Goal: Task Accomplishment & Management: Manage account settings

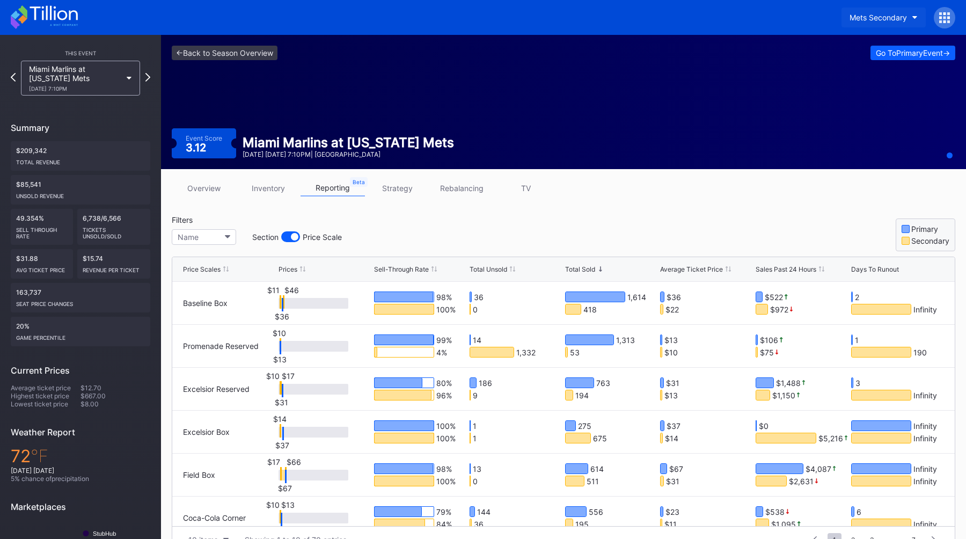
click at [882, 18] on div "Mets Secondary" at bounding box center [877, 17] width 57 height 9
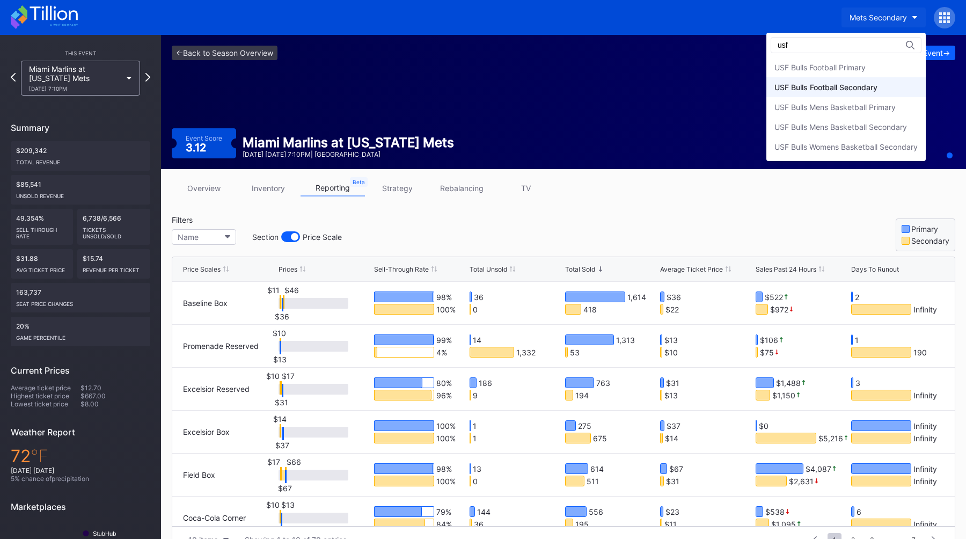
type input "usf"
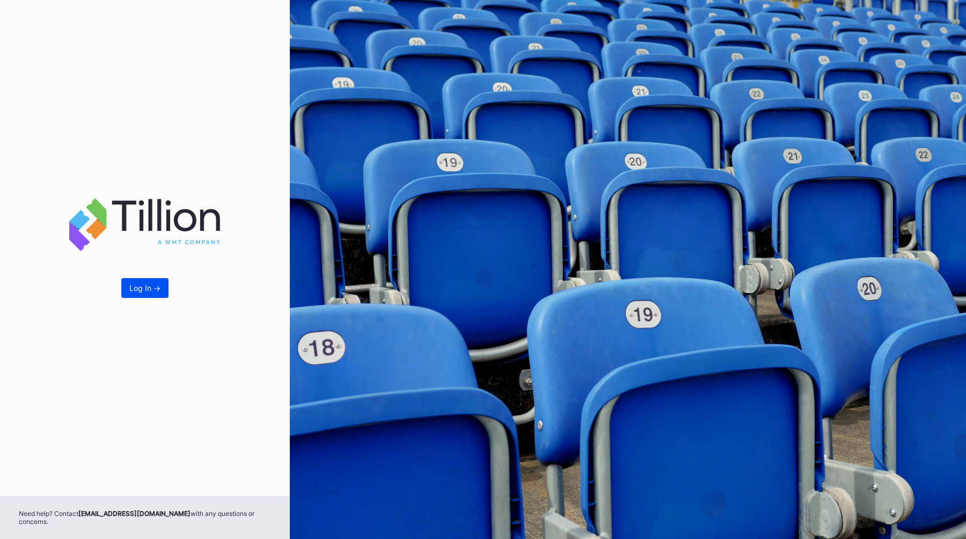
click at [141, 289] on div "Log In ->" at bounding box center [144, 287] width 31 height 9
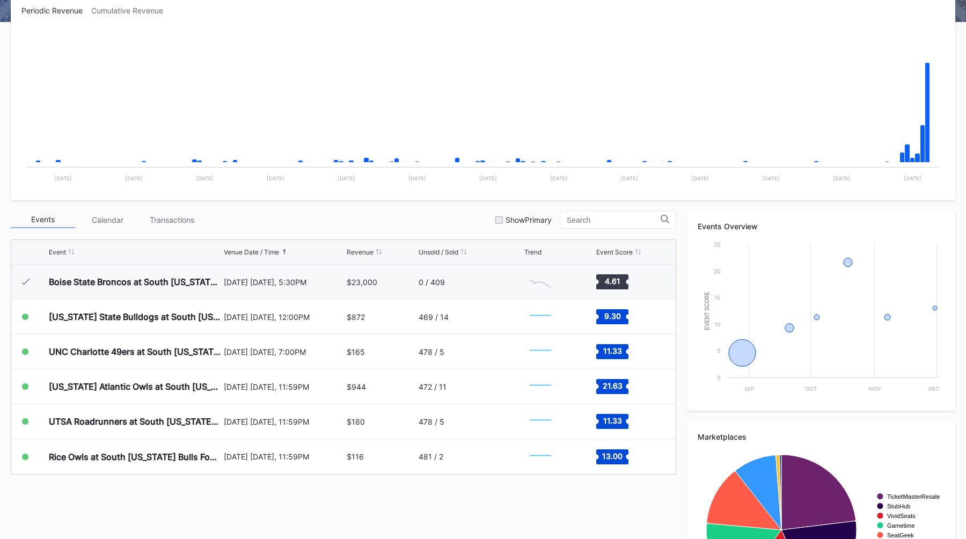
scroll to position [215, 0]
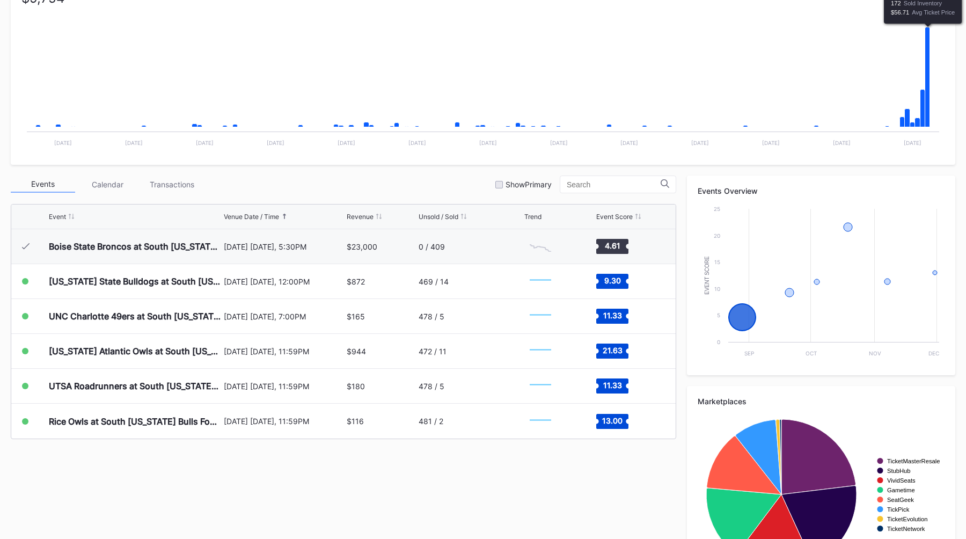
click at [925, 66] on icon "Chart title" at bounding box center [927, 77] width 5 height 100
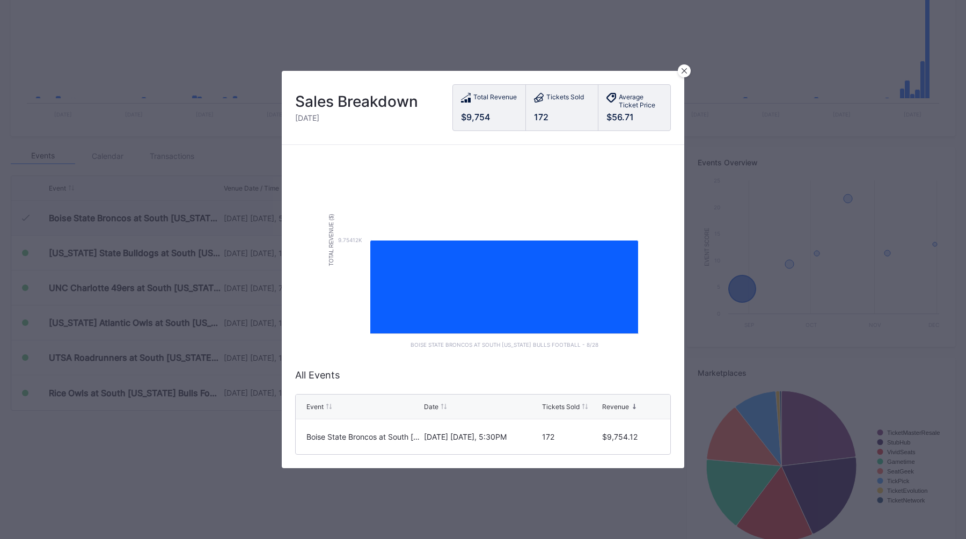
scroll to position [273, 0]
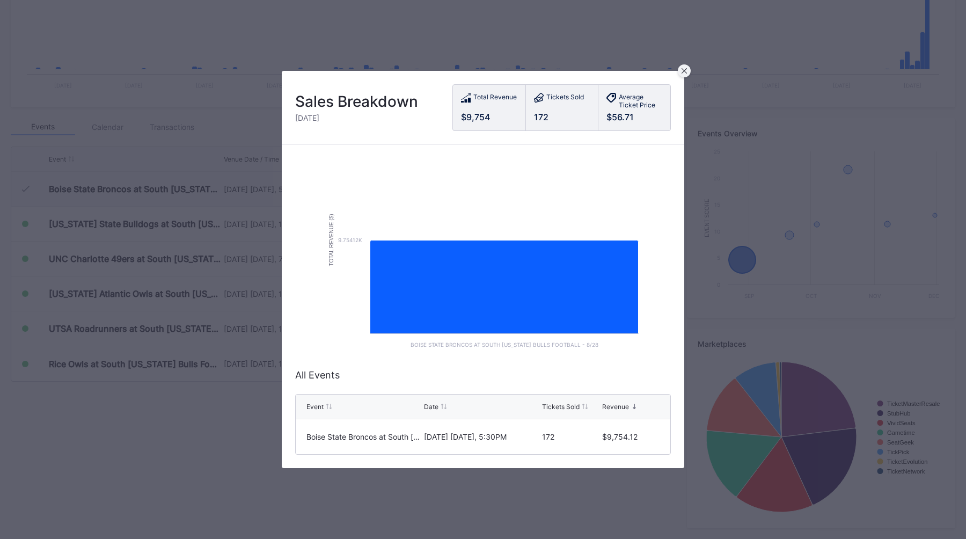
click at [682, 72] on icon at bounding box center [683, 70] width 5 height 5
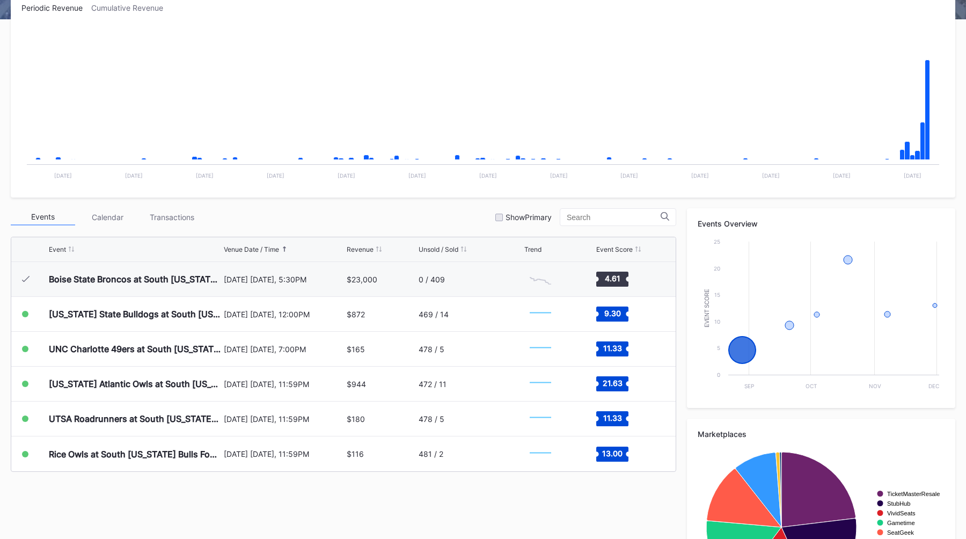
scroll to position [181, 0]
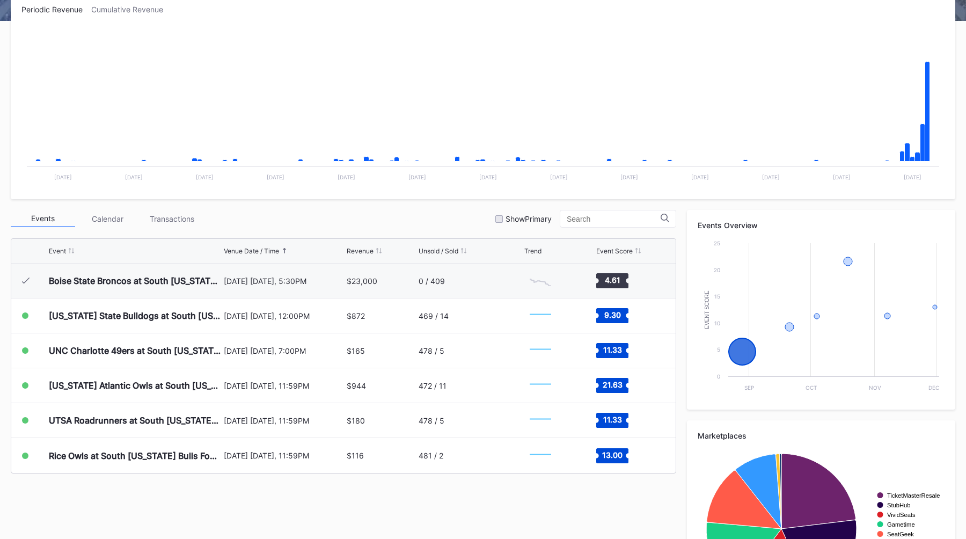
click at [402, 224] on div "Events Calendar Transactions Show Primary" at bounding box center [343, 219] width 665 height 18
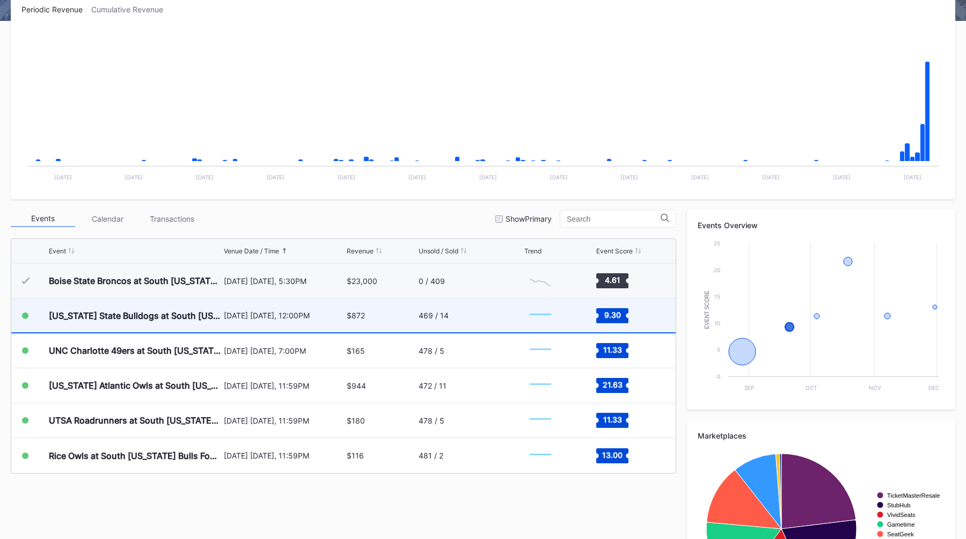
click at [380, 316] on div "$872" at bounding box center [381, 315] width 69 height 34
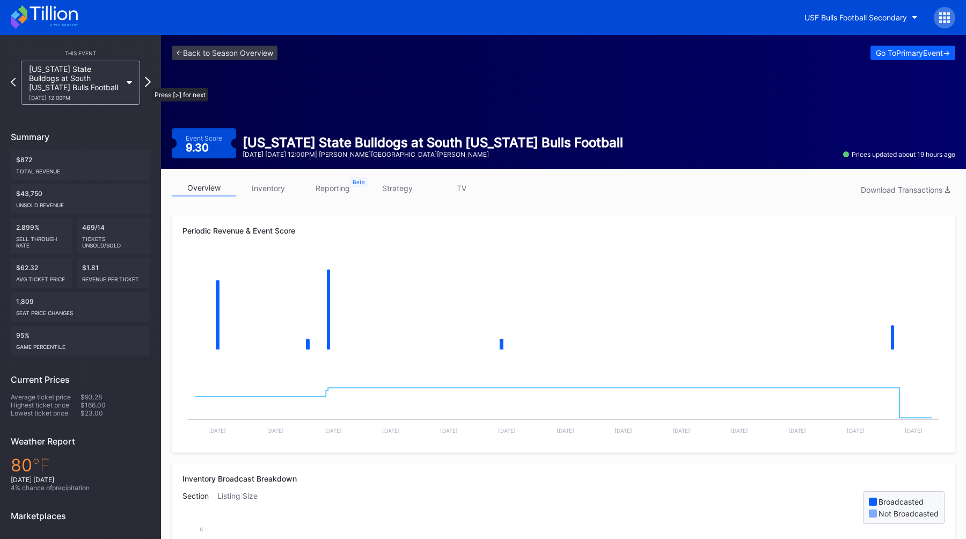
click at [146, 83] on icon at bounding box center [148, 82] width 6 height 10
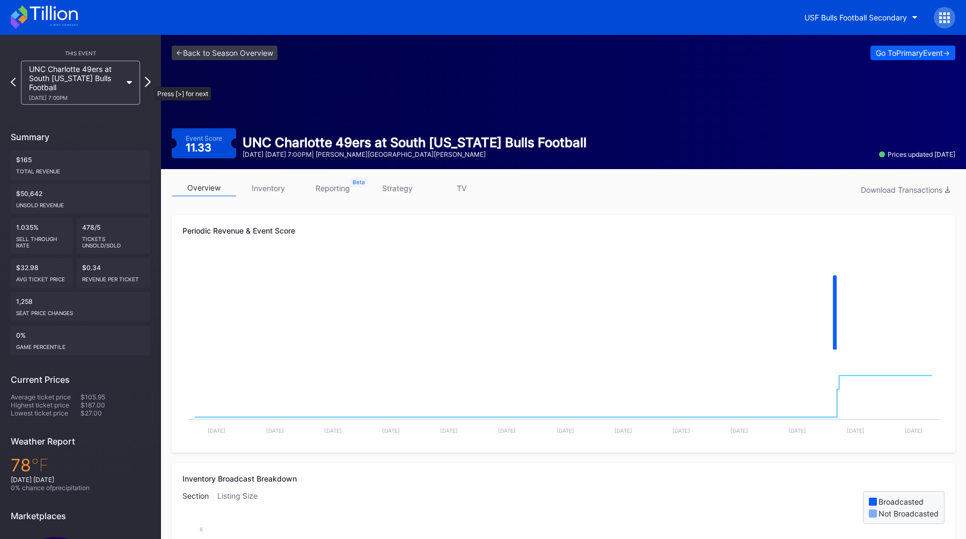
click at [149, 82] on icon at bounding box center [148, 82] width 6 height 10
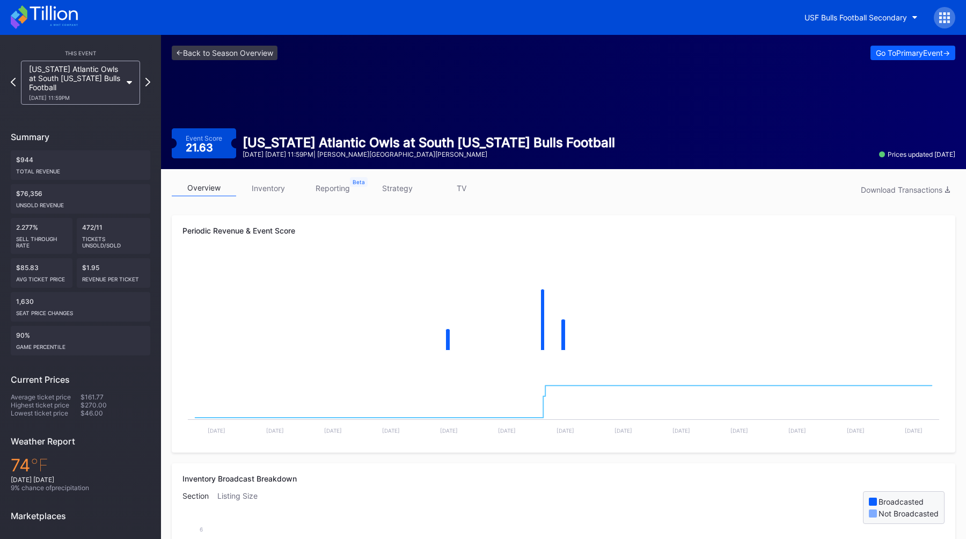
click at [149, 82] on icon at bounding box center [147, 82] width 5 height 9
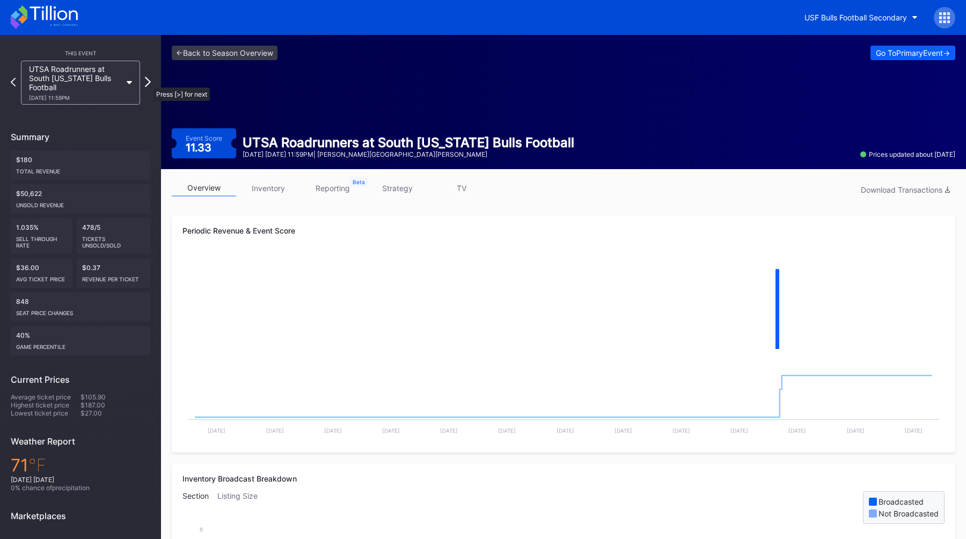
click at [148, 82] on icon at bounding box center [148, 82] width 6 height 10
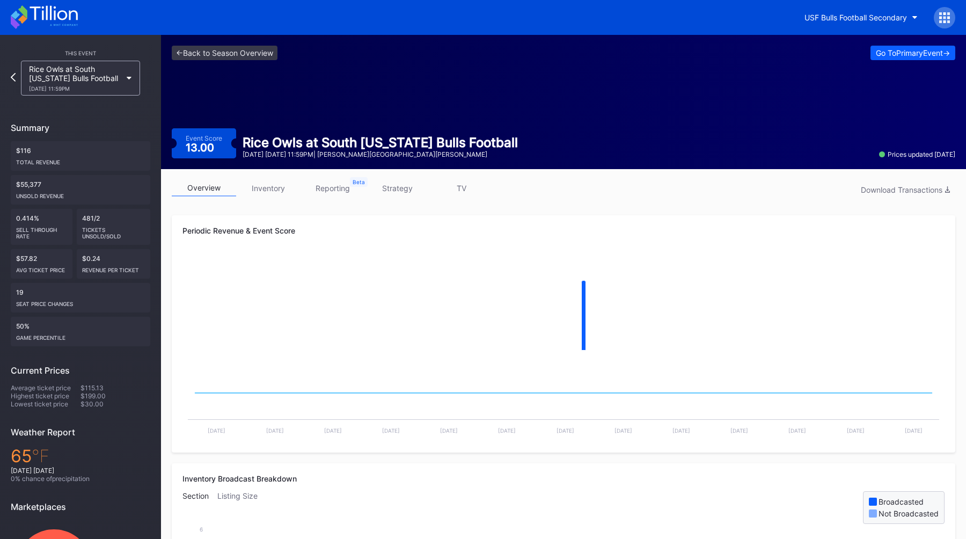
click at [148, 82] on div "Rice Owls at South Florida Bulls Football 11/29 Saturday 11:59PM" at bounding box center [80, 78] width 139 height 35
click at [210, 49] on link "<- Back to Season Overview" at bounding box center [225, 53] width 106 height 14
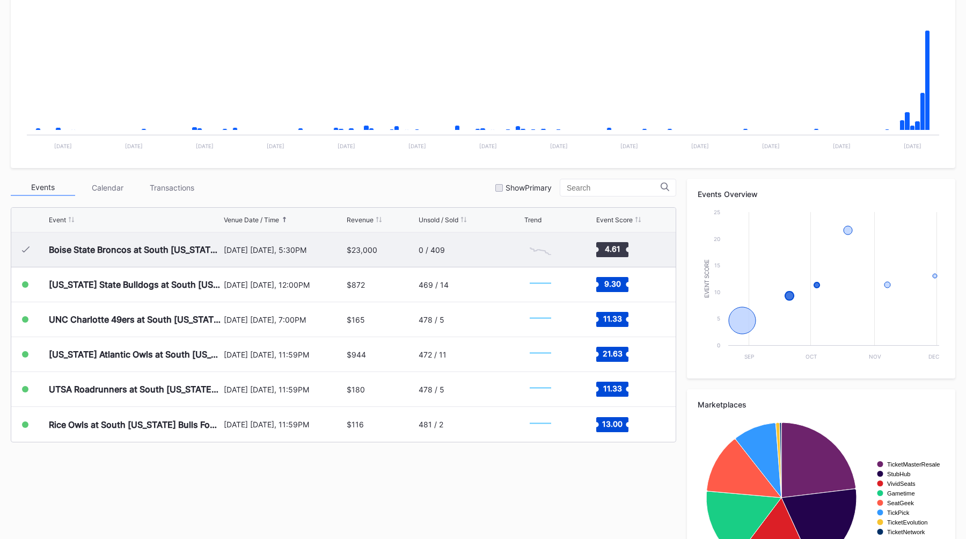
scroll to position [216, 0]
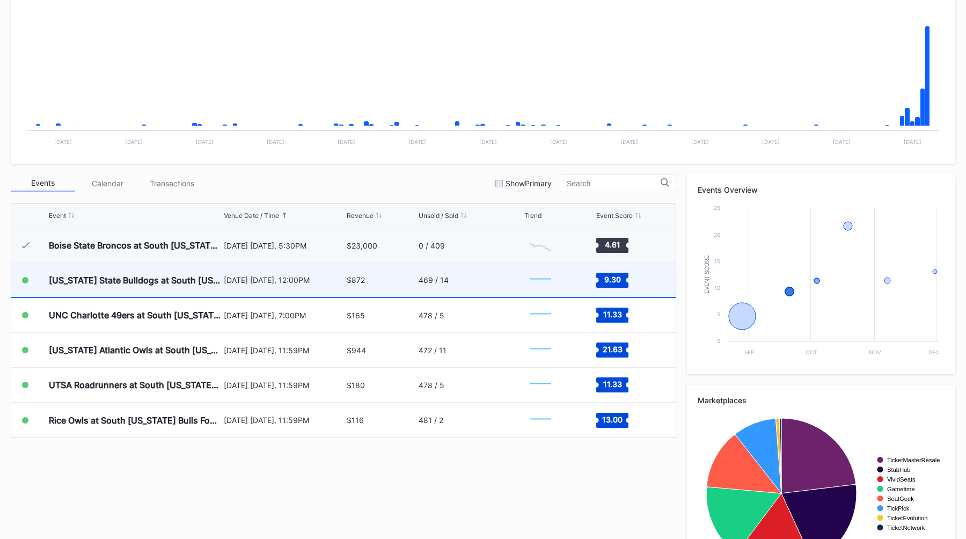
click at [393, 296] on div "$872" at bounding box center [381, 280] width 69 height 34
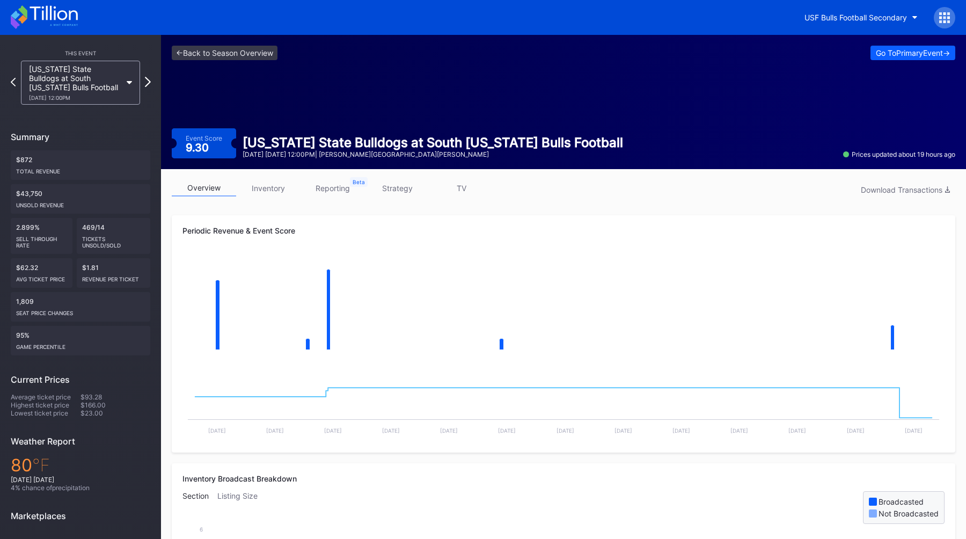
click at [150, 84] on icon at bounding box center [148, 82] width 6 height 10
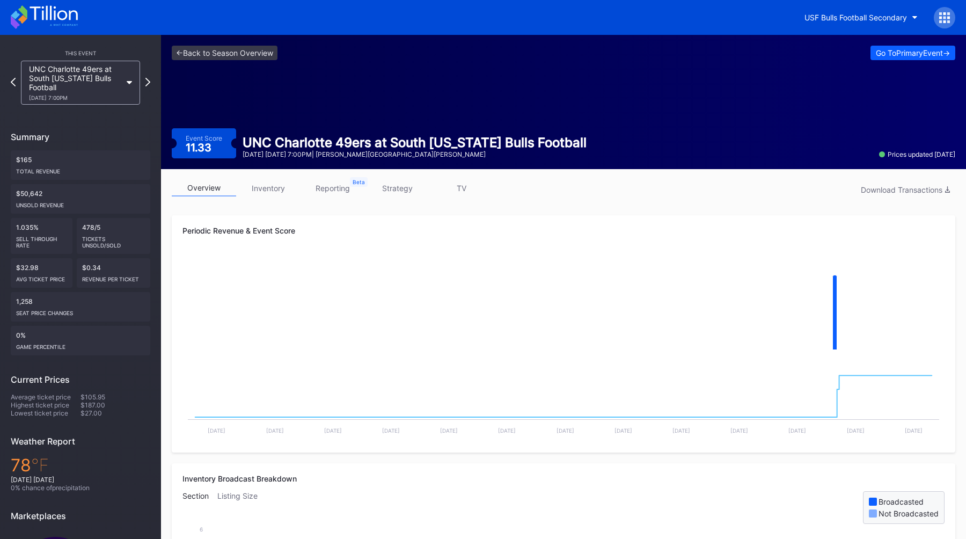
click at [147, 76] on div "UNC Charlotte 49ers at South Florida Bulls Football 10/3 Friday 7:00PM" at bounding box center [80, 83] width 139 height 44
click at [147, 78] on icon at bounding box center [148, 82] width 6 height 10
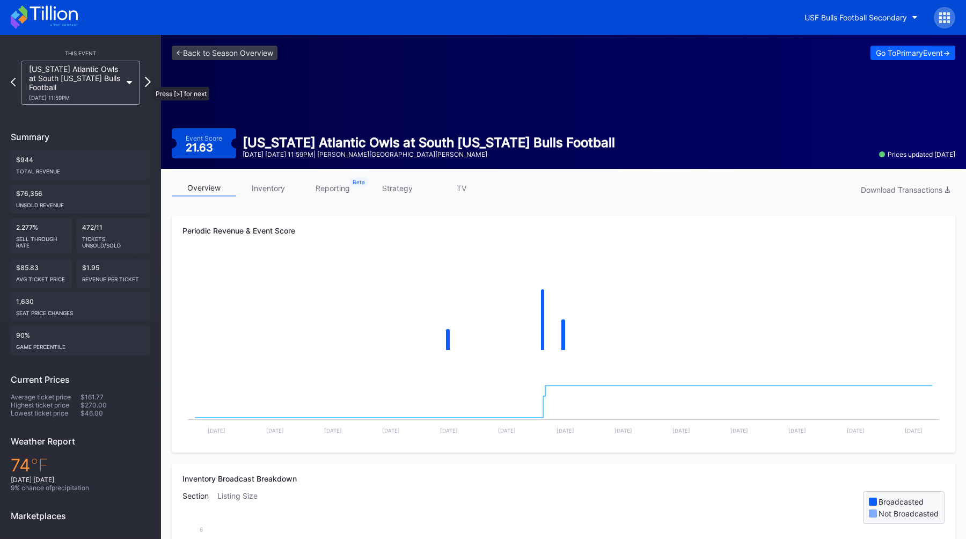
click at [148, 82] on icon at bounding box center [148, 82] width 6 height 10
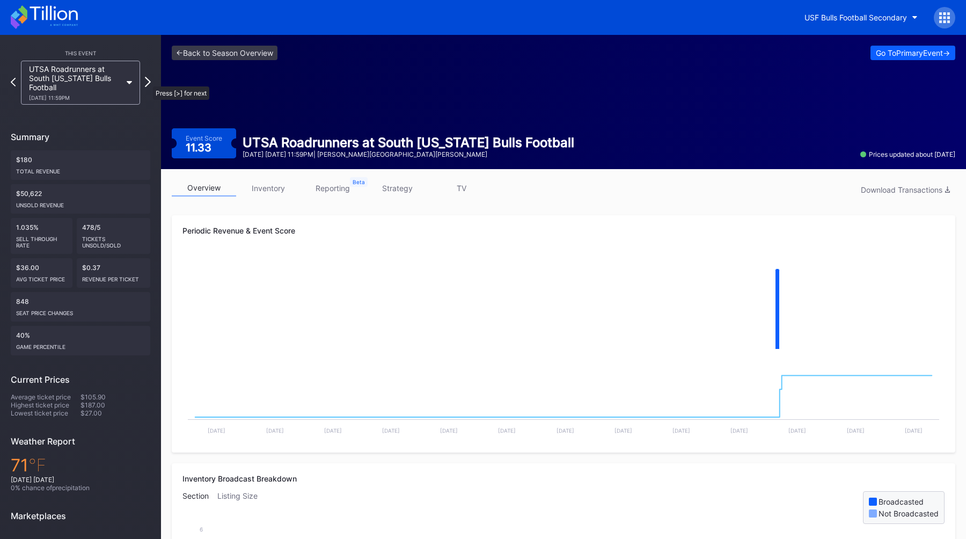
click at [148, 81] on icon at bounding box center [148, 82] width 6 height 10
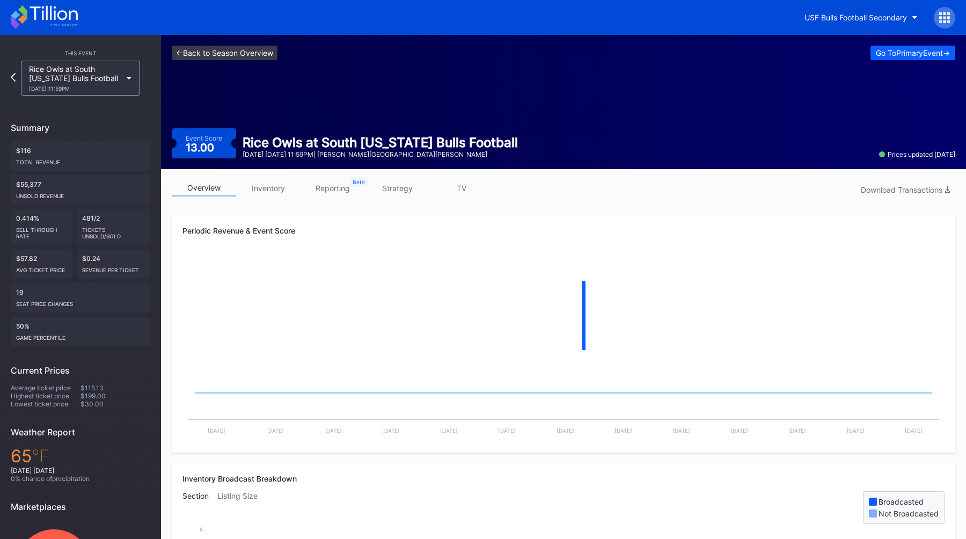
click at [225, 54] on link "<- Back to Season Overview" at bounding box center [225, 53] width 106 height 14
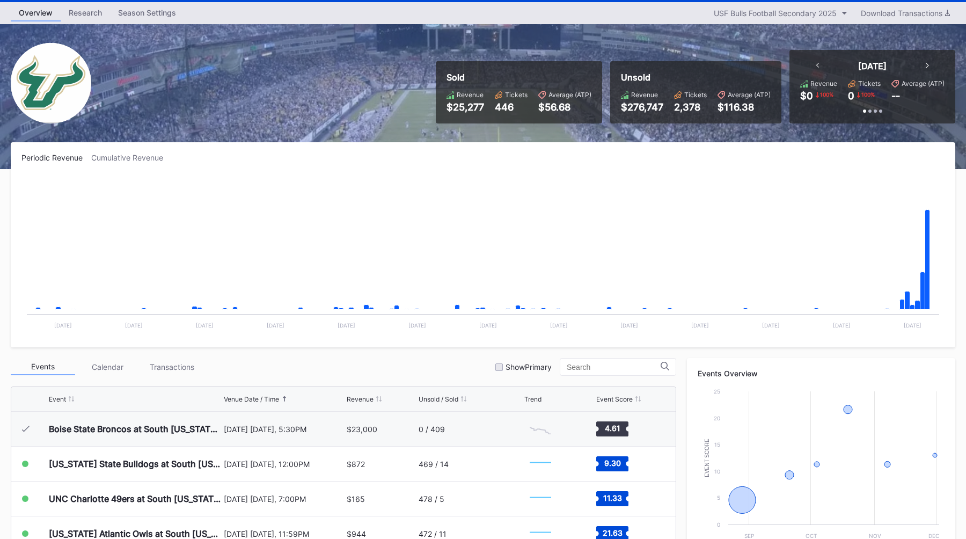
scroll to position [43, 0]
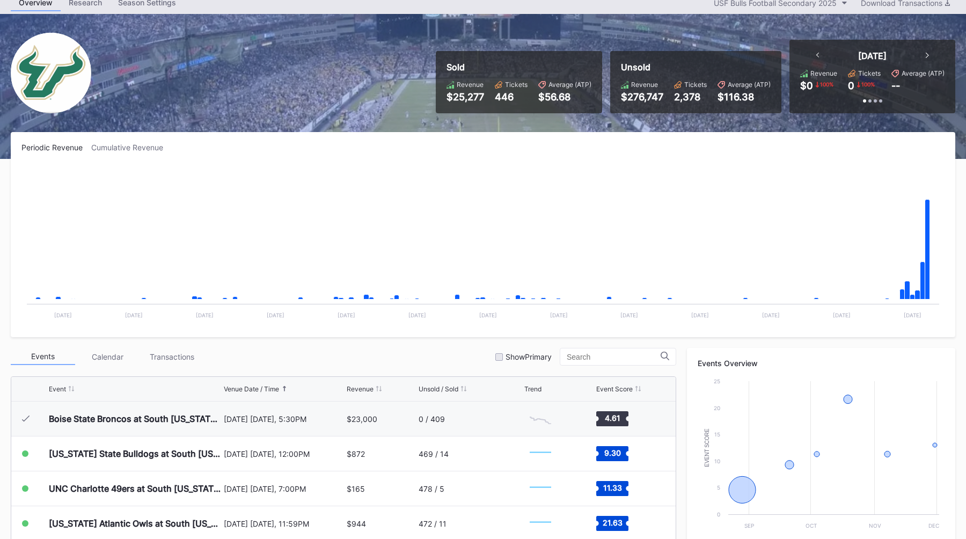
click at [399, 101] on div "Sold Revenue $25,277 Tickets 446 Average (ATP) $56.68 Unsold Revenue $276,747 T…" at bounding box center [483, 86] width 966 height 145
click at [426, 106] on div "Sold Revenue $25,277 Tickets 446 Average (ATP) $56.68 Unsold Revenue $276,747 T…" at bounding box center [483, 86] width 966 height 145
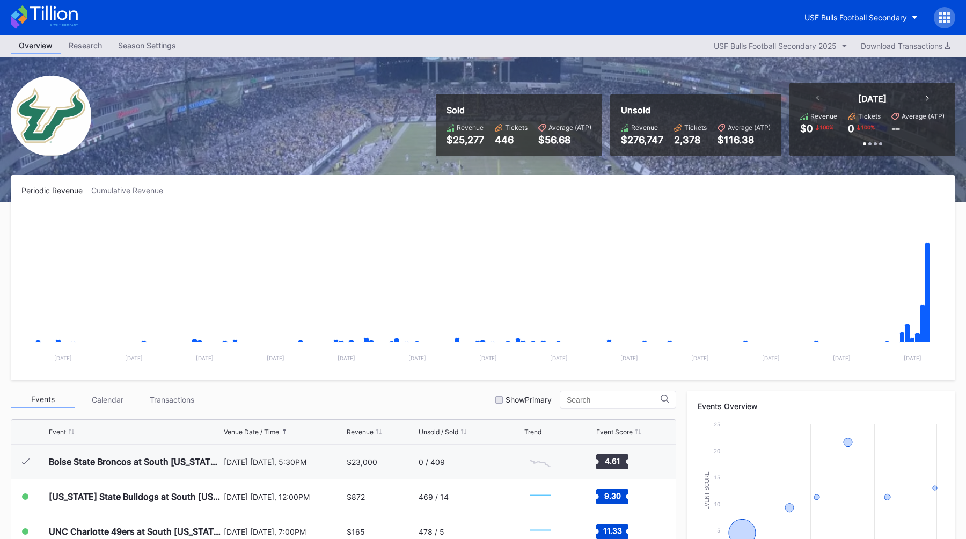
click at [424, 107] on div "Sold Revenue $25,277 Tickets 446 Average (ATP) $56.68 Unsold Revenue $276,747 T…" at bounding box center [483, 129] width 966 height 145
click at [847, 22] on button "USF Bulls Football Secondary" at bounding box center [860, 18] width 129 height 20
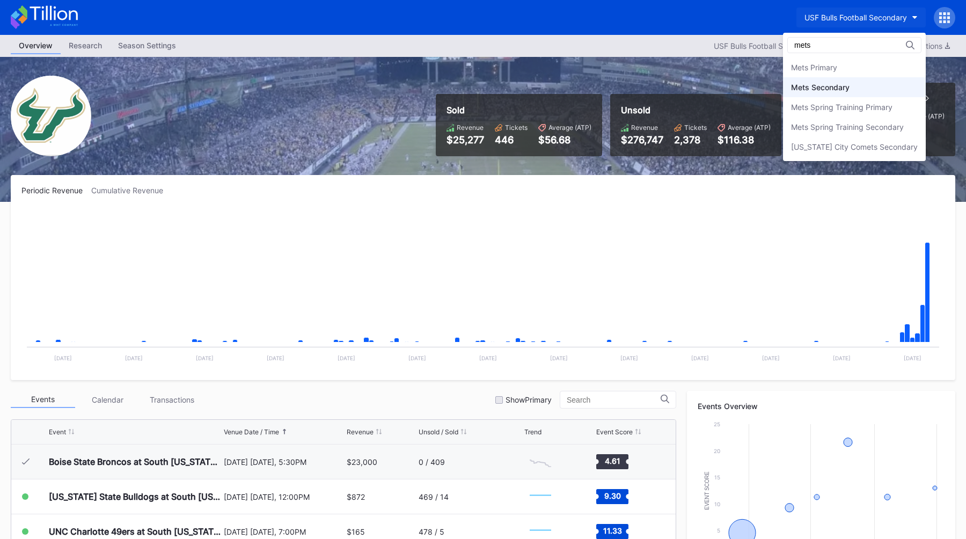
type input "mets"
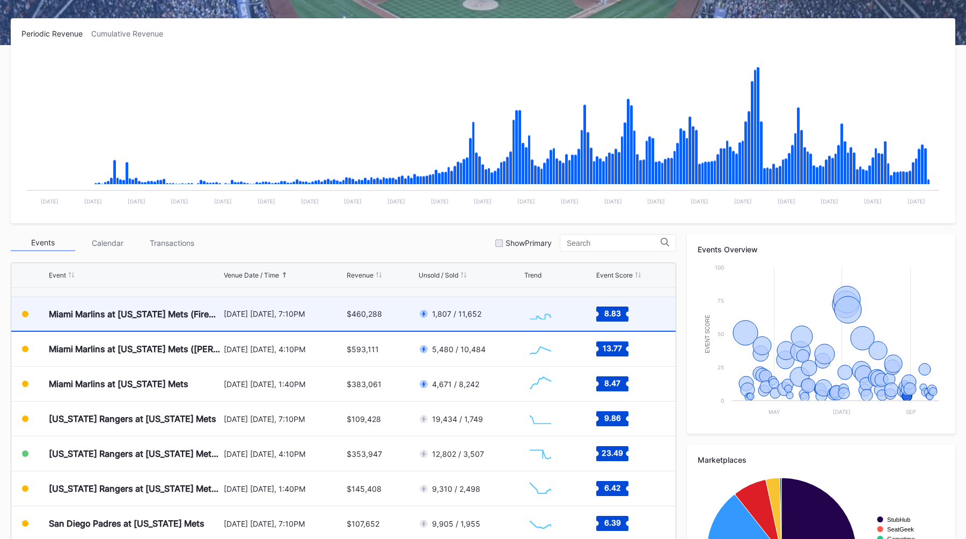
scroll to position [2362, 0]
click at [371, 307] on div "$460,288" at bounding box center [381, 313] width 69 height 34
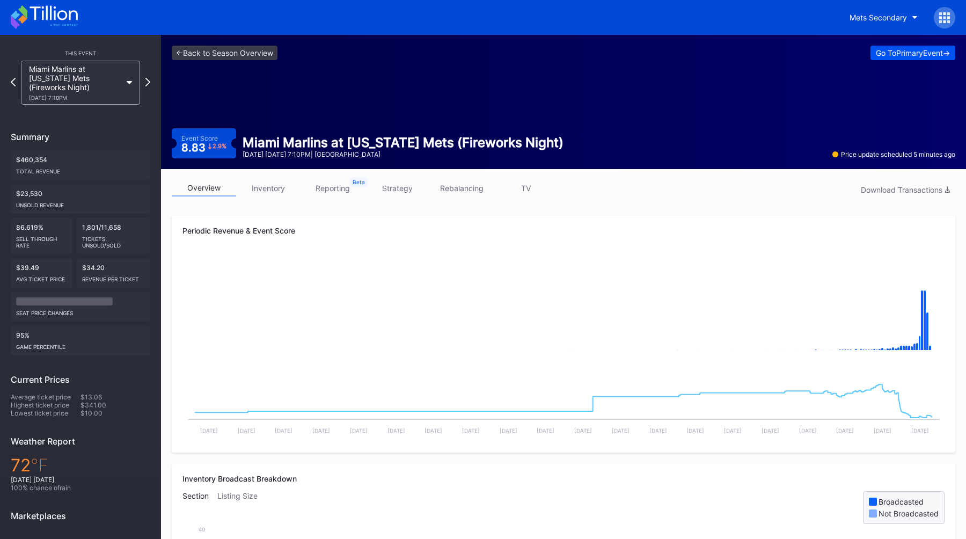
click at [899, 56] on div "Go To Primary Event ->" at bounding box center [912, 52] width 74 height 9
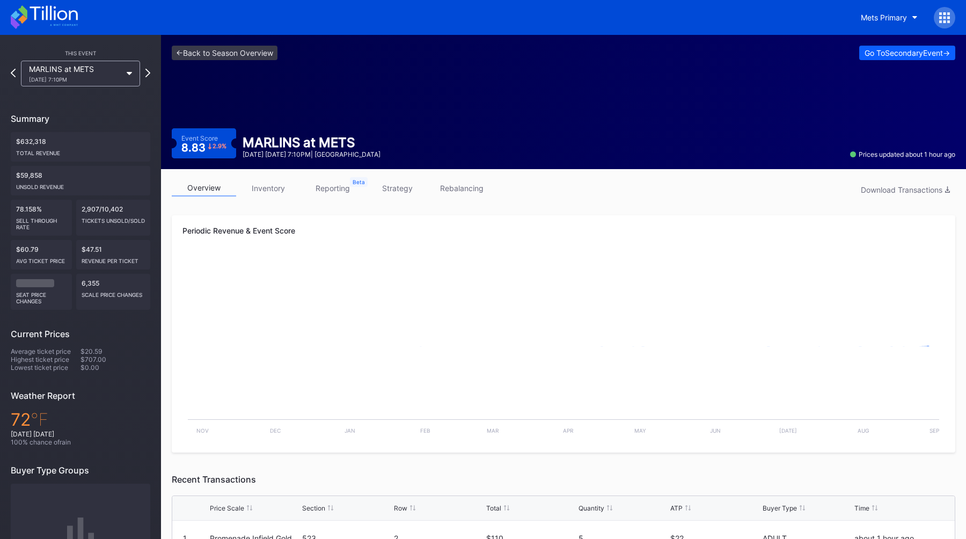
click at [584, 149] on div "Event Score 8.83 2.9 % MARLINS at METS [DATE] [DATE] 7:10PM | Citi Field Prices…" at bounding box center [563, 143] width 783 height 30
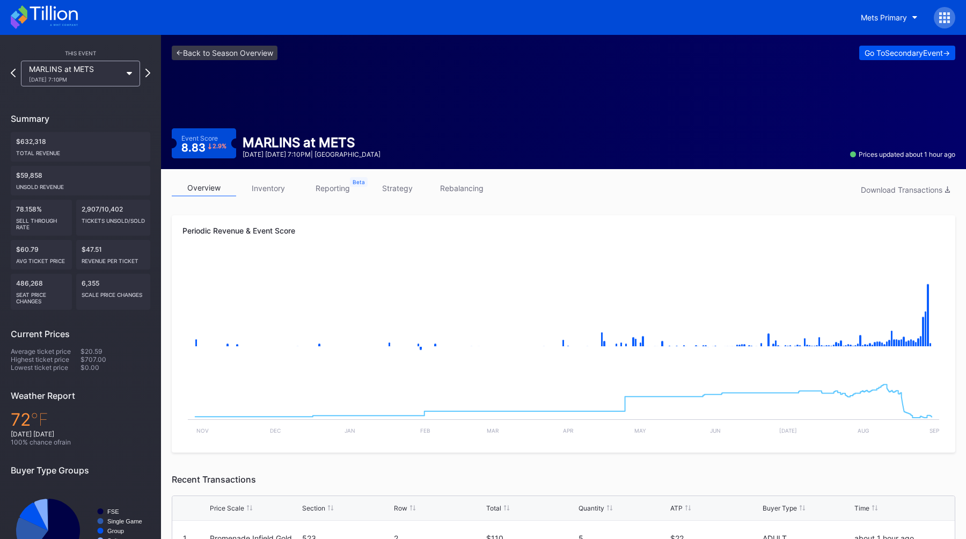
click at [887, 51] on div "Go To Secondary Event ->" at bounding box center [906, 52] width 85 height 9
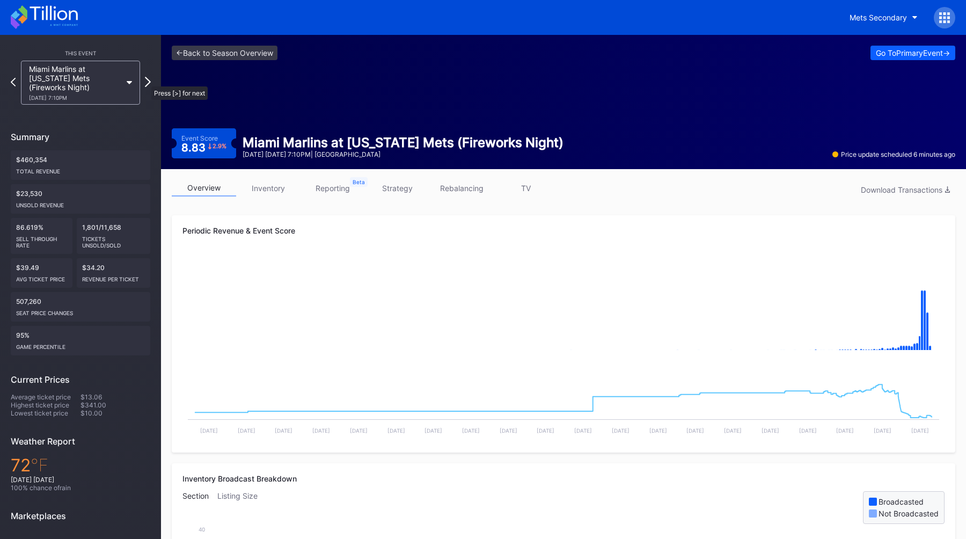
click at [146, 81] on icon at bounding box center [148, 82] width 6 height 10
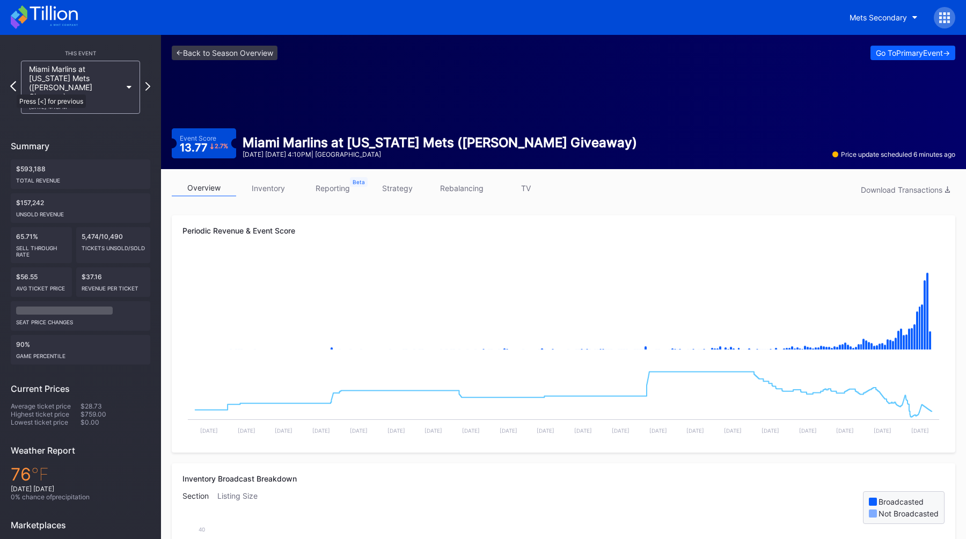
click at [11, 89] on icon at bounding box center [13, 86] width 6 height 10
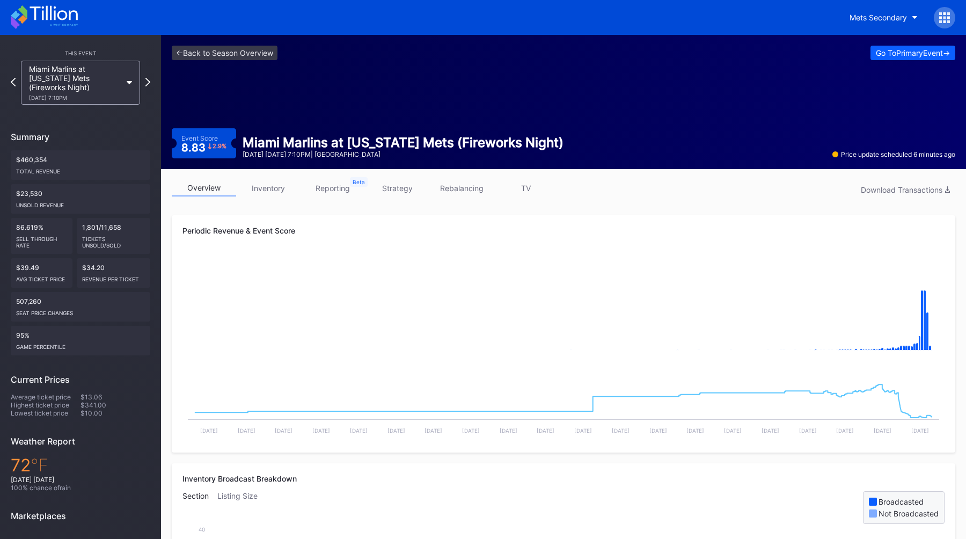
click at [340, 191] on link "reporting" at bounding box center [332, 188] width 64 height 17
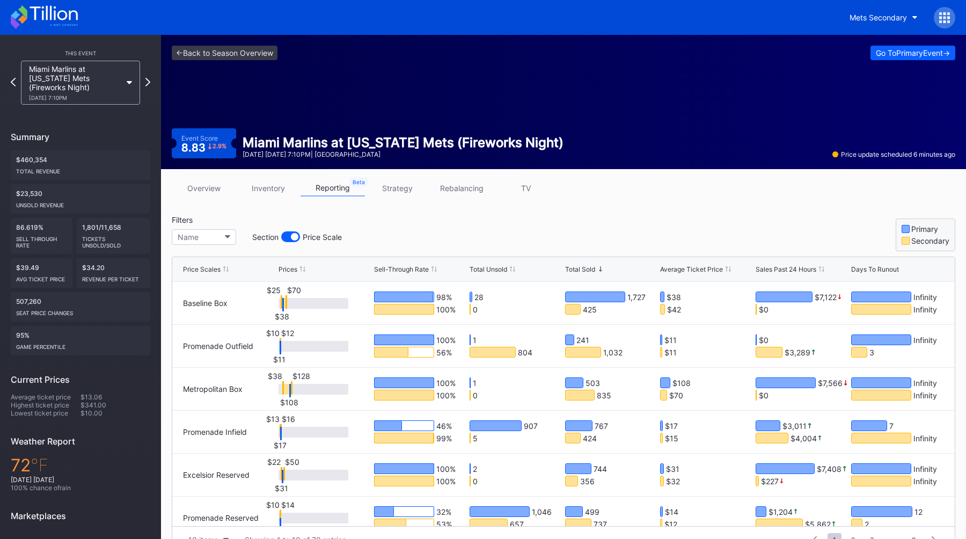
click at [490, 271] on div "Total Unsold" at bounding box center [488, 269] width 38 height 8
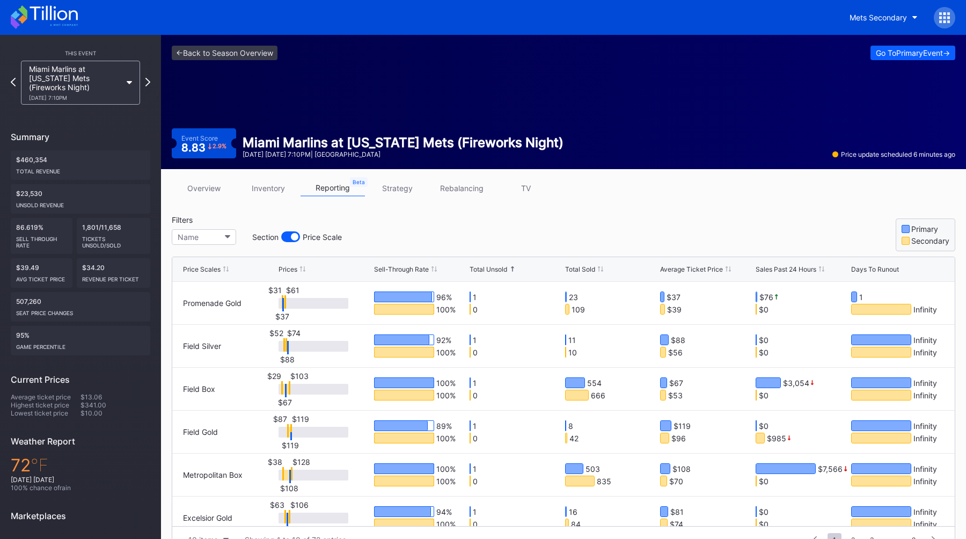
click at [490, 271] on div "Total Unsold" at bounding box center [488, 269] width 38 height 8
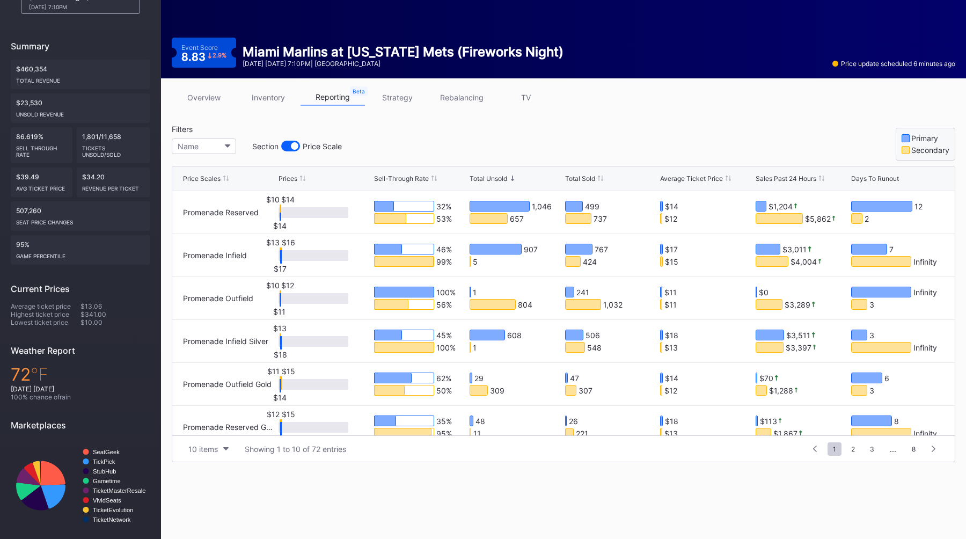
click at [507, 133] on div "Filters Name Section Price Scale Primary Secondary" at bounding box center [563, 142] width 783 height 36
click at [600, 124] on div "Filters Name Section Price Scale Primary Secondary" at bounding box center [563, 142] width 783 height 36
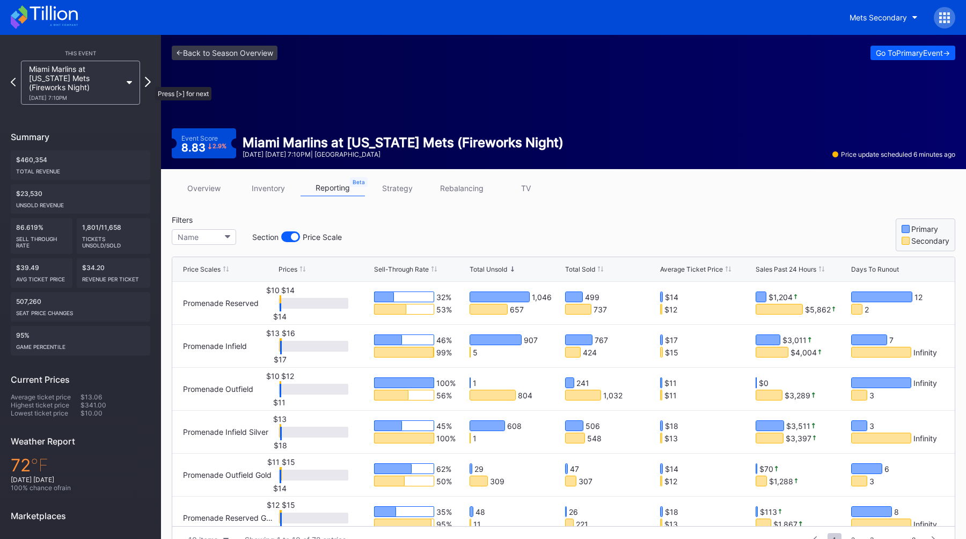
click at [150, 82] on icon at bounding box center [148, 82] width 6 height 10
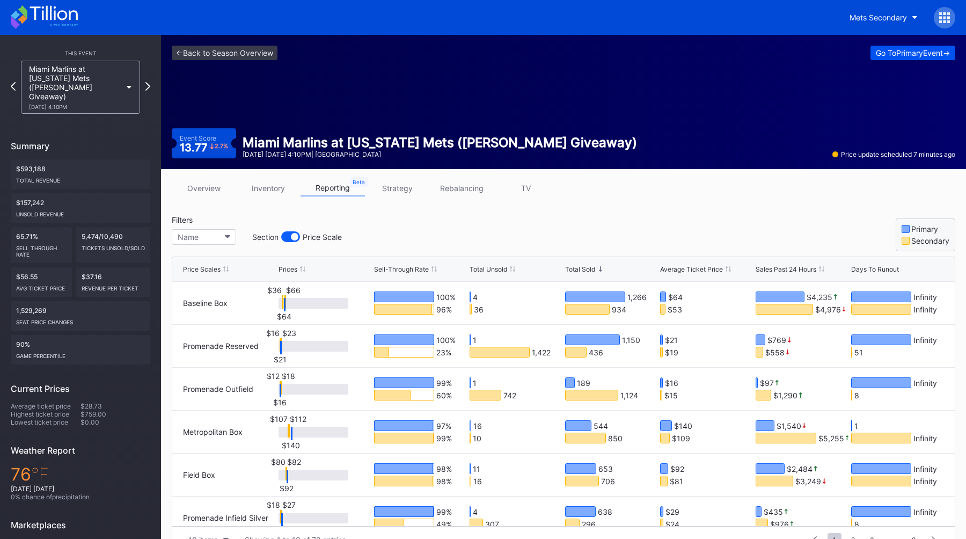
click at [883, 51] on div "Go To Primary Event ->" at bounding box center [912, 52] width 74 height 9
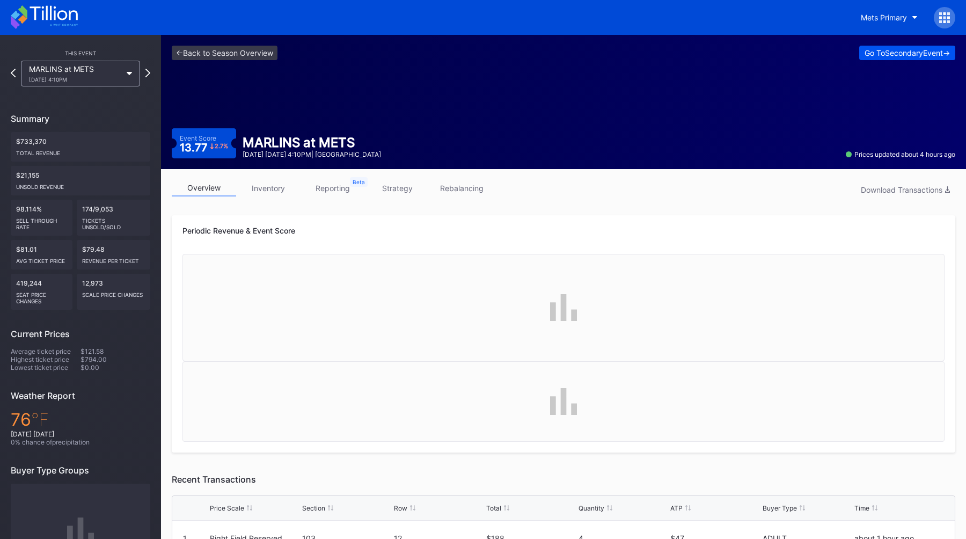
click at [919, 48] on div "Go To Secondary Event ->" at bounding box center [906, 52] width 85 height 9
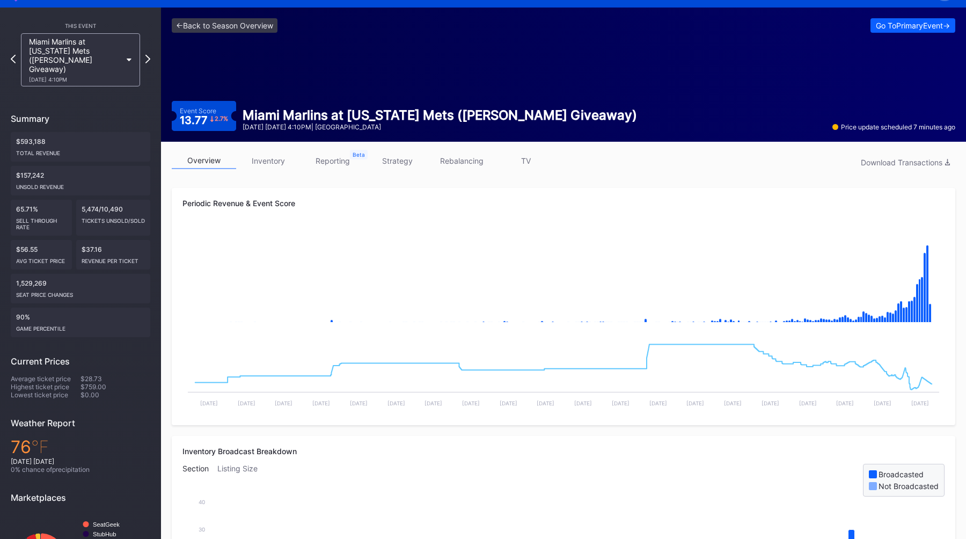
scroll to position [40, 0]
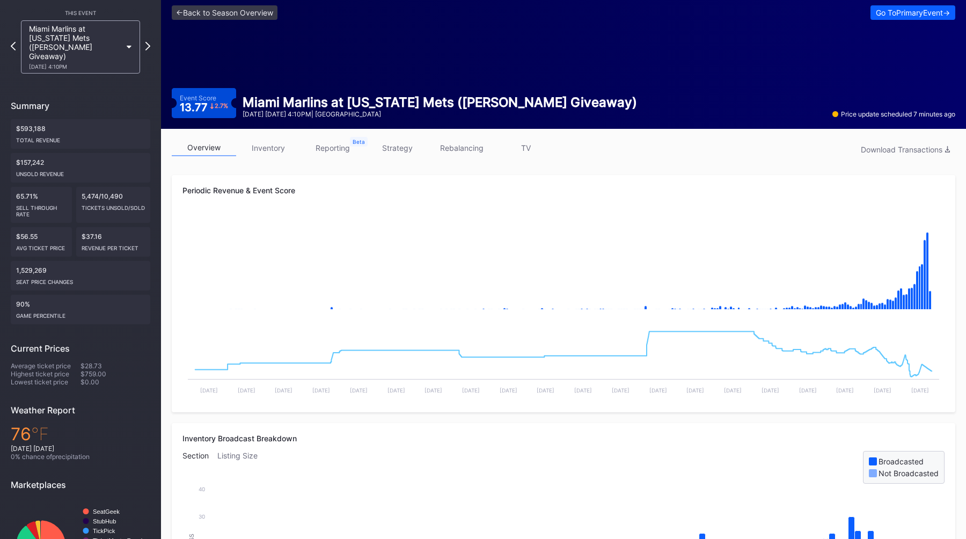
click at [331, 148] on link "reporting" at bounding box center [332, 147] width 64 height 17
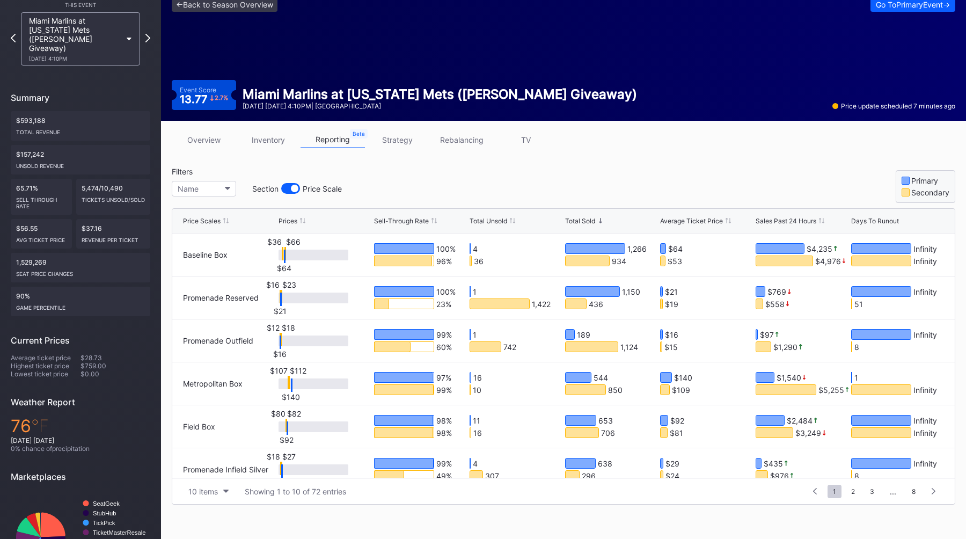
scroll to position [63, 0]
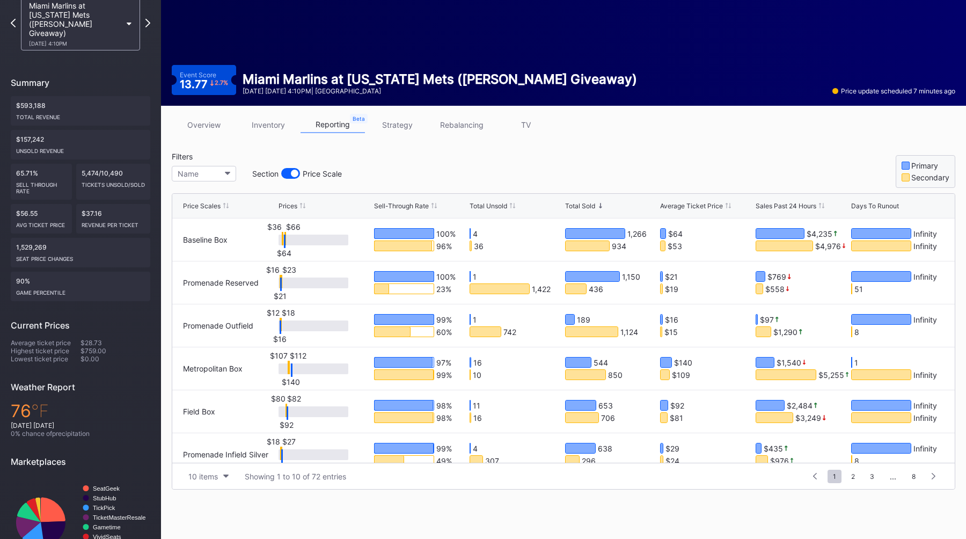
click at [503, 201] on div "Price Scales Prices Sell-Through Rate Total Unsold Total Sold Average Ticket Pr…" at bounding box center [563, 206] width 782 height 25
click at [501, 204] on div "Total Unsold" at bounding box center [488, 206] width 38 height 8
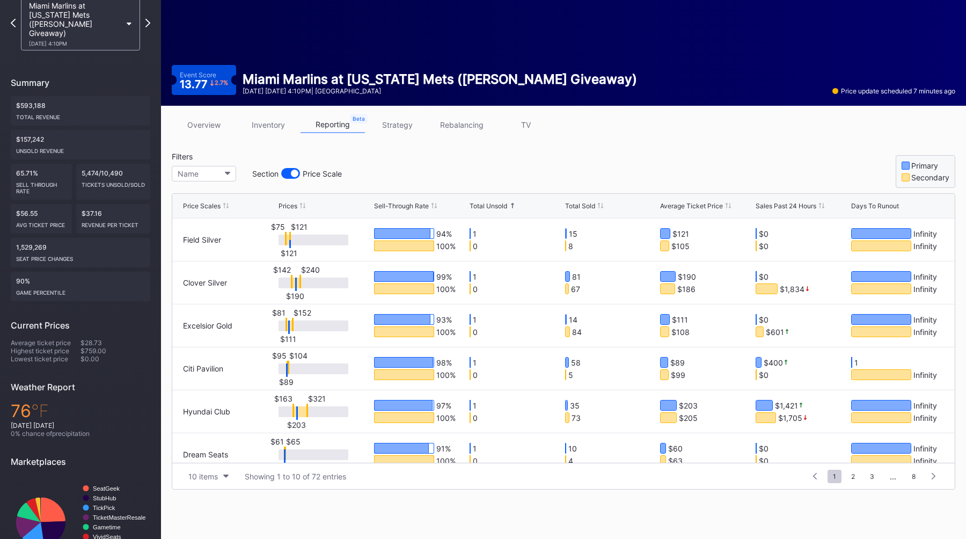
click at [501, 204] on div "Total Unsold" at bounding box center [488, 206] width 38 height 8
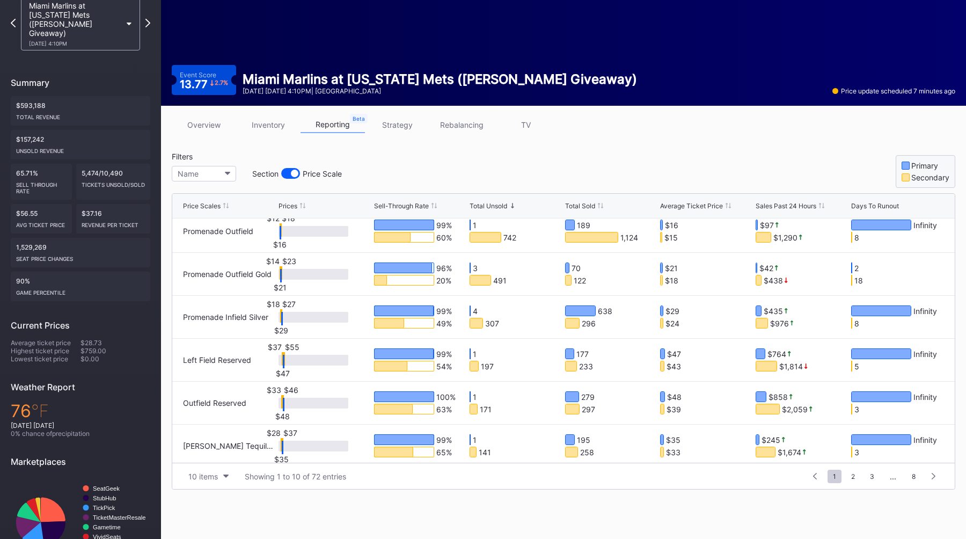
scroll to position [0, 0]
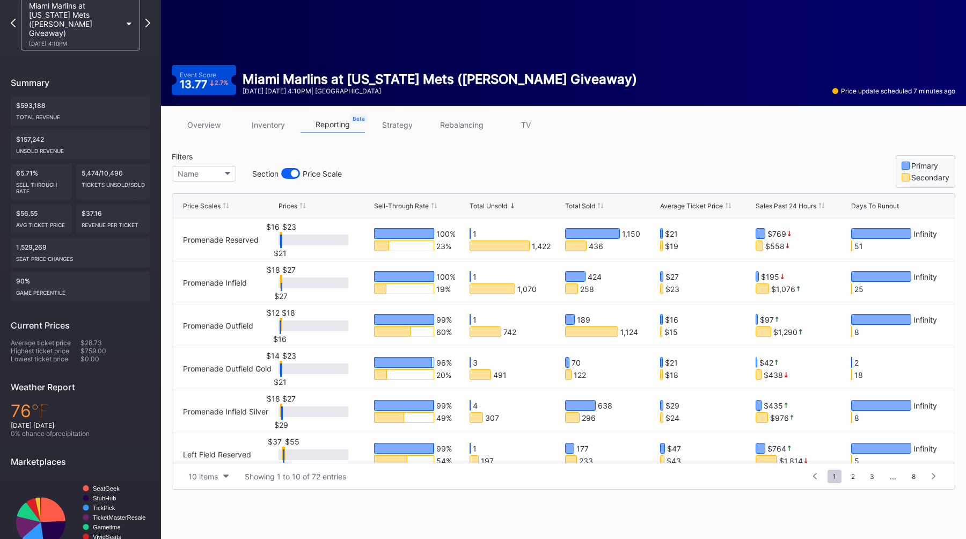
click at [195, 124] on link "overview" at bounding box center [204, 124] width 64 height 17
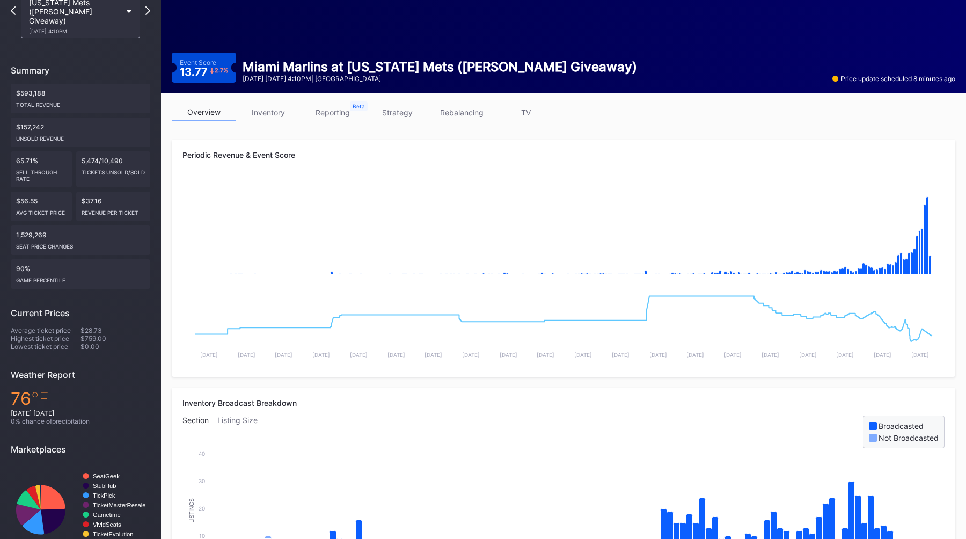
scroll to position [108, 0]
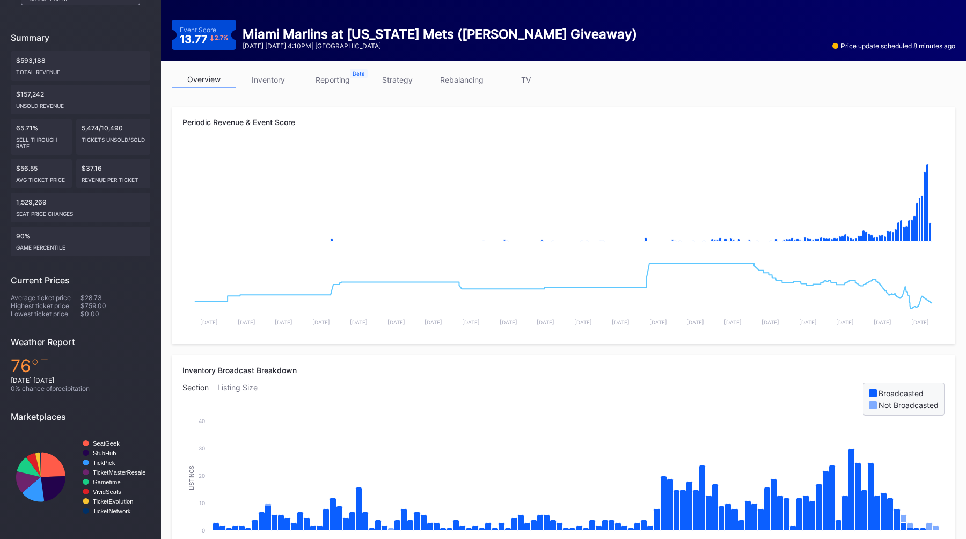
click at [642, 87] on div "overview inventory reporting strategy rebalancing TV" at bounding box center [563, 82] width 783 height 22
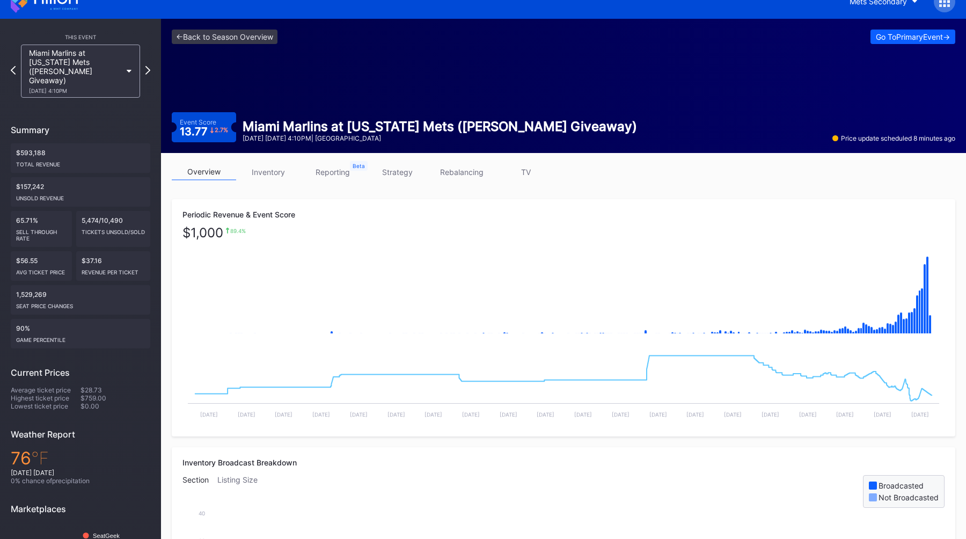
scroll to position [0, 0]
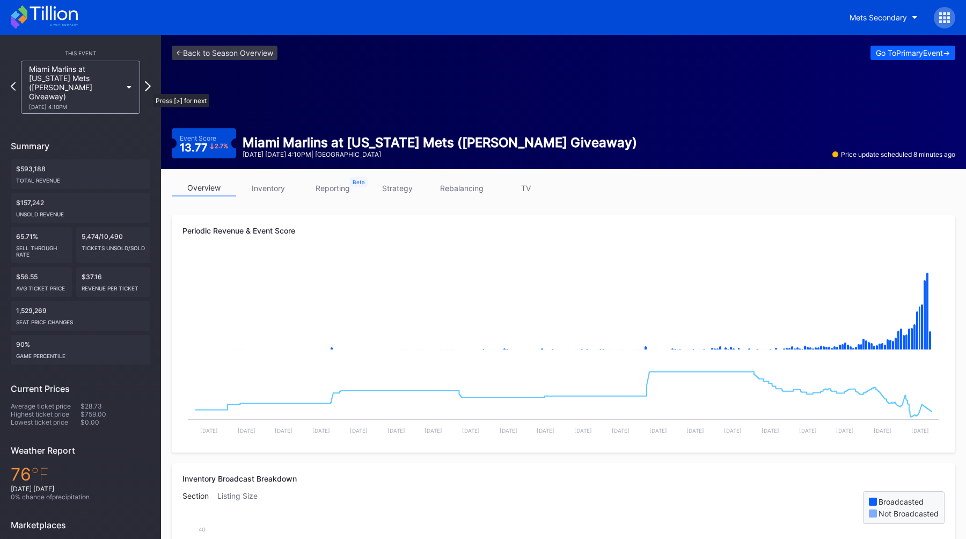
click at [148, 89] on icon at bounding box center [148, 86] width 6 height 10
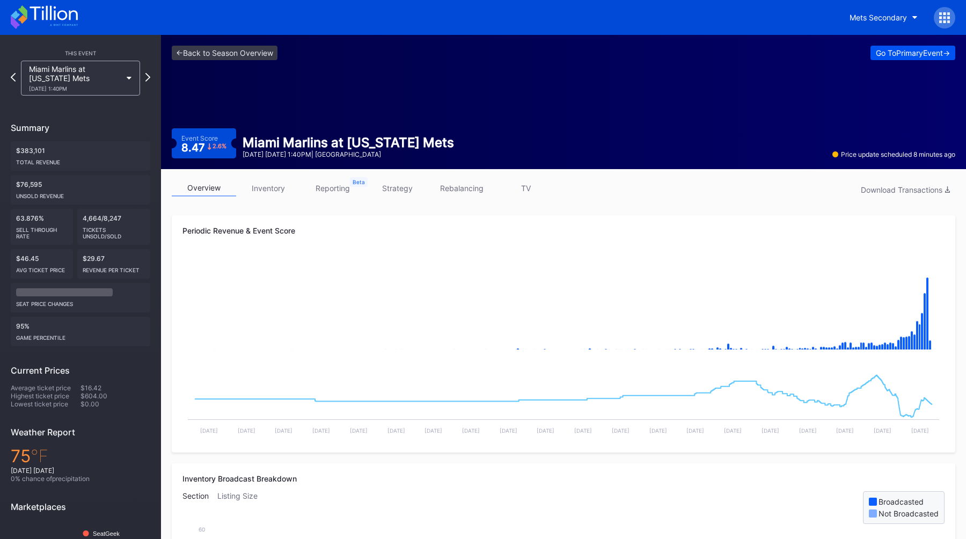
click at [890, 55] on div "Go To Primary Event ->" at bounding box center [912, 52] width 74 height 9
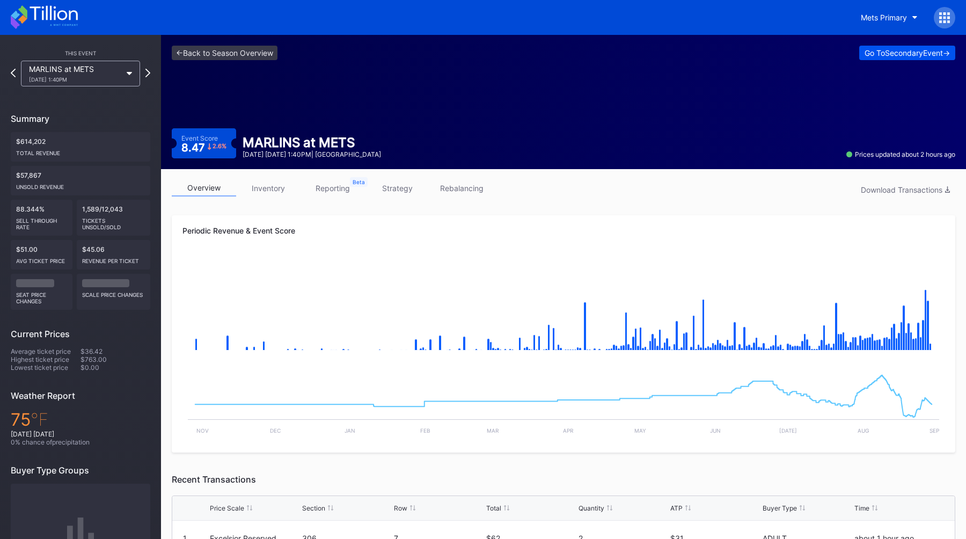
click at [891, 49] on div "Go To Secondary Event ->" at bounding box center [906, 52] width 85 height 9
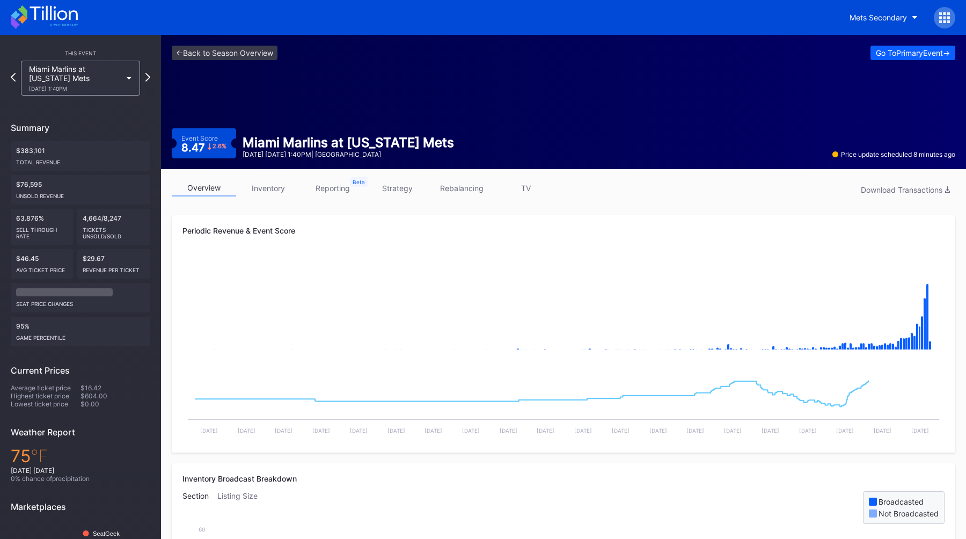
click at [344, 188] on link "reporting" at bounding box center [332, 188] width 64 height 17
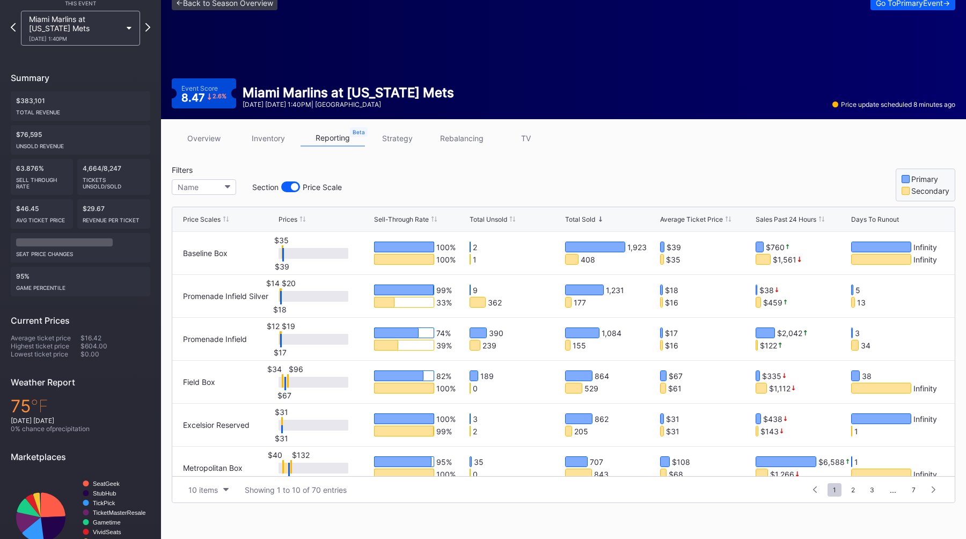
scroll to position [65, 0]
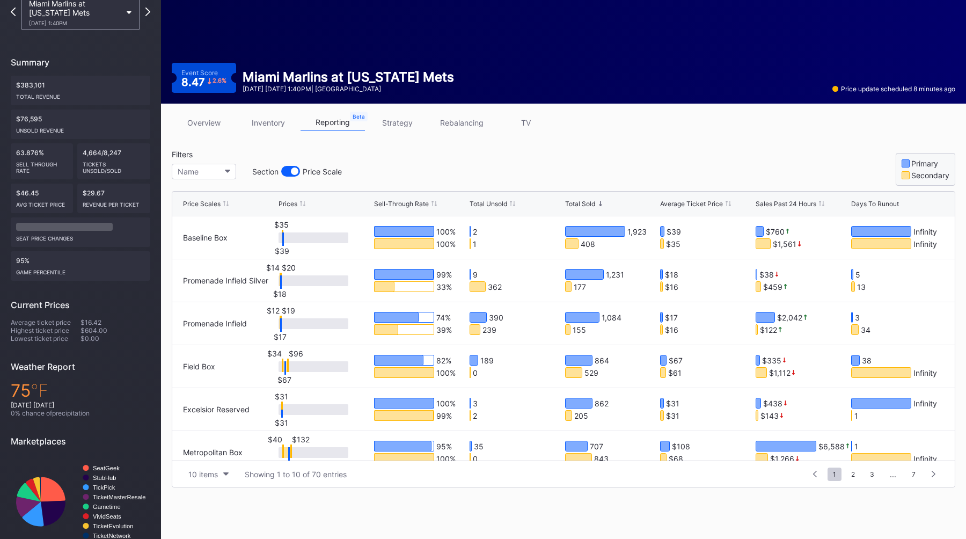
click at [488, 206] on div "Total Unsold" at bounding box center [488, 204] width 38 height 8
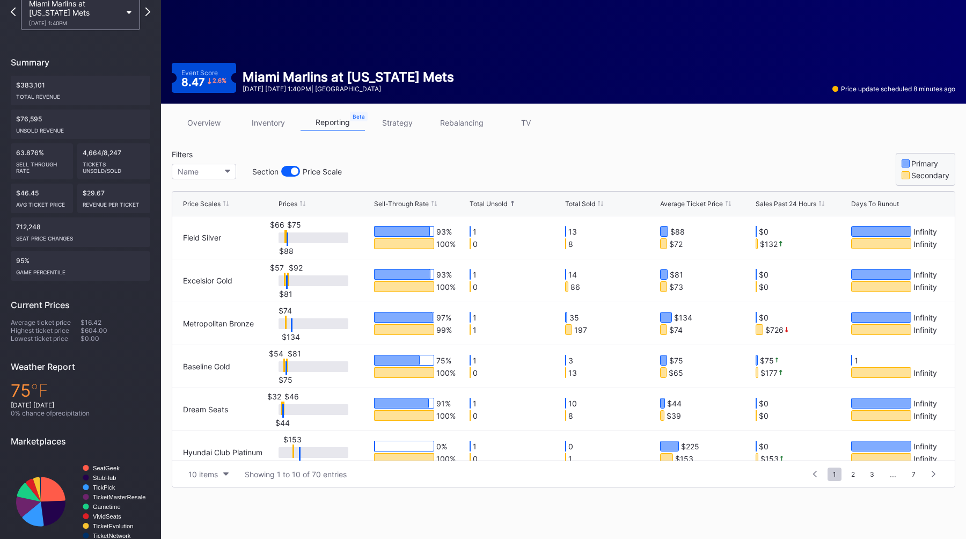
click at [488, 206] on div "Total Unsold" at bounding box center [488, 204] width 38 height 8
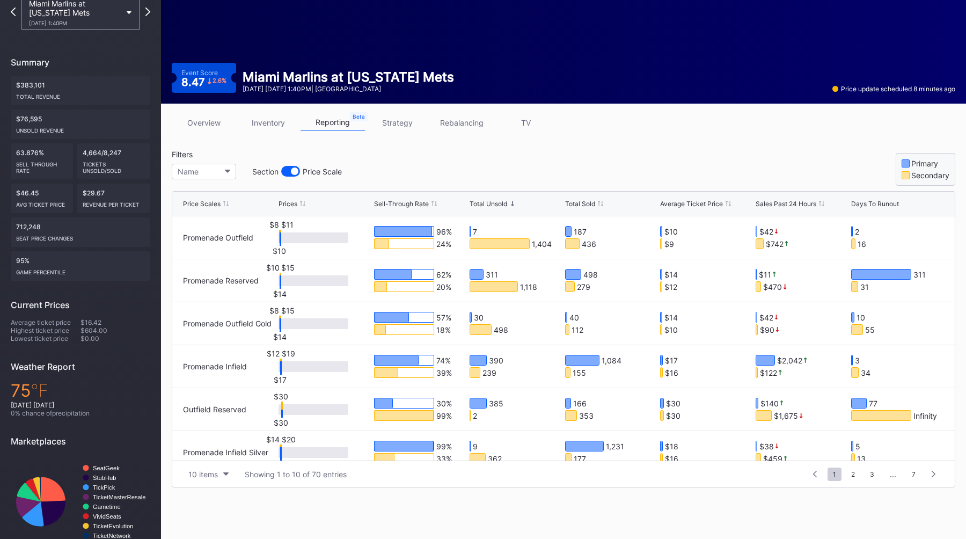
click at [540, 167] on div "Filters Name Section Price Scale Primary Secondary" at bounding box center [563, 168] width 783 height 36
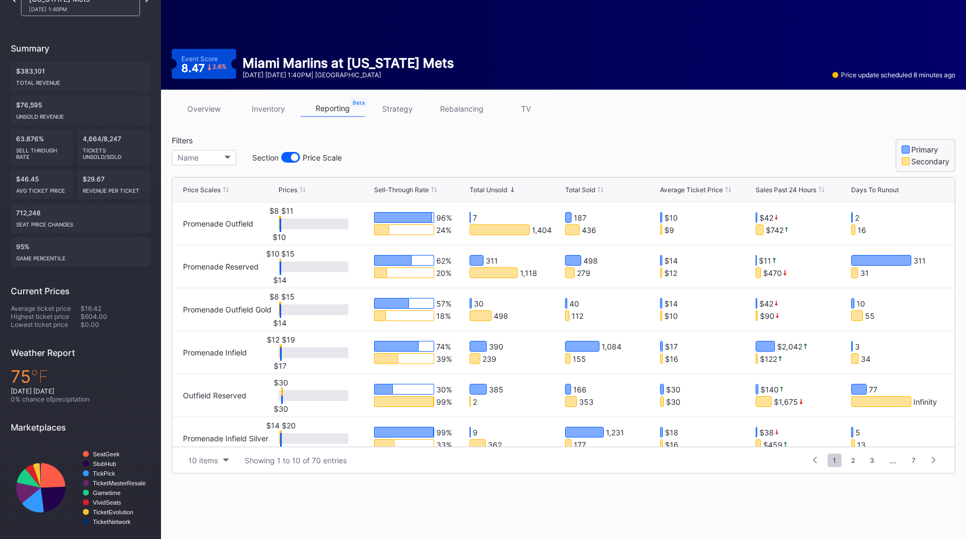
scroll to position [82, 0]
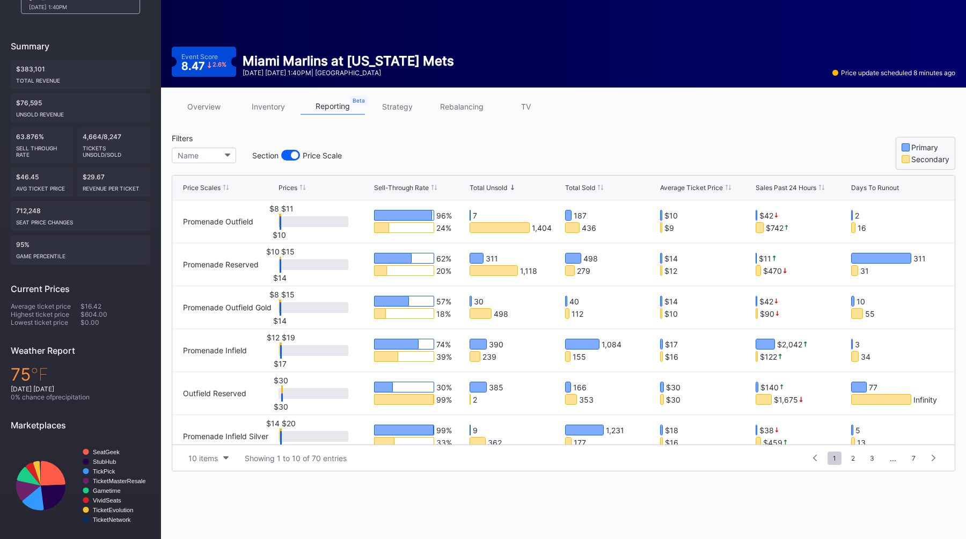
click at [559, 144] on div "Filters Name Section Price Scale Primary Secondary" at bounding box center [563, 152] width 783 height 36
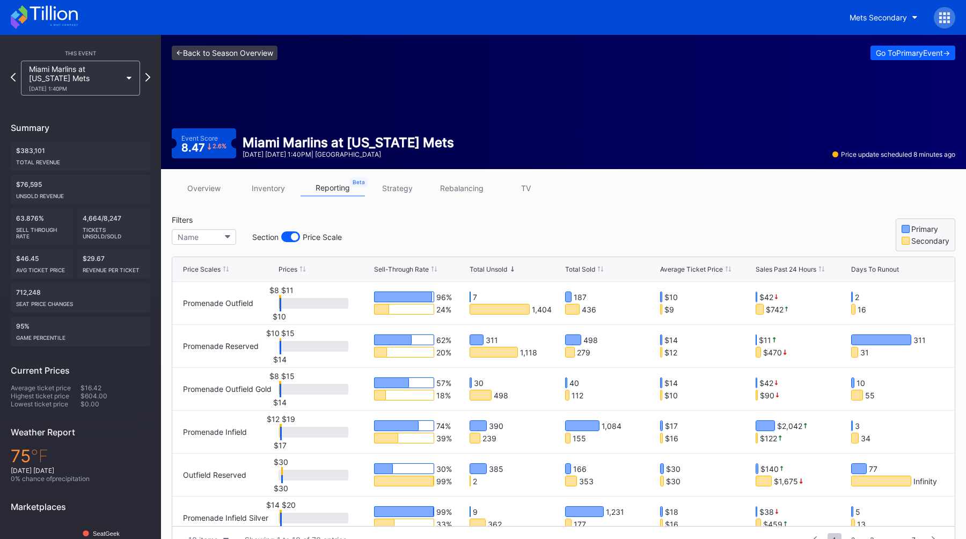
click at [217, 56] on link "<- Back to Season Overview" at bounding box center [225, 53] width 106 height 14
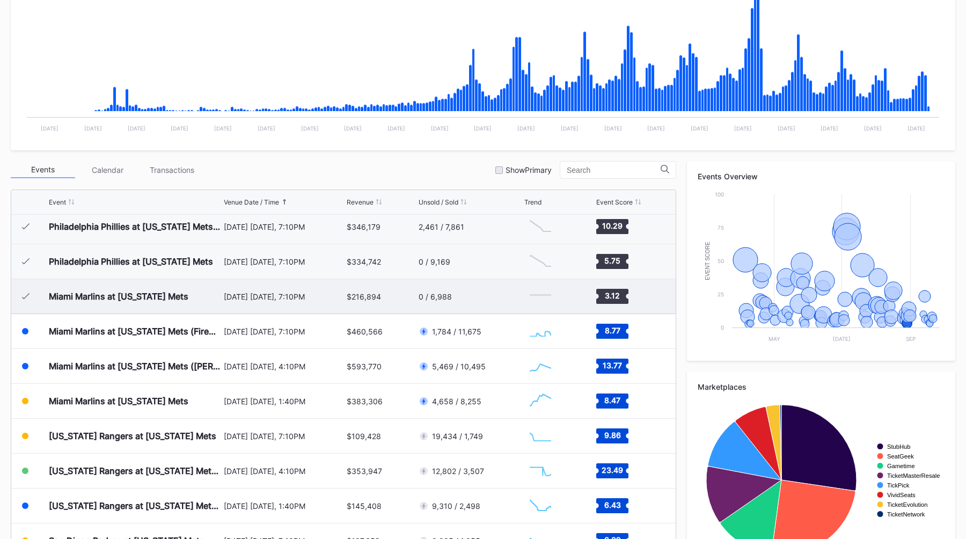
scroll to position [2271, 0]
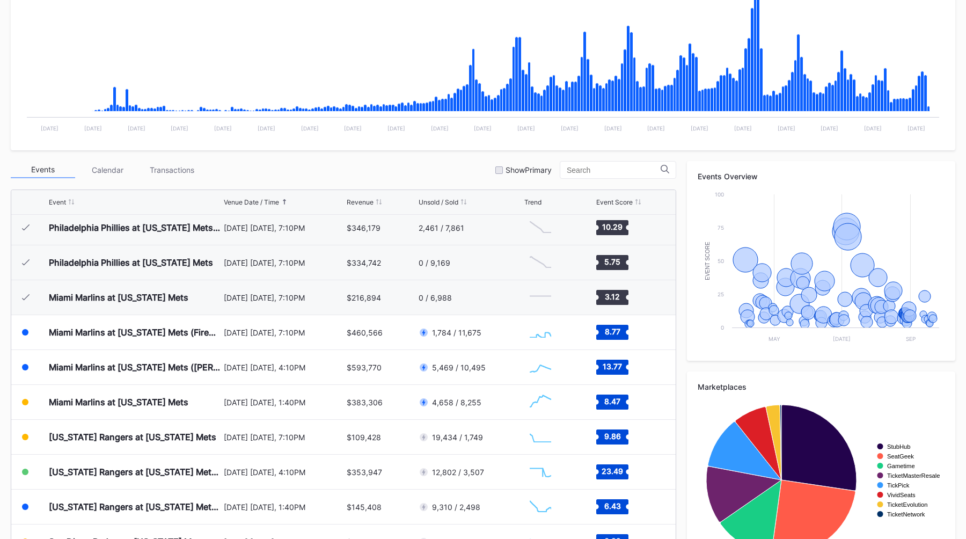
click at [319, 160] on div "Periodic Revenue Cumulative Revenue Created with Highcharts 11.2.0 Chart title …" at bounding box center [483, 263] width 966 height 636
click at [325, 168] on div "Events Calendar Transactions Show Primary" at bounding box center [343, 170] width 665 height 18
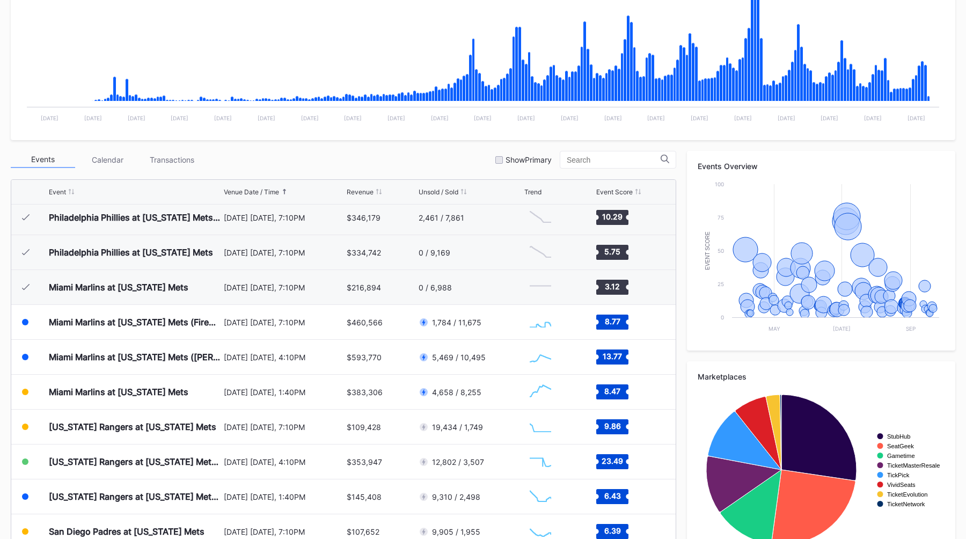
scroll to position [238, 0]
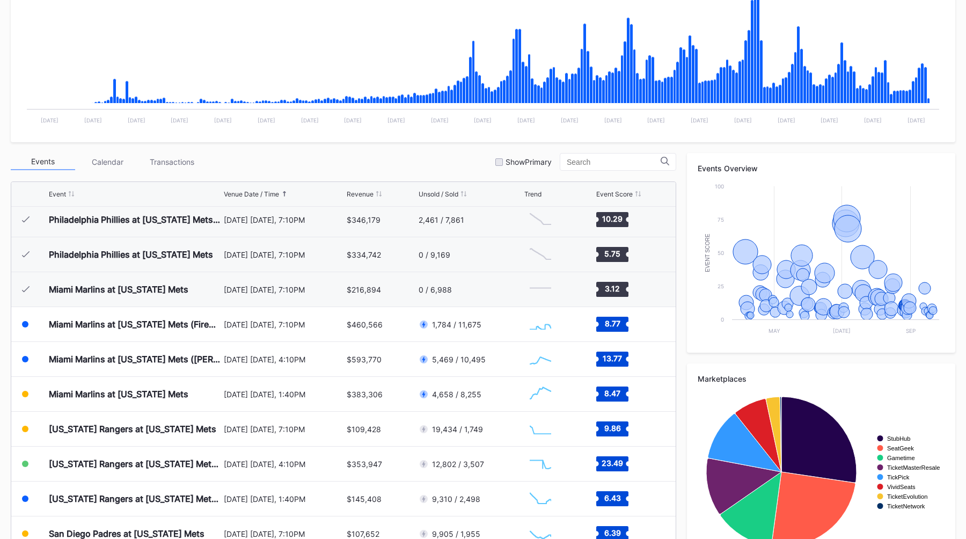
click at [310, 182] on div "Event Venue Date / Time Revenue Unsold / Sold Trend Event Score" at bounding box center [343, 194] width 664 height 25
click at [340, 166] on div "Events Calendar Transactions Show Primary" at bounding box center [343, 162] width 665 height 18
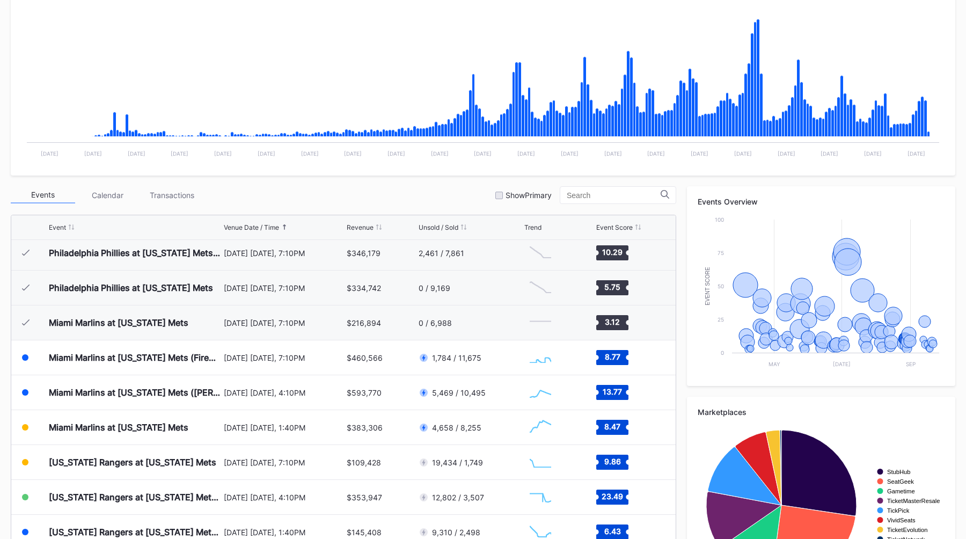
scroll to position [180, 0]
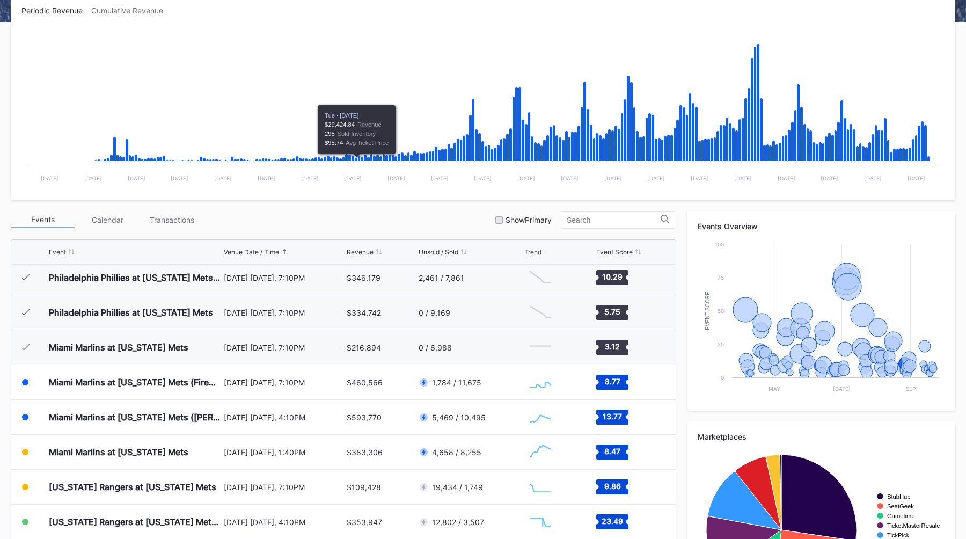
click at [426, 215] on div "Events Calendar Transactions Show Primary" at bounding box center [343, 220] width 665 height 18
click at [373, 208] on div "Periodic Revenue Cumulative Revenue Created with Highcharts 11.2.0 Chart title …" at bounding box center [483, 313] width 966 height 636
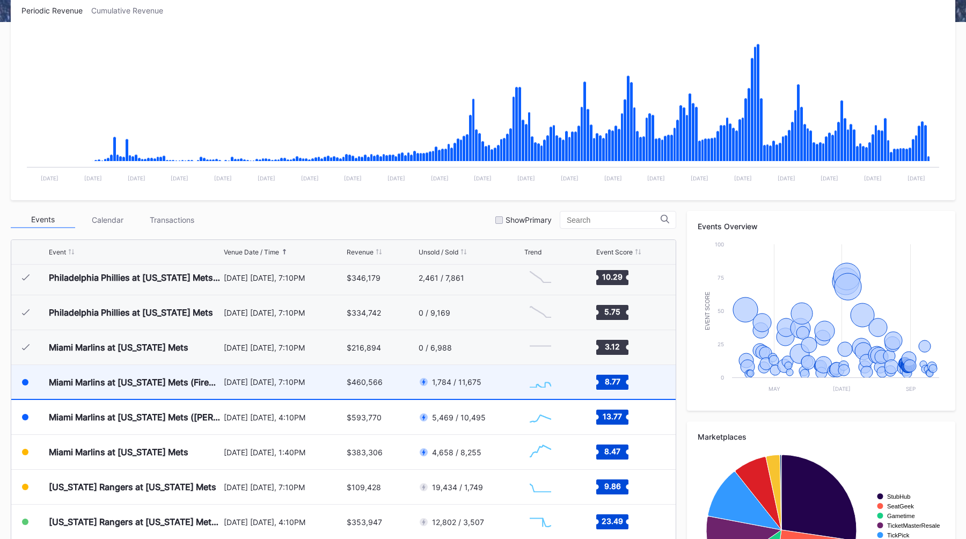
click at [325, 377] on div "[DATE] [DATE], 7:10PM" at bounding box center [284, 381] width 121 height 9
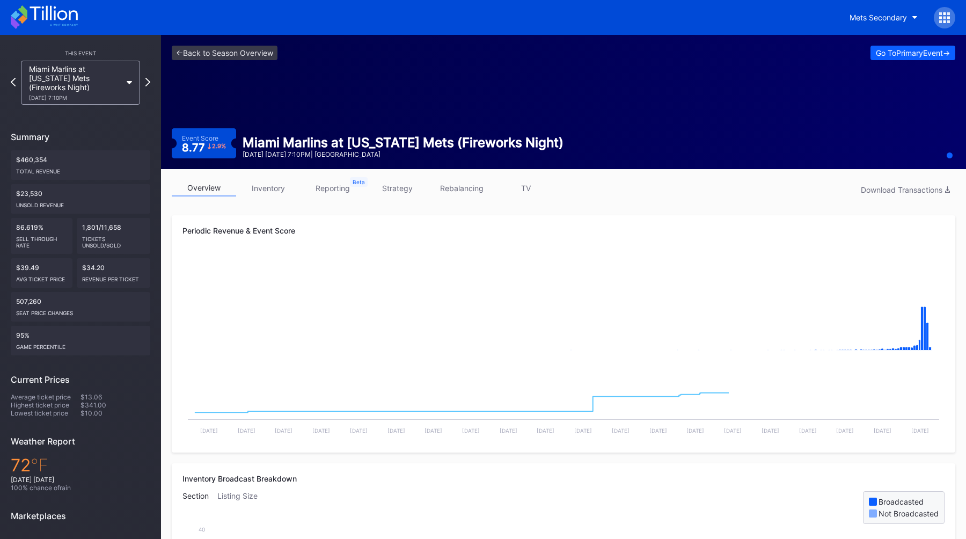
click at [340, 191] on link "reporting" at bounding box center [332, 188] width 64 height 17
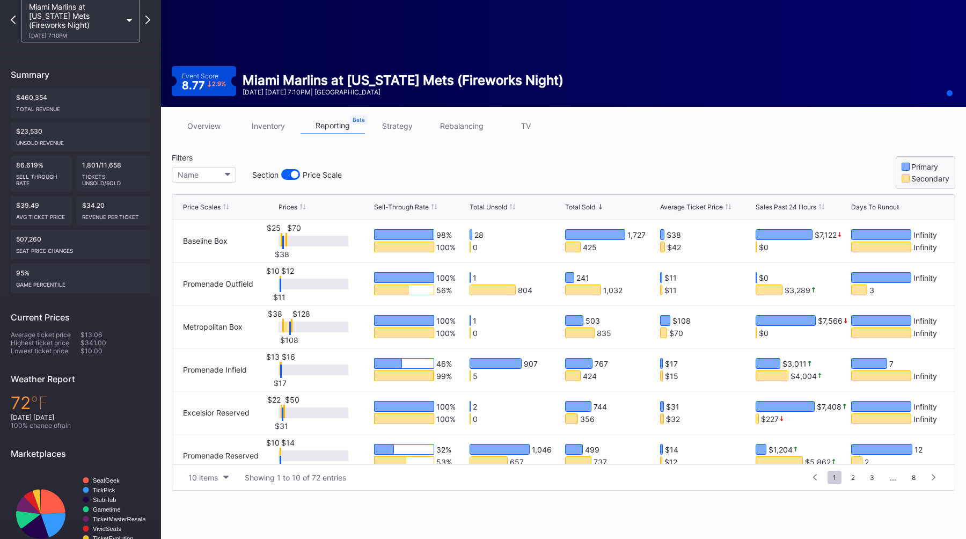
scroll to position [91, 0]
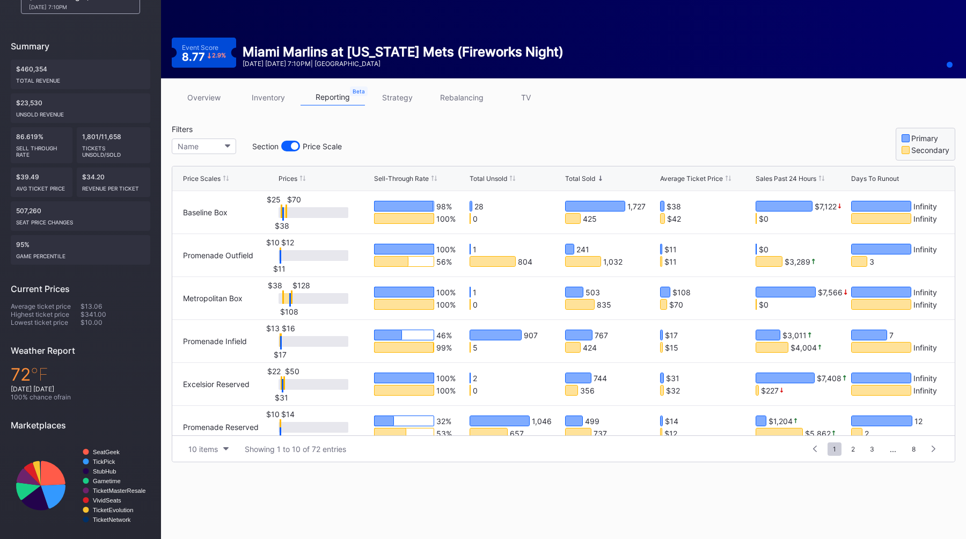
click at [495, 177] on div "Total Unsold" at bounding box center [488, 178] width 38 height 8
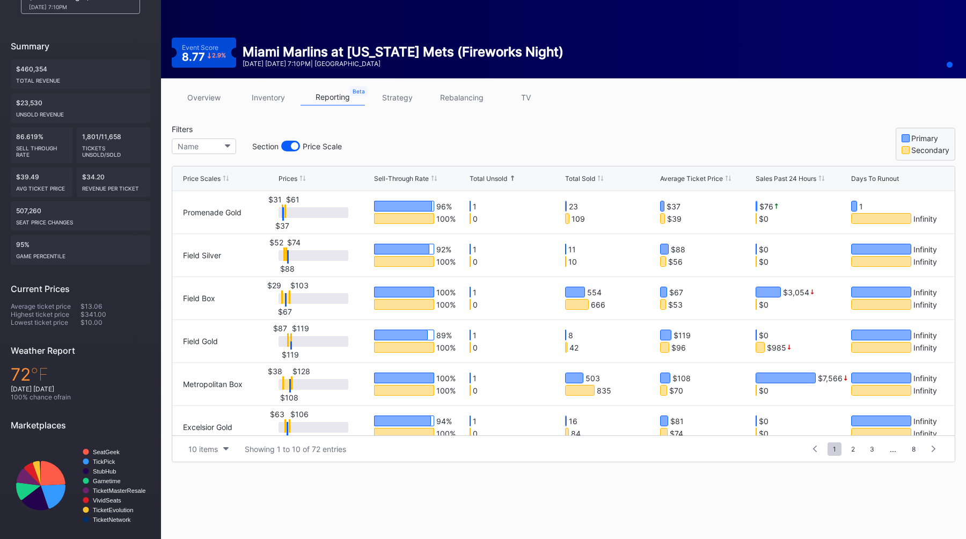
click at [495, 177] on div "Total Unsold" at bounding box center [488, 178] width 38 height 8
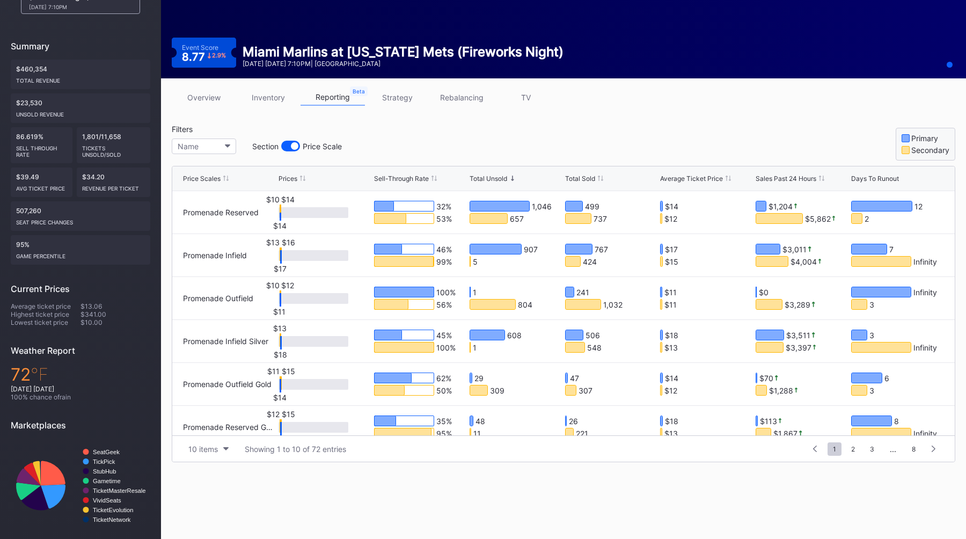
click at [490, 142] on div "Filters Name Section Price Scale Primary Secondary" at bounding box center [563, 142] width 783 height 36
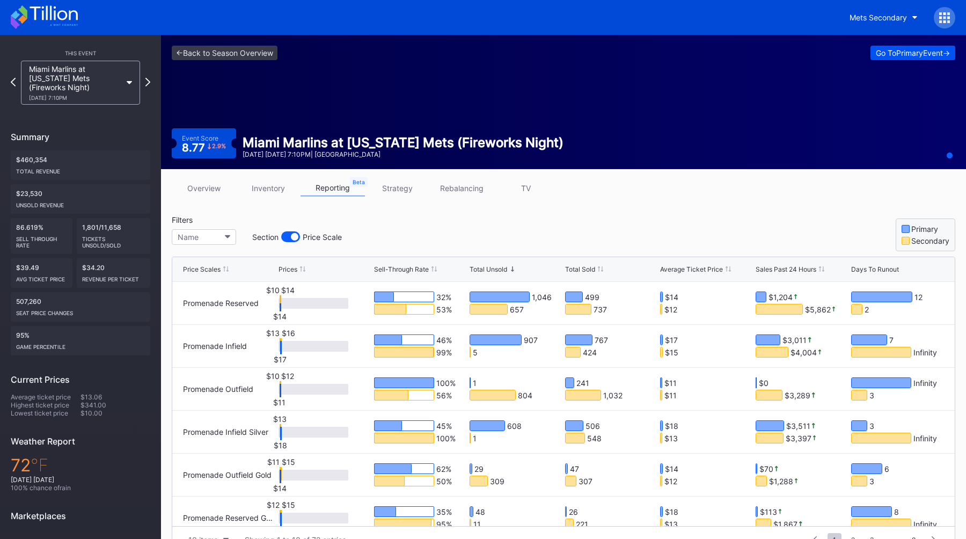
click at [911, 56] on div "Go To Primary Event ->" at bounding box center [912, 52] width 74 height 9
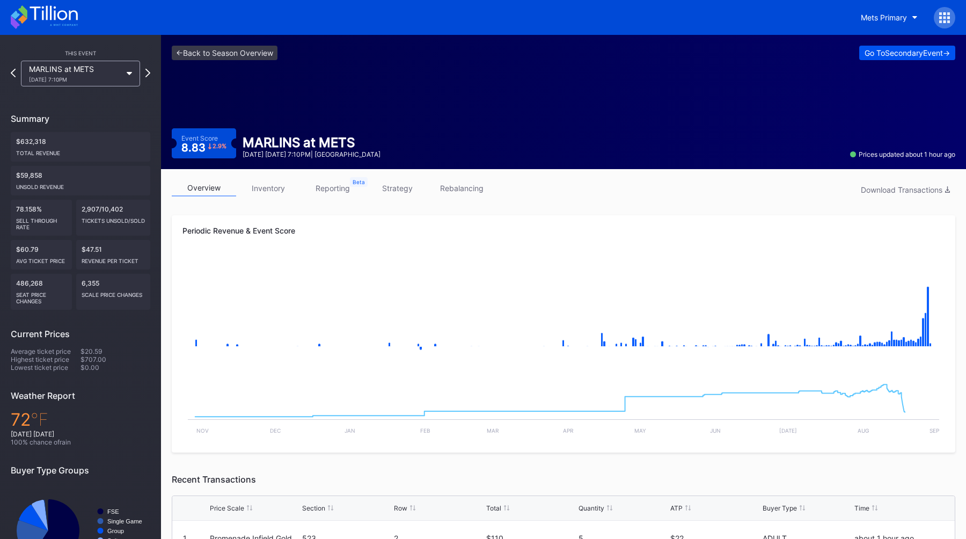
click at [909, 55] on div "Go To Secondary Event ->" at bounding box center [906, 52] width 85 height 9
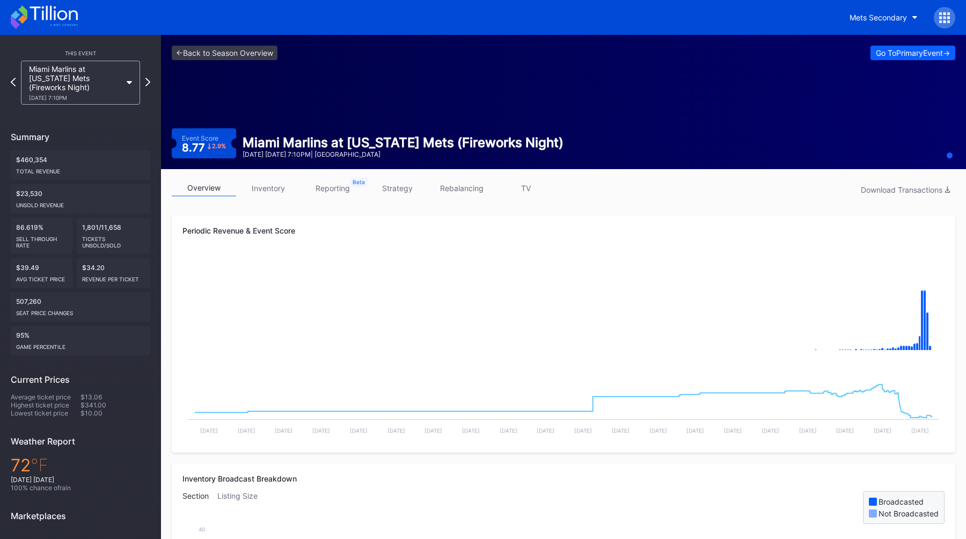
click at [330, 182] on link "reporting" at bounding box center [332, 188] width 64 height 17
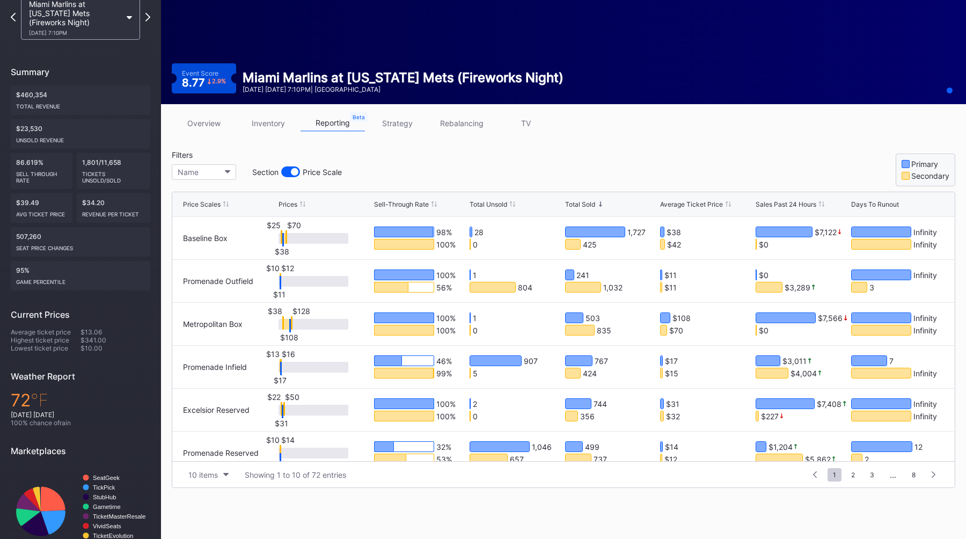
scroll to position [77, 0]
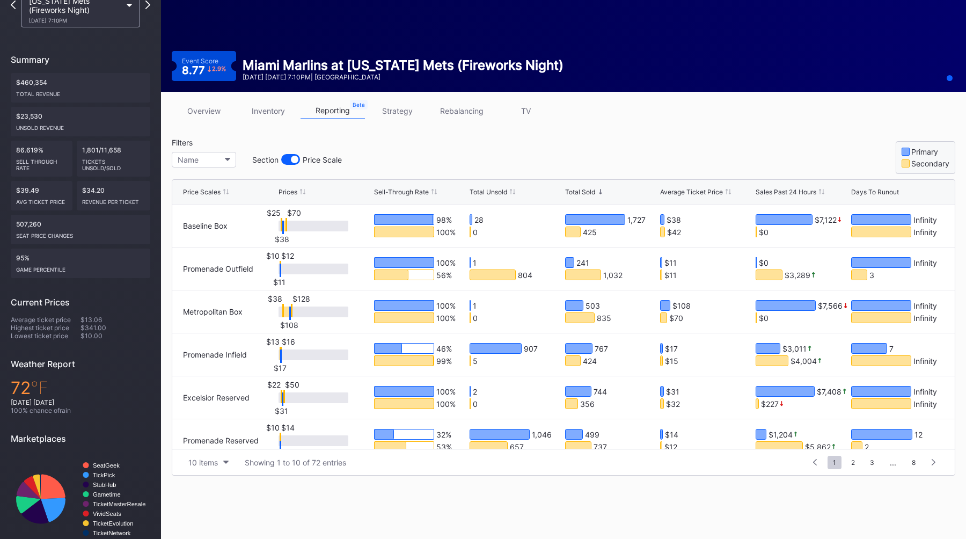
click at [474, 195] on div "Total Unsold" at bounding box center [488, 192] width 38 height 8
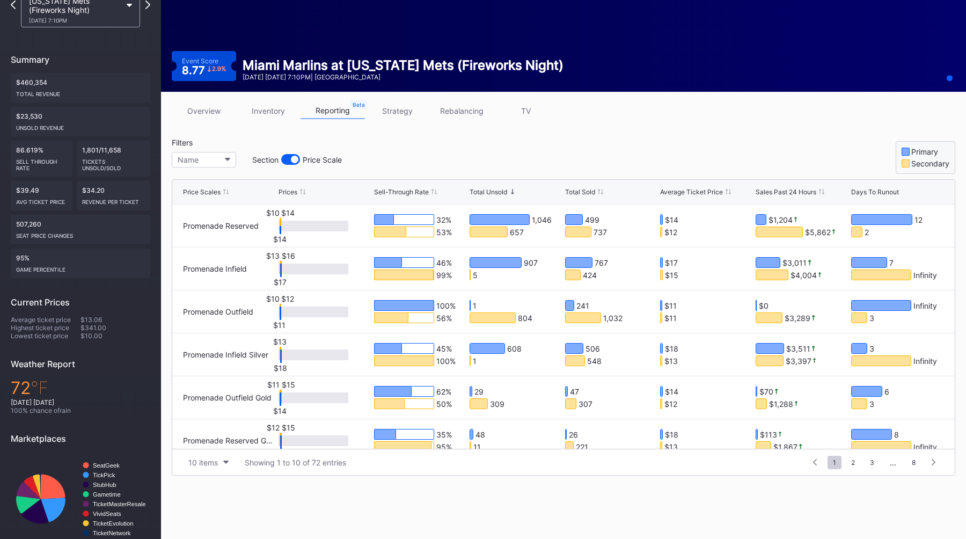
scroll to position [0, 0]
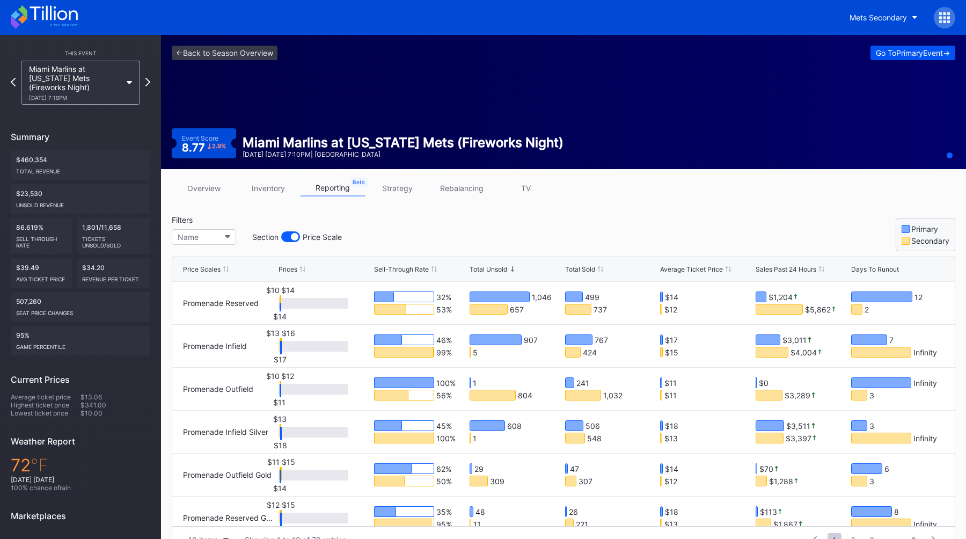
click at [899, 54] on div "Go To Primary Event ->" at bounding box center [912, 52] width 74 height 9
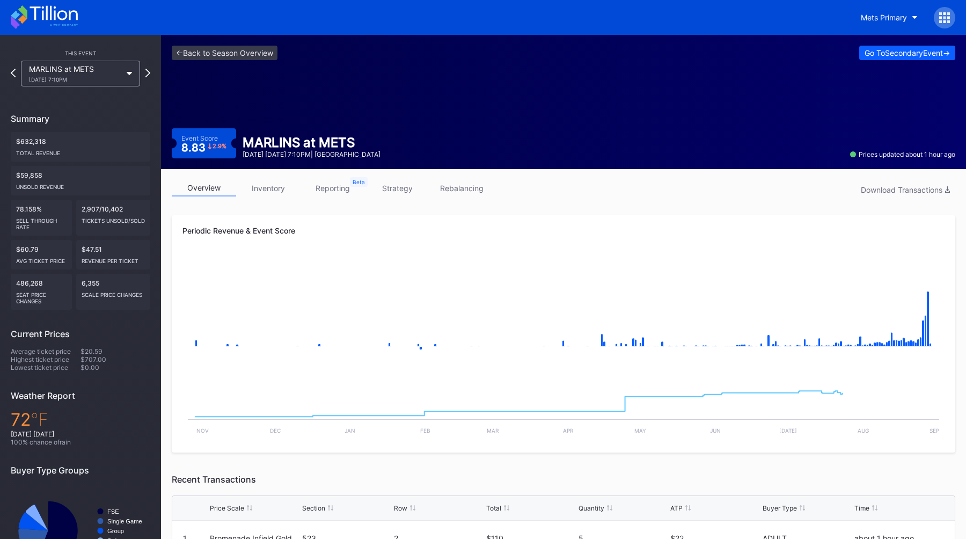
click at [262, 185] on link "inventory" at bounding box center [268, 188] width 64 height 17
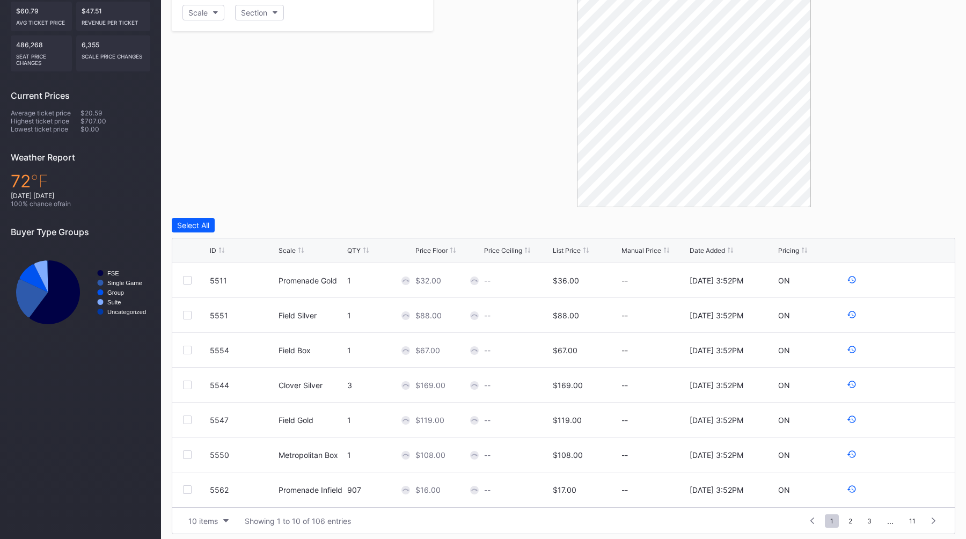
click at [360, 247] on div "QTY" at bounding box center [380, 250] width 66 height 8
click at [413, 196] on div "Filters Scale Section" at bounding box center [302, 92] width 261 height 230
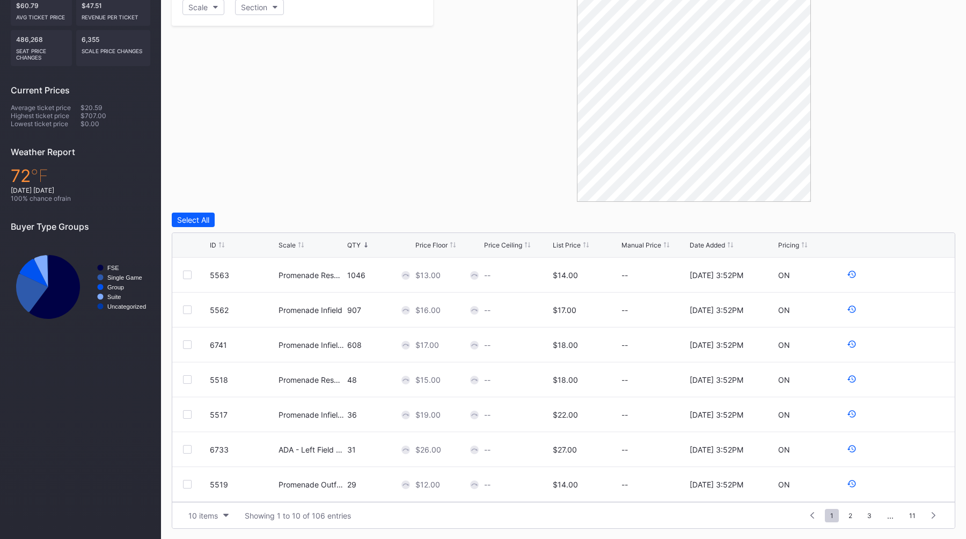
click at [428, 187] on div "Filters Scale Section" at bounding box center [302, 87] width 261 height 230
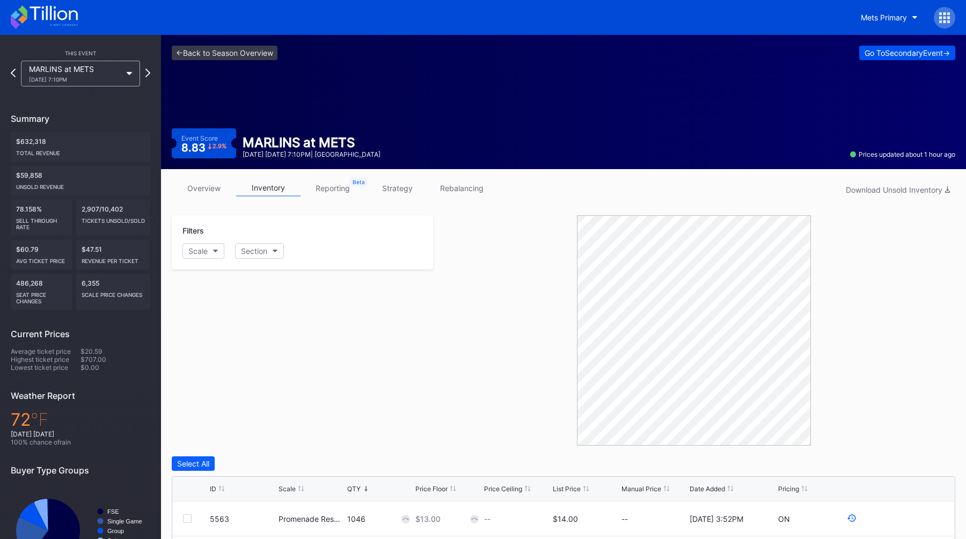
click at [901, 49] on div "Go To Secondary Event ->" at bounding box center [906, 52] width 85 height 9
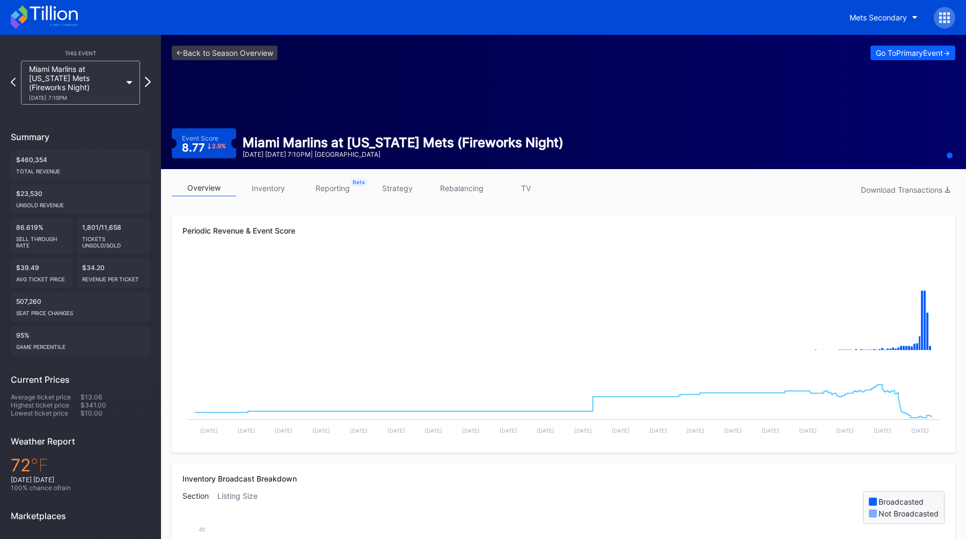
click at [148, 77] on div "Miami Marlins at New York Mets (Fireworks Night) 8/29 Friday 7:10PM" at bounding box center [80, 83] width 139 height 44
click at [148, 77] on icon at bounding box center [148, 82] width 6 height 10
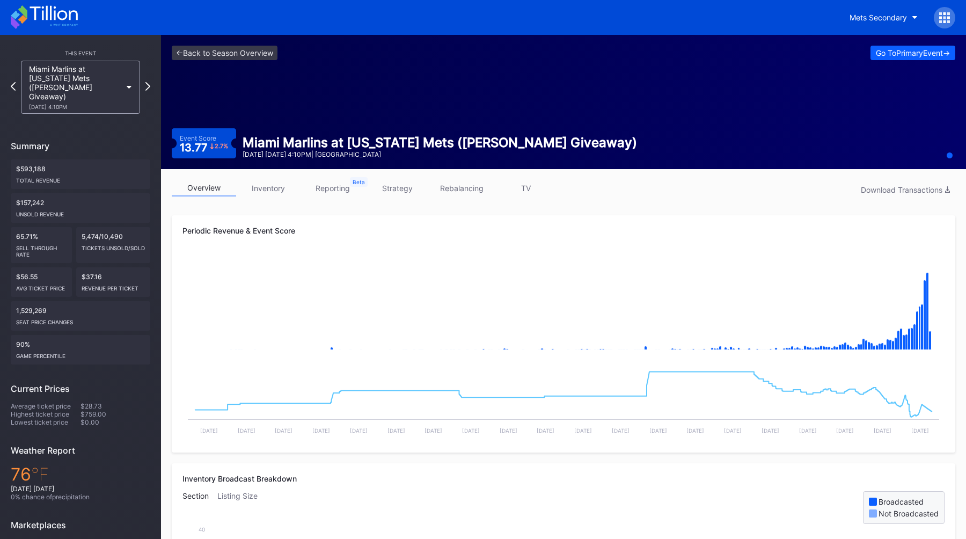
click at [336, 193] on link "reporting" at bounding box center [332, 188] width 64 height 17
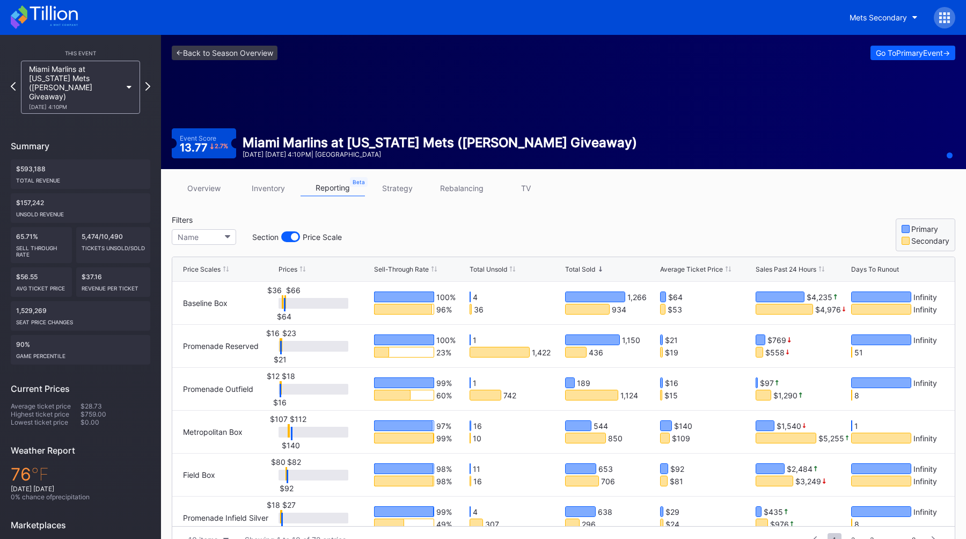
click at [472, 267] on div "Total Unsold" at bounding box center [488, 269] width 38 height 8
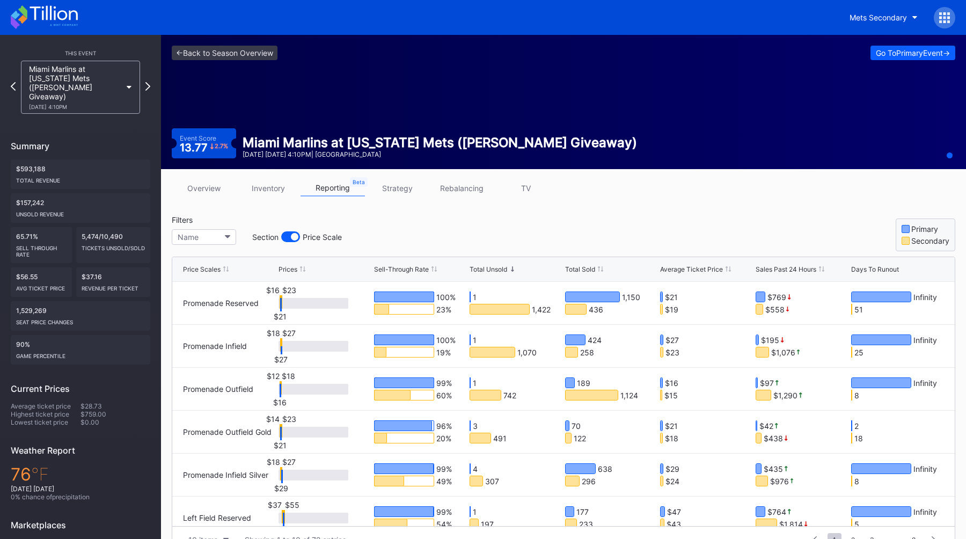
click at [205, 183] on link "overview" at bounding box center [204, 188] width 64 height 17
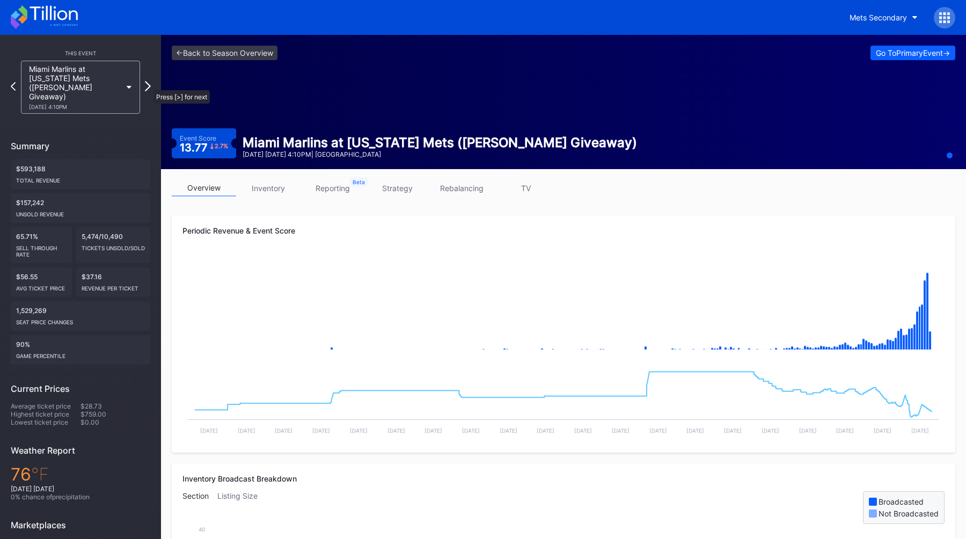
click at [148, 85] on icon at bounding box center [148, 86] width 6 height 10
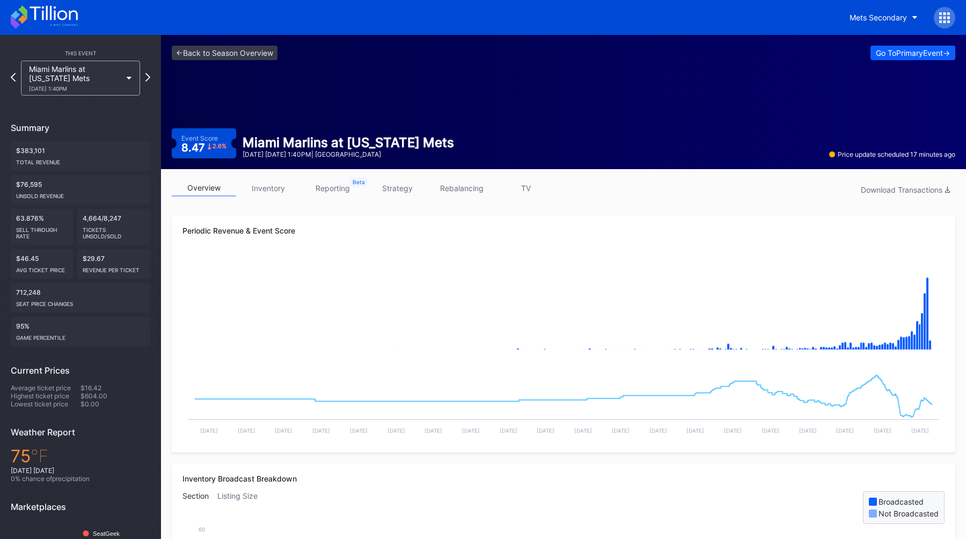
click at [540, 186] on link "TV" at bounding box center [526, 188] width 64 height 17
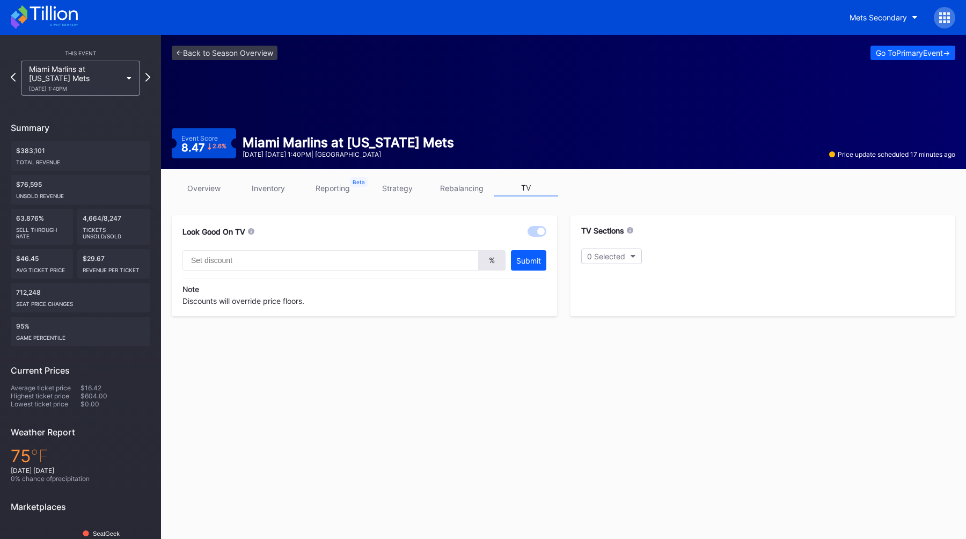
type input "20"
click at [14, 80] on icon at bounding box center [13, 77] width 6 height 10
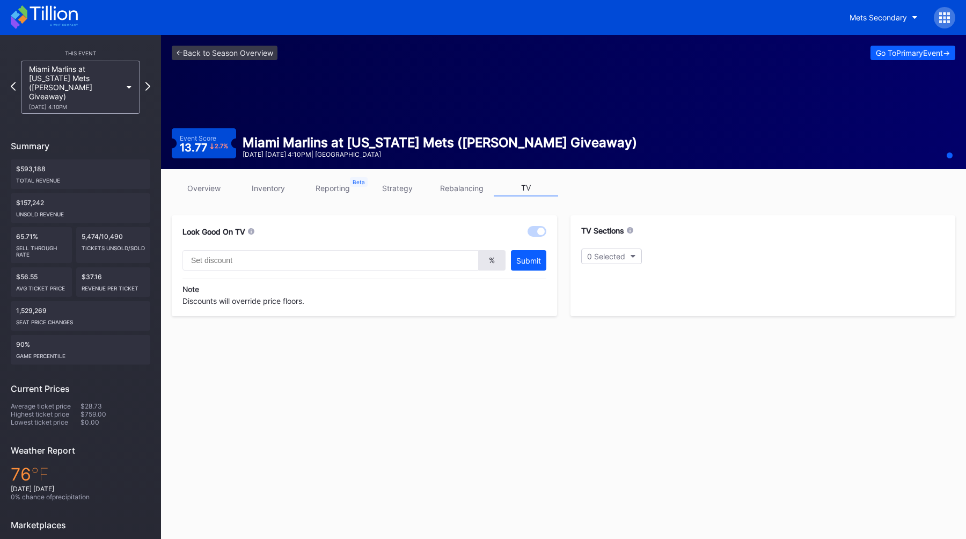
type input "20"
click at [11, 84] on icon at bounding box center [13, 86] width 6 height 10
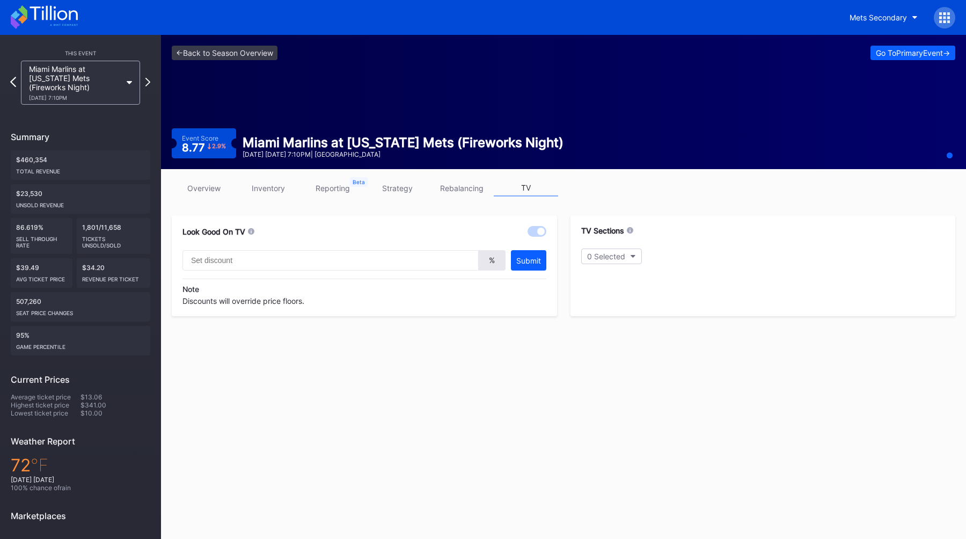
type input "20"
click at [193, 188] on link "overview" at bounding box center [204, 188] width 64 height 17
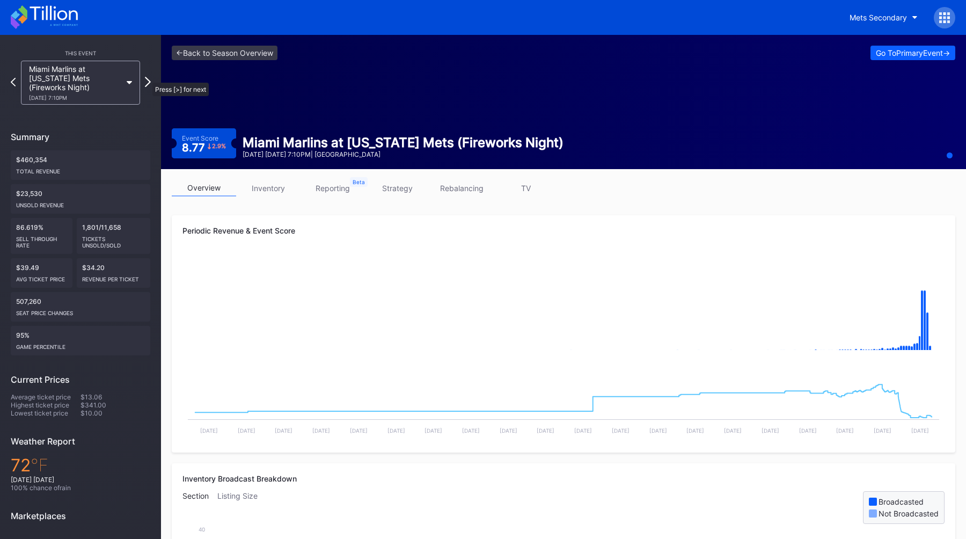
click at [148, 78] on icon at bounding box center [148, 82] width 6 height 10
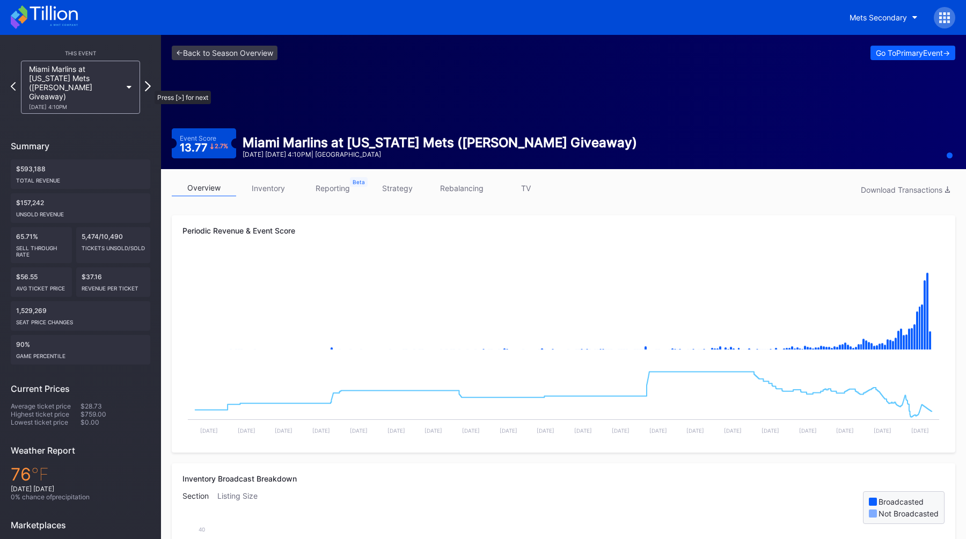
click at [149, 85] on icon at bounding box center [148, 86] width 6 height 10
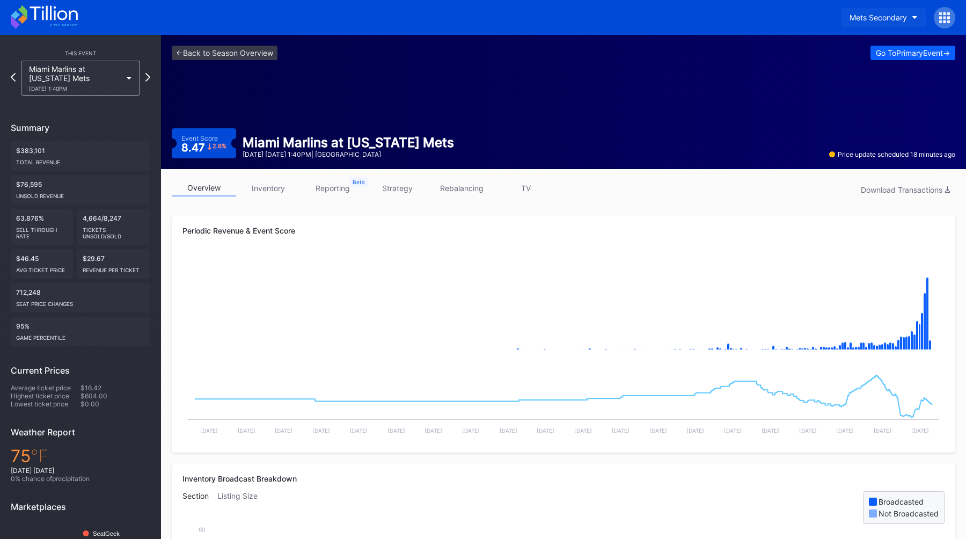
click at [873, 10] on button "Mets Secondary" at bounding box center [883, 18] width 84 height 20
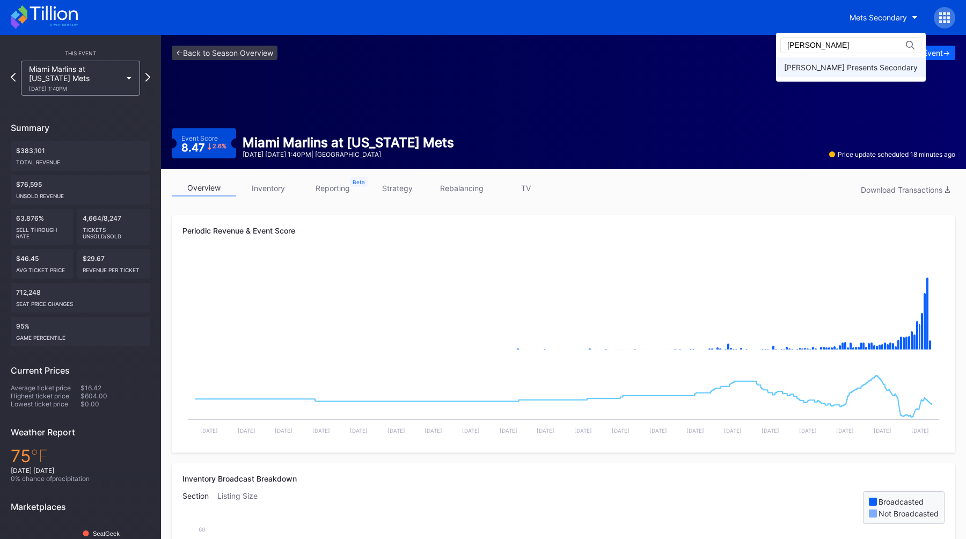
type input "danny"
click at [873, 69] on div "[PERSON_NAME] Presents Secondary" at bounding box center [851, 67] width 134 height 9
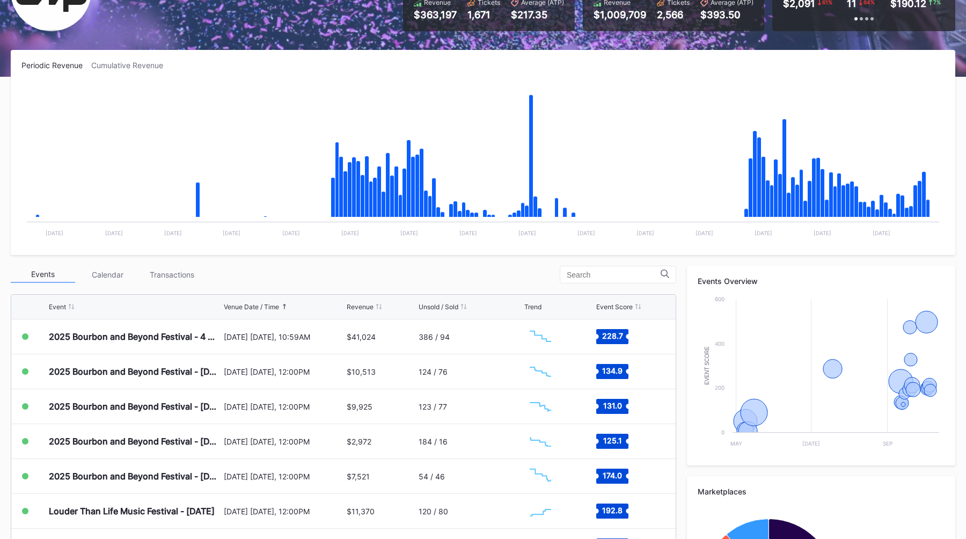
scroll to position [141, 0]
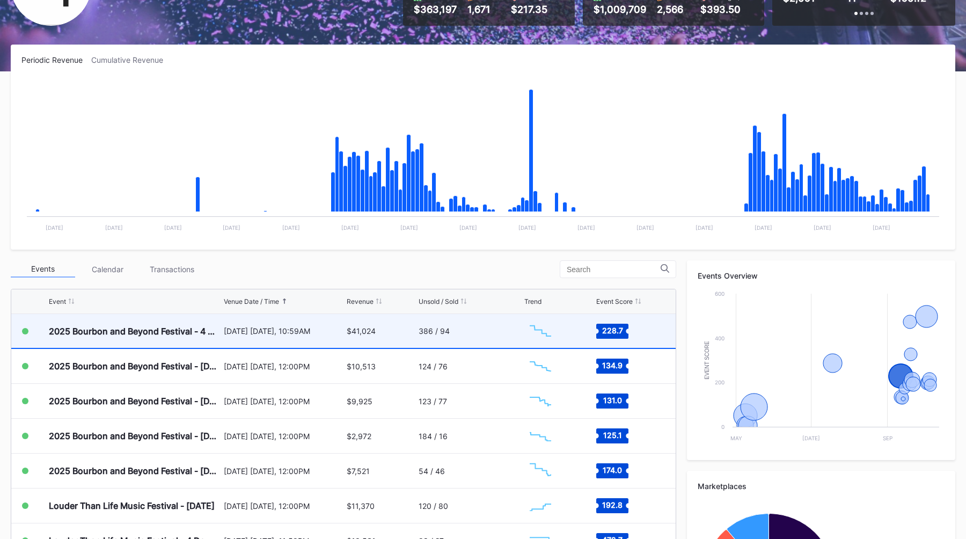
click at [289, 333] on div "September 11 Thursday, 10:59AM" at bounding box center [284, 330] width 121 height 9
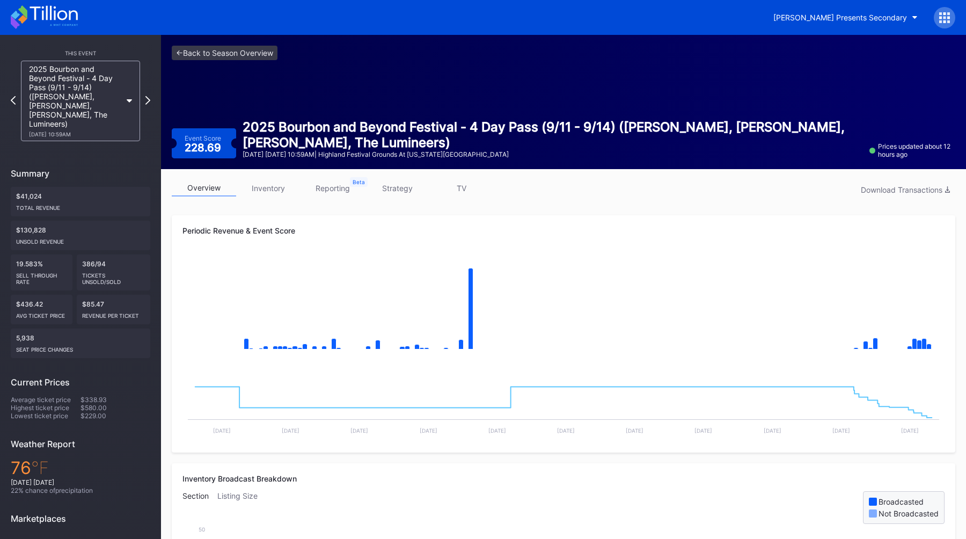
click at [393, 188] on link "strategy" at bounding box center [397, 188] width 64 height 17
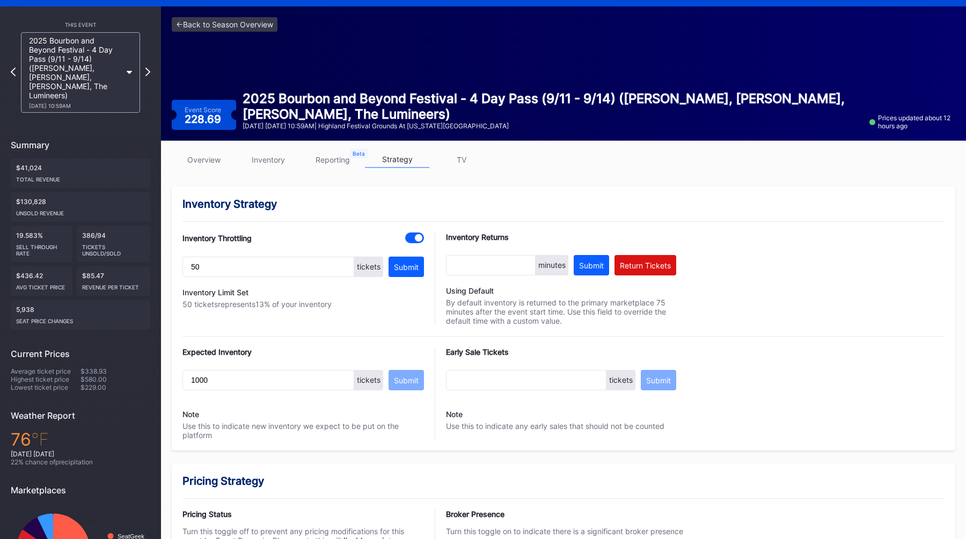
scroll to position [30, 0]
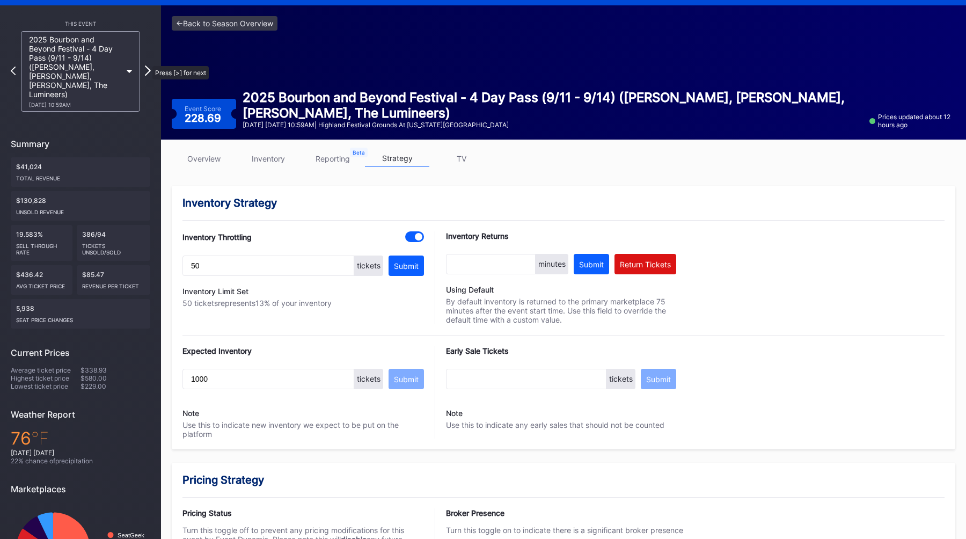
click at [147, 65] on icon at bounding box center [148, 70] width 6 height 10
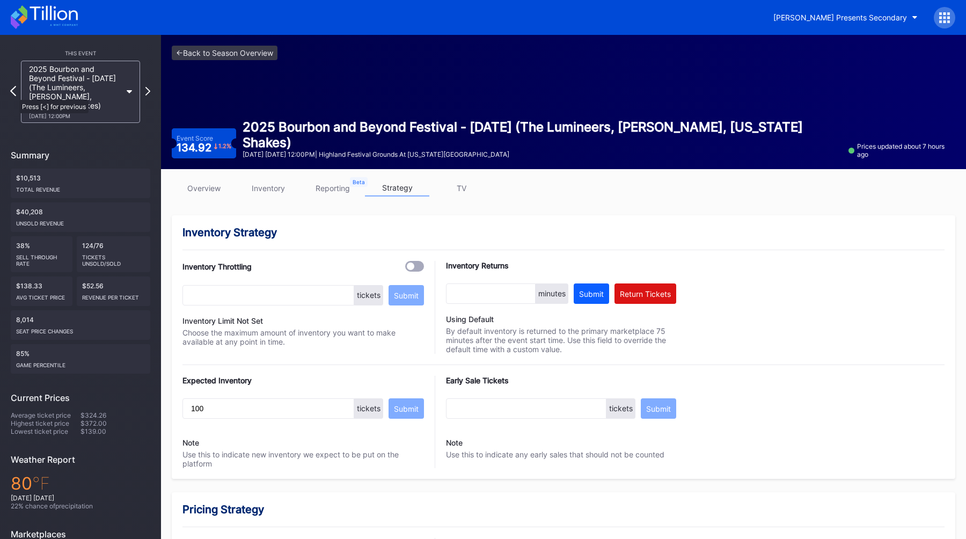
click at [14, 94] on icon at bounding box center [13, 91] width 6 height 10
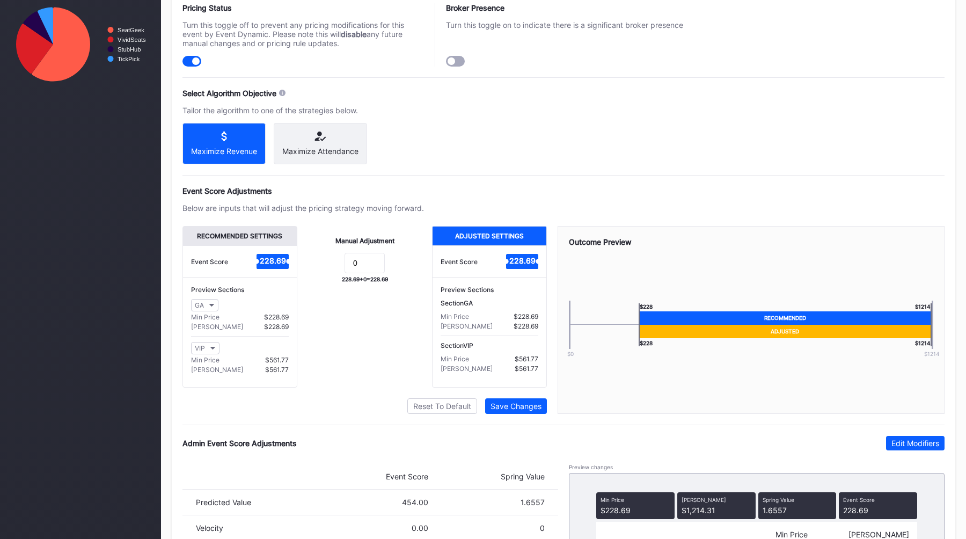
scroll to position [643, 0]
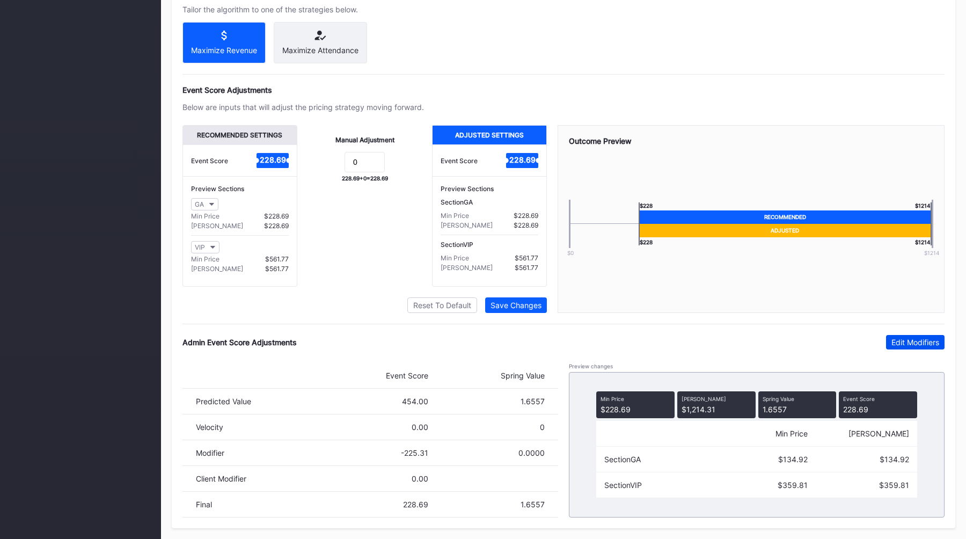
click at [919, 339] on div "Edit Modifiers" at bounding box center [915, 341] width 48 height 9
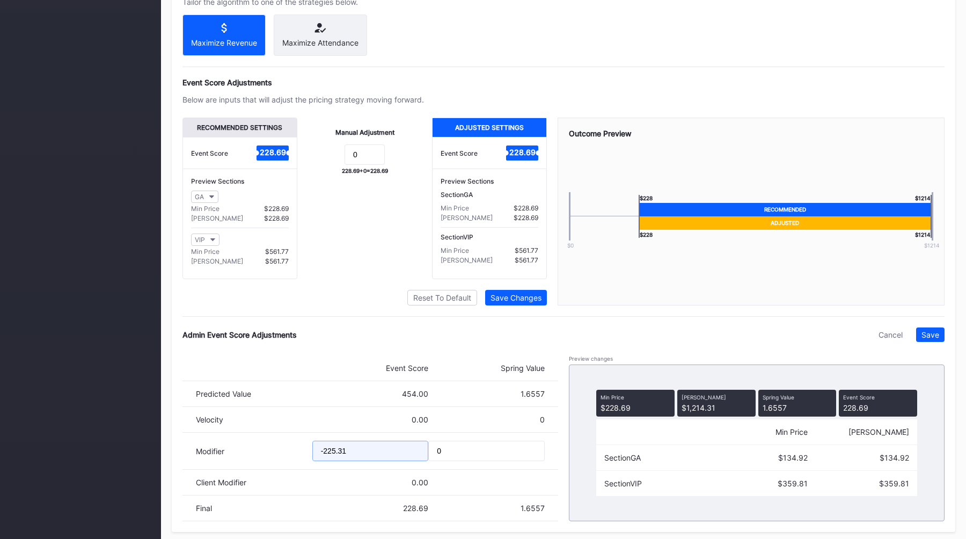
drag, startPoint x: 369, startPoint y: 460, endPoint x: 216, endPoint y: 460, distance: 152.9
click at [219, 460] on div "Modifier -225.31 0" at bounding box center [369, 450] width 375 height 37
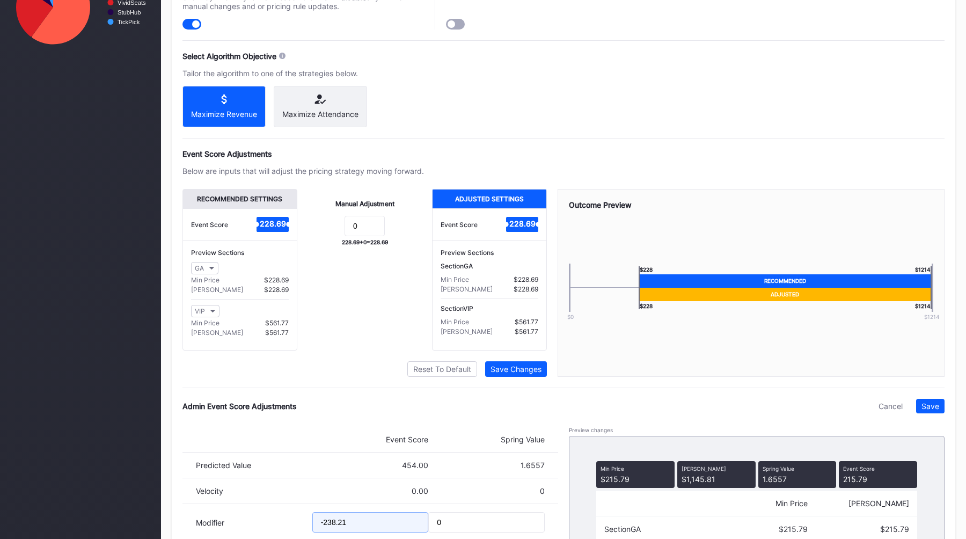
scroll to position [654, 0]
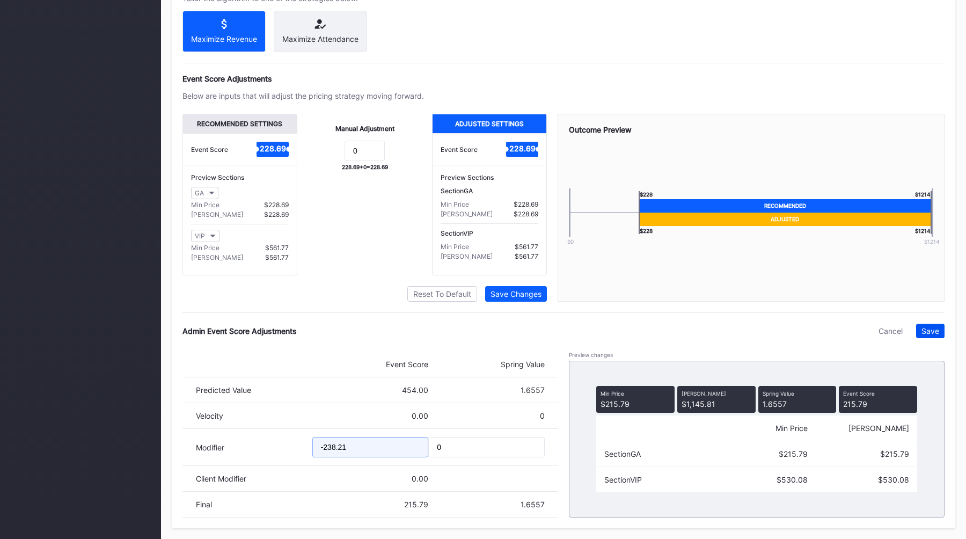
type input "-238.21"
click at [940, 329] on button "Save" at bounding box center [930, 330] width 28 height 14
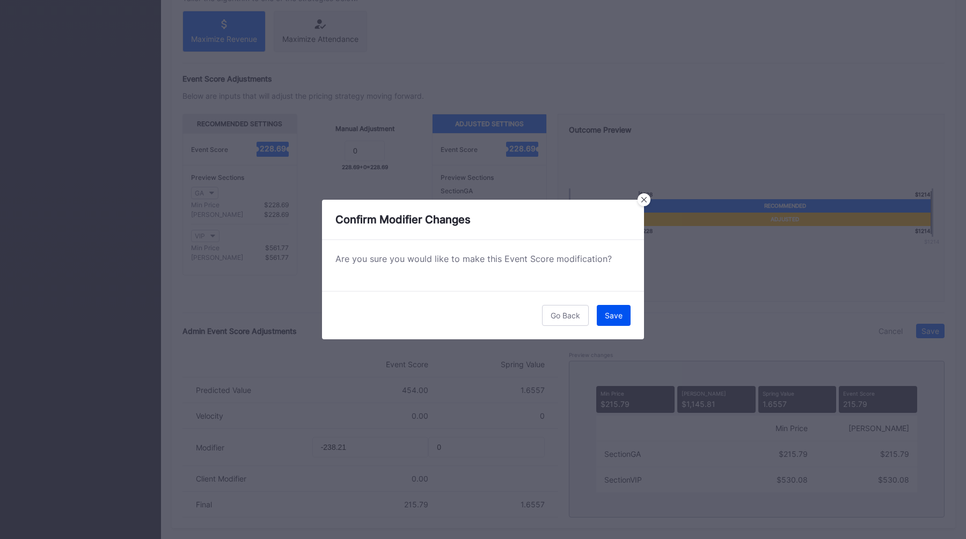
click at [616, 325] on button "Save" at bounding box center [614, 315] width 34 height 21
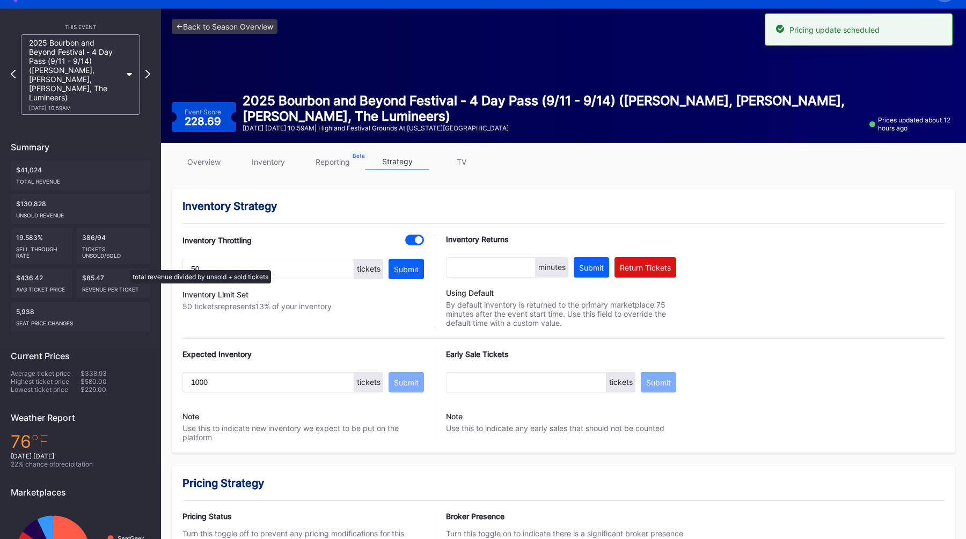
scroll to position [0, 0]
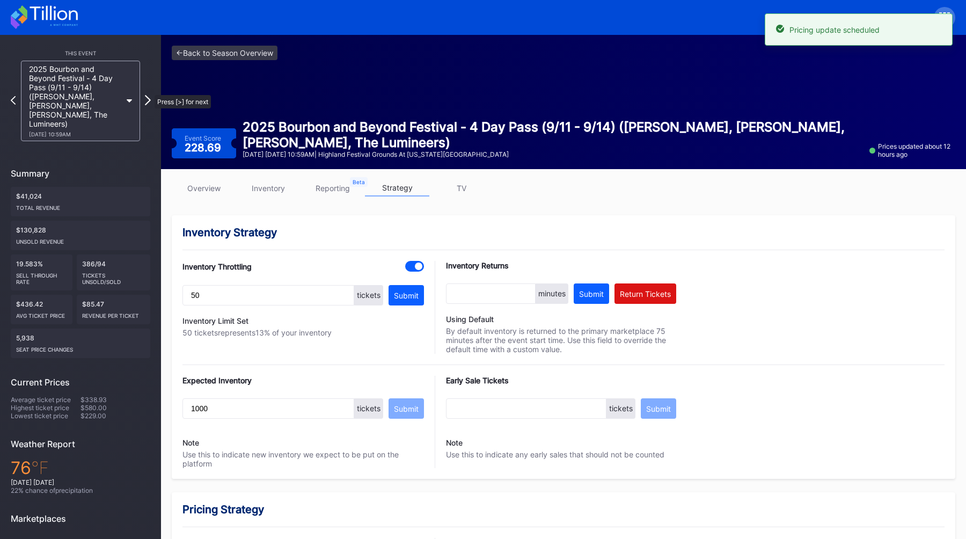
click at [149, 95] on icon at bounding box center [148, 100] width 6 height 10
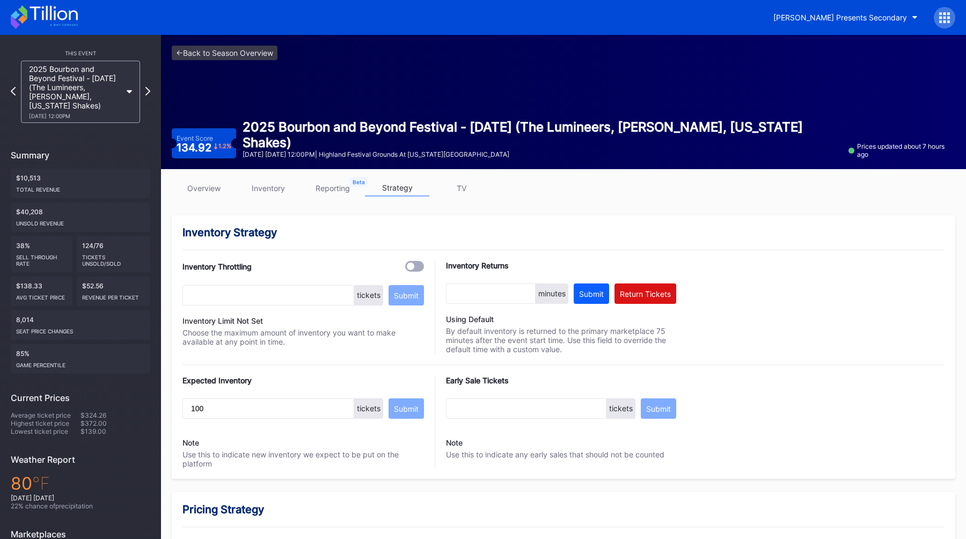
click at [200, 198] on div "overview inventory reporting strategy TV" at bounding box center [563, 191] width 783 height 22
click at [217, 181] on link "overview" at bounding box center [204, 188] width 64 height 17
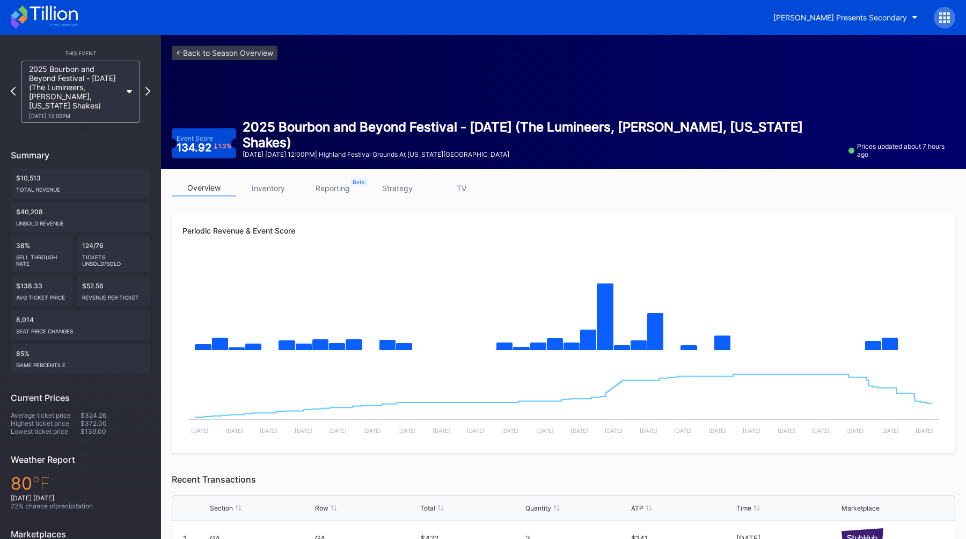
click at [400, 192] on link "strategy" at bounding box center [397, 188] width 64 height 17
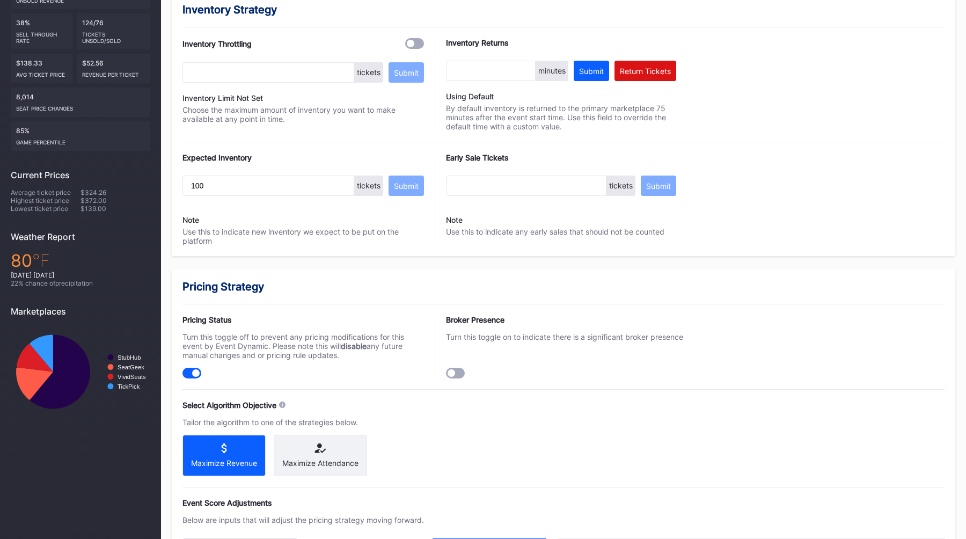
scroll to position [643, 0]
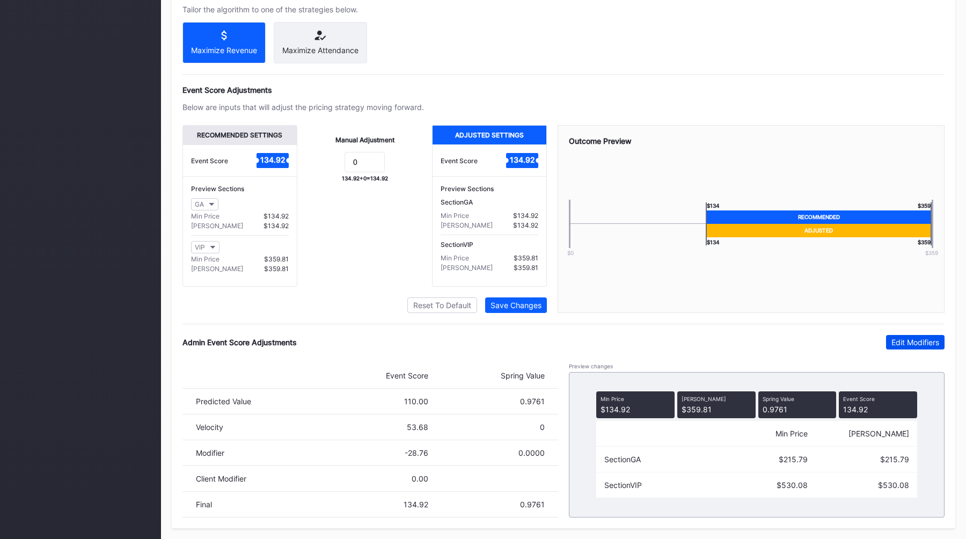
click at [902, 341] on div "Edit Modifiers" at bounding box center [915, 341] width 48 height 9
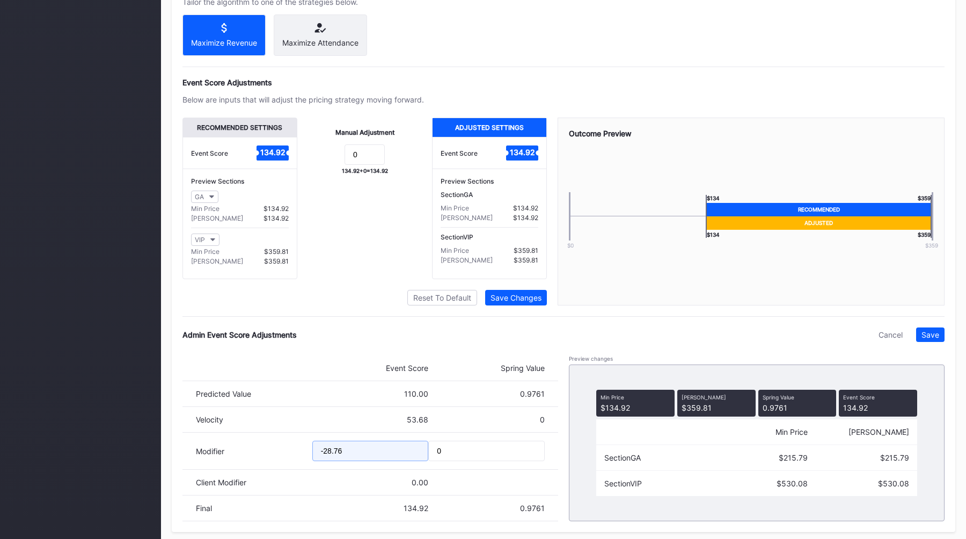
drag, startPoint x: 357, startPoint y: 461, endPoint x: 234, endPoint y: 461, distance: 122.3
click at [234, 461] on div "Modifier -28.76 0" at bounding box center [369, 450] width 375 height 37
type input "-37.98"
click at [926, 339] on div "Save" at bounding box center [930, 334] width 18 height 9
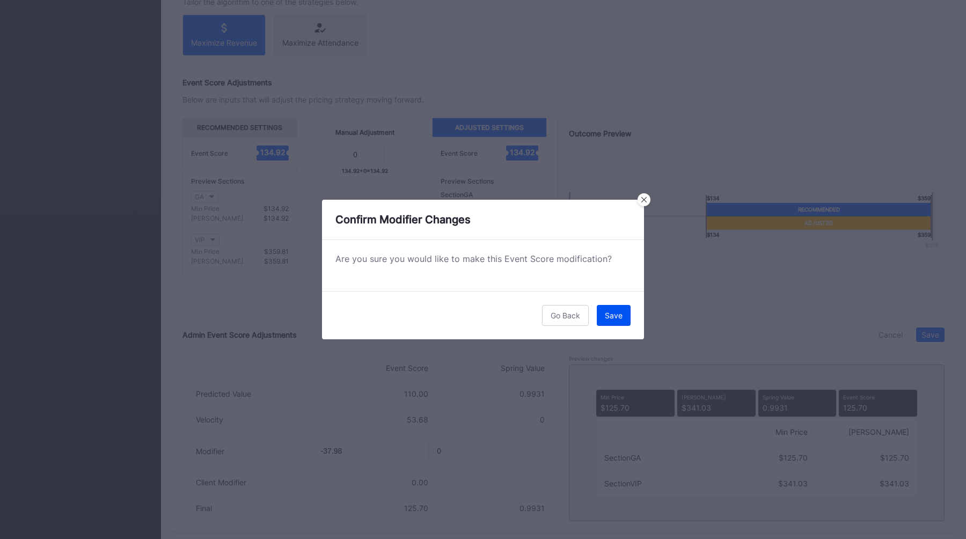
click at [612, 310] on button "Save" at bounding box center [614, 315] width 34 height 21
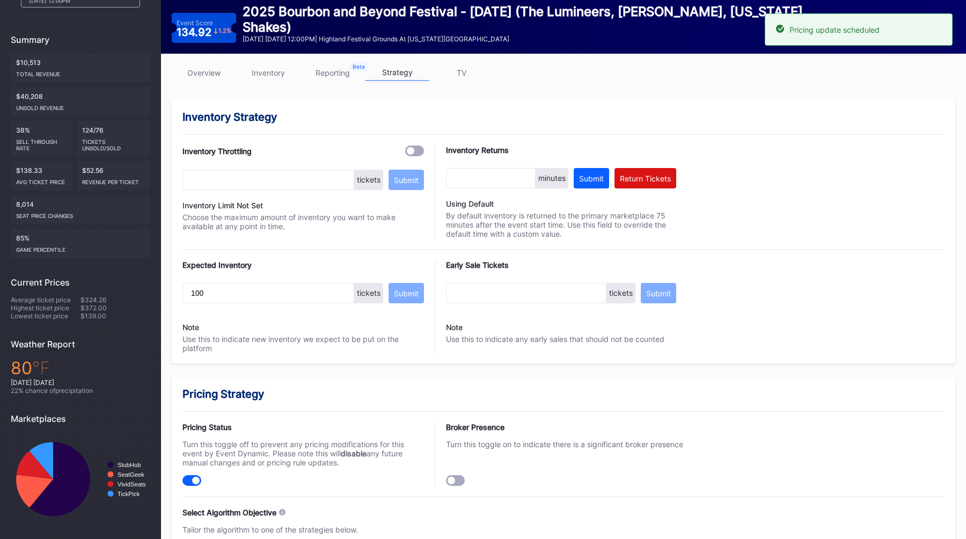
scroll to position [0, 0]
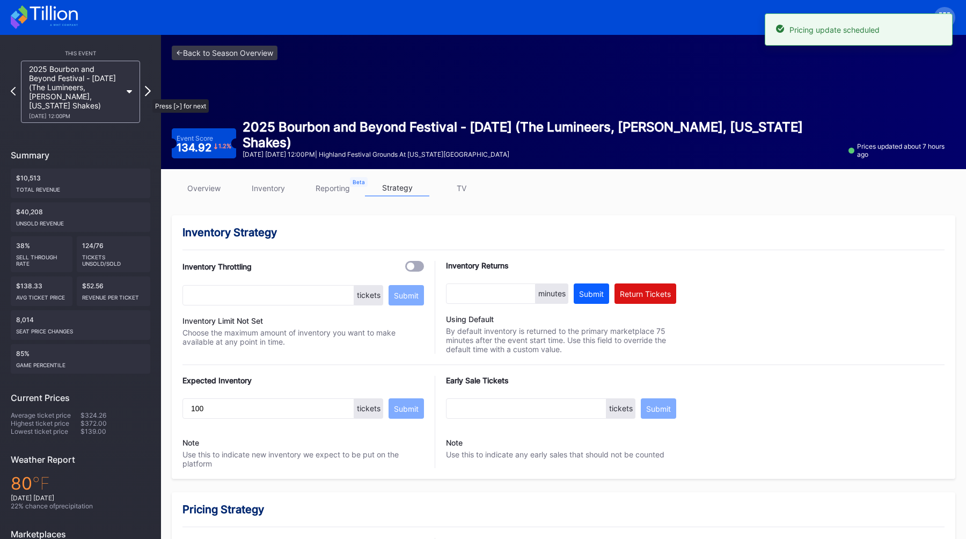
click at [147, 94] on icon at bounding box center [148, 91] width 6 height 10
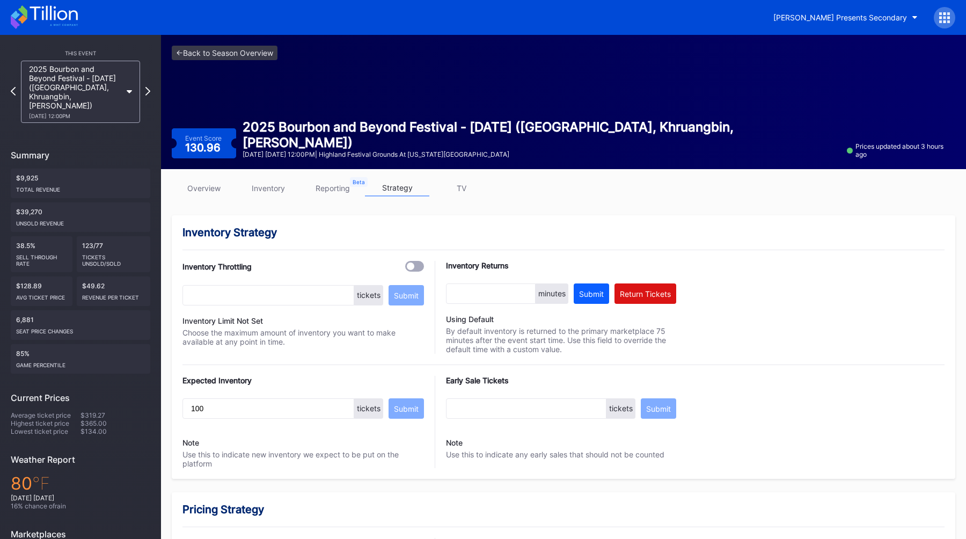
click at [208, 186] on link "overview" at bounding box center [204, 188] width 64 height 17
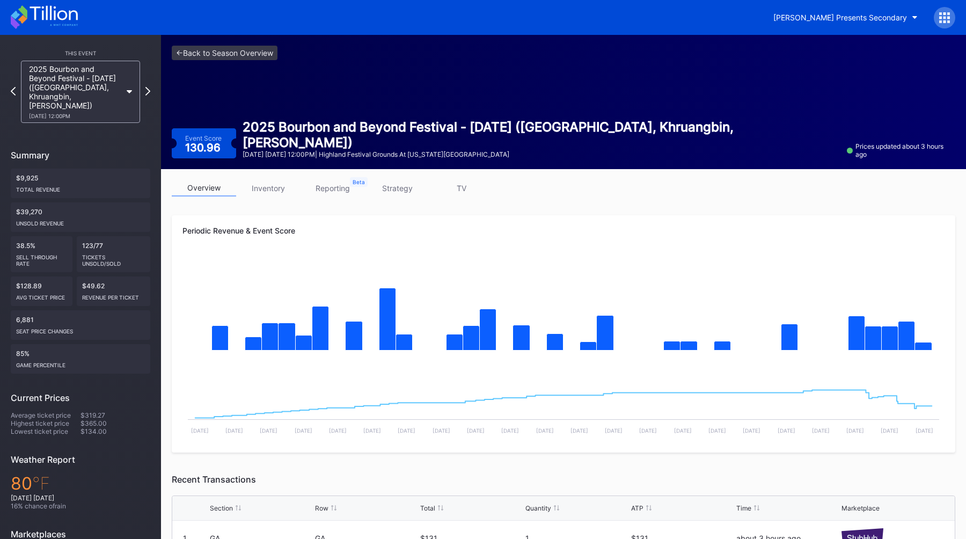
click at [400, 188] on link "strategy" at bounding box center [397, 188] width 64 height 17
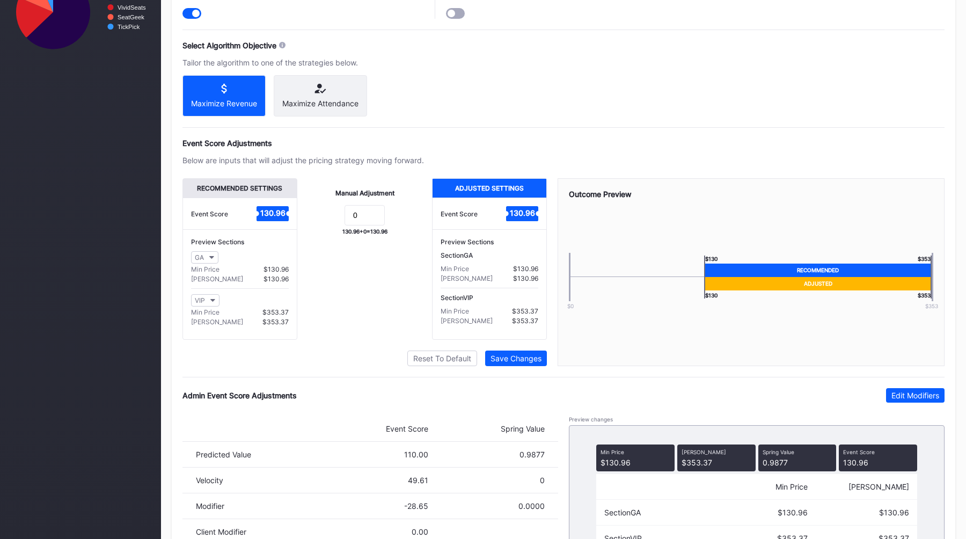
scroll to position [643, 0]
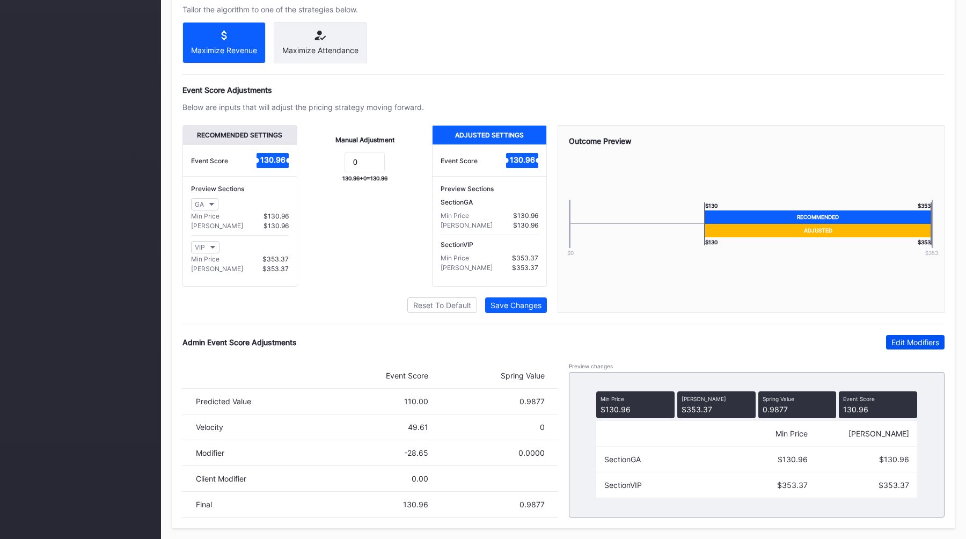
click at [905, 348] on button "Edit Modifiers" at bounding box center [915, 342] width 58 height 14
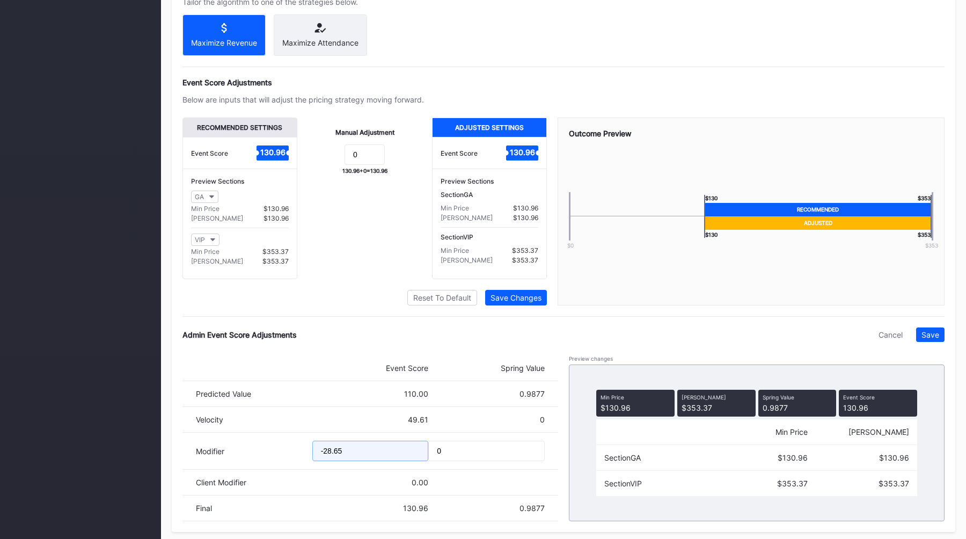
drag, startPoint x: 368, startPoint y: 464, endPoint x: 240, endPoint y: 458, distance: 128.4
click at [246, 458] on div "Modifier -28.65 0" at bounding box center [369, 450] width 375 height 37
type input "-36.78"
click at [948, 344] on div "Pricing Strategy Pricing Status Turn this toggle off to prevent any pricing mod…" at bounding box center [563, 190] width 783 height 682
click at [943, 342] on button "Save" at bounding box center [930, 334] width 28 height 14
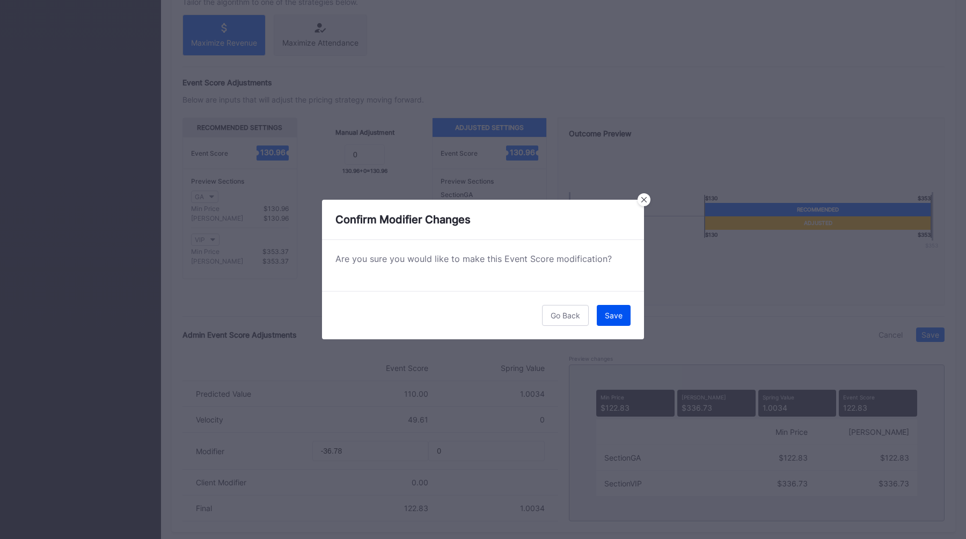
click at [627, 311] on button "Save" at bounding box center [614, 315] width 34 height 21
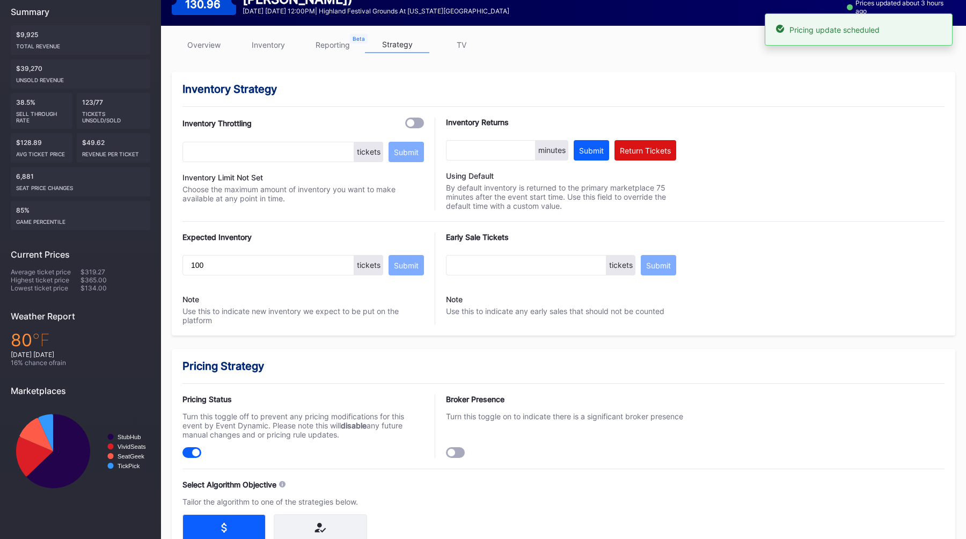
scroll to position [0, 0]
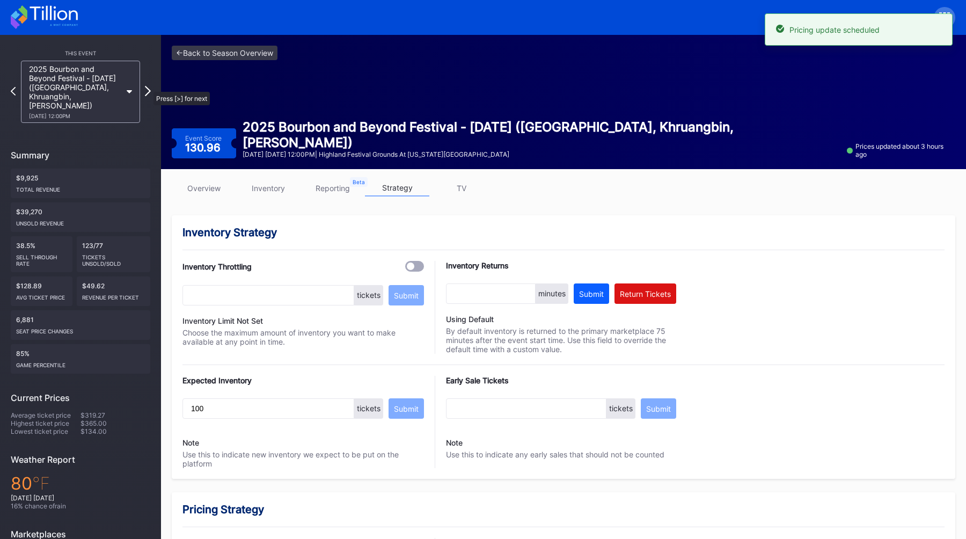
click at [148, 86] on icon at bounding box center [148, 91] width 6 height 10
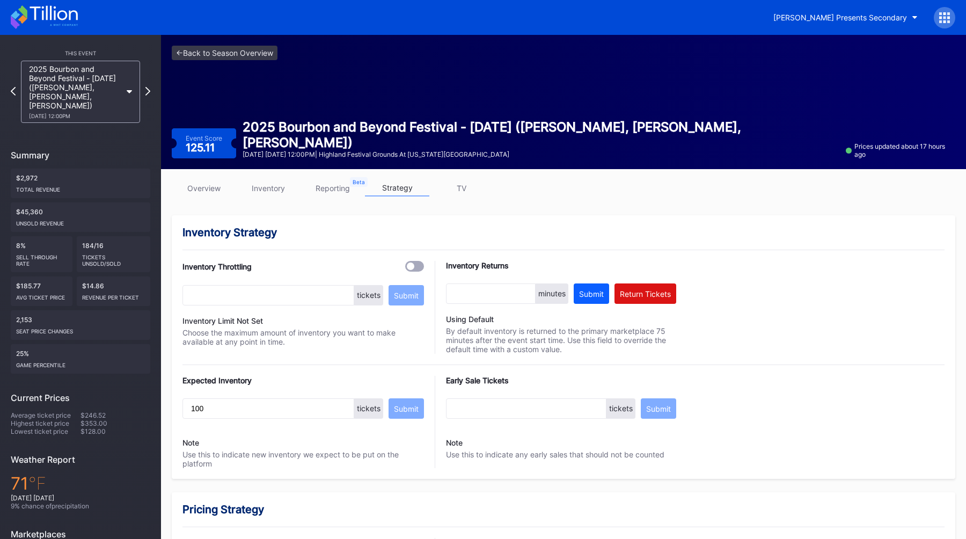
click at [201, 189] on link "overview" at bounding box center [204, 188] width 64 height 17
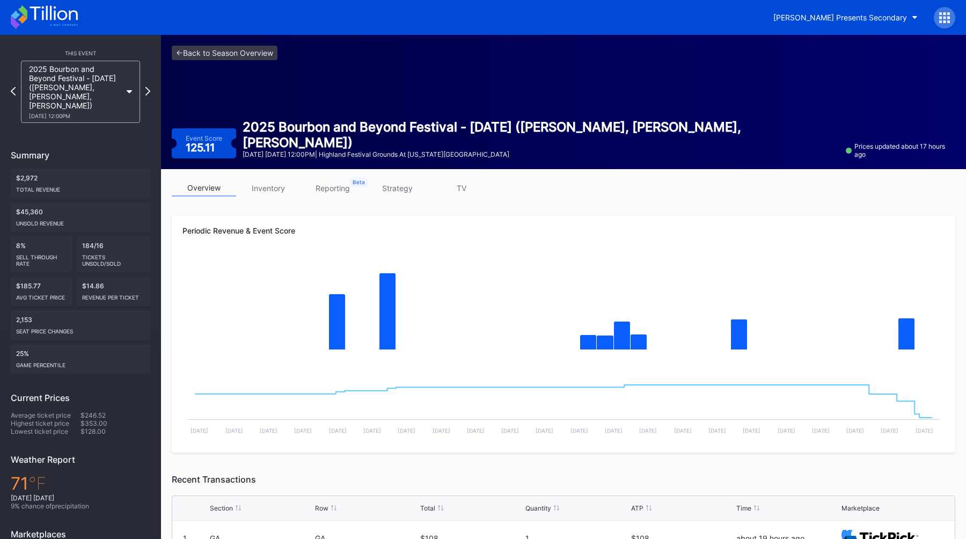
click at [404, 188] on link "strategy" at bounding box center [397, 188] width 64 height 17
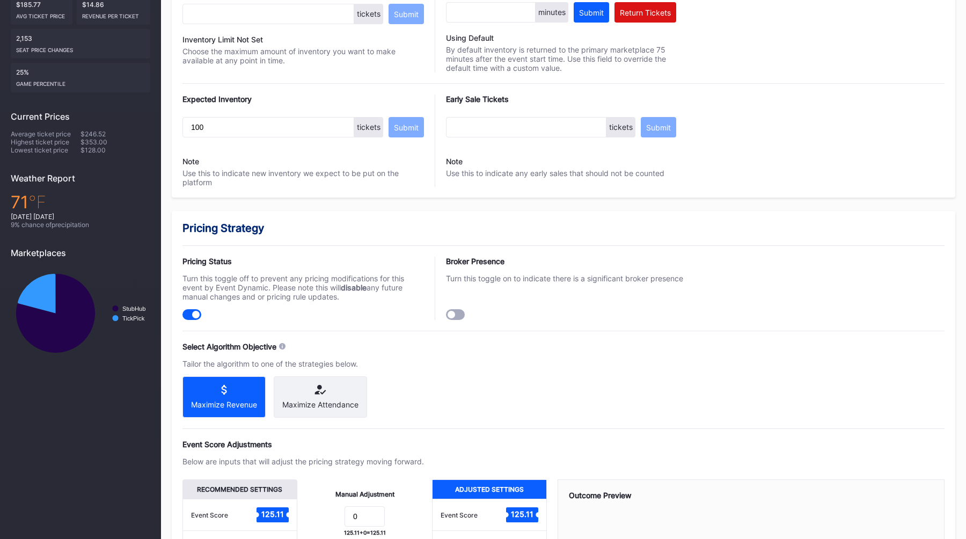
scroll to position [643, 0]
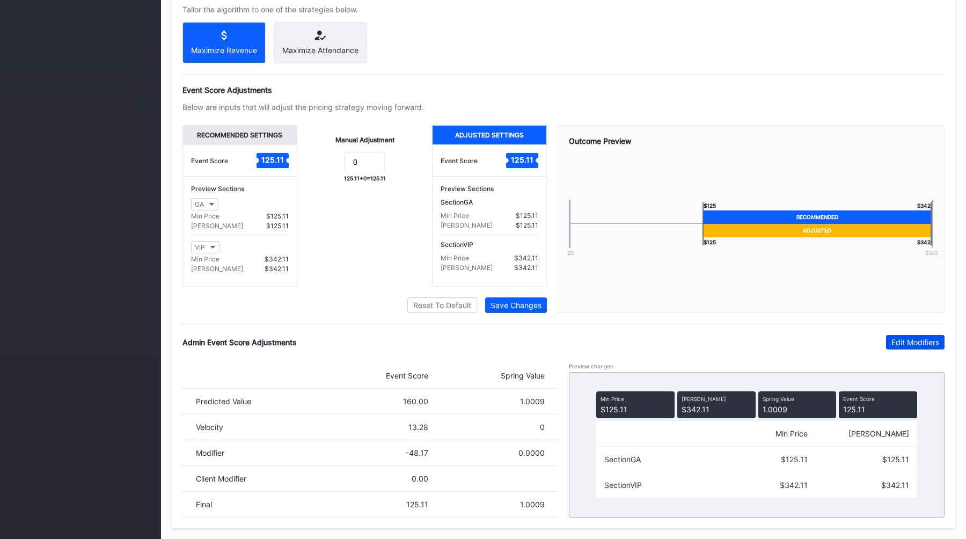
click at [932, 341] on div "Edit Modifiers" at bounding box center [915, 341] width 48 height 9
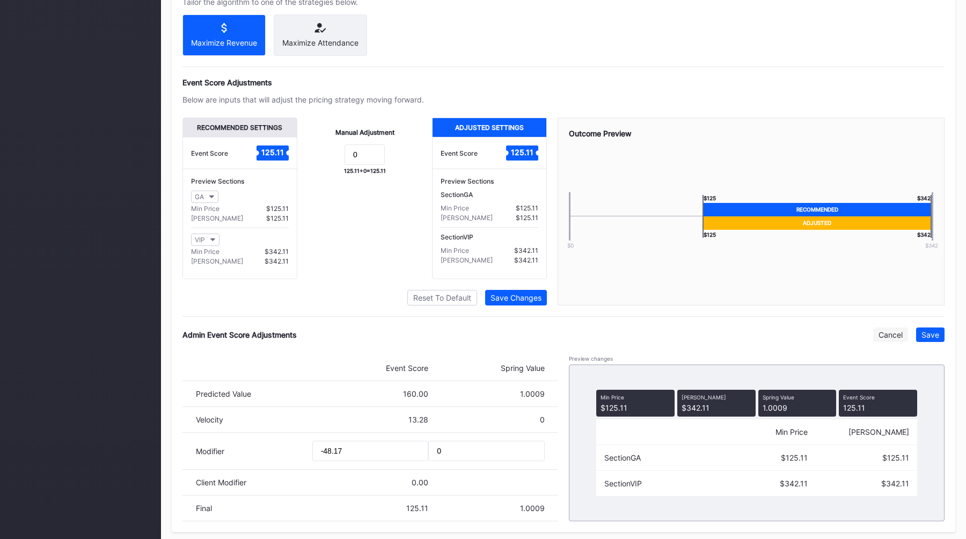
click at [883, 339] on div "Cancel" at bounding box center [890, 334] width 24 height 9
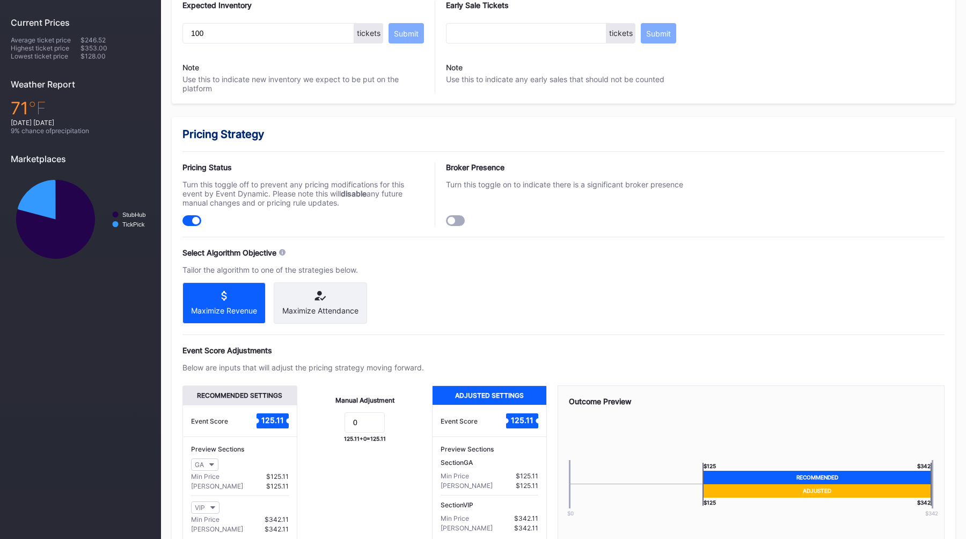
scroll to position [0, 0]
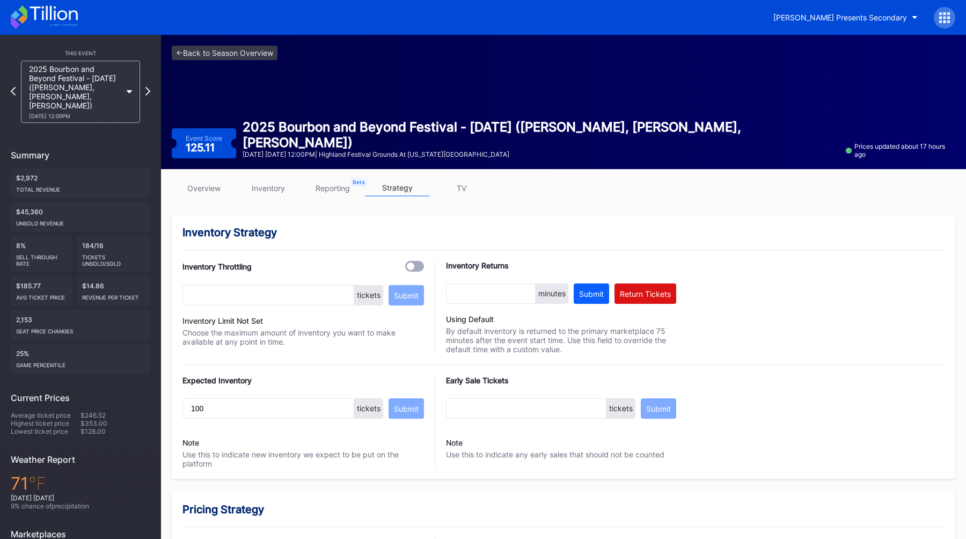
click at [197, 181] on link "overview" at bounding box center [204, 188] width 64 height 17
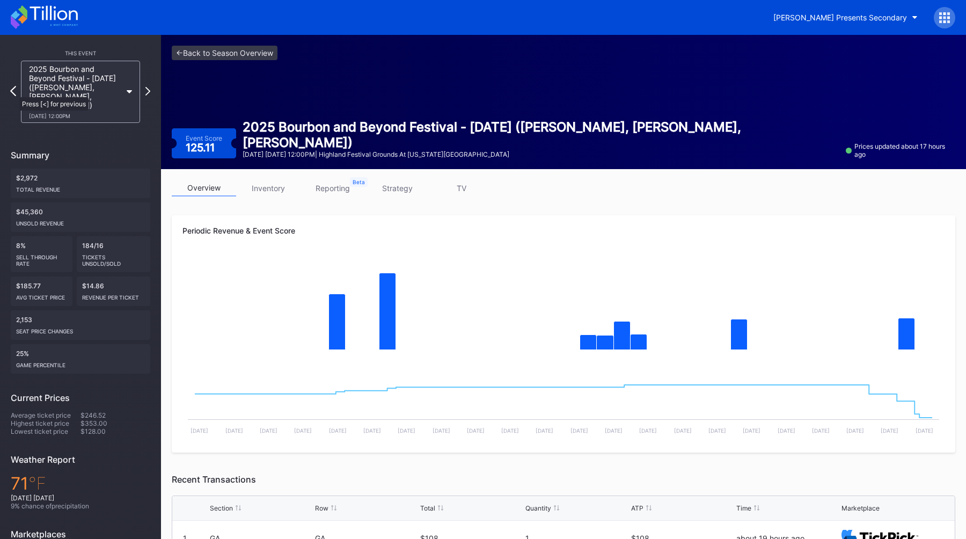
click at [14, 92] on icon at bounding box center [13, 91] width 6 height 10
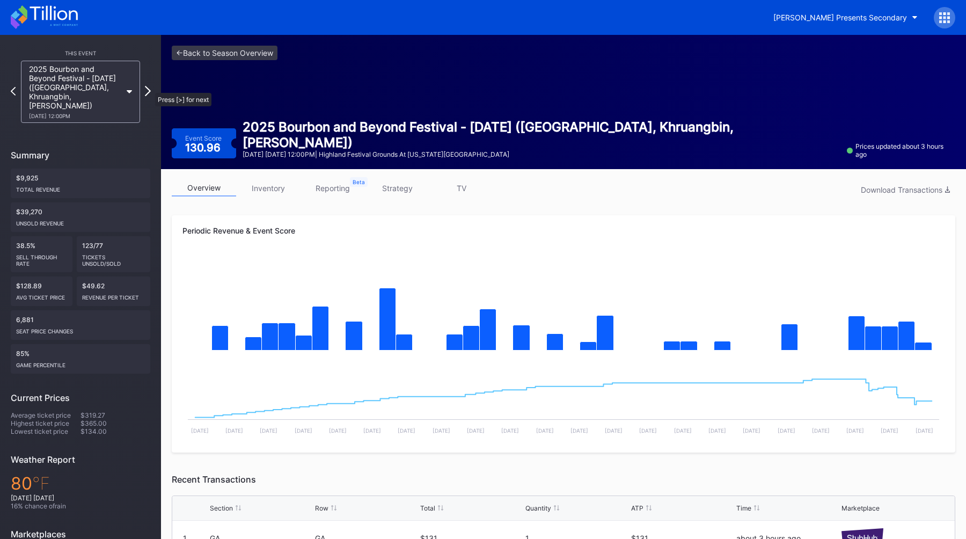
click at [150, 87] on icon at bounding box center [148, 91] width 6 height 10
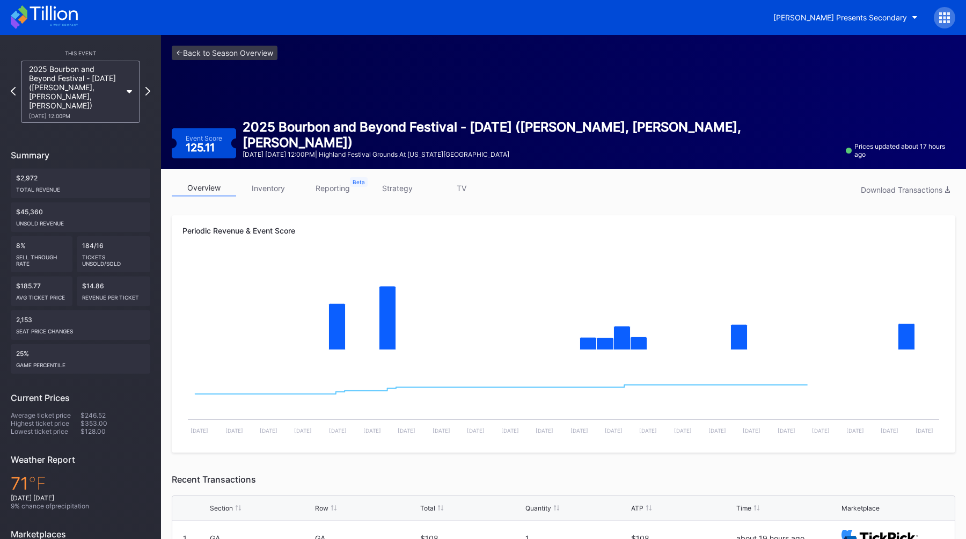
click at [150, 87] on icon at bounding box center [147, 91] width 5 height 9
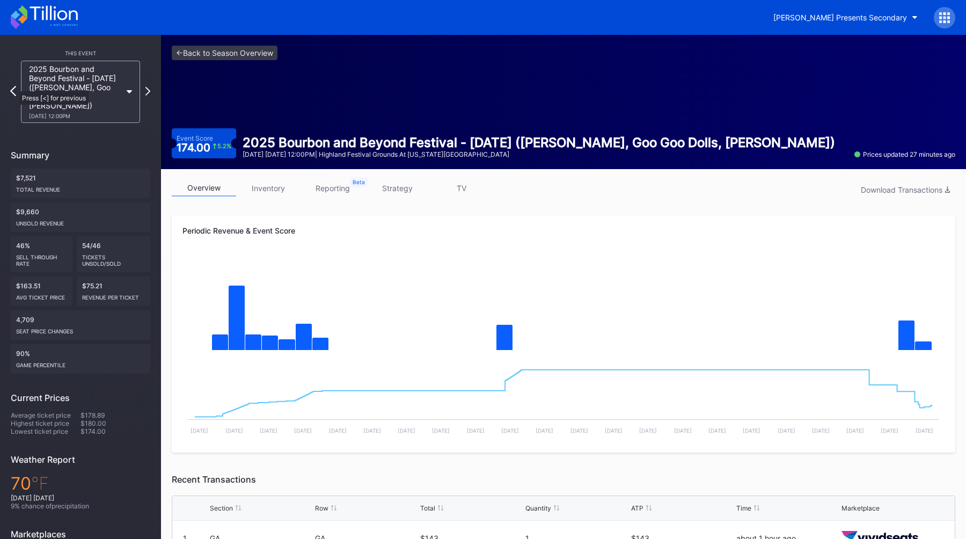
click at [14, 86] on icon at bounding box center [13, 91] width 6 height 10
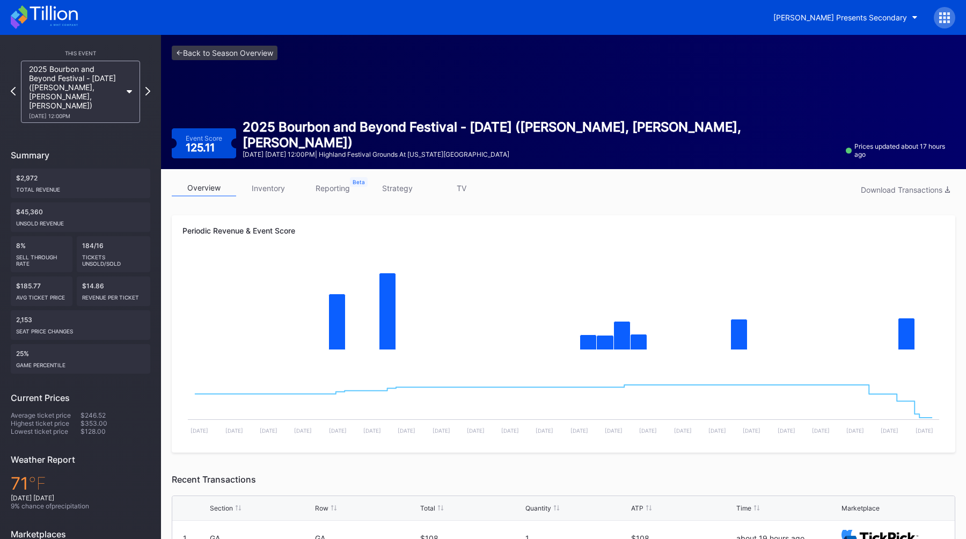
click at [383, 184] on link "strategy" at bounding box center [397, 188] width 64 height 17
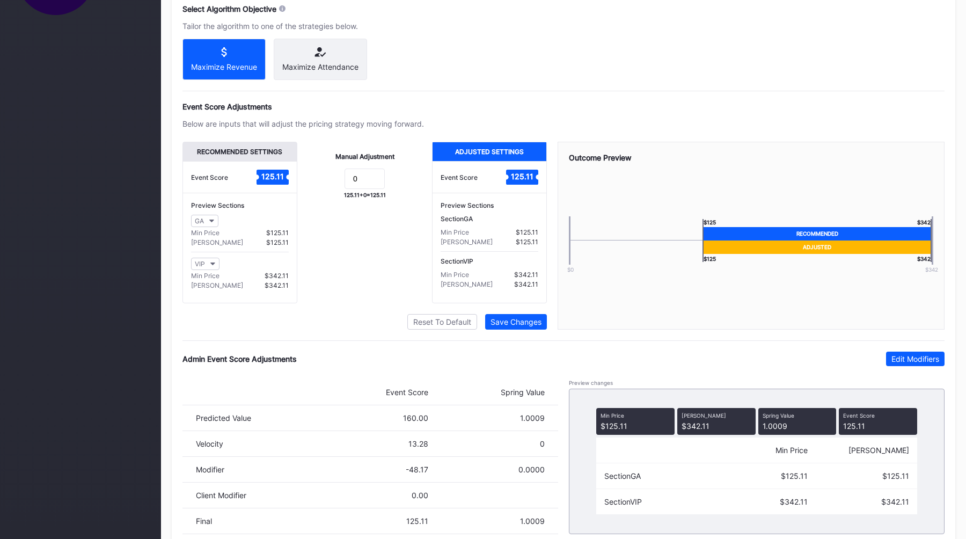
scroll to position [643, 0]
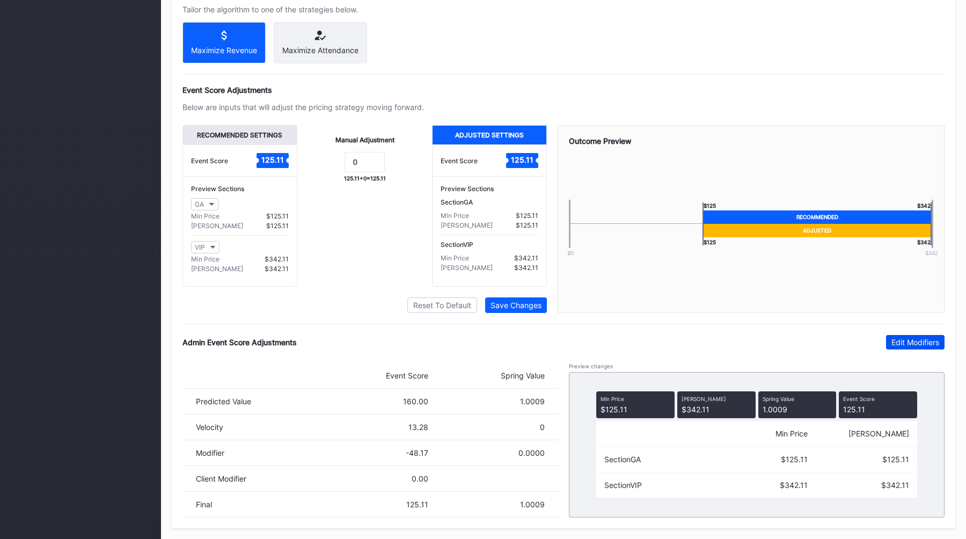
click at [892, 344] on div "Edit Modifiers" at bounding box center [915, 341] width 48 height 9
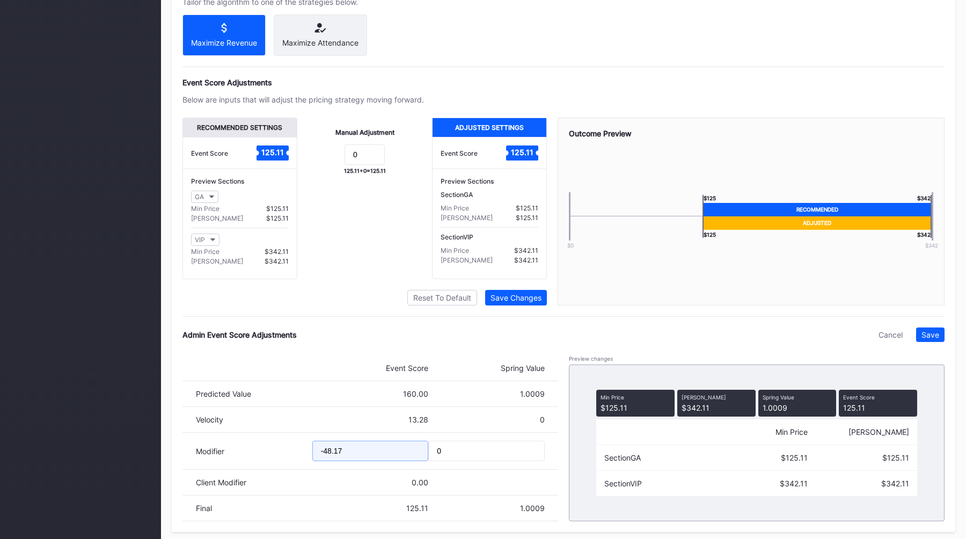
drag, startPoint x: 383, startPoint y: 461, endPoint x: 212, endPoint y: 455, distance: 171.2
click at [212, 455] on div "Modifier -48.17 0" at bounding box center [369, 450] width 375 height 37
type input "-60.02"
click at [925, 342] on button "Save" at bounding box center [930, 334] width 28 height 14
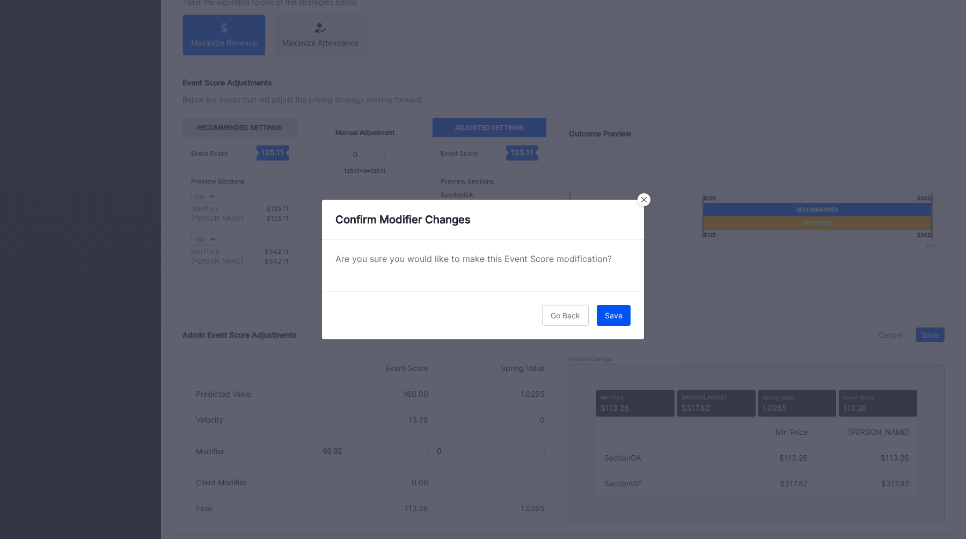
click at [619, 311] on div "Save" at bounding box center [614, 315] width 18 height 9
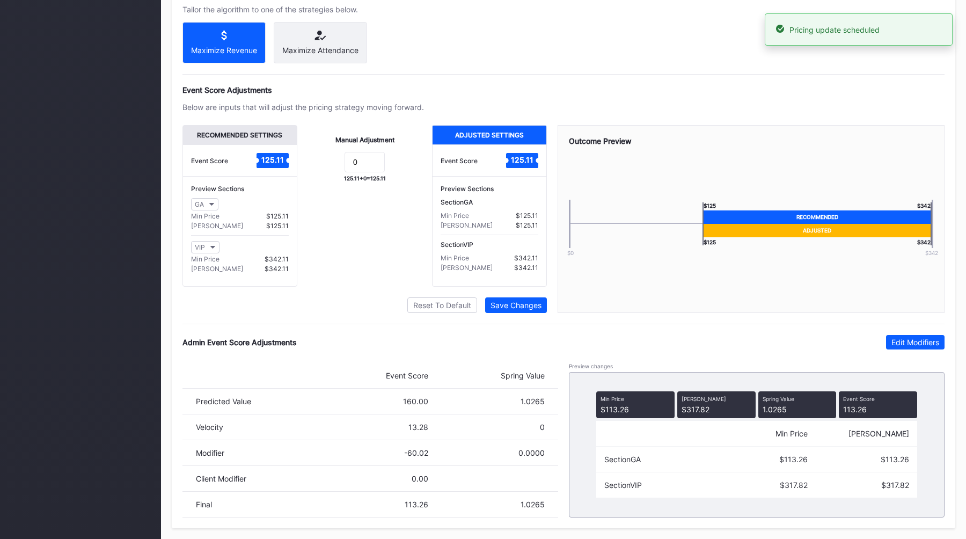
scroll to position [0, 0]
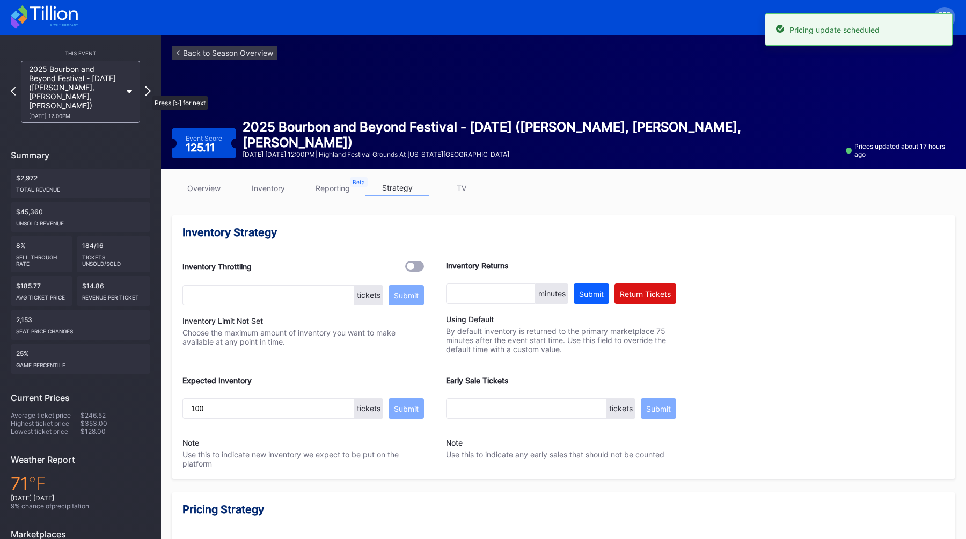
click at [146, 91] on icon at bounding box center [148, 91] width 6 height 10
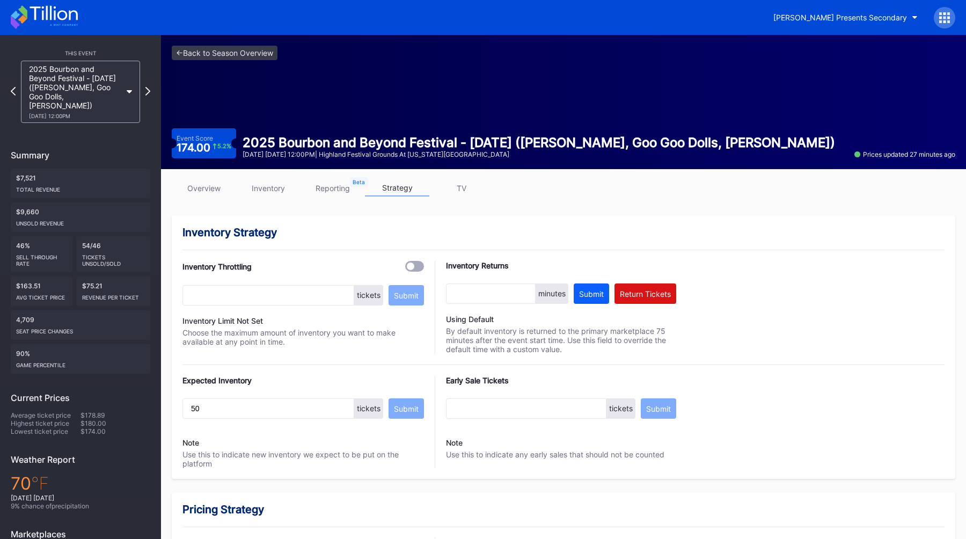
click at [204, 195] on link "overview" at bounding box center [204, 188] width 64 height 17
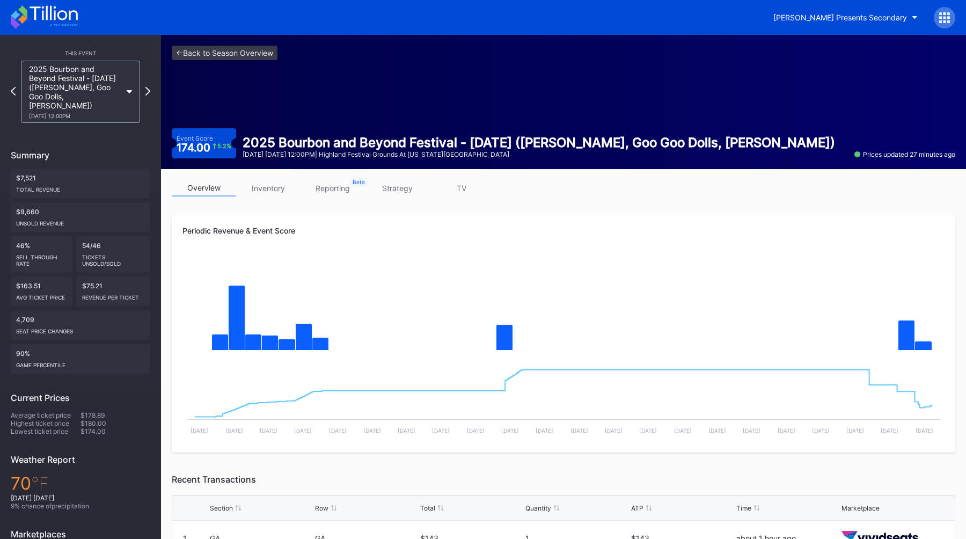
click at [388, 188] on link "strategy" at bounding box center [397, 188] width 64 height 17
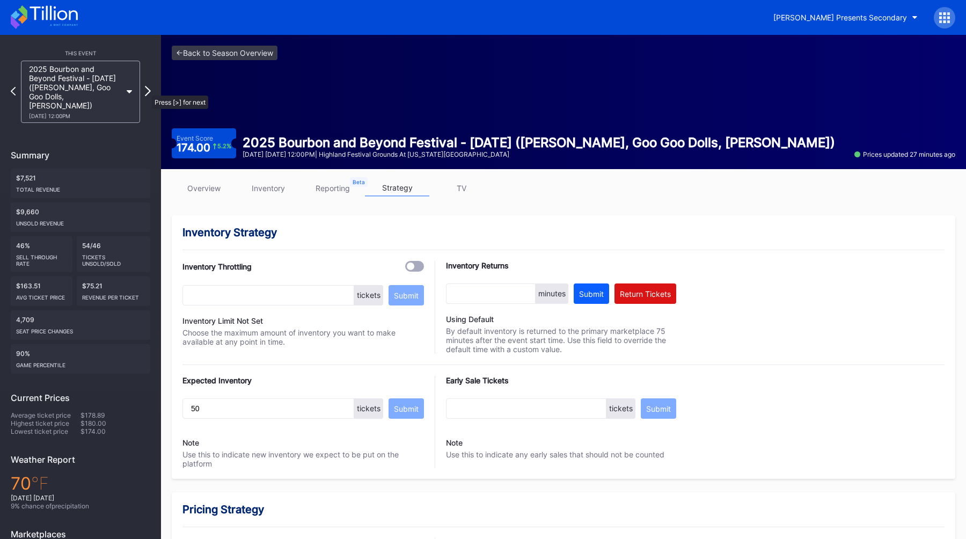
click at [146, 90] on icon at bounding box center [148, 91] width 6 height 10
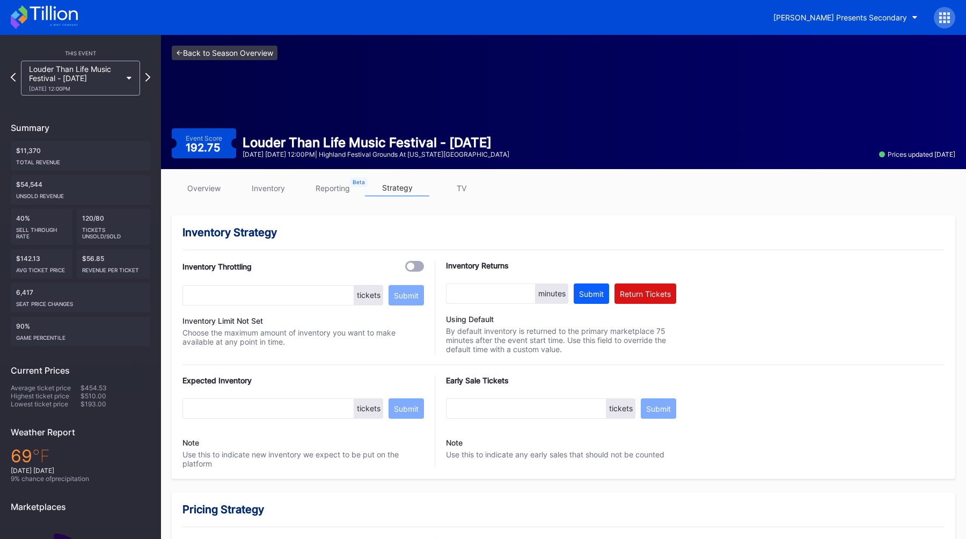
click at [204, 51] on link "<- Back to Season Overview" at bounding box center [225, 53] width 106 height 14
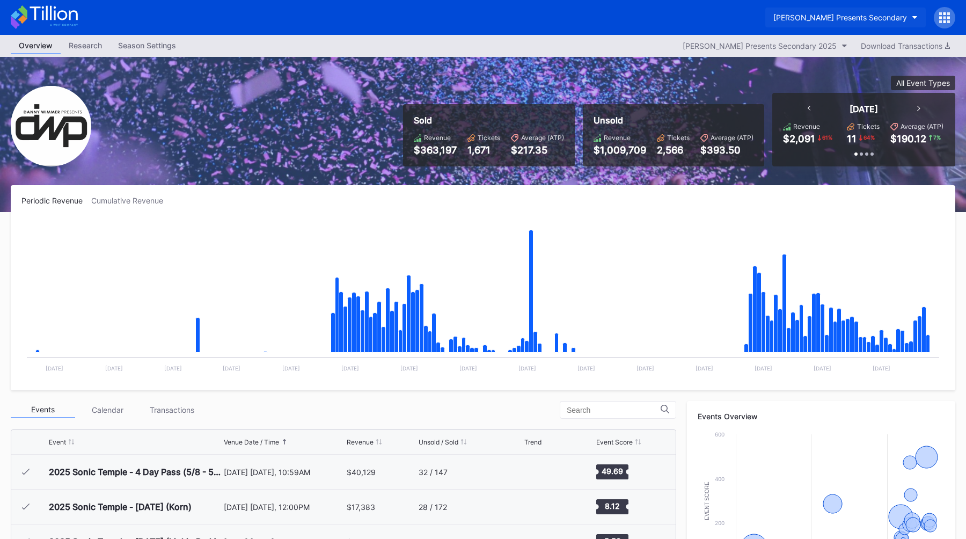
click at [815, 9] on button "[PERSON_NAME] Presents Secondary" at bounding box center [845, 18] width 160 height 20
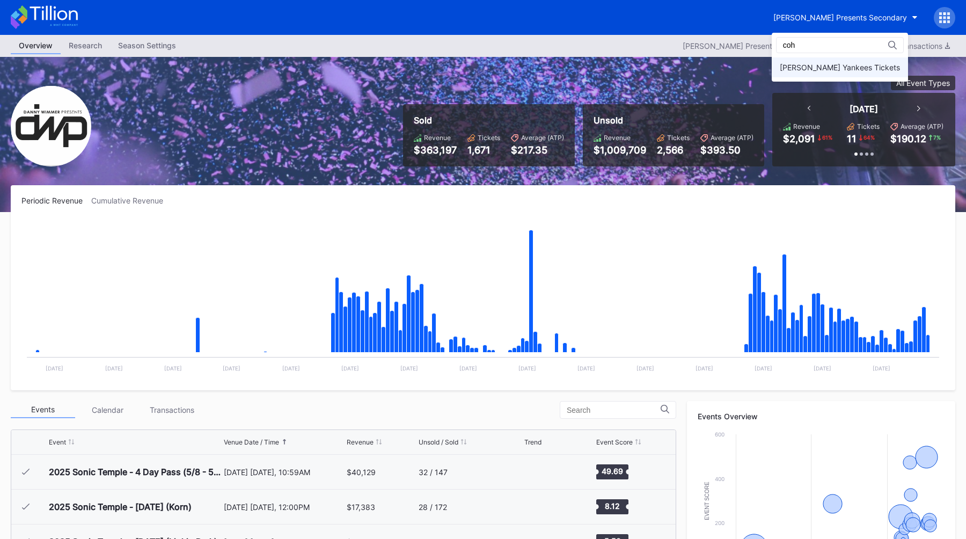
type input "coh"
click at [802, 58] on div "[PERSON_NAME] Yankees Tickets" at bounding box center [839, 67] width 136 height 20
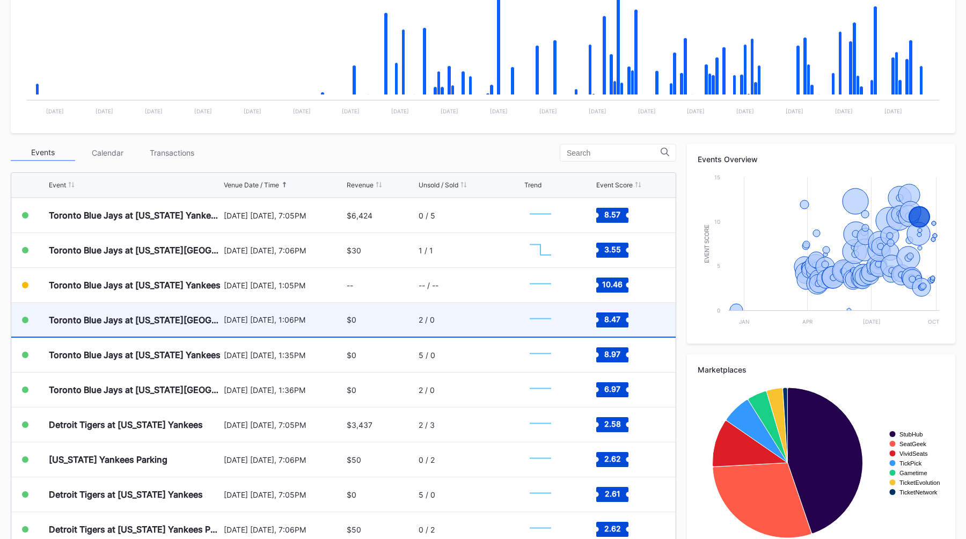
scroll to position [4254, 0]
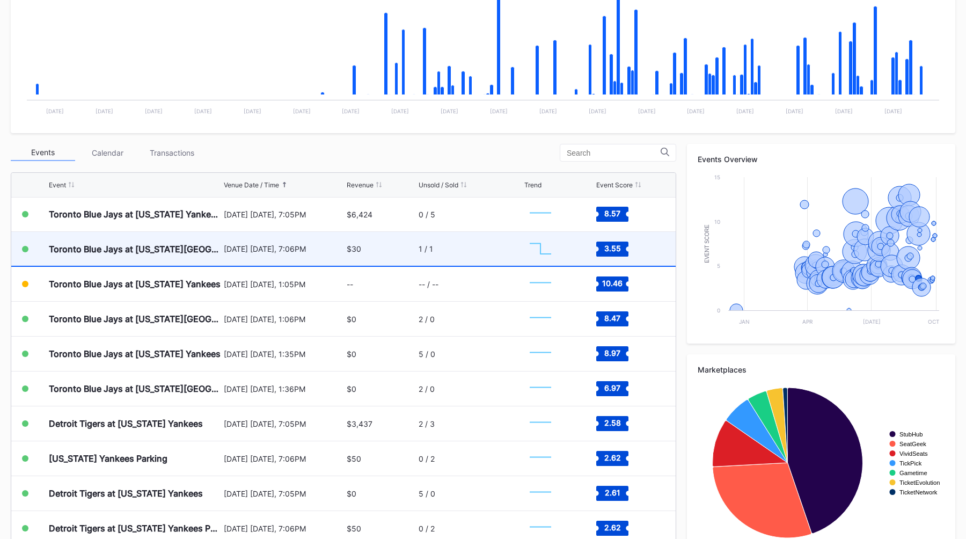
click at [379, 253] on div "$30" at bounding box center [381, 249] width 69 height 34
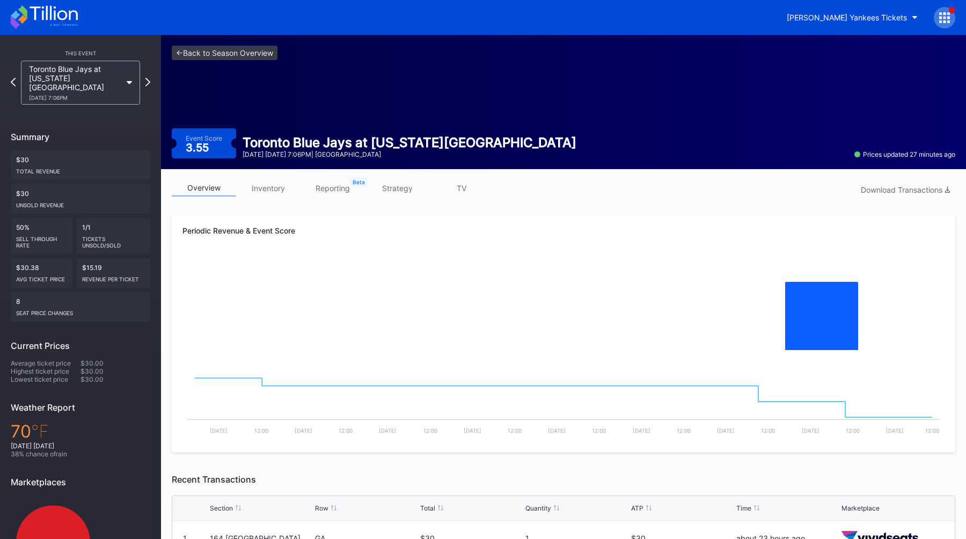
click at [405, 187] on link "strategy" at bounding box center [397, 188] width 64 height 17
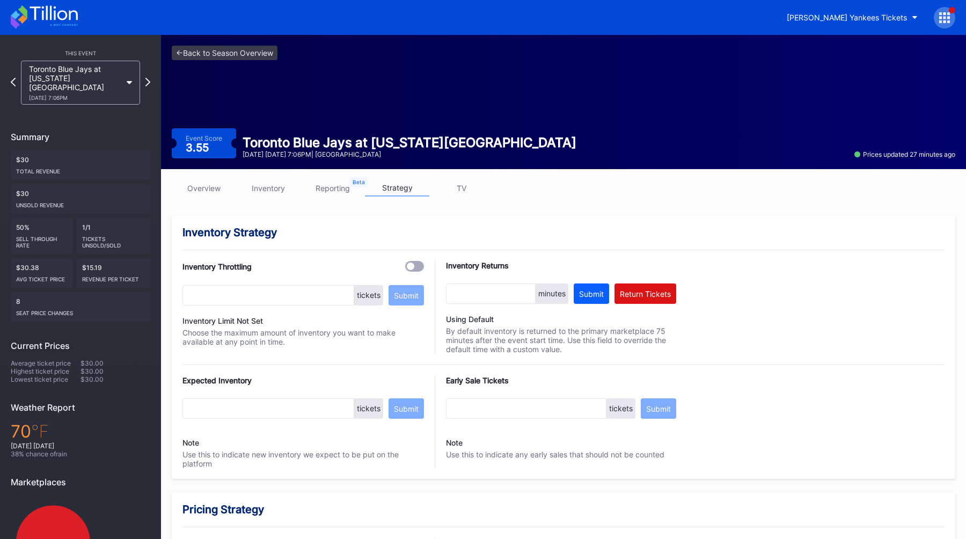
scroll to position [643, 0]
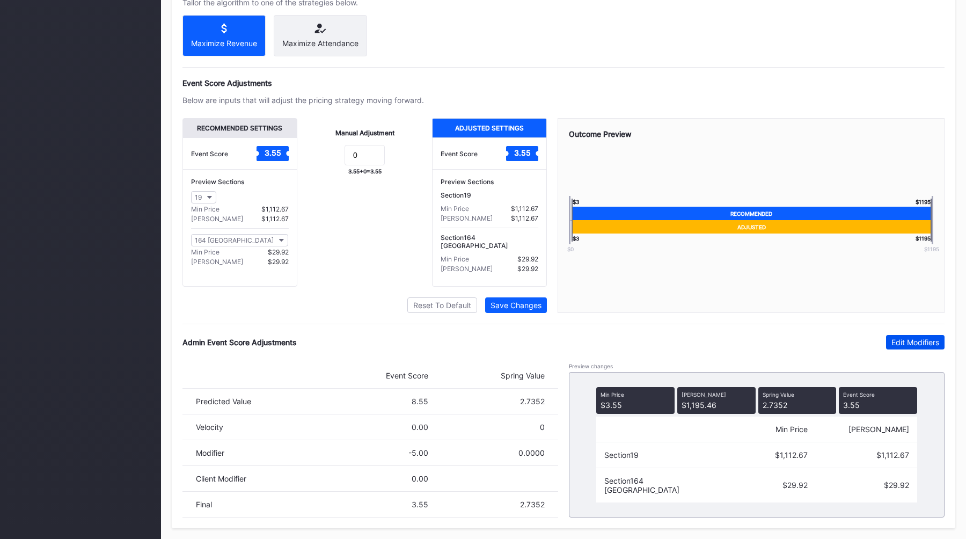
click at [894, 342] on div "Edit Modifiers" at bounding box center [915, 341] width 48 height 9
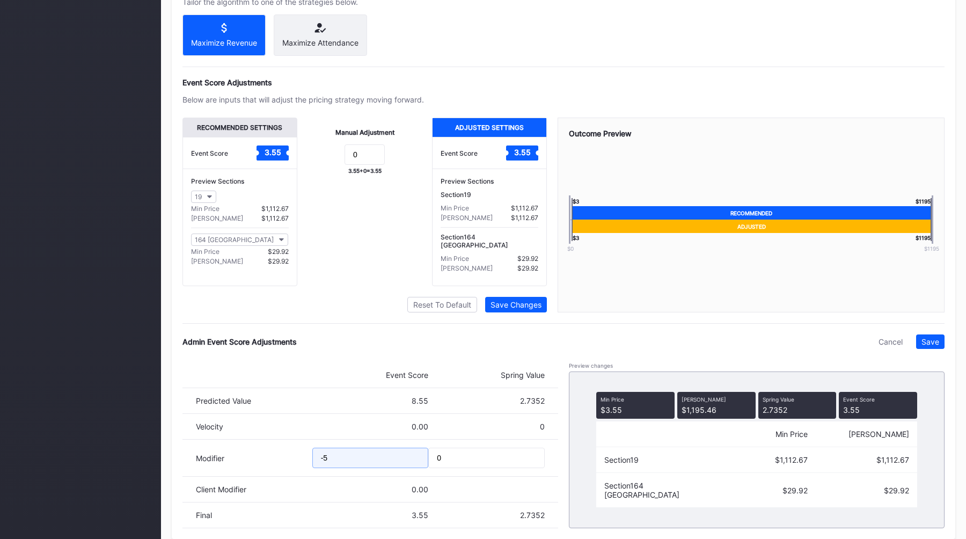
drag, startPoint x: 341, startPoint y: 453, endPoint x: 262, endPoint y: 453, distance: 78.9
click at [274, 453] on div "Modifier -5 0" at bounding box center [369, 457] width 375 height 37
click at [327, 459] on input "-5" at bounding box center [370, 457] width 116 height 20
type input "-6"
click at [932, 347] on button "Save" at bounding box center [930, 341] width 28 height 14
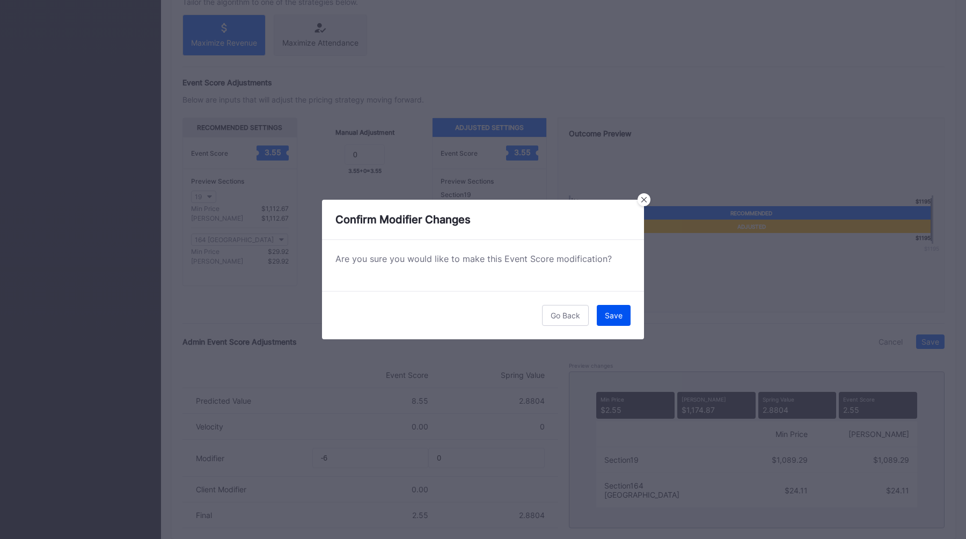
click at [615, 308] on button "Save" at bounding box center [614, 315] width 34 height 21
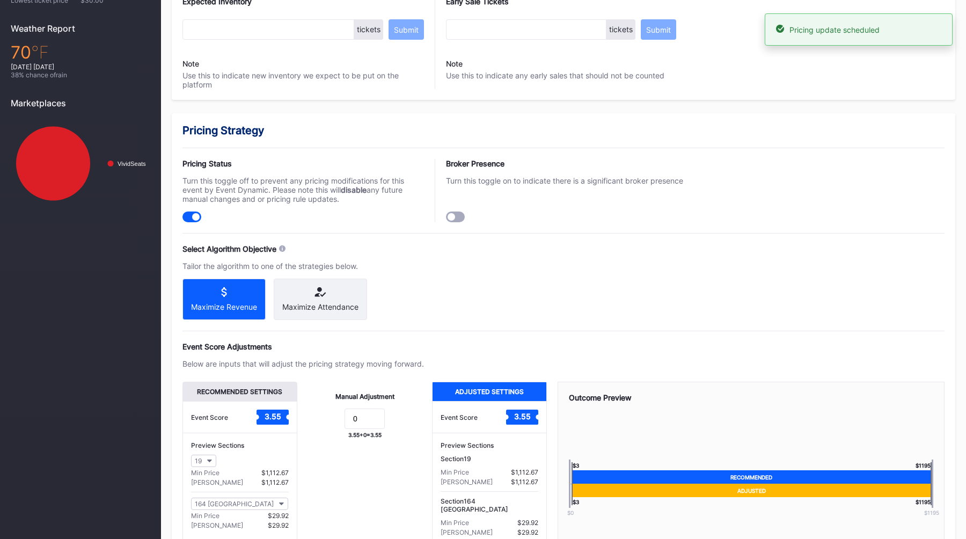
scroll to position [0, 0]
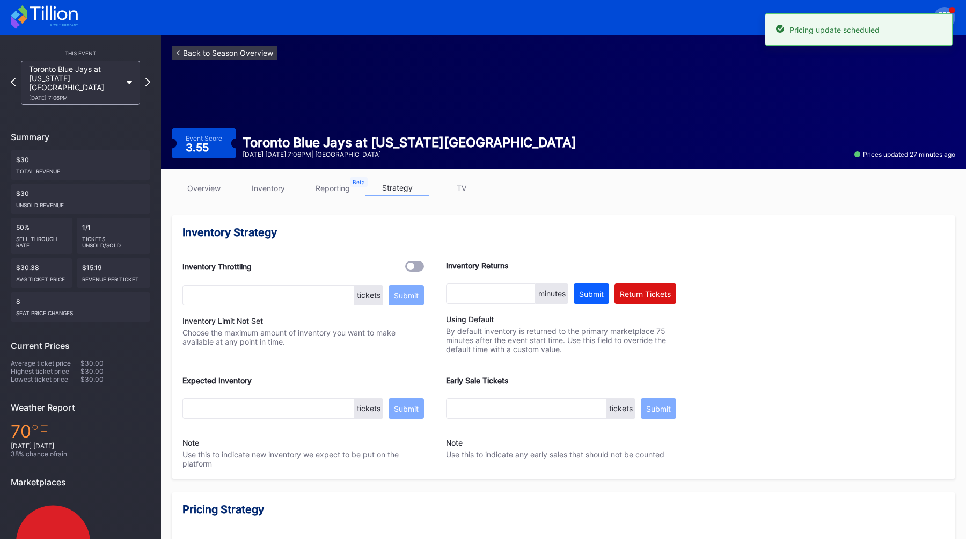
click at [198, 55] on link "<- Back to Season Overview" at bounding box center [225, 53] width 106 height 14
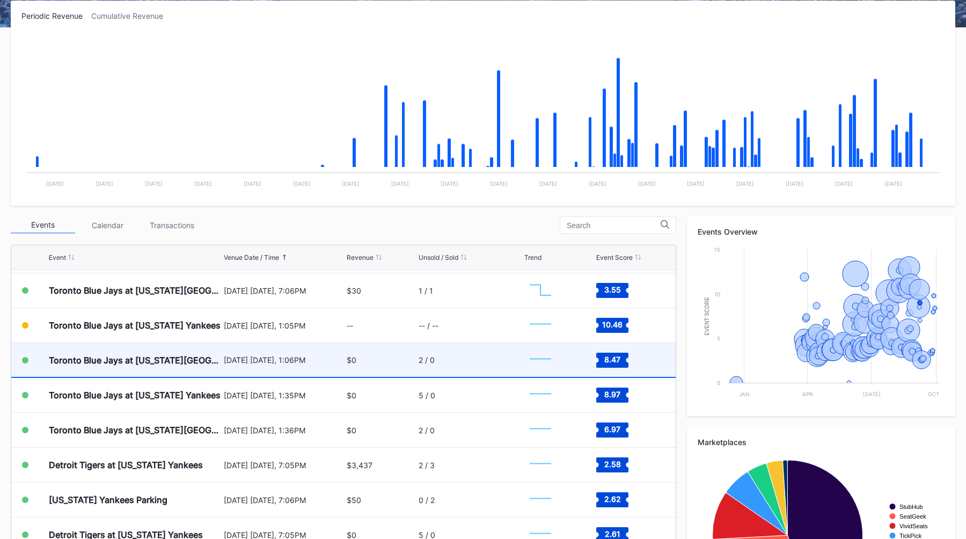
scroll to position [4286, 0]
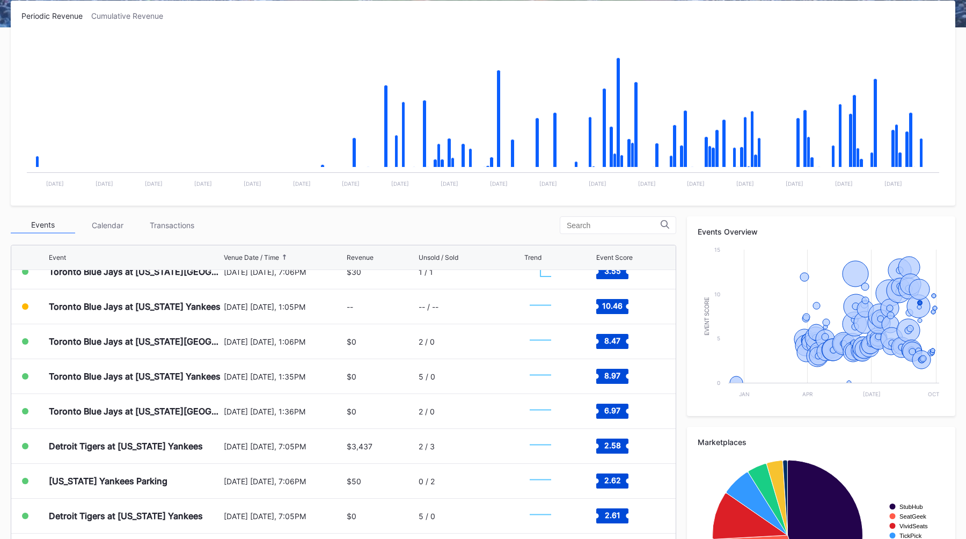
scroll to position [4306, 0]
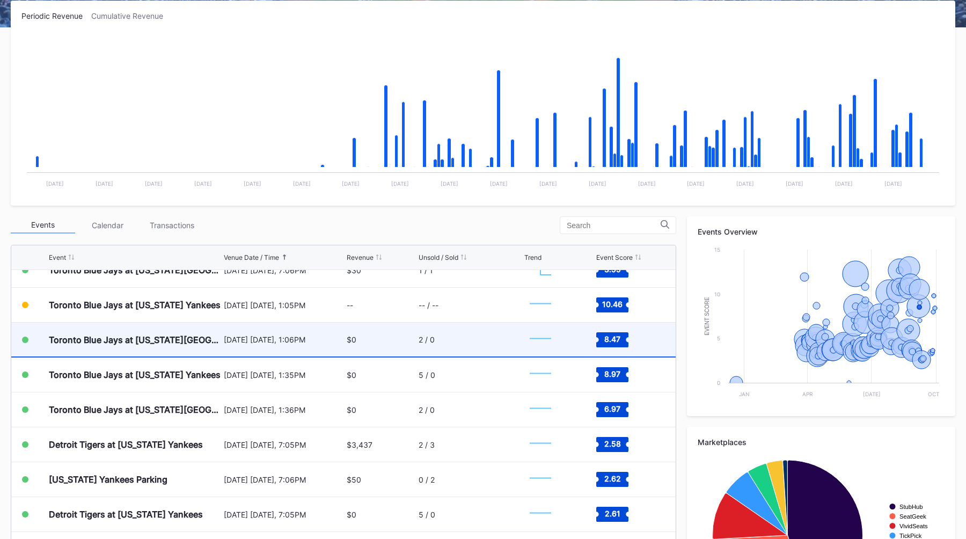
click at [312, 345] on div "[DATE] [DATE], 1:06PM" at bounding box center [284, 339] width 121 height 34
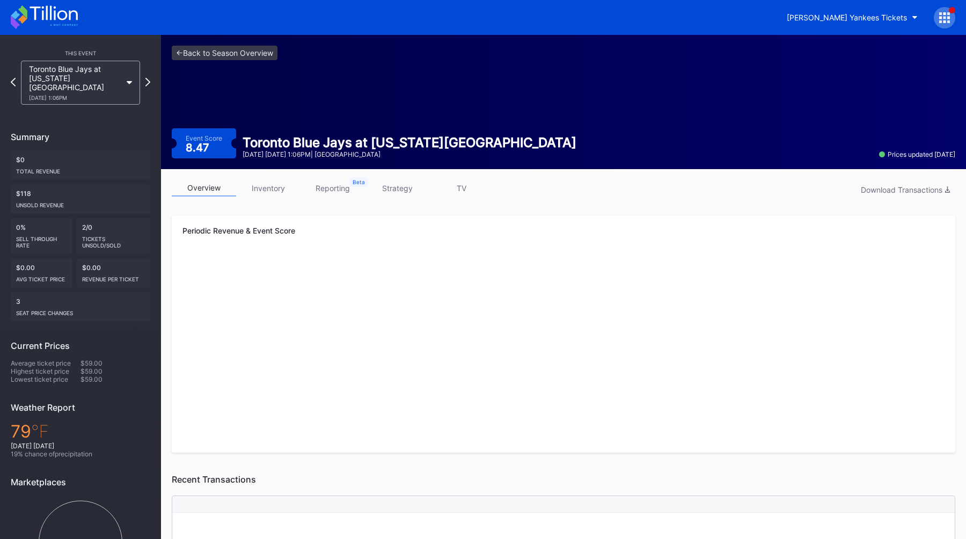
click at [407, 182] on link "strategy" at bounding box center [397, 188] width 64 height 17
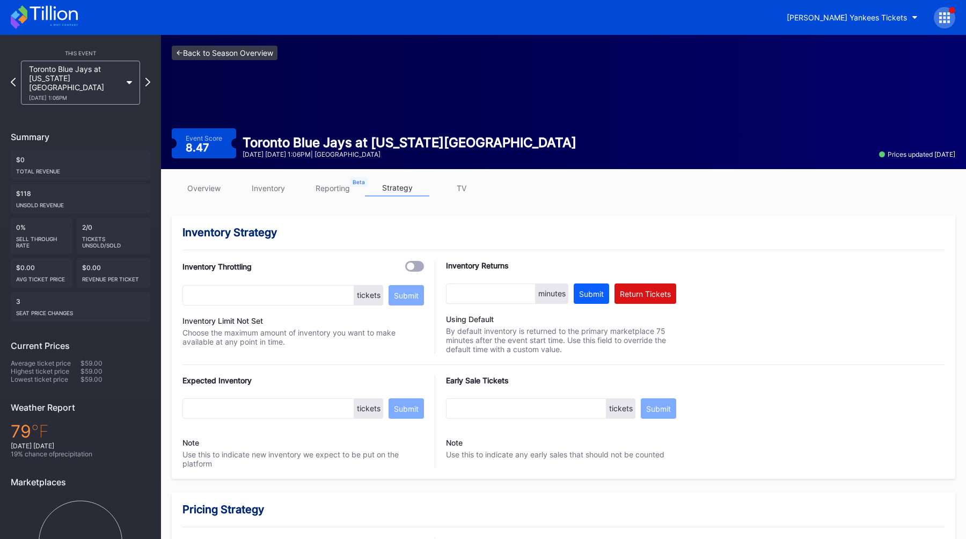
click at [207, 51] on link "<- Back to Season Overview" at bounding box center [225, 53] width 106 height 14
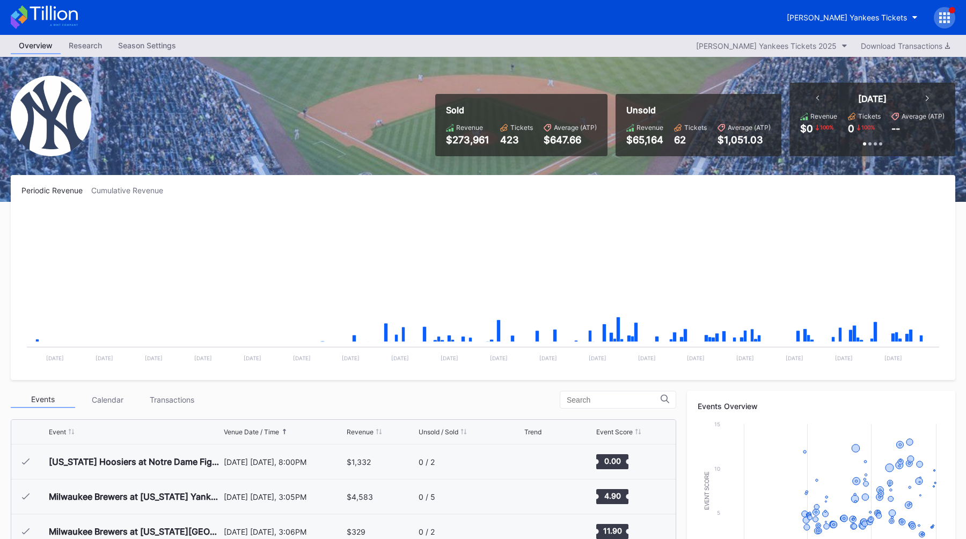
scroll to position [4254, 0]
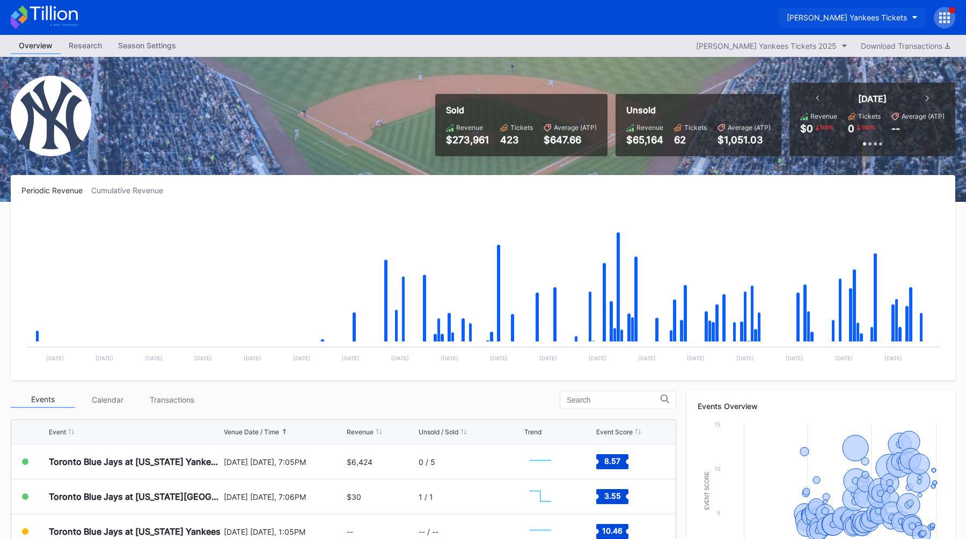
click at [844, 22] on button "Cohens Yankees Tickets" at bounding box center [851, 18] width 147 height 20
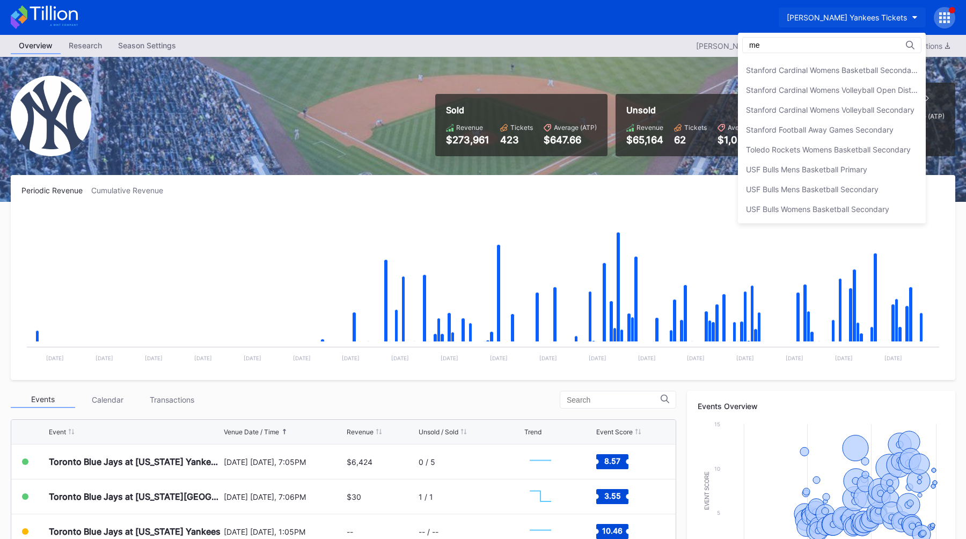
scroll to position [0, 0]
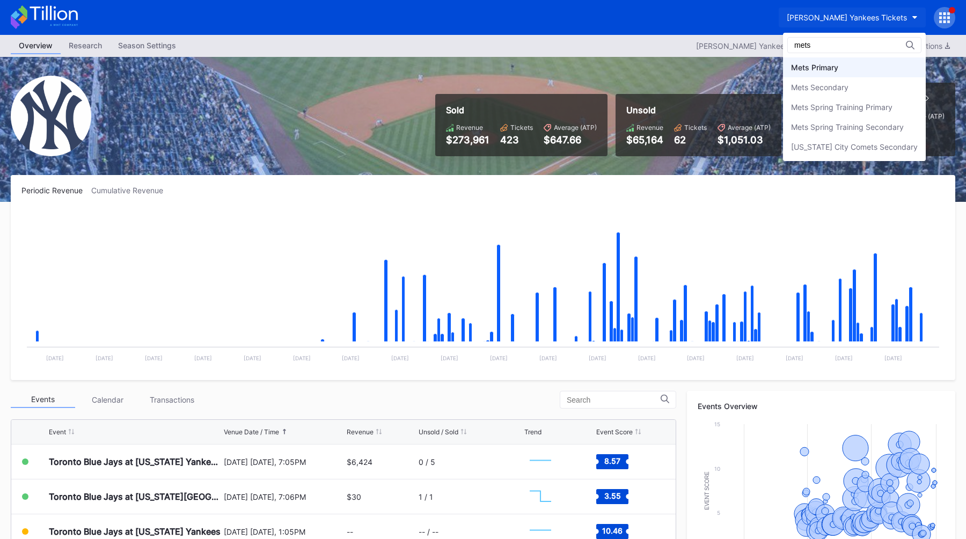
type input "mets"
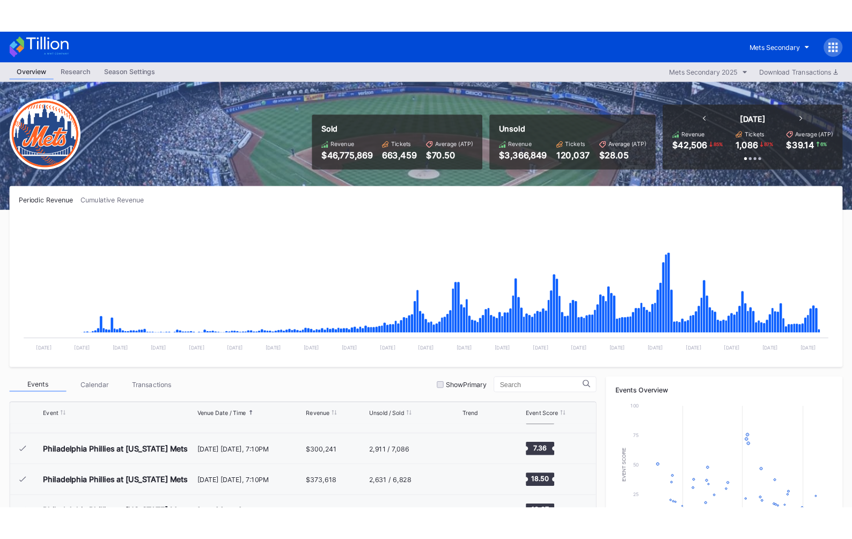
scroll to position [2371, 0]
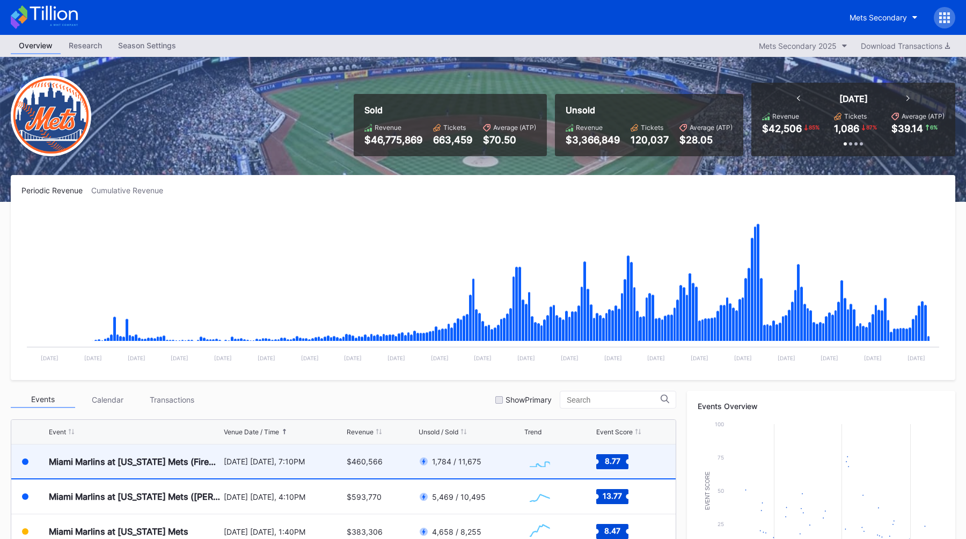
click at [307, 468] on div "August 29 Friday, 7:10PM" at bounding box center [284, 461] width 121 height 34
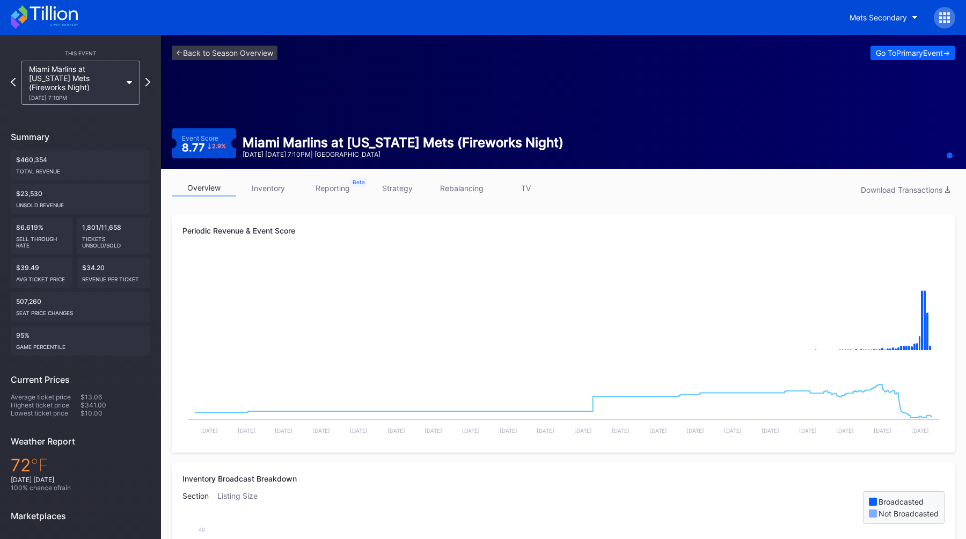
click at [474, 185] on link "rebalancing" at bounding box center [461, 188] width 64 height 17
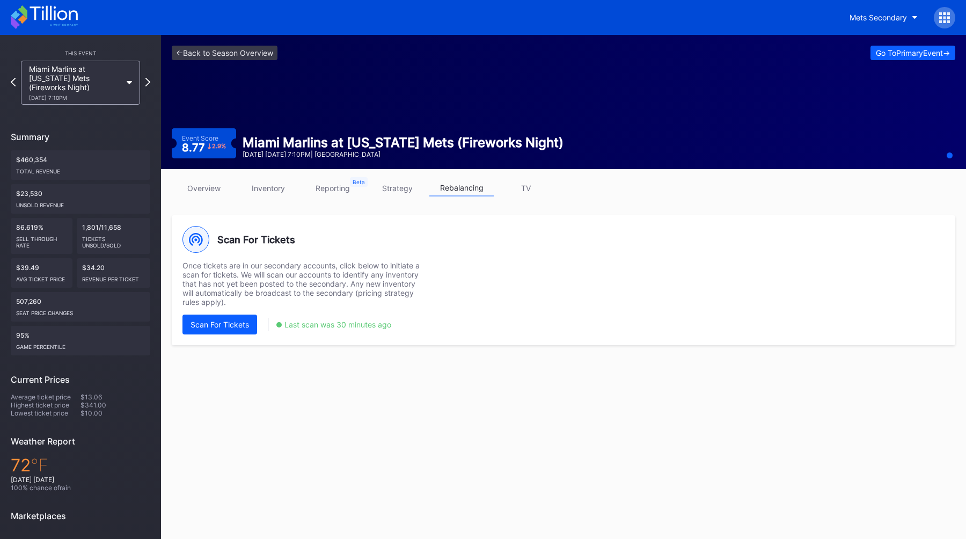
click at [207, 188] on link "overview" at bounding box center [204, 188] width 64 height 17
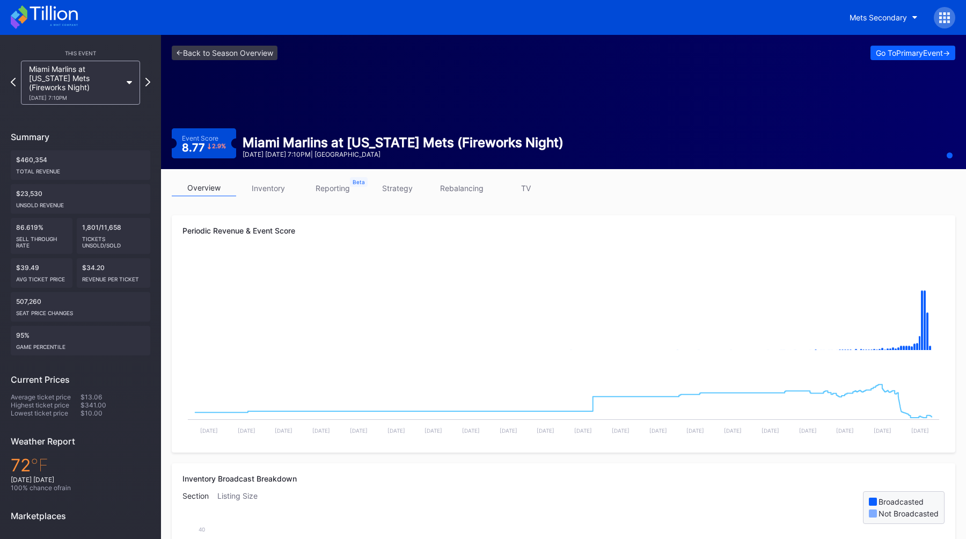
click at [218, 219] on div "Periodic Revenue & Event Score Created with Highcharts 11.2.0 Chart title Creat…" at bounding box center [563, 333] width 783 height 237
click at [273, 216] on div "Periodic Revenue & Event Score Created with Highcharts 11.2.0 Chart title Creat…" at bounding box center [563, 333] width 783 height 237
click at [223, 228] on div "Periodic Revenue & Event Score" at bounding box center [563, 230] width 762 height 9
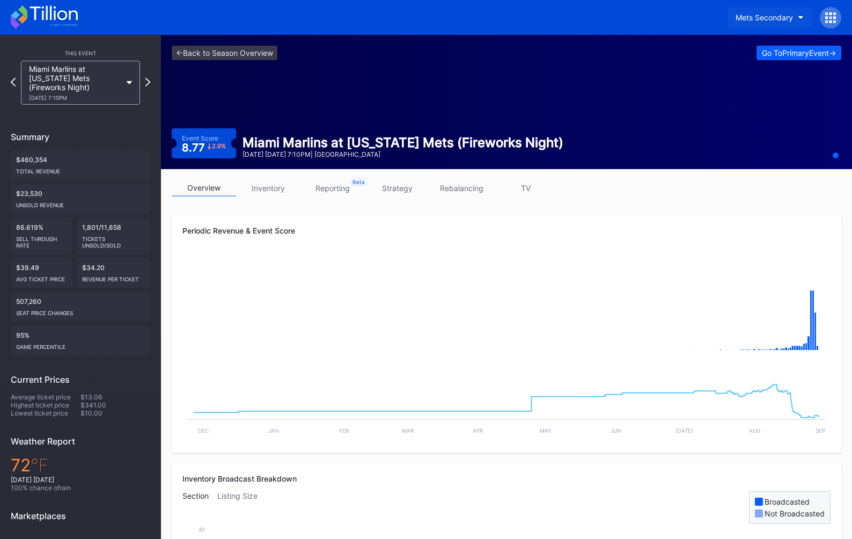
click at [754, 26] on button "Mets Secondary" at bounding box center [769, 18] width 84 height 20
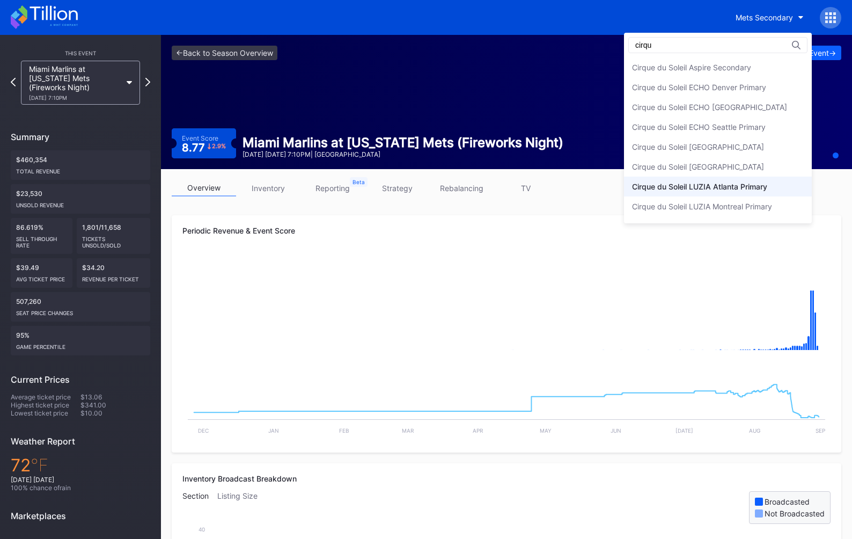
type input "cirqu"
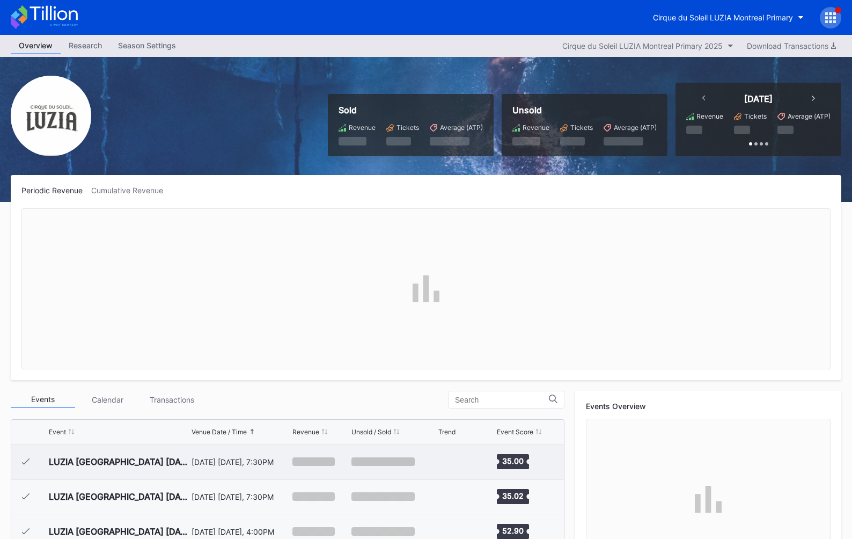
click at [215, 467] on div "May 14 Wednesday, 7:30PM" at bounding box center [241, 461] width 98 height 34
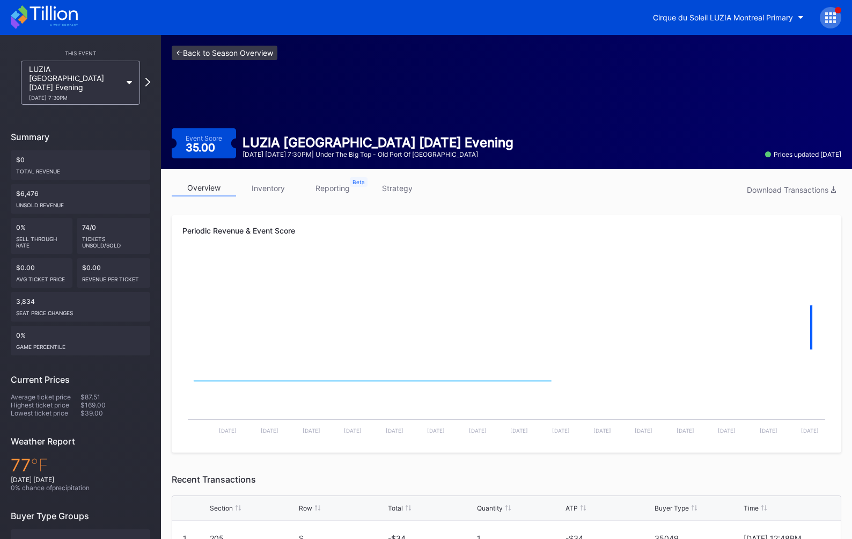
click at [244, 54] on link "<- Back to Season Overview" at bounding box center [225, 53] width 106 height 14
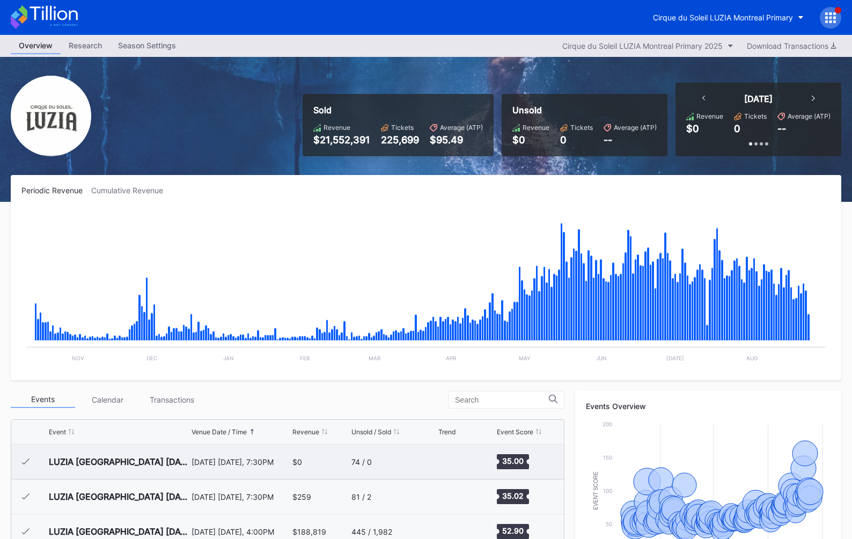
click at [324, 475] on div "$0" at bounding box center [320, 461] width 56 height 34
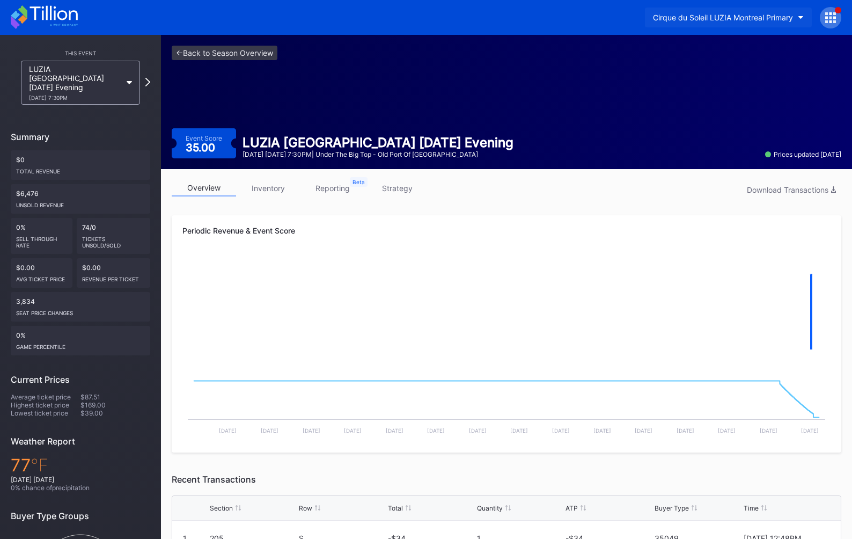
click at [701, 14] on div "Cirque du Soleil LUZIA Montreal Primary" at bounding box center [723, 17] width 140 height 9
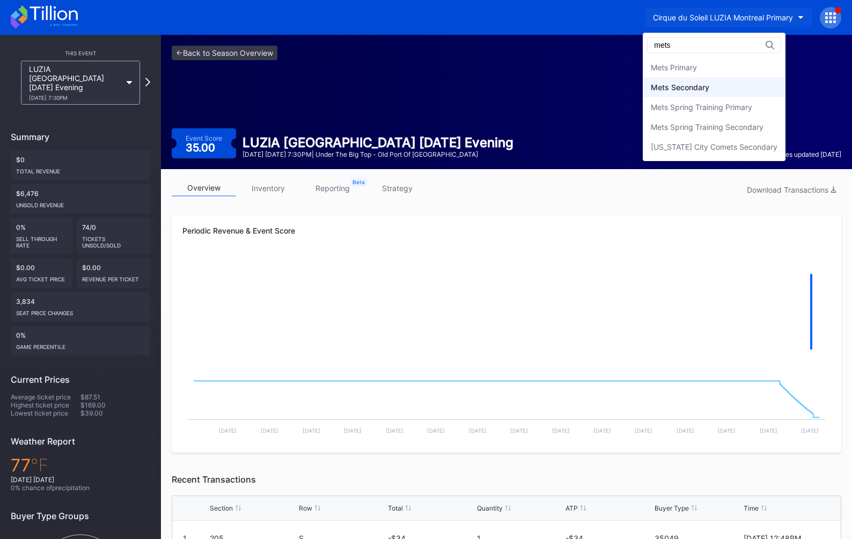
type input "mets"
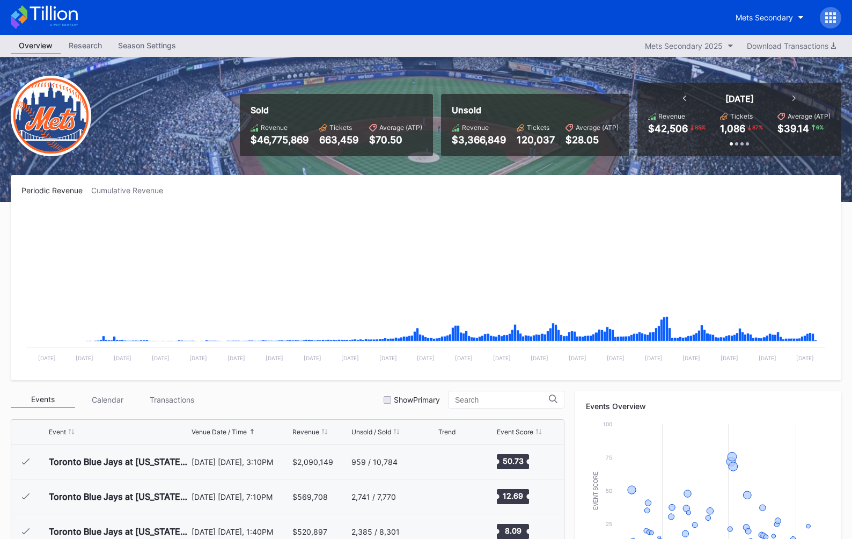
scroll to position [2371, 0]
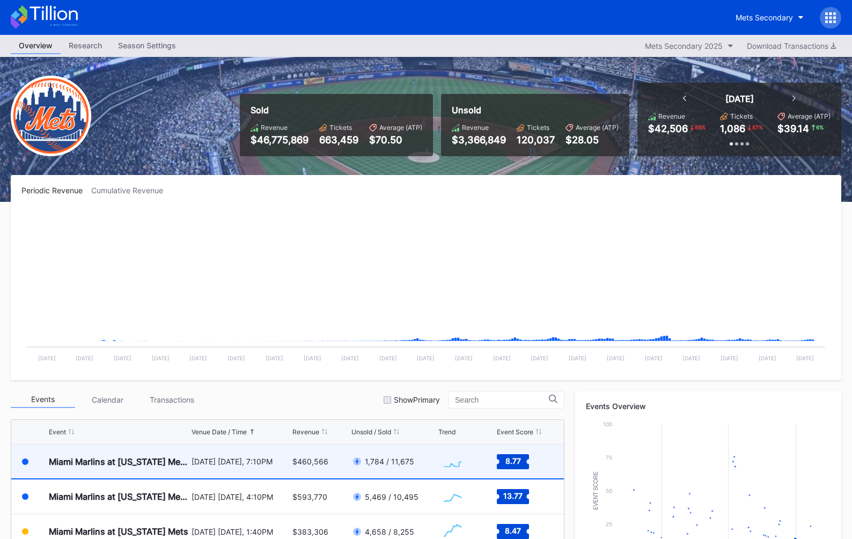
click at [232, 473] on div "[DATE] [DATE], 7:10PM" at bounding box center [241, 461] width 98 height 34
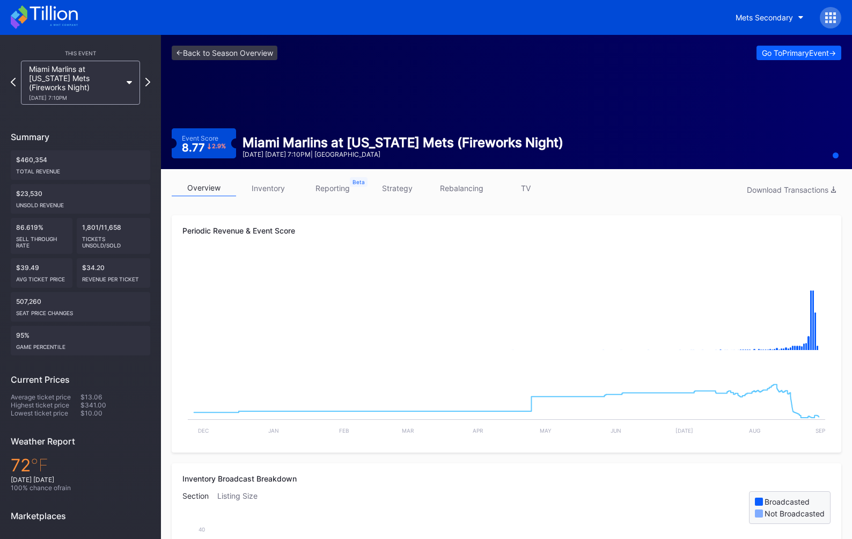
click at [348, 186] on link "reporting" at bounding box center [332, 188] width 64 height 17
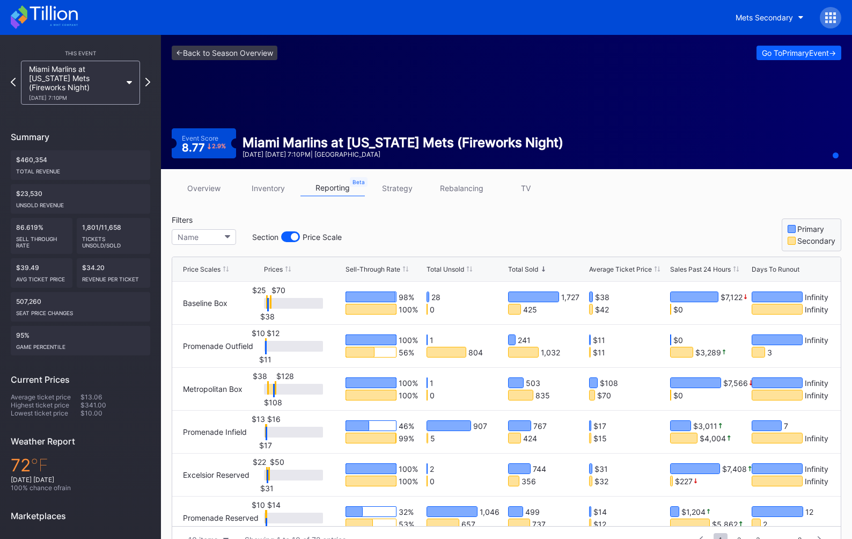
click at [453, 268] on div "Total Unsold" at bounding box center [445, 269] width 38 height 8
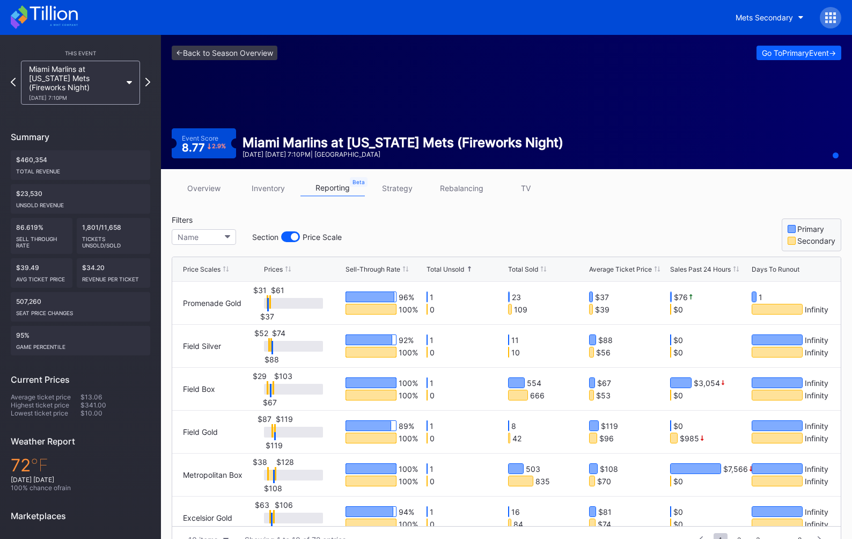
click at [453, 268] on div "Total Unsold" at bounding box center [445, 269] width 38 height 8
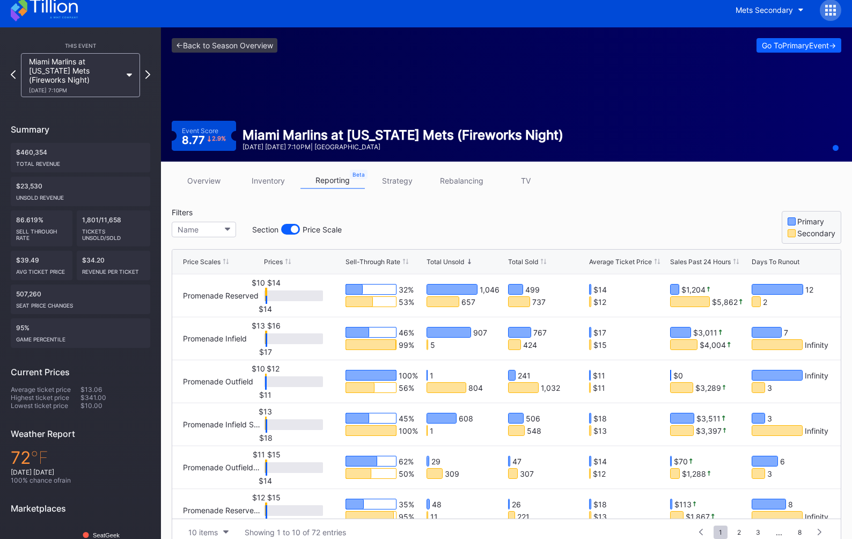
scroll to position [9, 0]
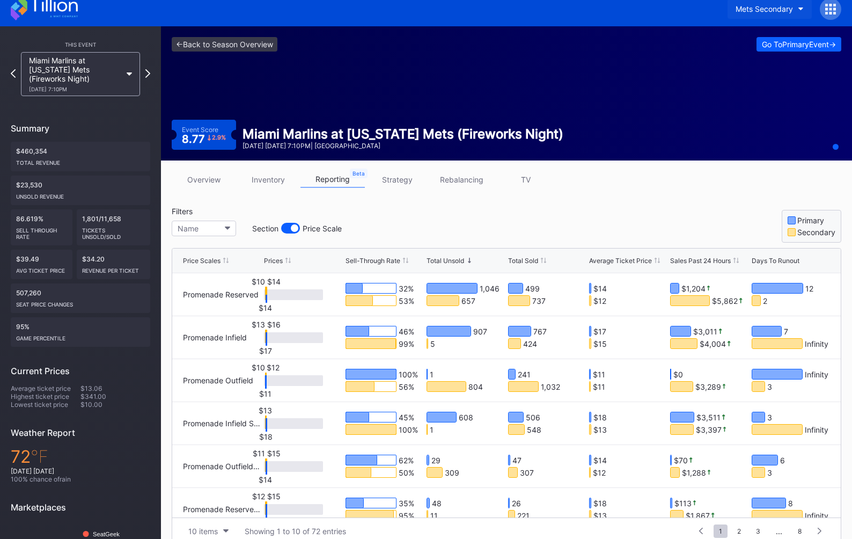
click at [753, 14] on button "Mets Secondary" at bounding box center [769, 9] width 84 height 20
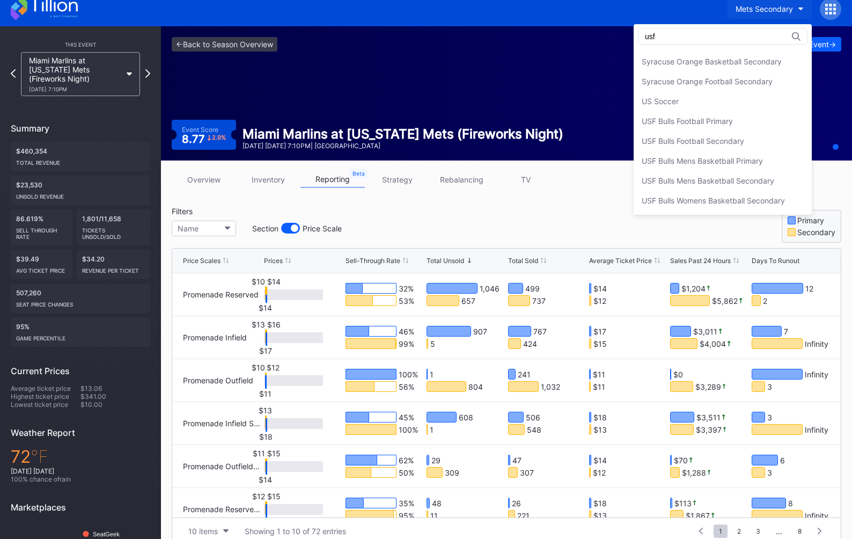
scroll to position [0, 0]
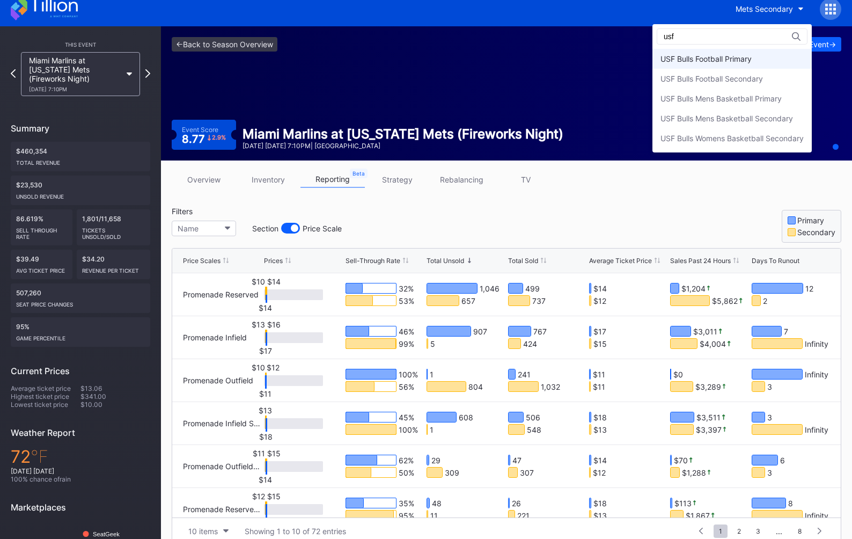
type input "usf"
click at [753, 59] on div "USF Bulls Football Primary" at bounding box center [731, 59] width 159 height 20
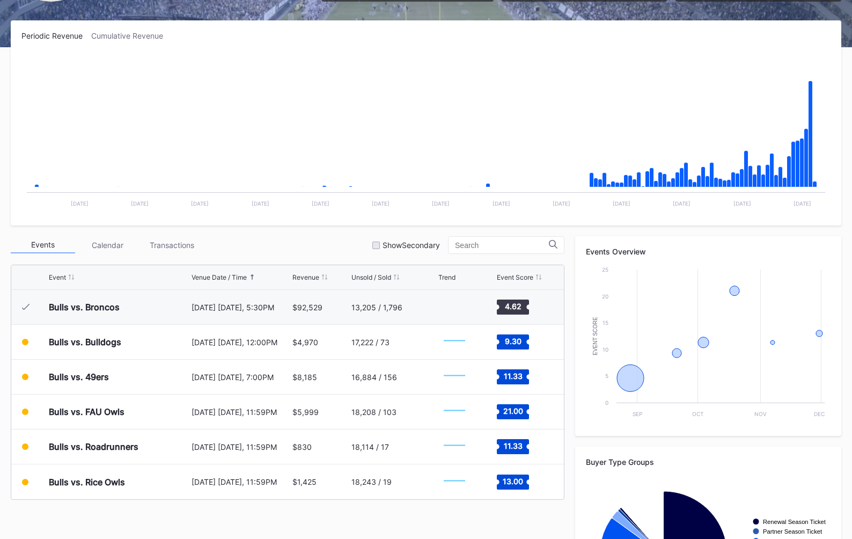
scroll to position [176, 0]
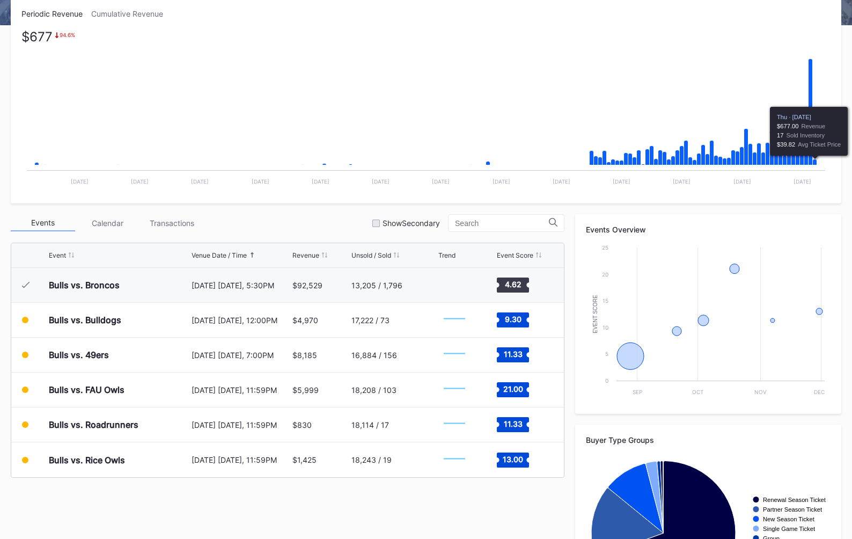
click at [814, 163] on icon "Chart title" at bounding box center [815, 162] width 4 height 6
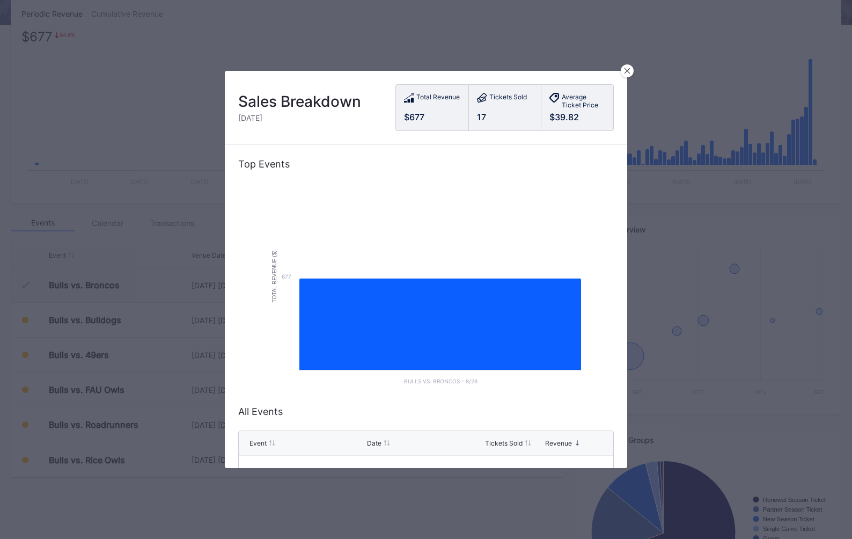
scroll to position [37, 0]
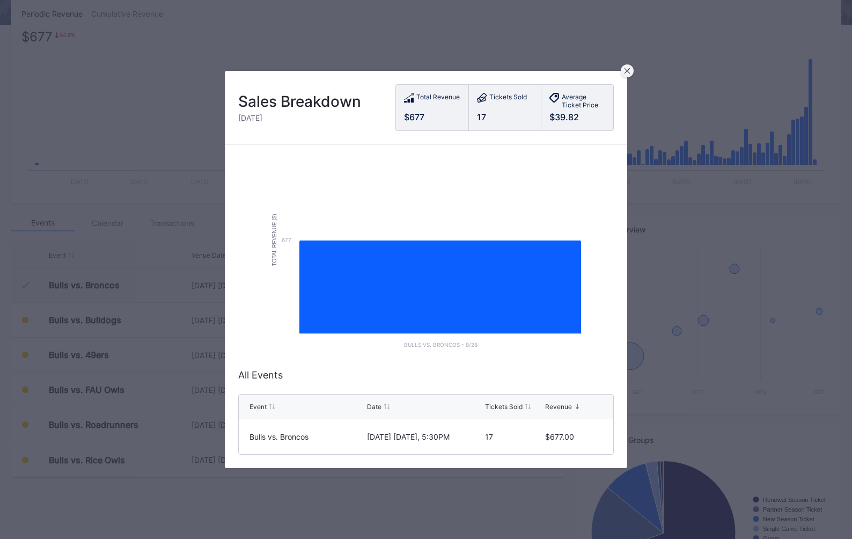
click at [629, 72] on icon at bounding box center [626, 70] width 5 height 5
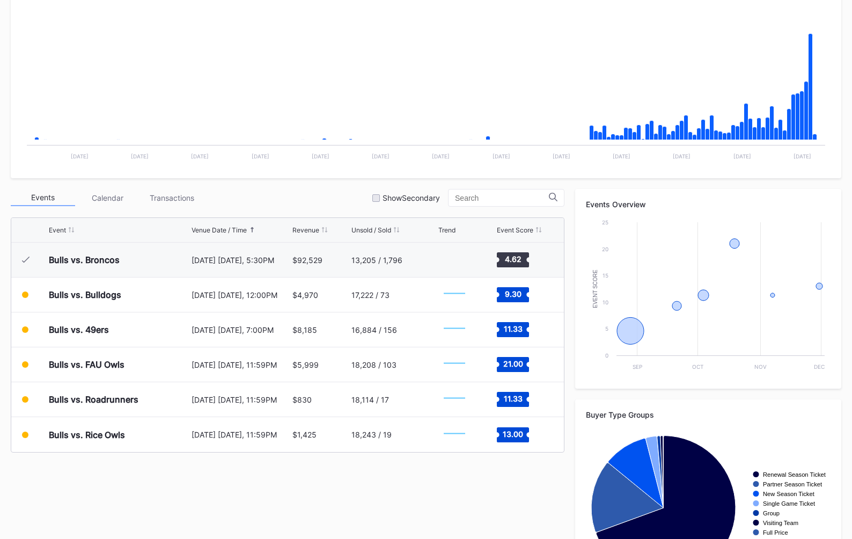
scroll to position [204, 0]
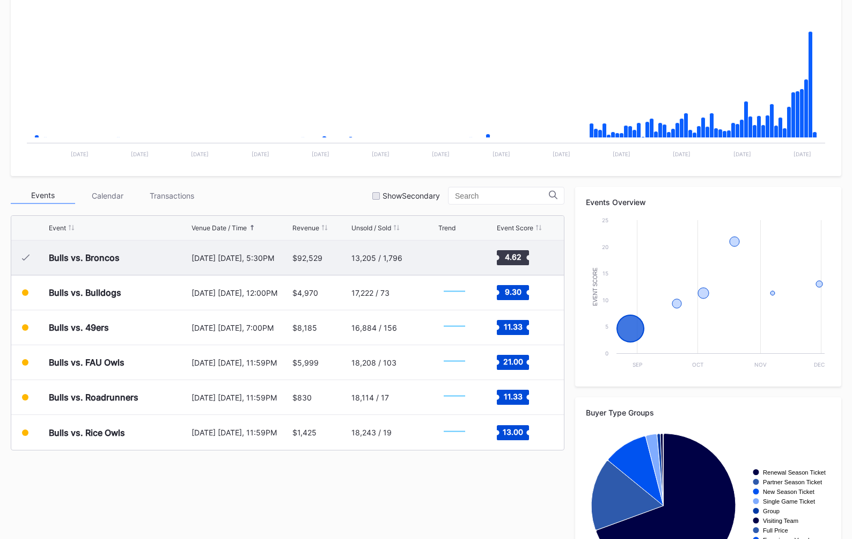
click at [305, 261] on div "$92,529" at bounding box center [307, 257] width 30 height 9
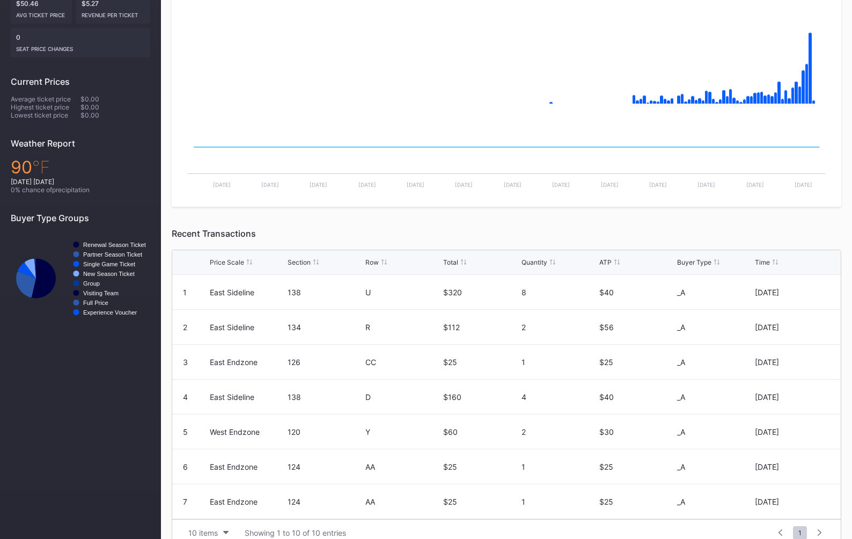
scroll to position [263, 0]
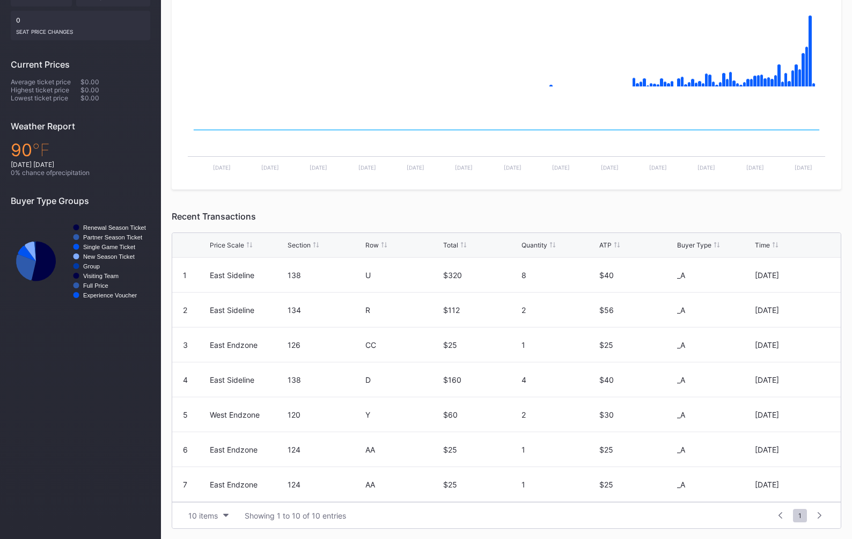
click at [500, 216] on div "Recent Transactions" at bounding box center [506, 216] width 669 height 11
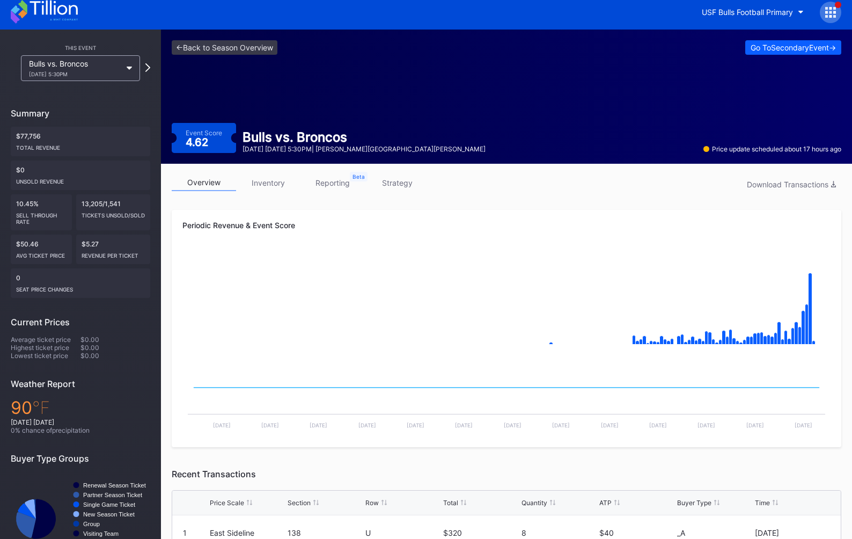
scroll to position [0, 0]
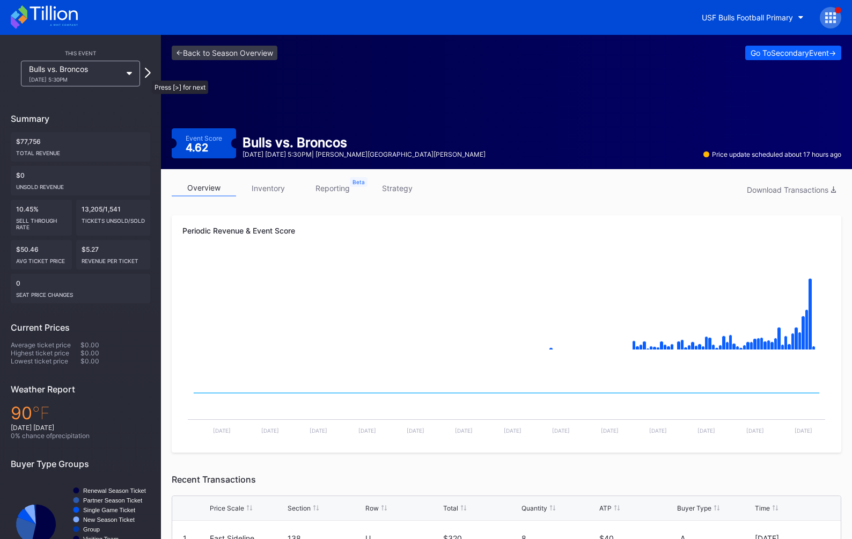
click at [146, 75] on icon at bounding box center [148, 73] width 6 height 10
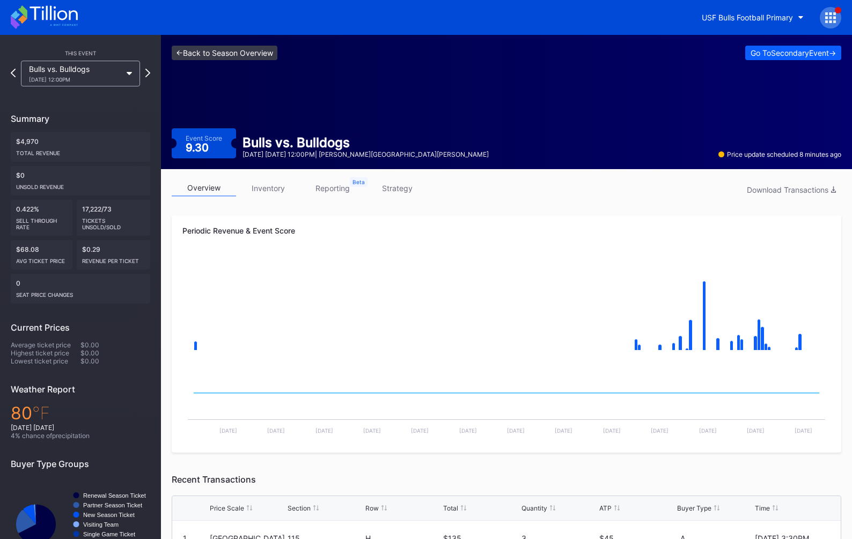
click at [247, 58] on link "<- Back to Season Overview" at bounding box center [225, 53] width 106 height 14
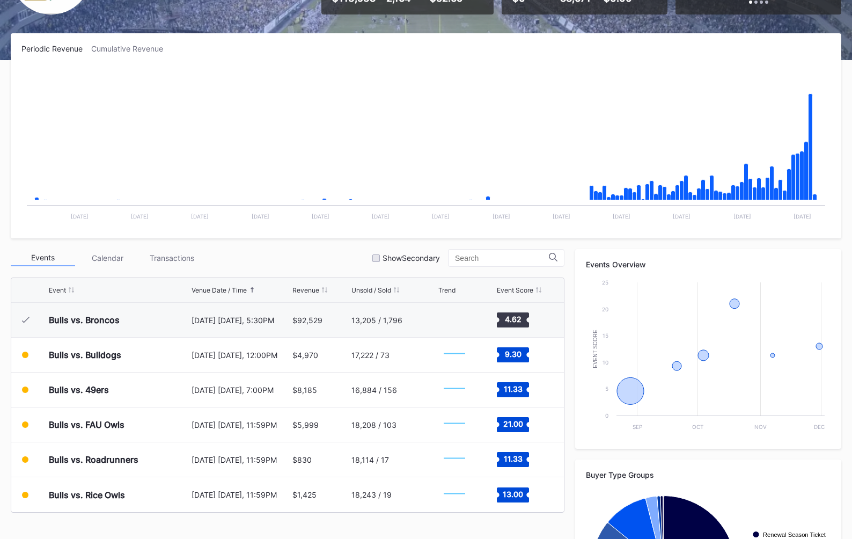
scroll to position [152, 0]
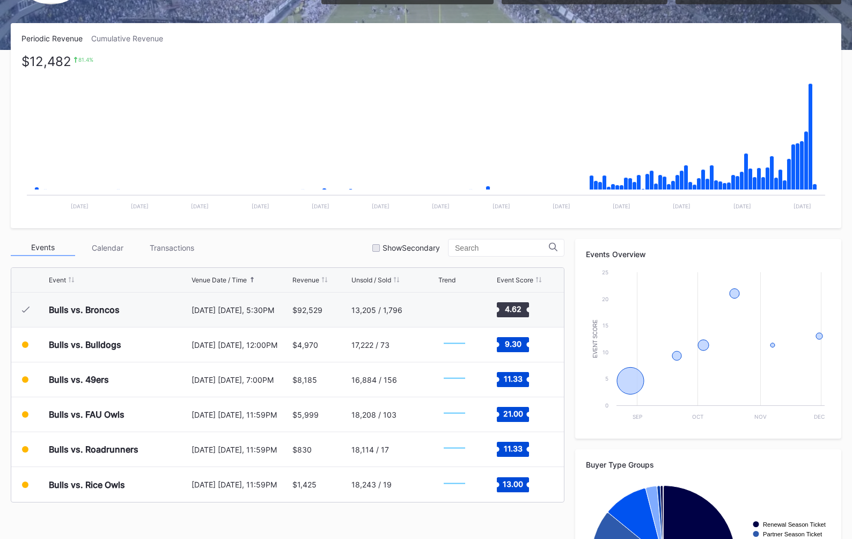
click at [263, 42] on div "Periodic Revenue Cumulative Revenue" at bounding box center [425, 38] width 809 height 9
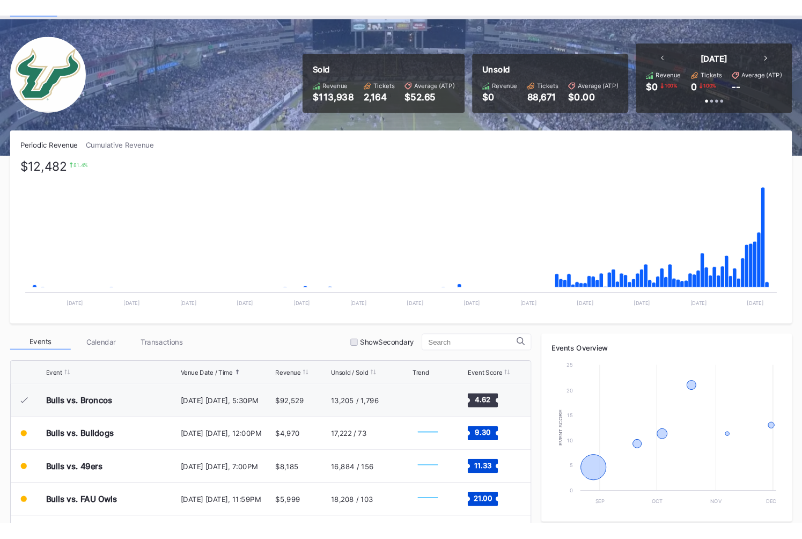
scroll to position [0, 0]
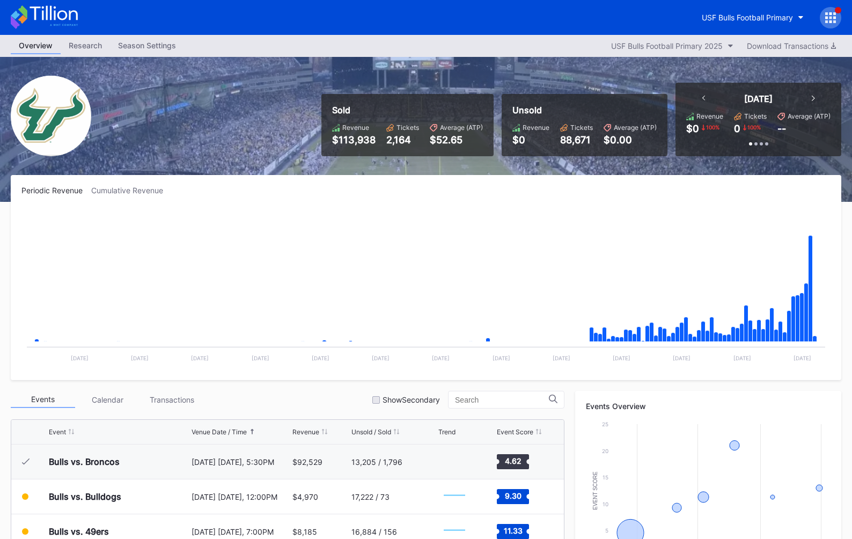
click at [564, 190] on div "Periodic Revenue Cumulative Revenue" at bounding box center [425, 190] width 809 height 9
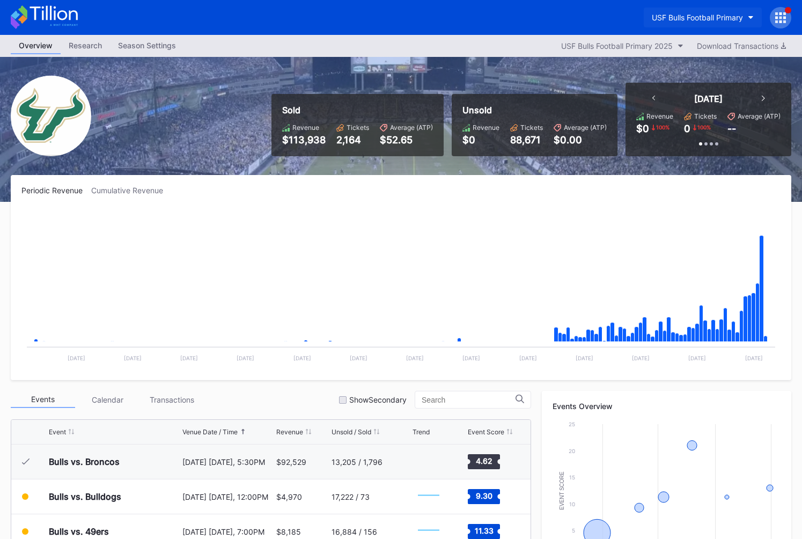
click at [719, 12] on button "USF Bulls Football Primary" at bounding box center [703, 18] width 118 height 20
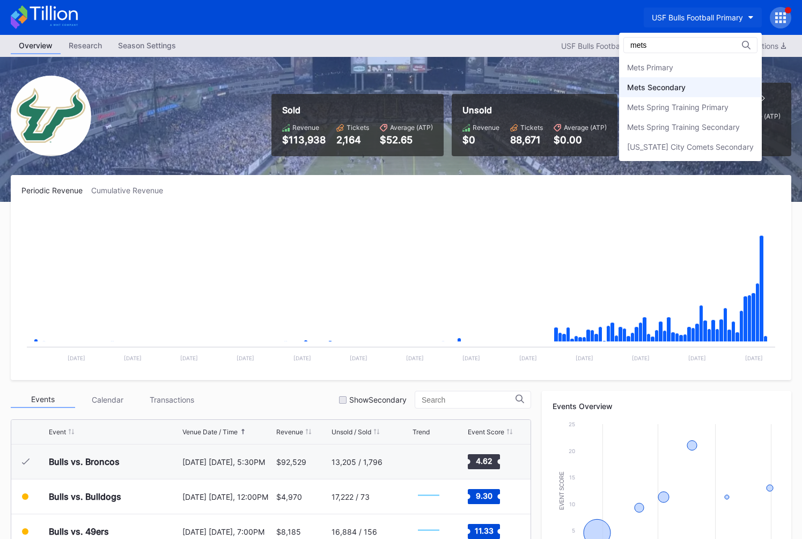
type input "mets"
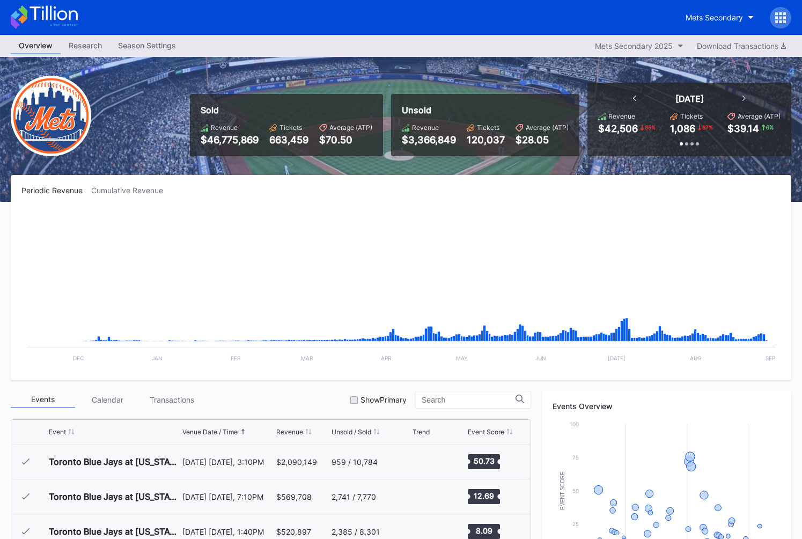
scroll to position [2371, 0]
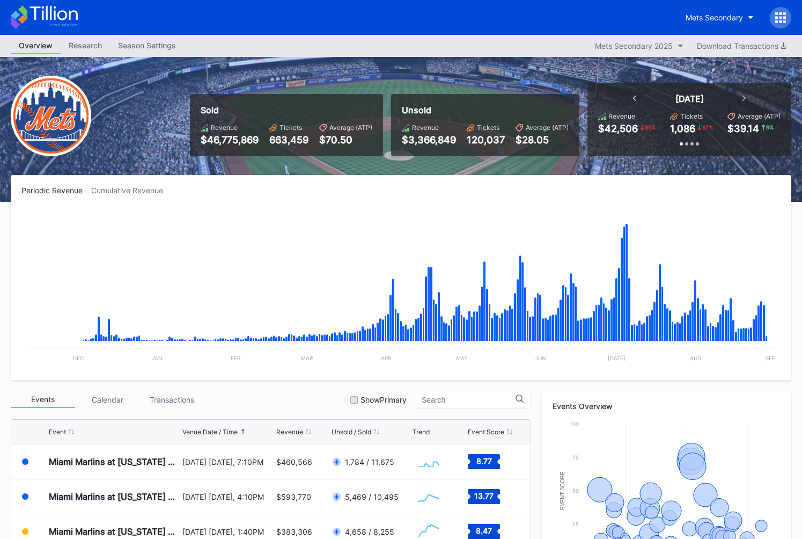
click at [132, 43] on div "Season Settings" at bounding box center [147, 46] width 74 height 16
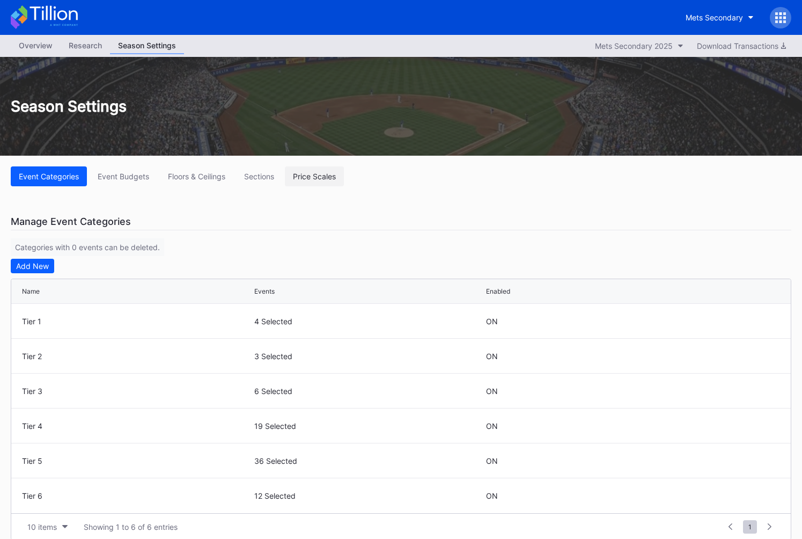
click at [328, 178] on div "Price Scales" at bounding box center [314, 176] width 43 height 9
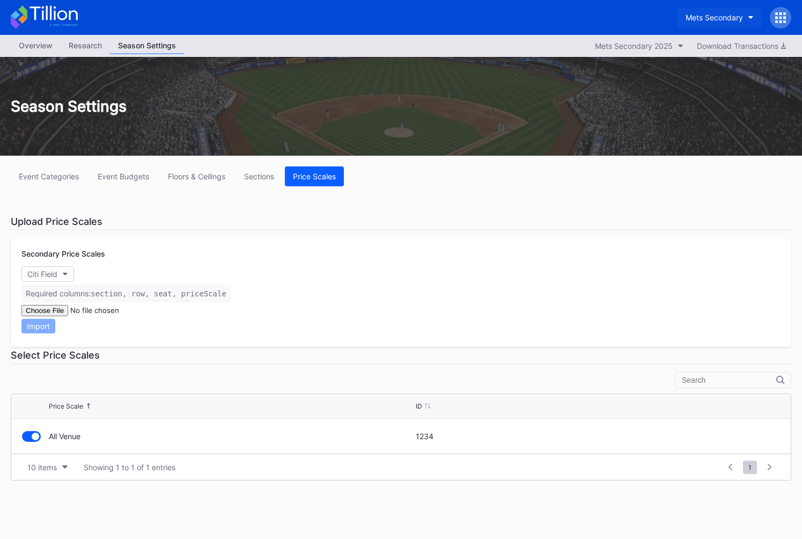
click at [724, 8] on button "Mets Secondary" at bounding box center [720, 18] width 84 height 20
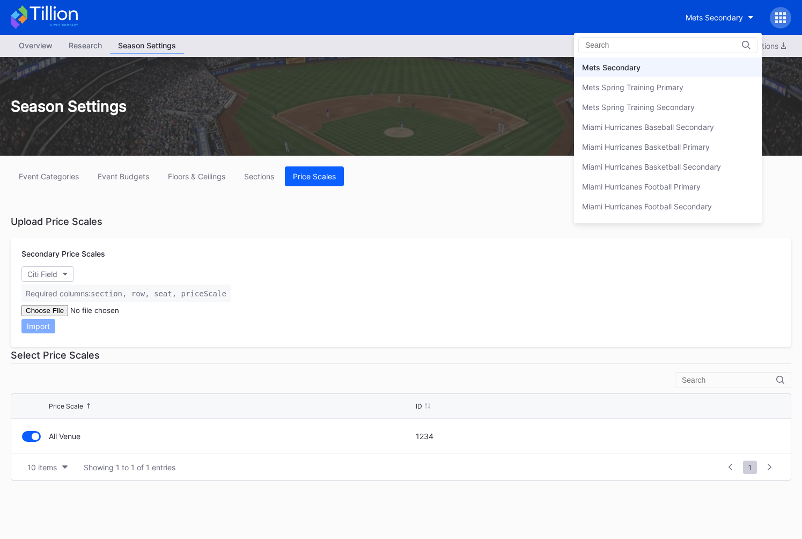
scroll to position [1660, 0]
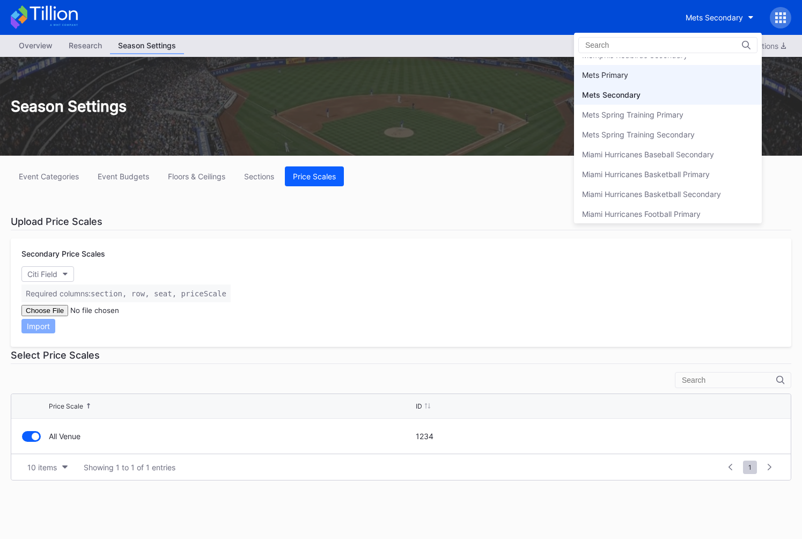
click at [665, 82] on div "Mets Primary" at bounding box center [668, 75] width 188 height 20
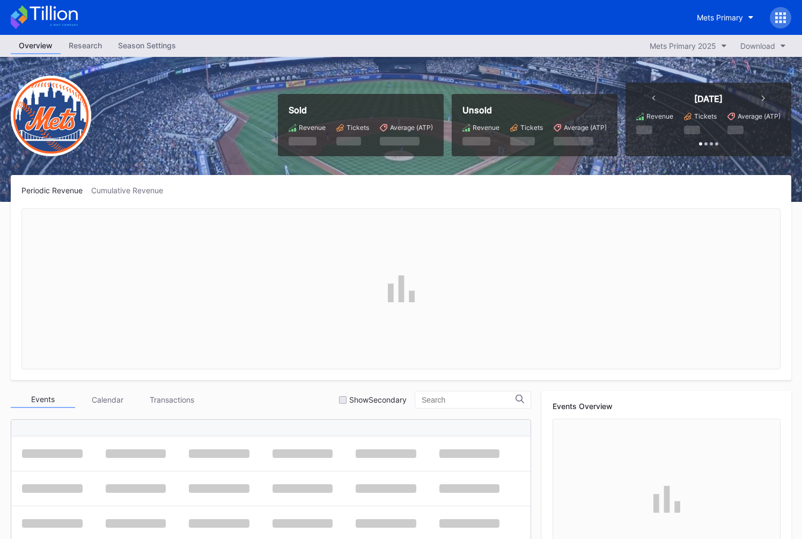
click at [134, 54] on link "Season Settings" at bounding box center [147, 46] width 74 height 17
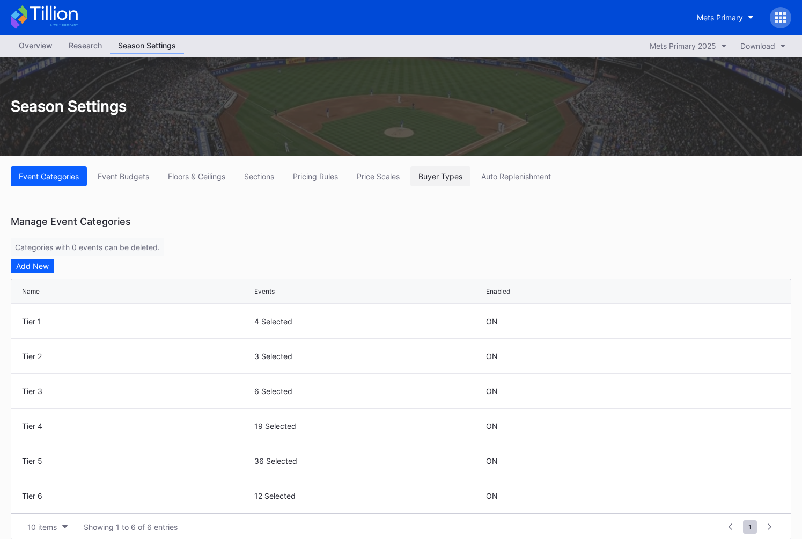
click at [441, 173] on div "Buyer Types" at bounding box center [440, 176] width 44 height 9
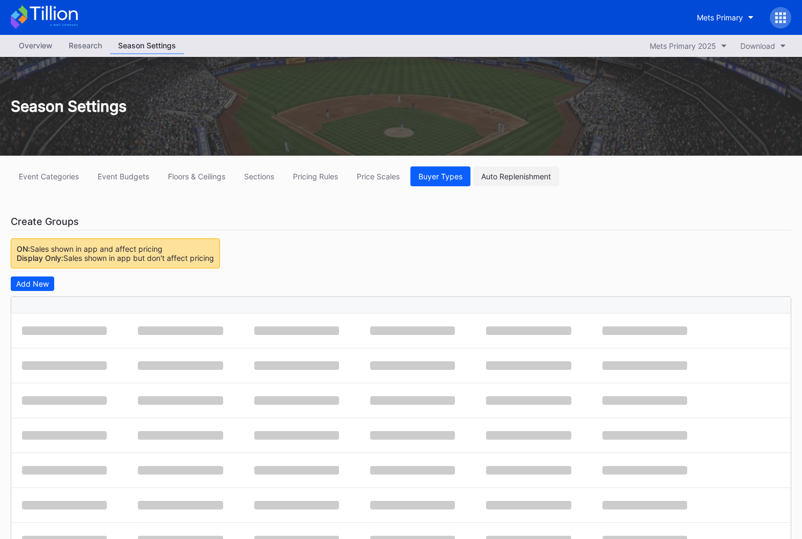
click at [498, 178] on div "Auto Replenishment" at bounding box center [516, 176] width 70 height 9
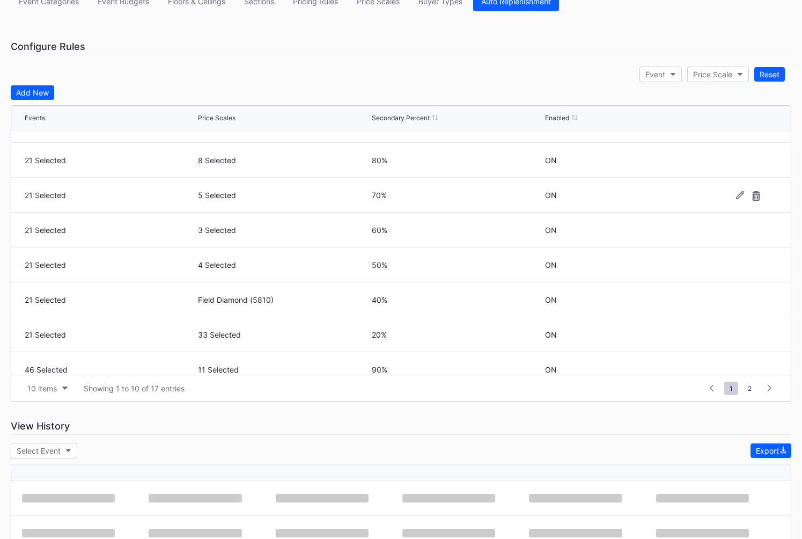
scroll to position [105, 0]
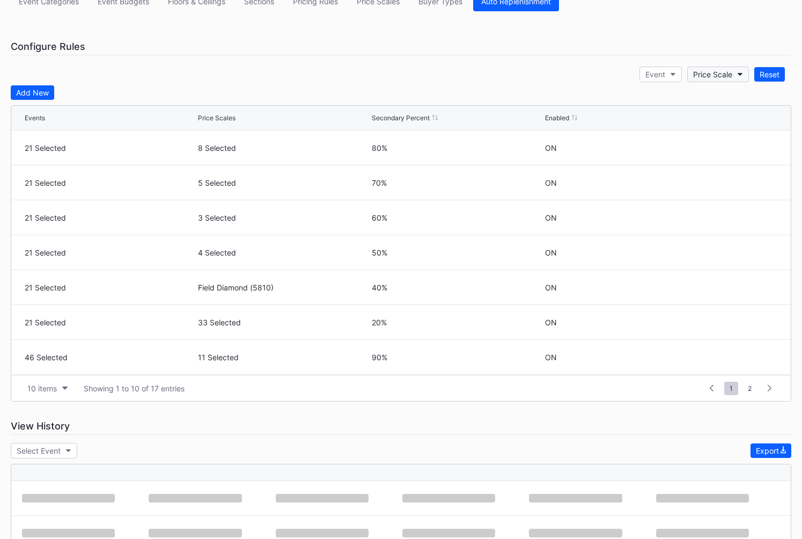
click at [706, 71] on div "Price Scale" at bounding box center [712, 74] width 39 height 9
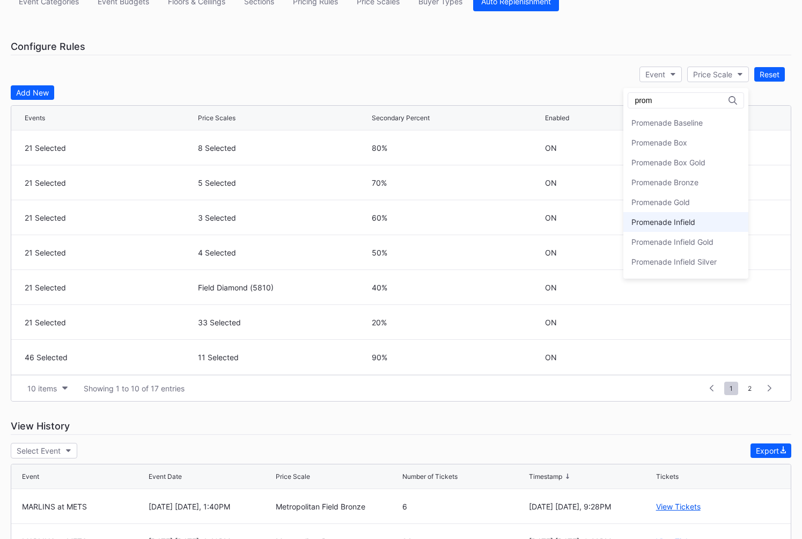
type input "prom"
click at [690, 218] on div "Promenade Infield" at bounding box center [663, 221] width 64 height 9
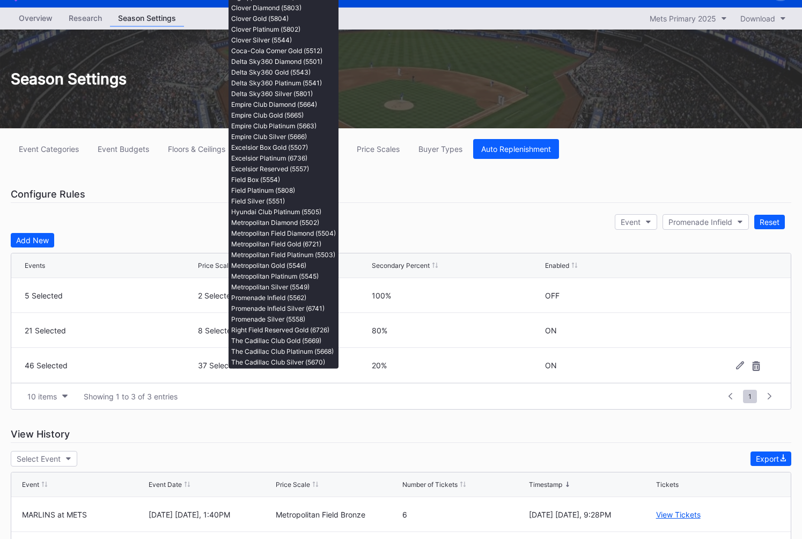
scroll to position [0, 0]
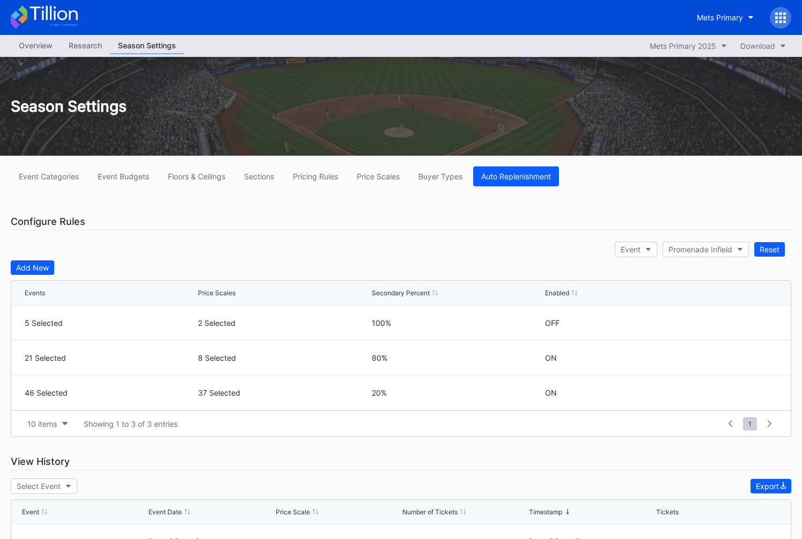
click at [275, 205] on div "Event Categories Event Budgets Floors & Ceilings Sections Pricing Rules Price S…" at bounding box center [401, 486] width 802 height 661
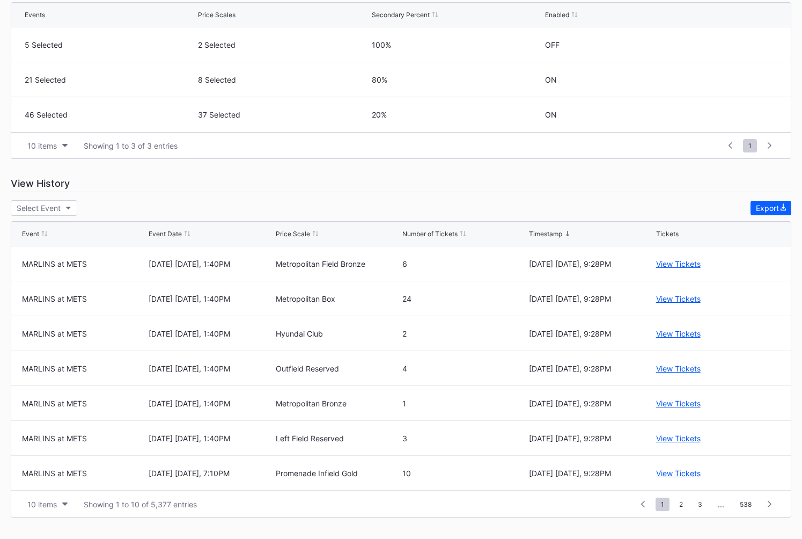
scroll to position [105, 0]
click at [453, 195] on div "Event Categories Event Budgets Floors & Ceilings Sections Pricing Rules Price S…" at bounding box center [401, 208] width 802 height 661
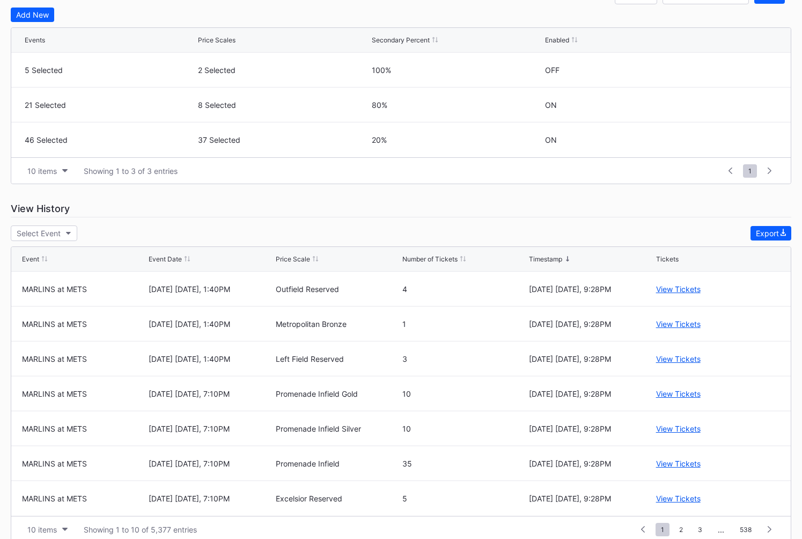
scroll to position [278, 0]
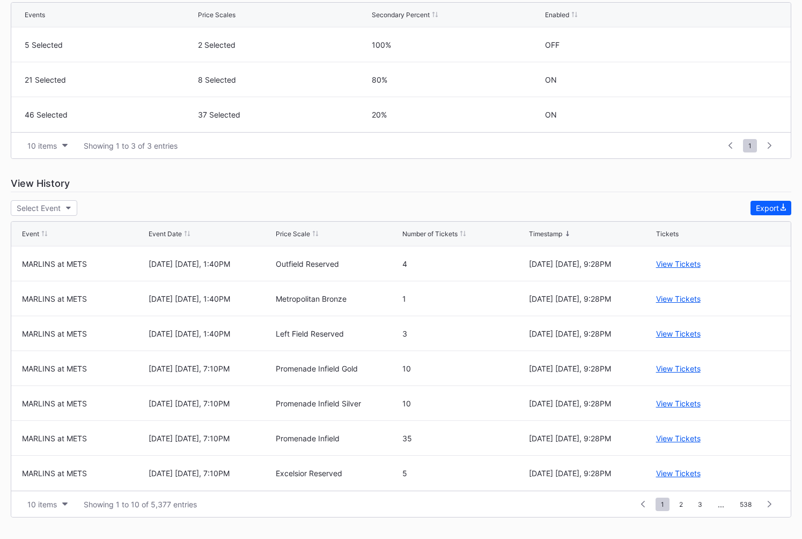
click at [353, 206] on div "Select Event Export" at bounding box center [401, 208] width 781 height 16
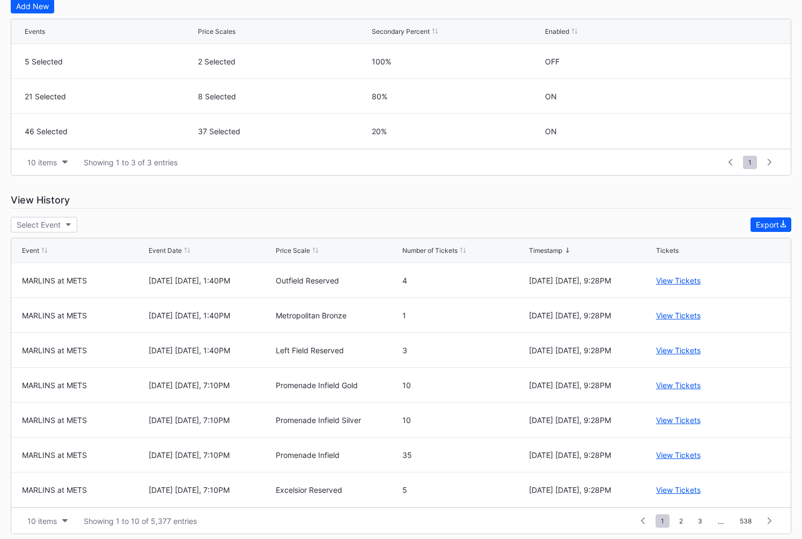
scroll to position [255, 0]
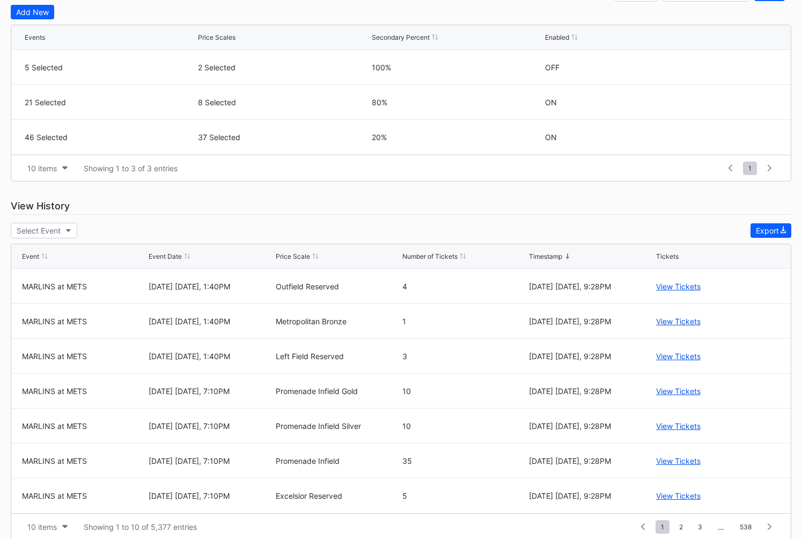
click at [370, 203] on div "View History" at bounding box center [401, 205] width 781 height 17
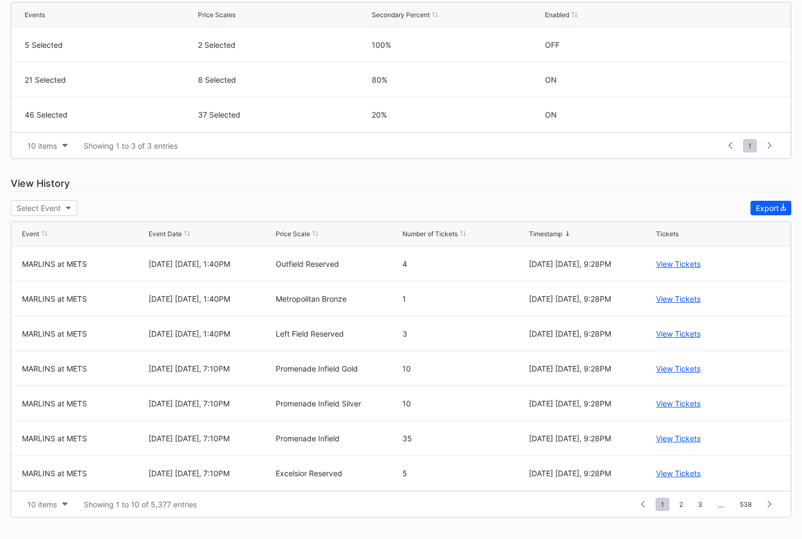
click at [354, 185] on div "View History" at bounding box center [401, 183] width 781 height 17
click at [372, 213] on div "Select Event Export" at bounding box center [401, 208] width 781 height 16
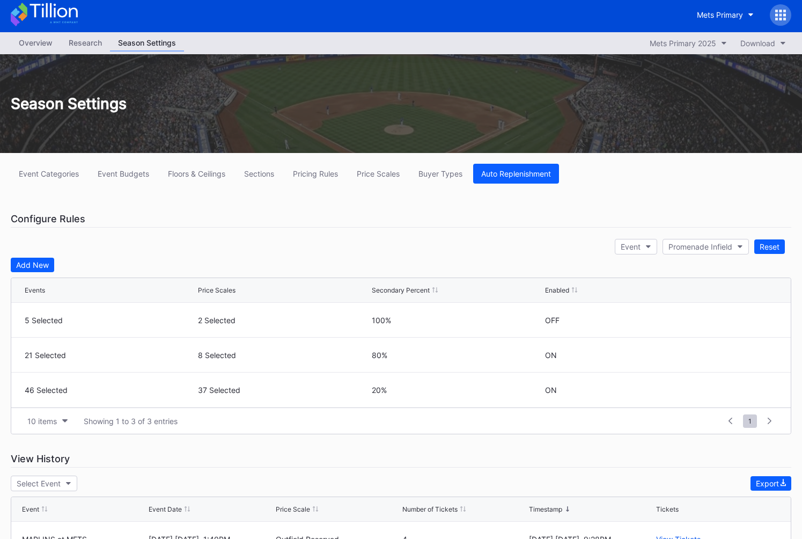
scroll to position [0, 0]
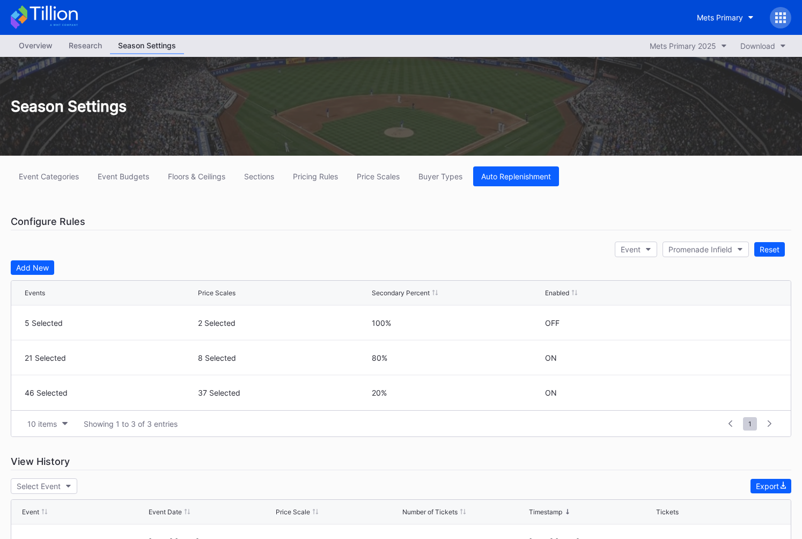
click at [540, 246] on div "Event Categories Event Budgets Floors & Ceilings Sections Pricing Rules Price S…" at bounding box center [401, 486] width 802 height 661
click at [730, 249] on div "Promenade Infield" at bounding box center [700, 249] width 64 height 9
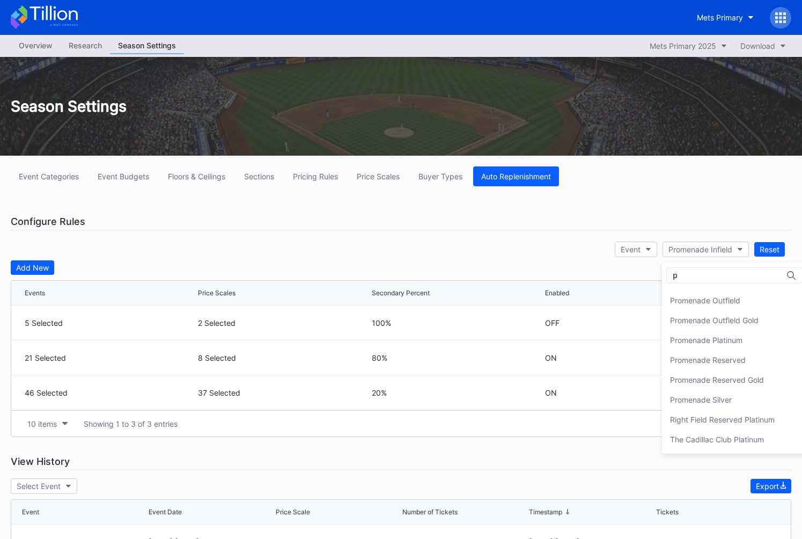
scroll to position [99, 0]
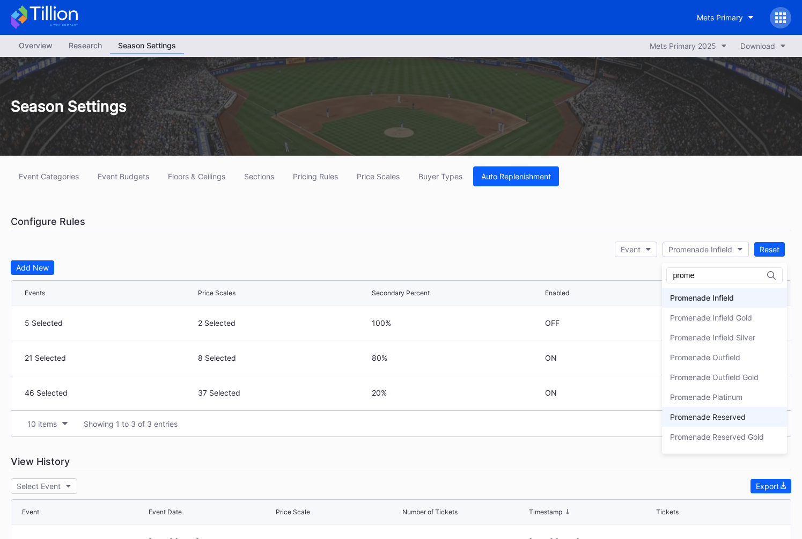
type input "prome"
click at [730, 416] on div "Promenade Reserved" at bounding box center [708, 416] width 76 height 9
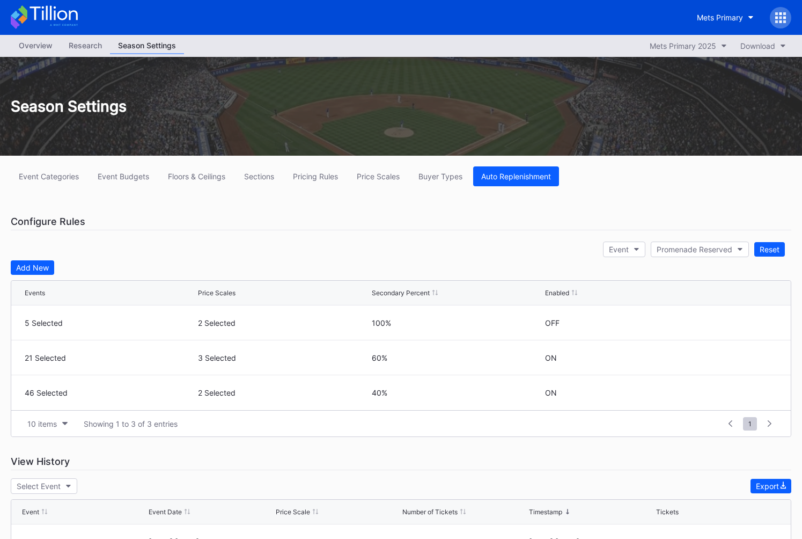
click at [450, 257] on div "Event Categories Event Budgets Floors & Ceilings Sections Pricing Rules Price S…" at bounding box center [401, 486] width 802 height 661
click at [19, 39] on div "Overview" at bounding box center [36, 46] width 50 height 16
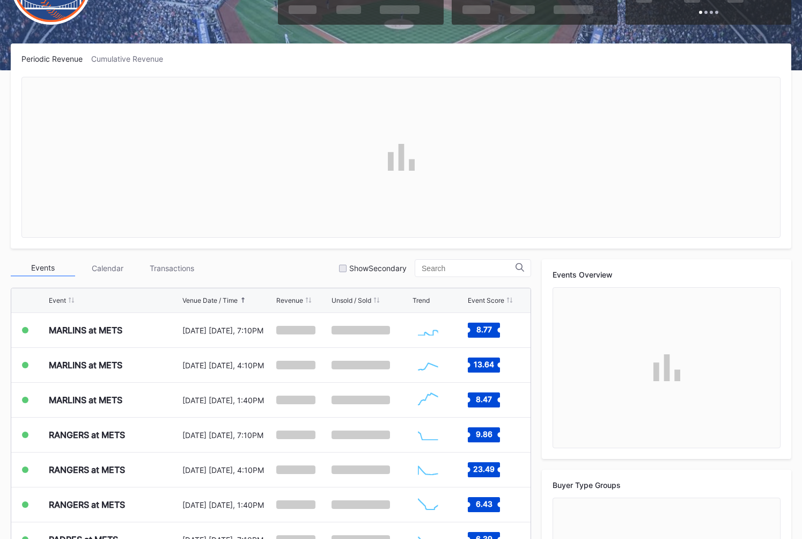
scroll to position [145, 0]
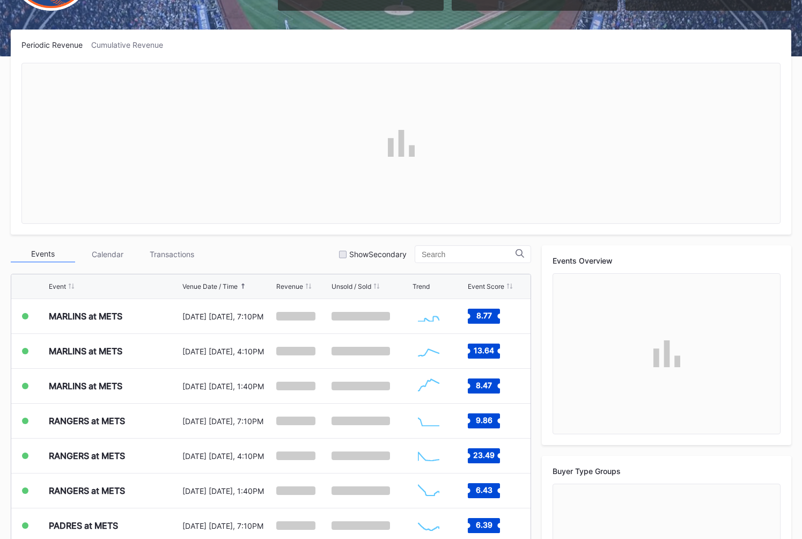
click at [297, 249] on div "Events Calendar Transactions Show Secondary" at bounding box center [271, 254] width 520 height 18
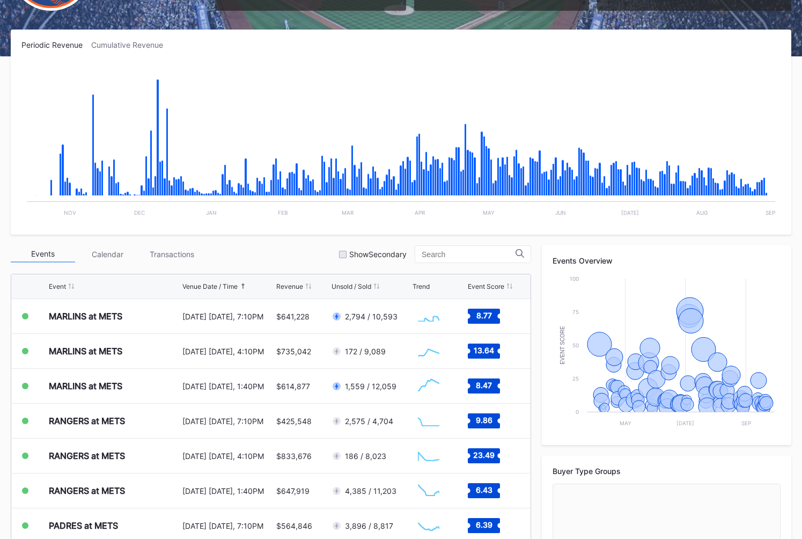
click at [325, 252] on div "Events Calendar Transactions Show Secondary" at bounding box center [271, 254] width 520 height 18
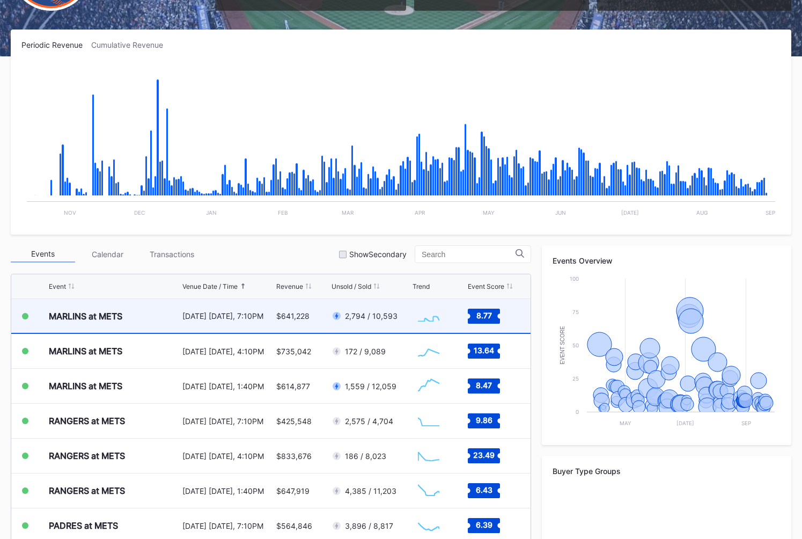
click at [220, 310] on div "[DATE] [DATE], 7:10PM" at bounding box center [228, 316] width 92 height 34
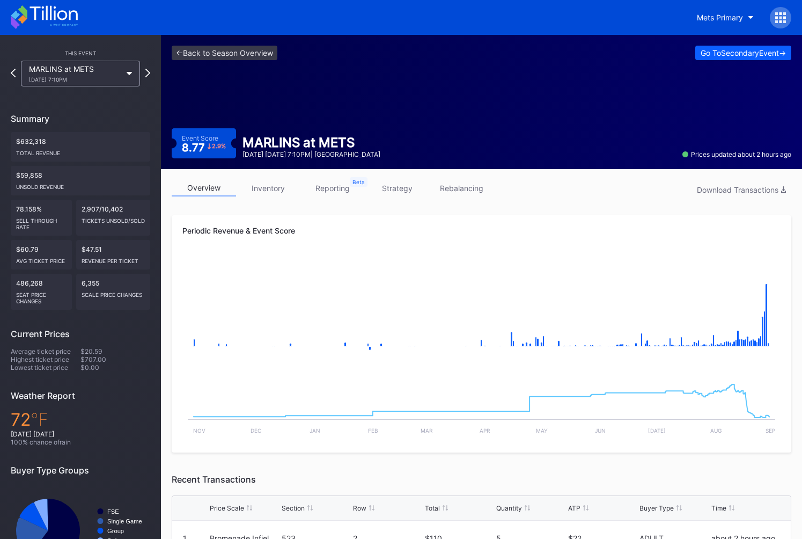
click at [396, 219] on div "Periodic Revenue & Event Score Created with Highcharts 11.2.0 Chart title Creat…" at bounding box center [482, 333] width 620 height 237
click at [338, 191] on link "reporting" at bounding box center [332, 188] width 64 height 17
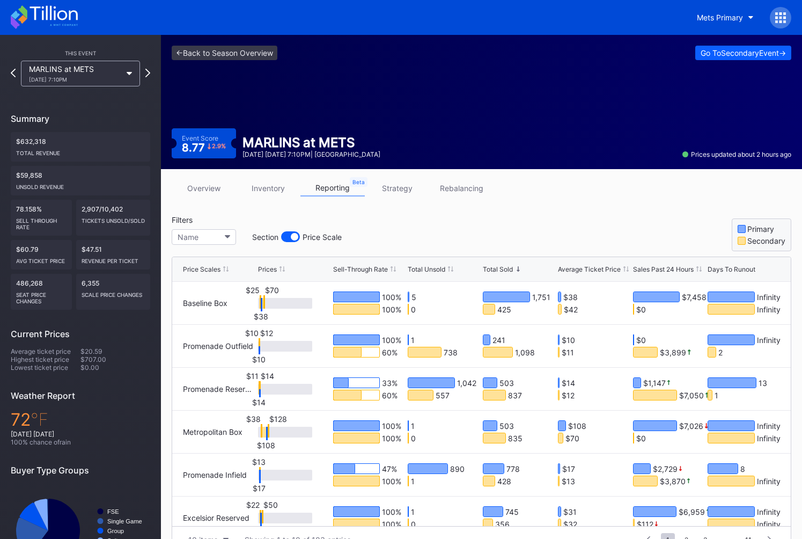
click at [422, 273] on div "Price Scales Prices Sell-Through Rate Total Unsold Total Sold Average Ticket Pr…" at bounding box center [481, 269] width 619 height 25
click at [439, 267] on div "Total Unsold" at bounding box center [427, 269] width 38 height 8
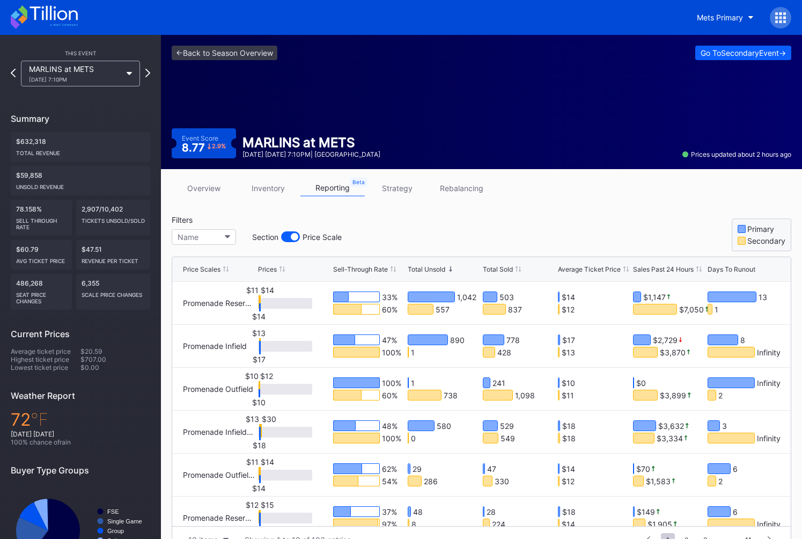
click at [475, 245] on div "Filters Name Section Price Scale Primary Secondary" at bounding box center [482, 233] width 620 height 36
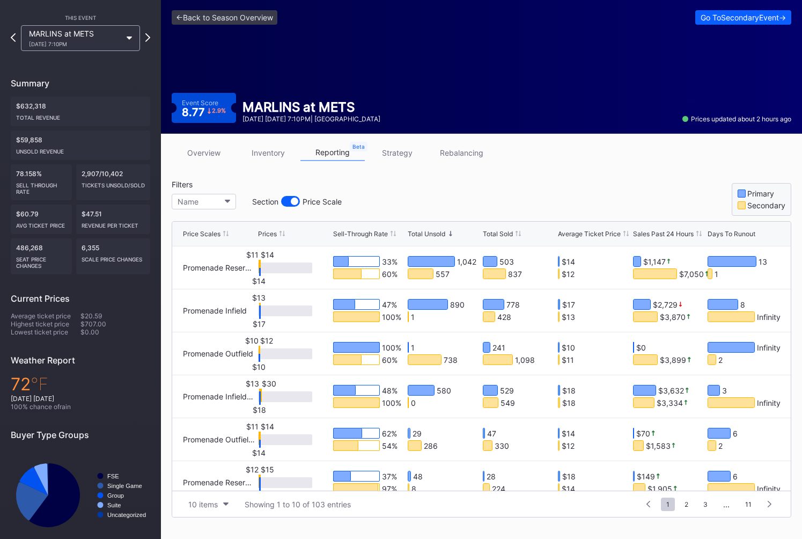
scroll to position [37, 0]
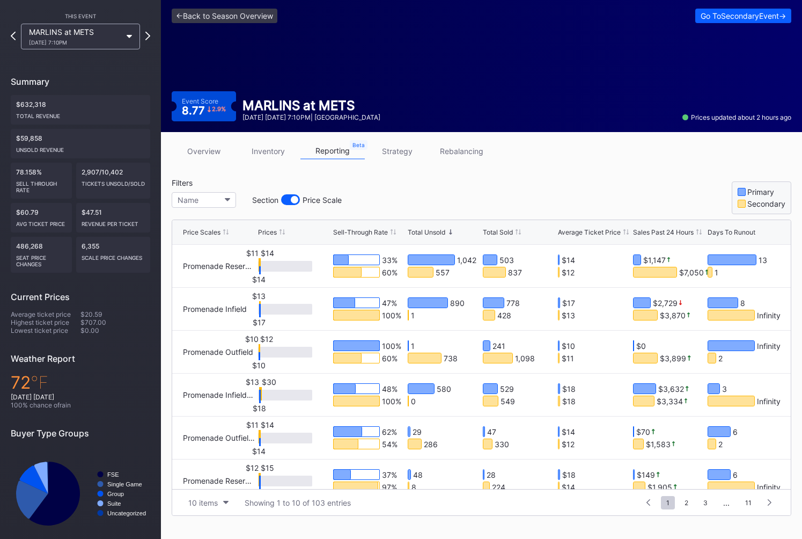
click at [528, 165] on div "overview inventory reporting strategy rebalancing Filters Name Section Price Sc…" at bounding box center [481, 329] width 641 height 394
click at [551, 179] on div "Filters Name Section Price Scale Primary Secondary" at bounding box center [482, 196] width 620 height 36
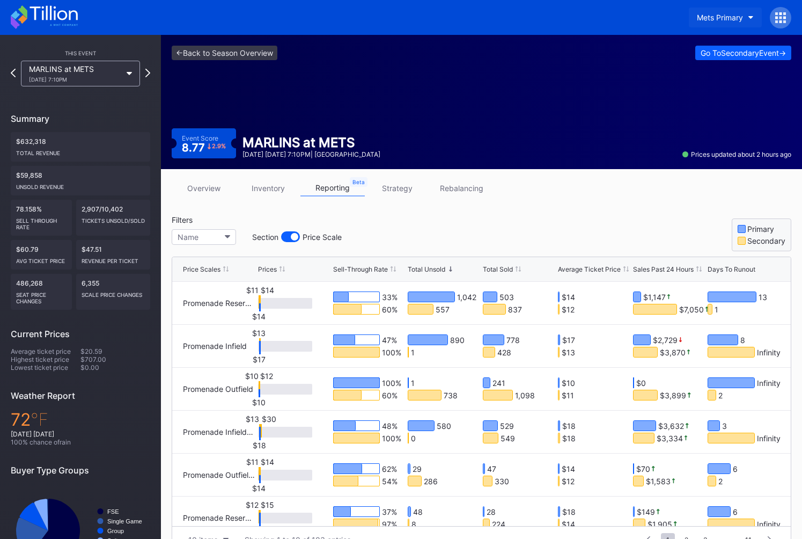
click at [716, 19] on div "Mets Primary" at bounding box center [720, 17] width 46 height 9
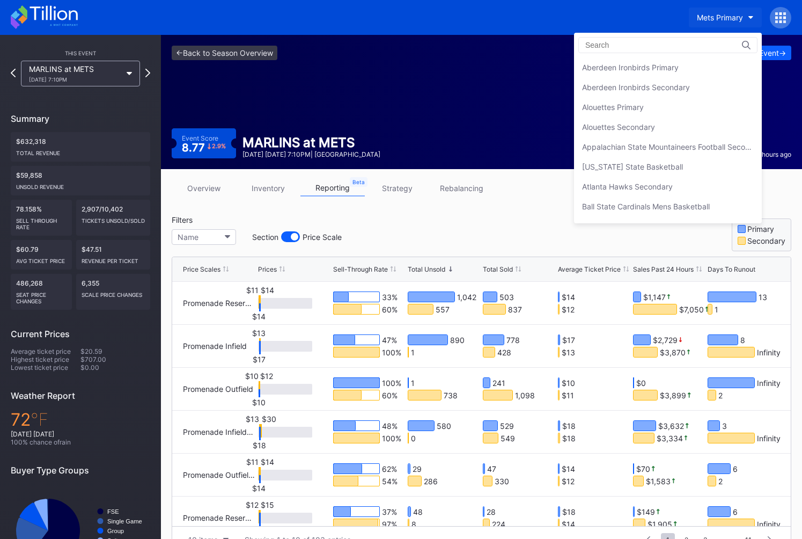
scroll to position [1667, 0]
type input "n"
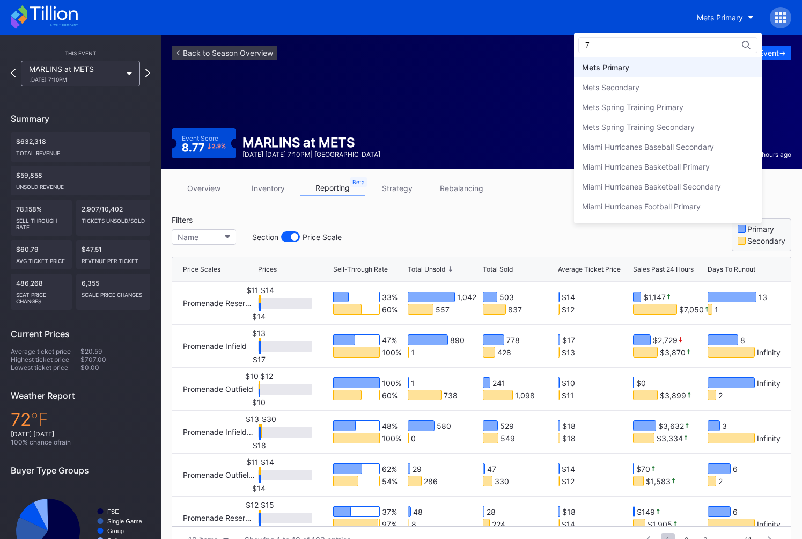
scroll to position [0, 0]
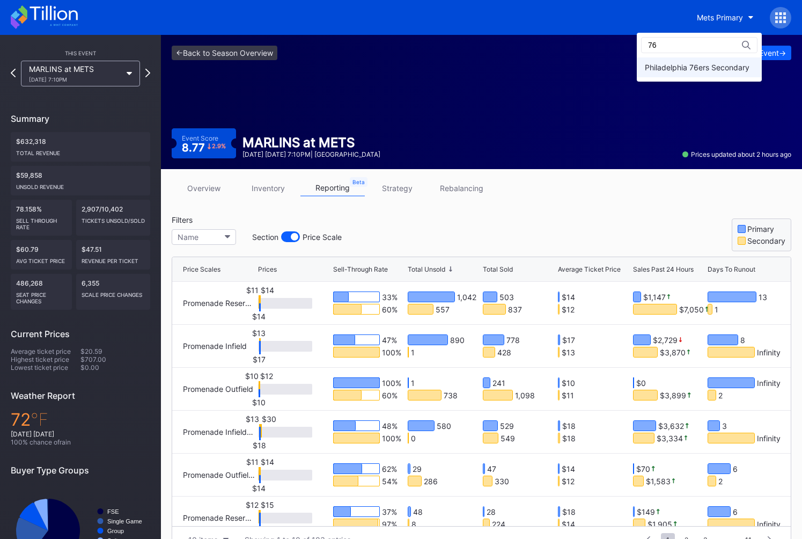
type input "76"
click at [703, 58] on div "Philadelphia 76ers Secondary" at bounding box center [699, 67] width 125 height 20
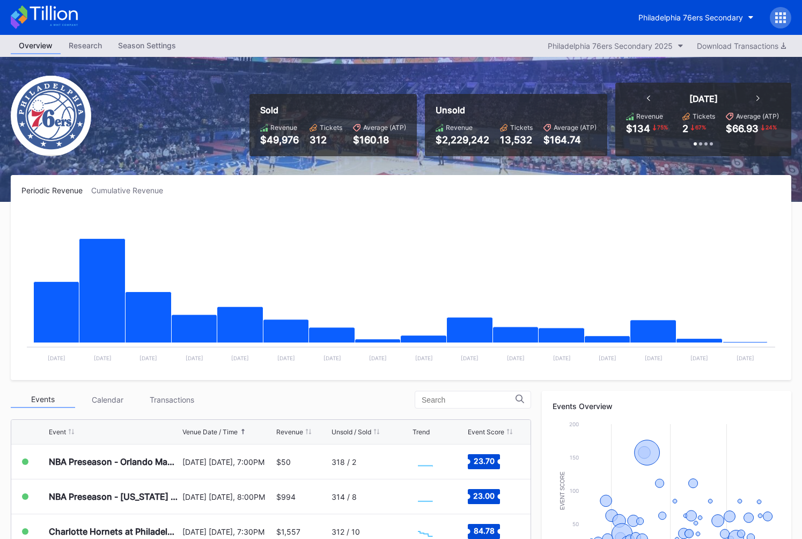
click at [159, 48] on div "Season Settings" at bounding box center [147, 46] width 74 height 16
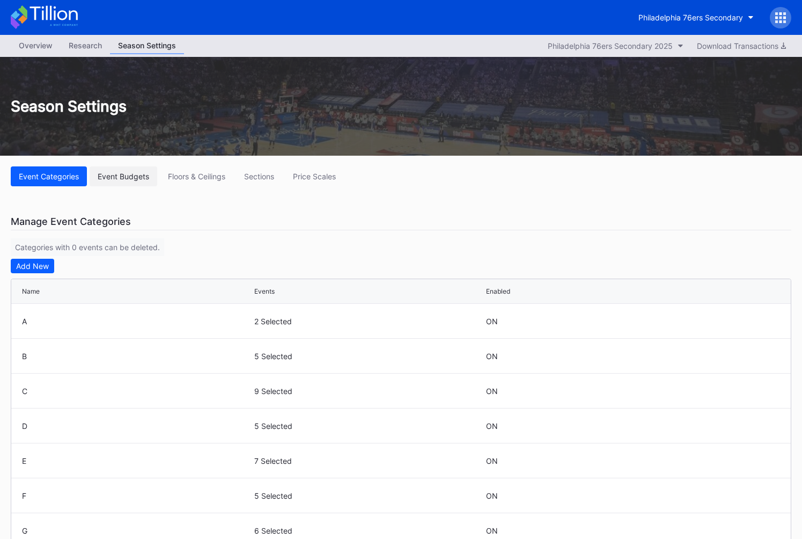
click at [124, 174] on div "Event Budgets" at bounding box center [123, 176] width 51 height 9
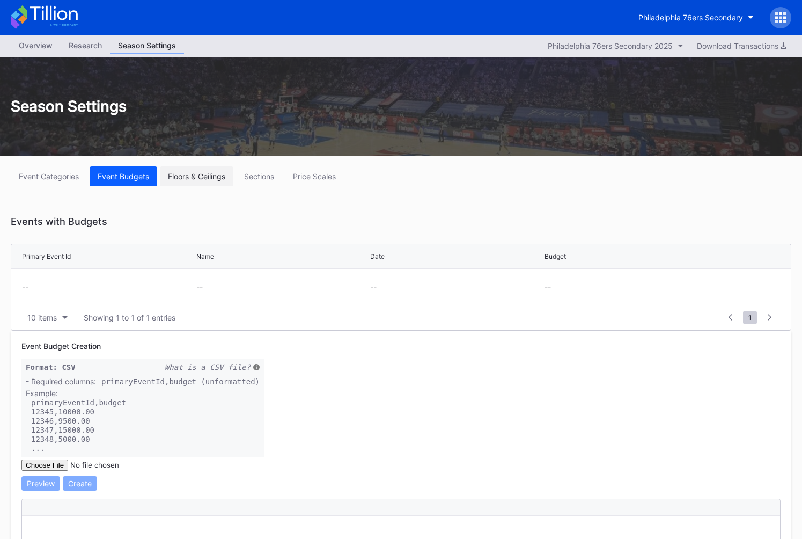
click at [207, 182] on button "Floors & Ceilings" at bounding box center [196, 176] width 73 height 20
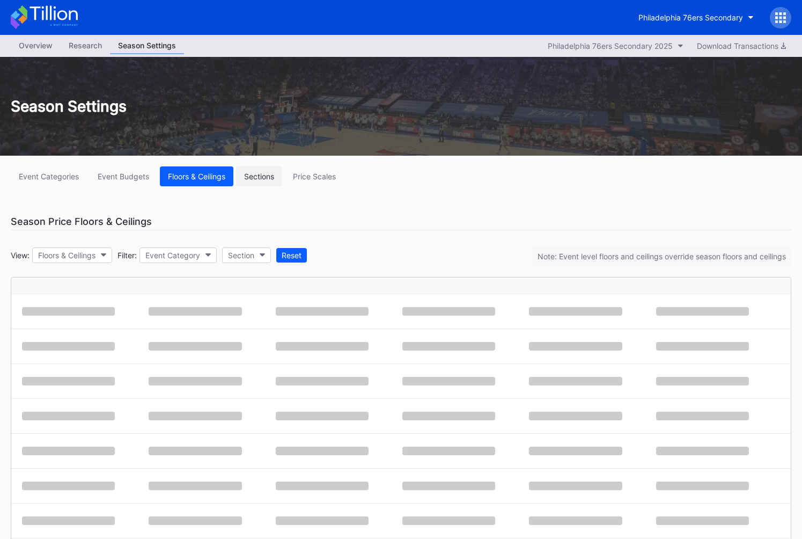
click at [249, 180] on div "Sections" at bounding box center [259, 176] width 30 height 9
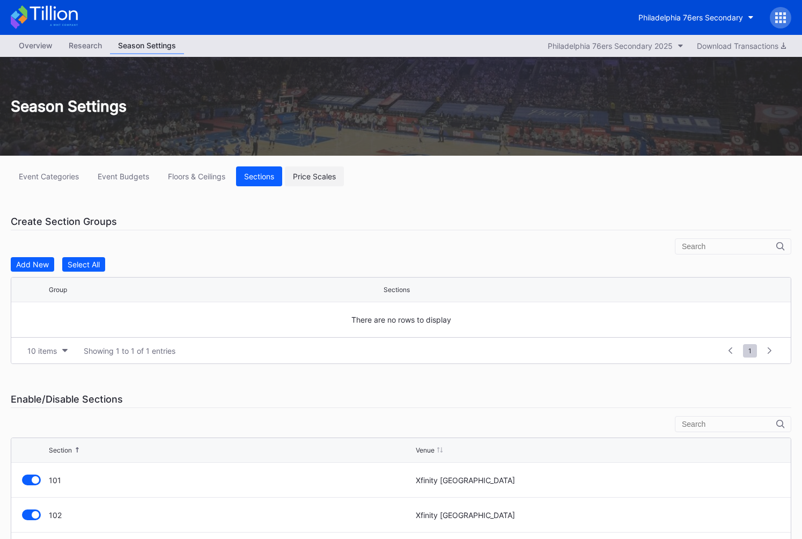
click at [300, 175] on div "Price Scales" at bounding box center [314, 176] width 43 height 9
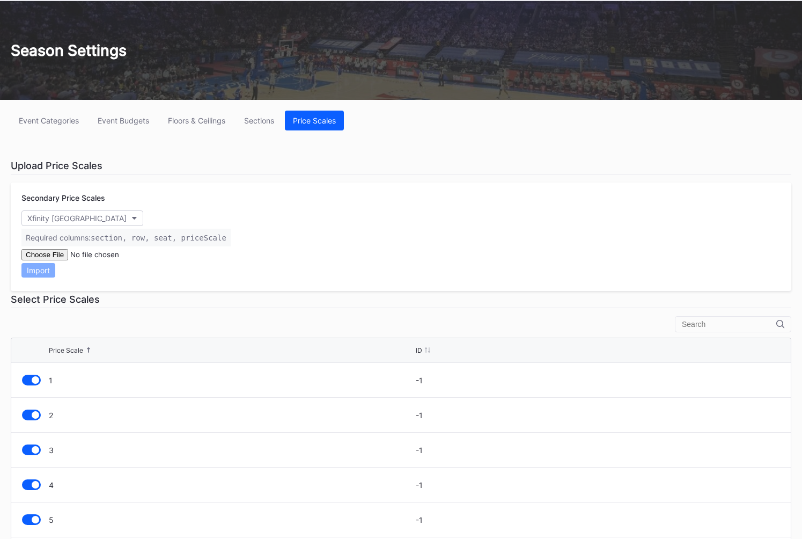
scroll to position [92, 0]
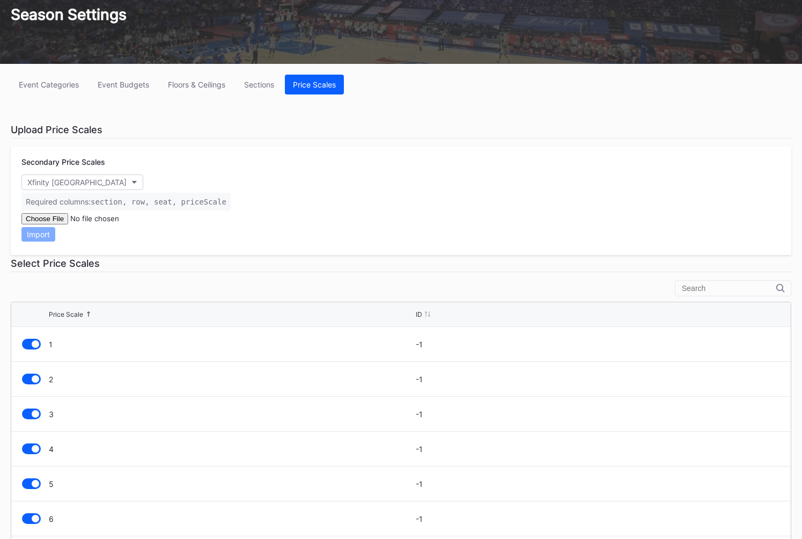
click at [72, 193] on div "Required columns: section, row, seat, priceScale" at bounding box center [125, 202] width 209 height 18
click at [83, 192] on div "Secondary Price Scales Xfinity Mobile Arena Required columns: section, row, sea…" at bounding box center [401, 200] width 781 height 108
click at [95, 187] on div "Xfinity [GEOGRAPHIC_DATA]" at bounding box center [76, 182] width 99 height 9
click at [225, 157] on div "Secondary Price Scales Xfinity Mobile Arena Required columns: section, row, sea…" at bounding box center [401, 200] width 781 height 108
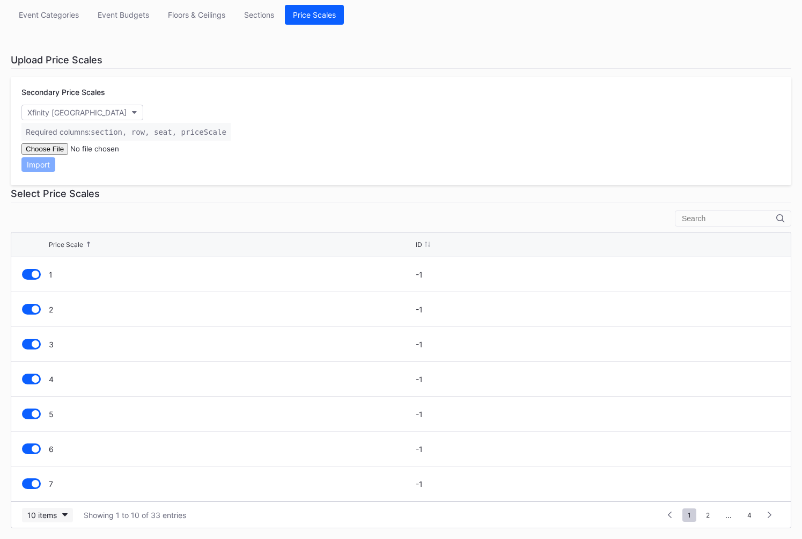
click at [35, 515] on div "10 items" at bounding box center [42, 514] width 30 height 9
click at [57, 494] on div "200 items" at bounding box center [47, 489] width 51 height 20
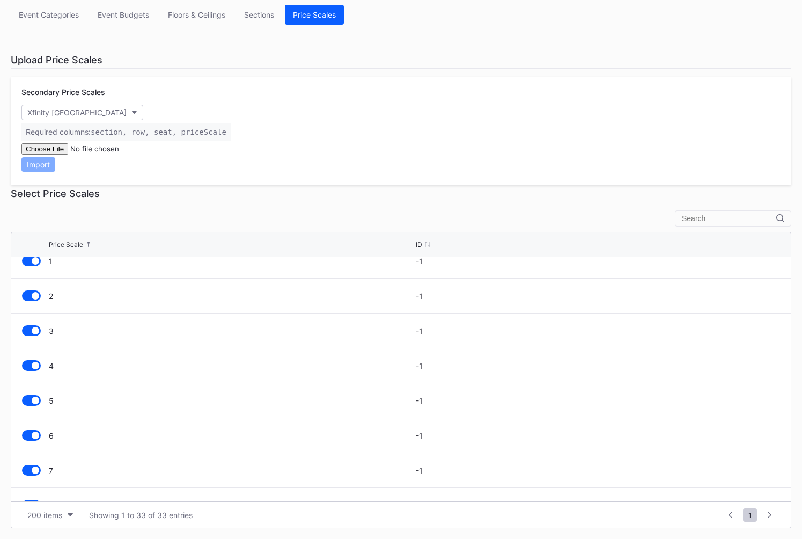
scroll to position [0, 0]
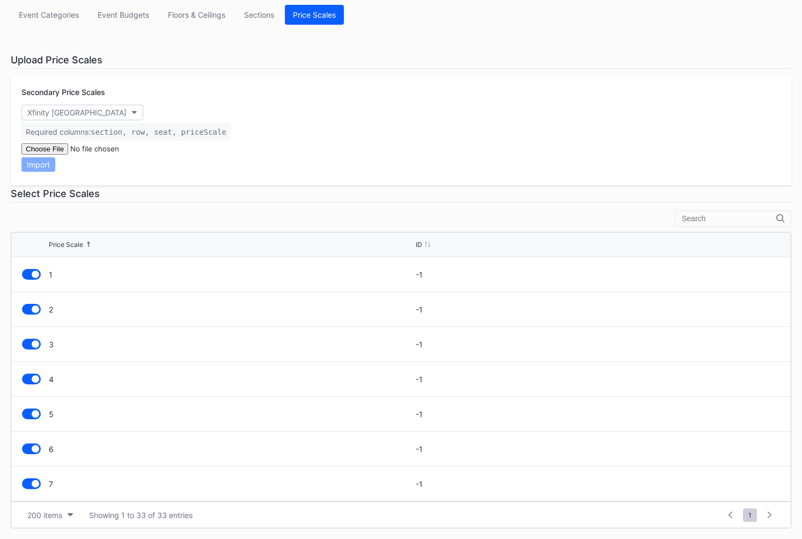
click at [283, 175] on div "Secondary Price Scales Xfinity Mobile Arena Required columns: section, row, sea…" at bounding box center [401, 131] width 781 height 108
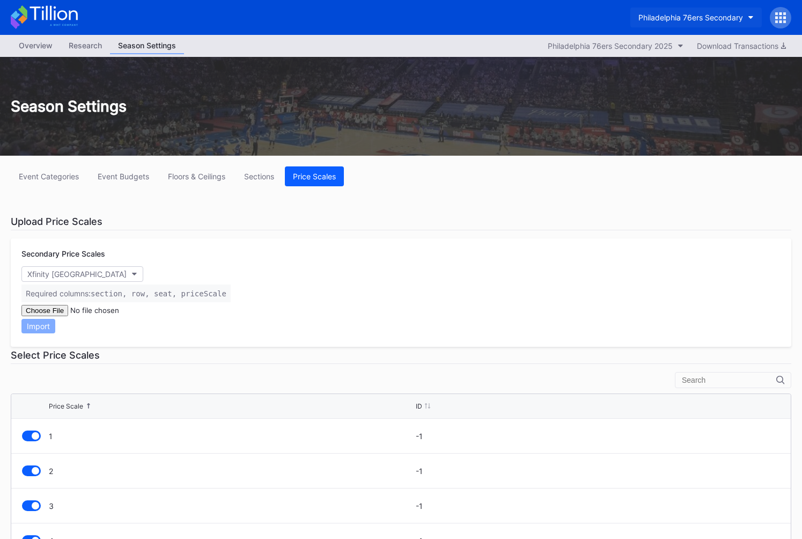
click at [664, 21] on div "Philadelphia 76ers Secondary" at bounding box center [690, 17] width 105 height 9
click at [63, 175] on div "Event Categories" at bounding box center [49, 176] width 60 height 9
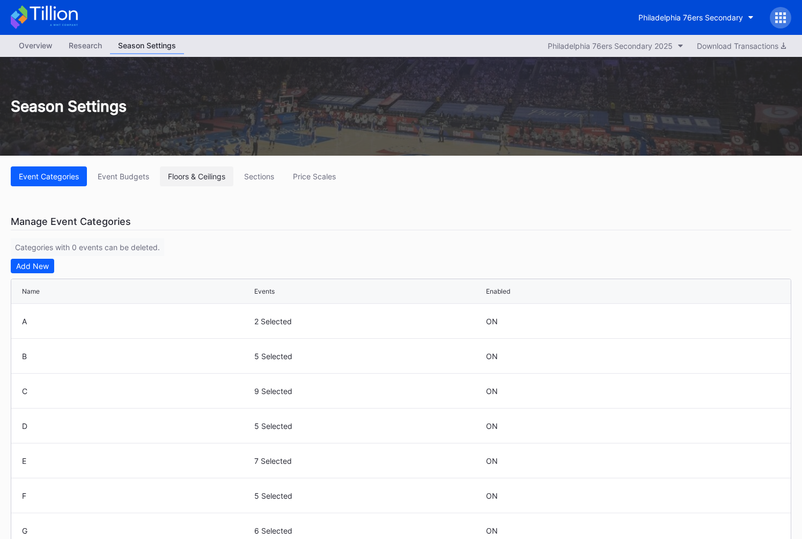
click at [199, 174] on div "Floors & Ceilings" at bounding box center [196, 176] width 57 height 9
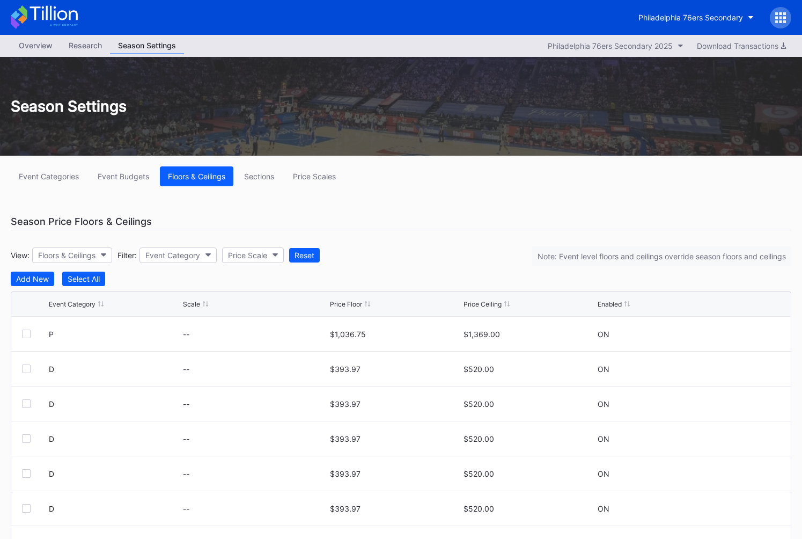
click at [190, 307] on div "Scale" at bounding box center [191, 304] width 17 height 8
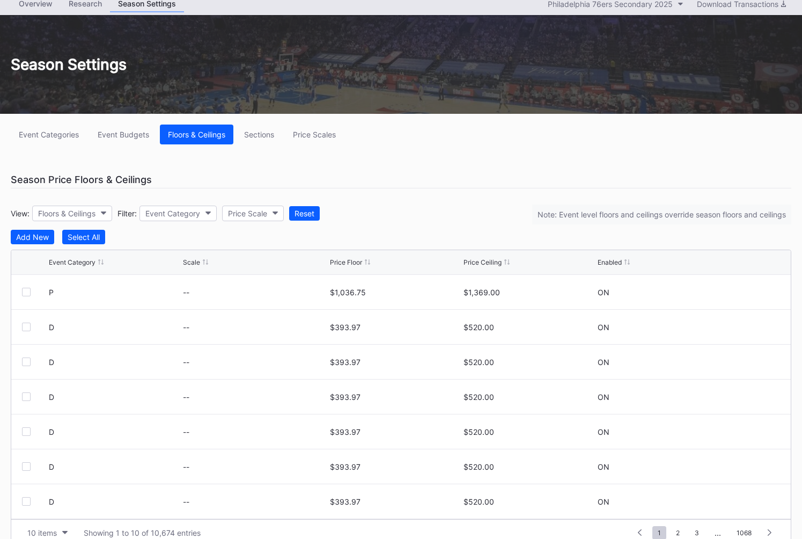
scroll to position [60, 0]
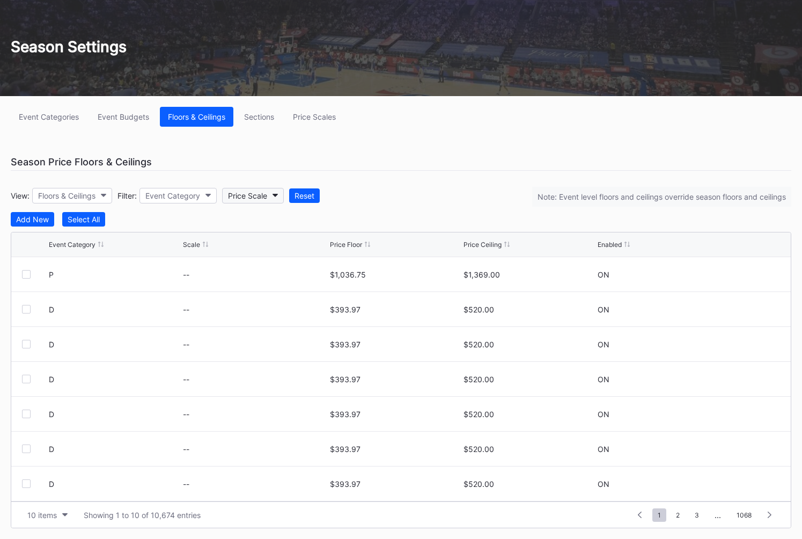
click at [265, 190] on button "Price Scale" at bounding box center [253, 196] width 62 height 16
click at [76, 116] on div "Event Categories" at bounding box center [49, 116] width 60 height 9
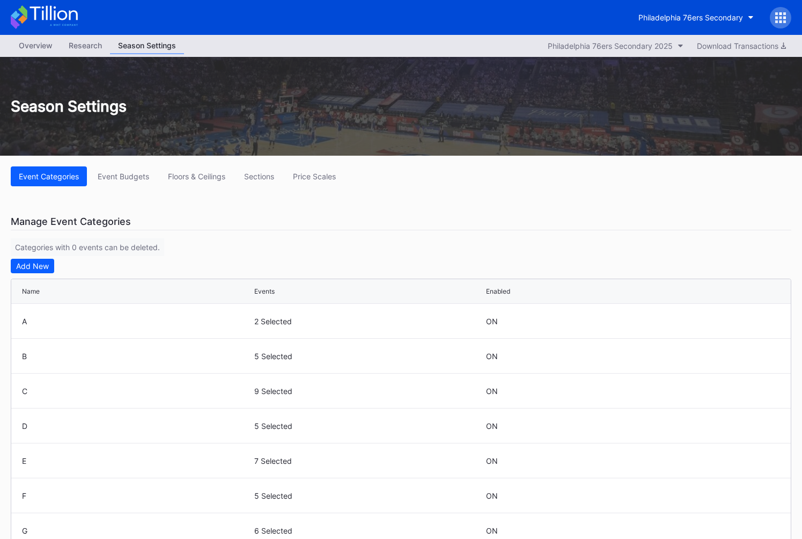
click at [43, 43] on div "Overview" at bounding box center [36, 46] width 50 height 16
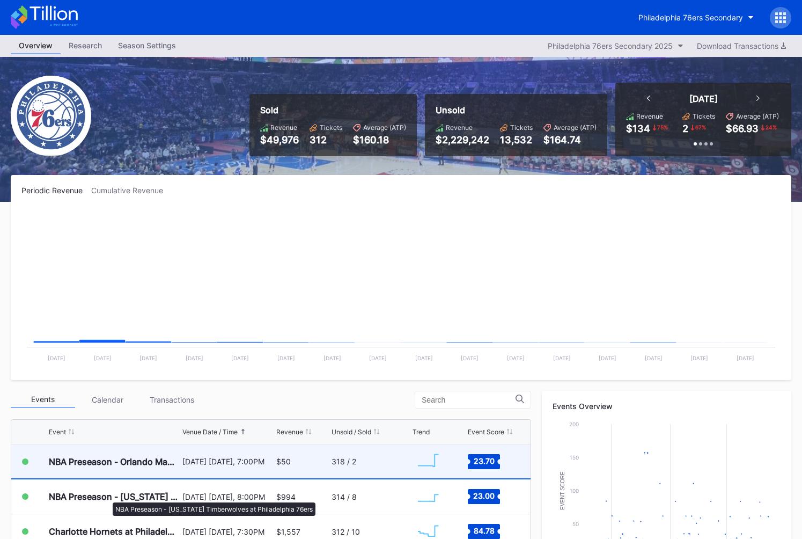
click at [142, 470] on div "NBA Preseason - Orlando Magic at Philadelphia 76ers" at bounding box center [114, 461] width 131 height 34
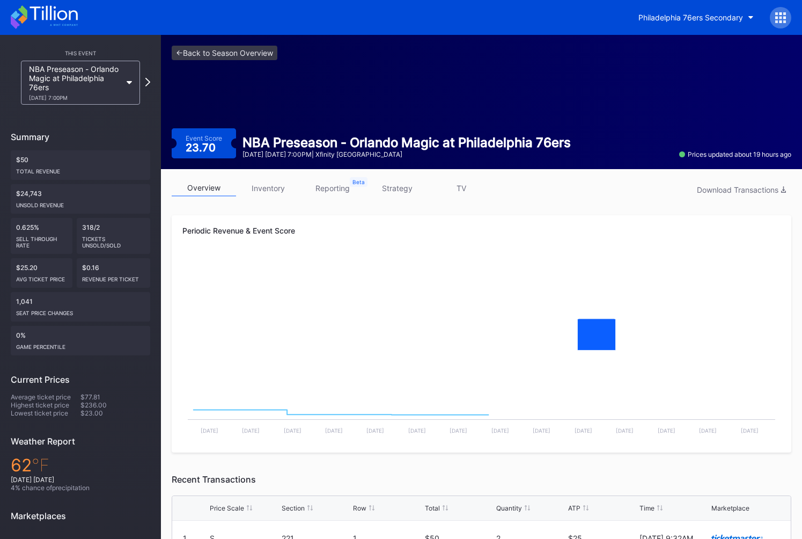
click at [282, 192] on link "inventory" at bounding box center [268, 188] width 64 height 17
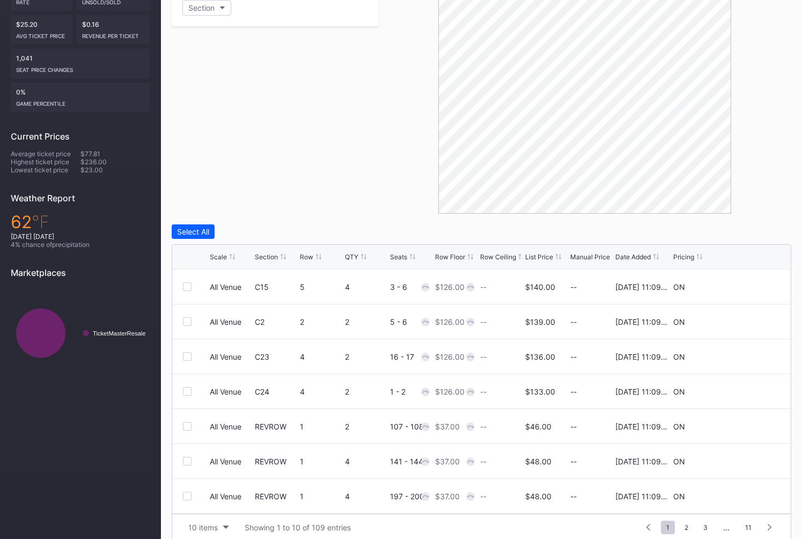
scroll to position [255, 0]
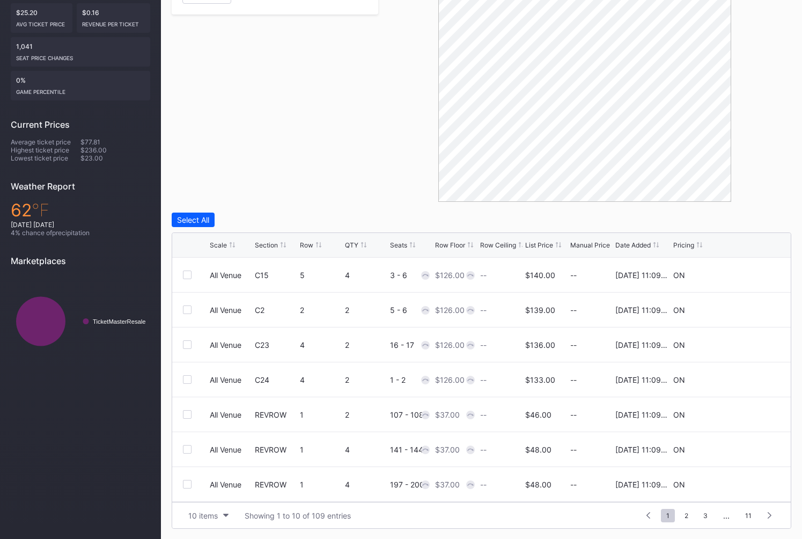
click at [363, 168] on div "Filters Section" at bounding box center [275, 80] width 207 height 241
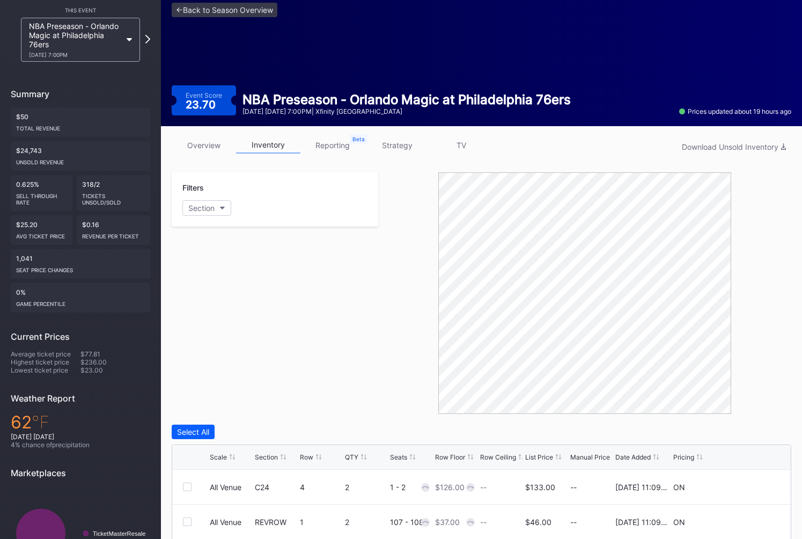
scroll to position [0, 0]
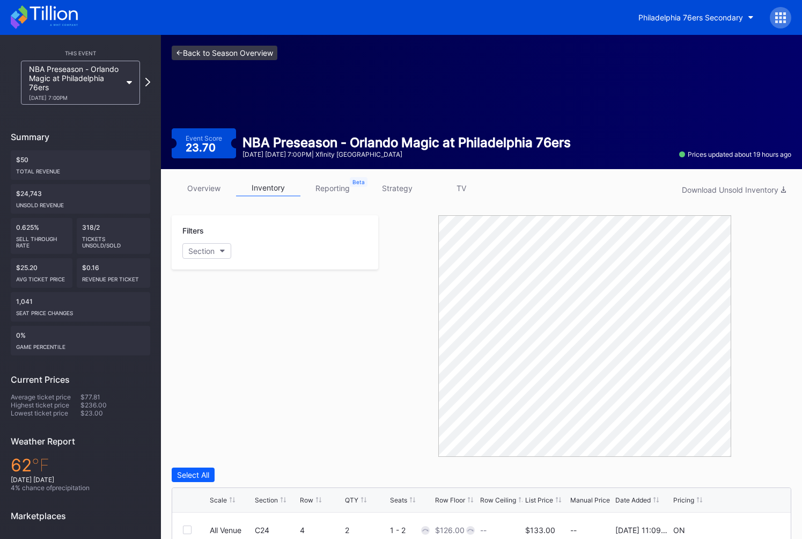
click at [226, 56] on link "<- Back to Season Overview" at bounding box center [225, 53] width 106 height 14
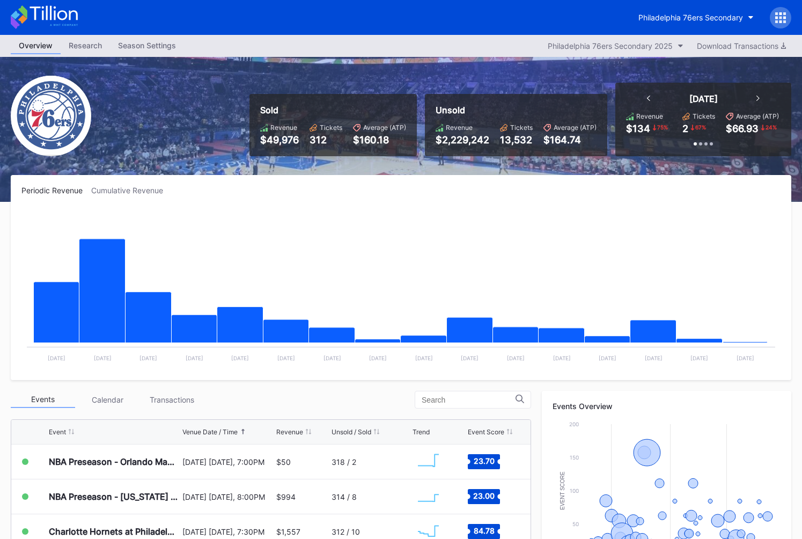
click at [146, 43] on div "Season Settings" at bounding box center [147, 46] width 74 height 16
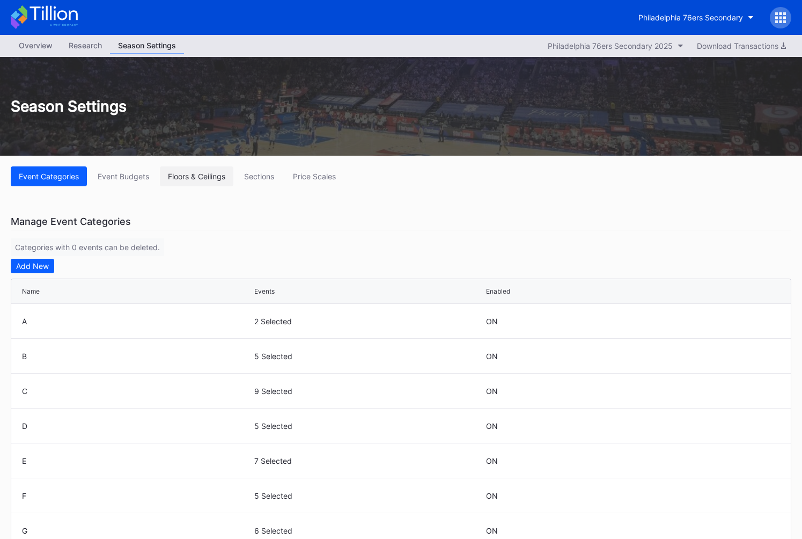
click at [204, 171] on button "Floors & Ceilings" at bounding box center [196, 176] width 73 height 20
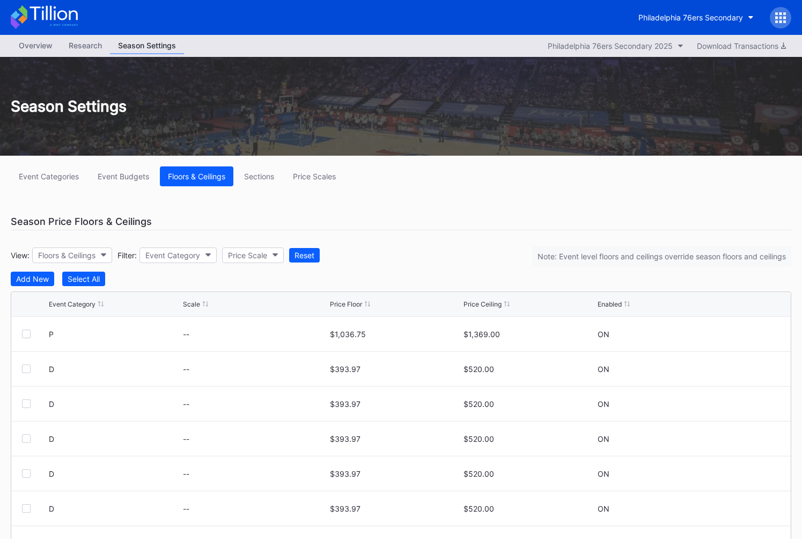
click at [204, 299] on div "Event Category Scale Price Floor Price Ceiling Enabled" at bounding box center [400, 304] width 779 height 25
click at [193, 306] on div "Scale" at bounding box center [191, 304] width 17 height 8
click at [194, 306] on div "Scale" at bounding box center [191, 304] width 17 height 8
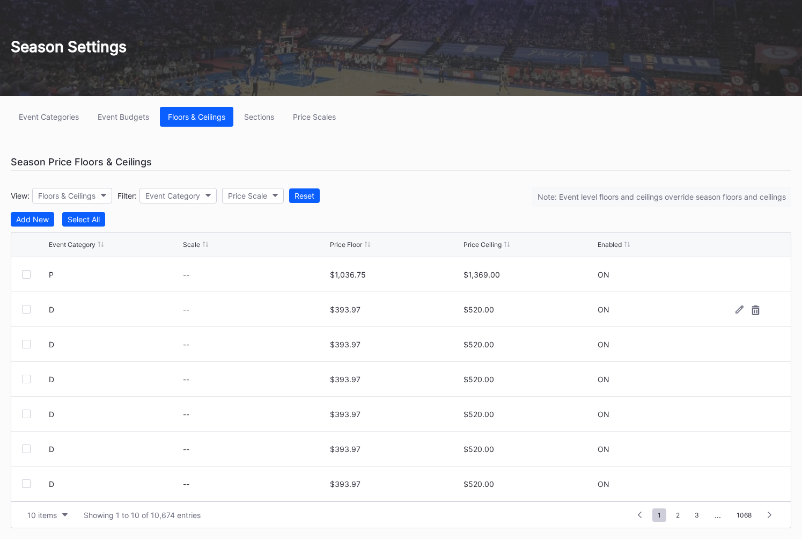
scroll to position [105, 0]
click at [355, 236] on div "Event Category Scale Price Floor Price Ceiling Enabled" at bounding box center [400, 244] width 779 height 25
click at [342, 247] on div "Price Floor" at bounding box center [346, 244] width 32 height 8
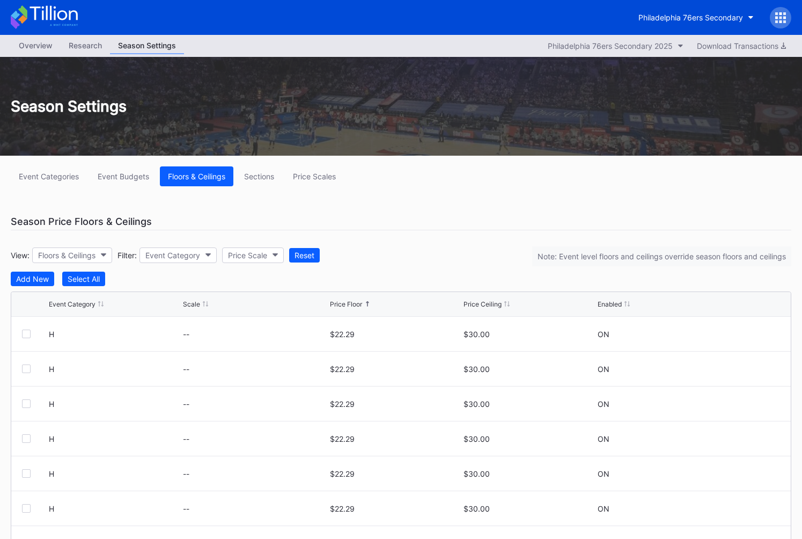
click at [380, 210] on div "Event Categories Event Budgets Floors & Ceilings Sections Price Scales Season P…" at bounding box center [401, 377] width 802 height 443
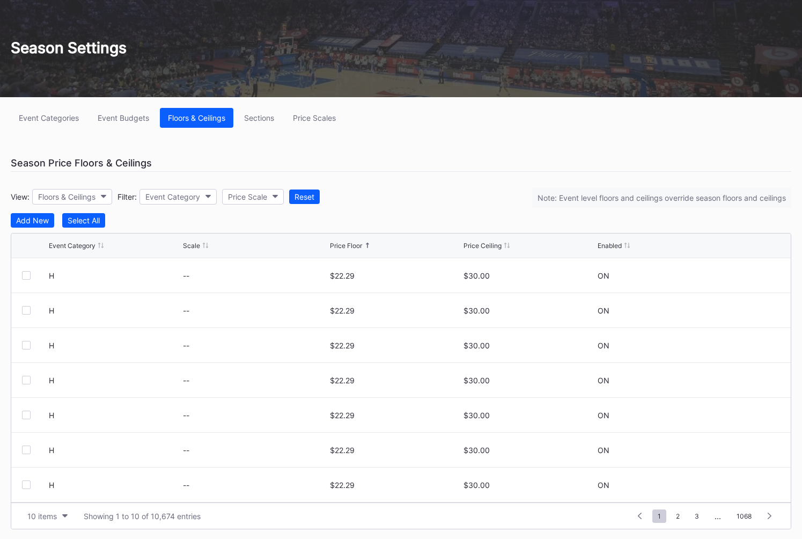
scroll to position [60, 0]
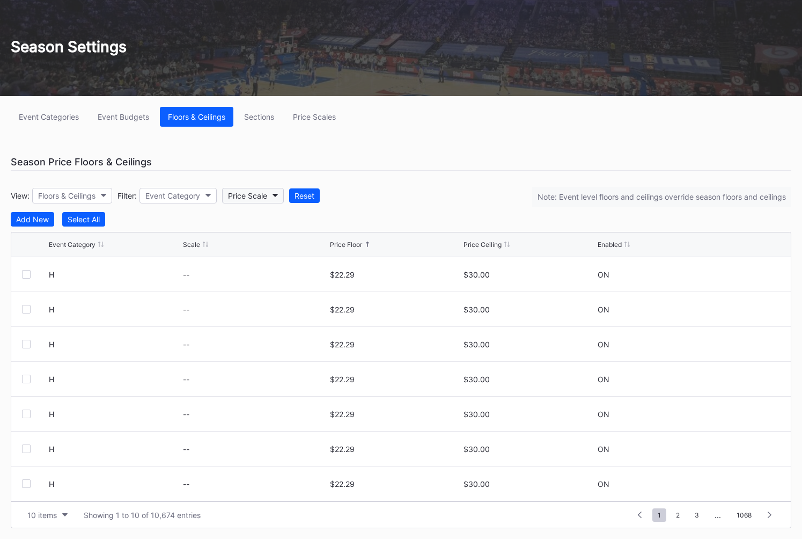
click at [258, 197] on div "Price Scale" at bounding box center [247, 195] width 39 height 9
click at [23, 222] on div "Add New" at bounding box center [32, 219] width 33 height 9
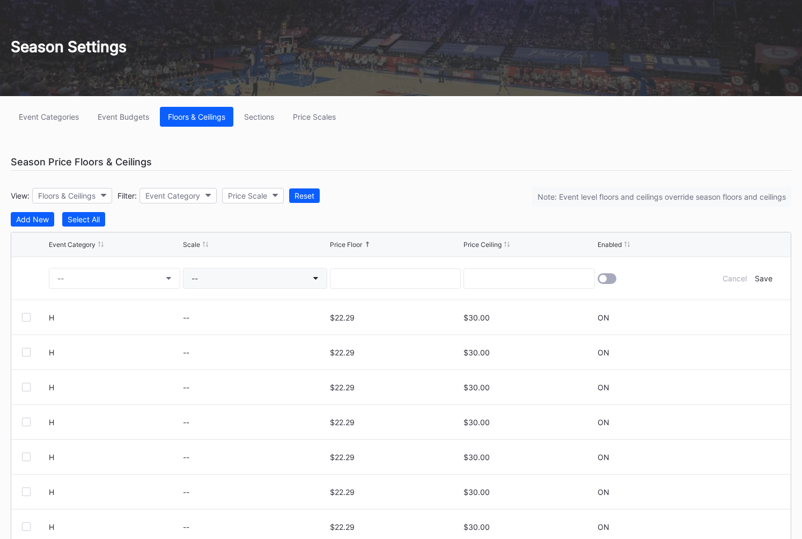
click at [215, 273] on button "--" at bounding box center [255, 278] width 144 height 21
click at [745, 276] on div "Cancel" at bounding box center [735, 278] width 24 height 9
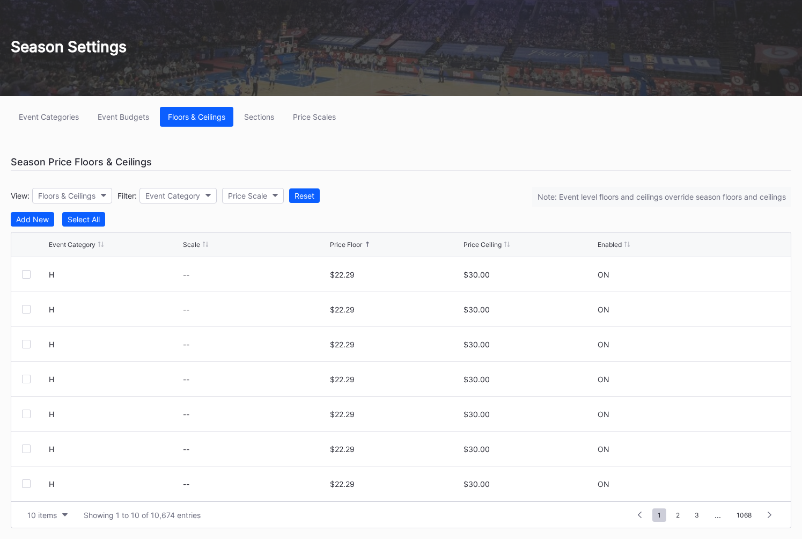
click at [502, 171] on div "Event Categories Event Budgets Floors & Ceilings Sections Price Scales Season P…" at bounding box center [401, 317] width 802 height 443
click at [380, 148] on div "Event Categories Event Budgets Floors & Ceilings Sections Price Scales Season P…" at bounding box center [401, 317] width 802 height 443
click at [303, 117] on div "Price Scales" at bounding box center [314, 116] width 43 height 9
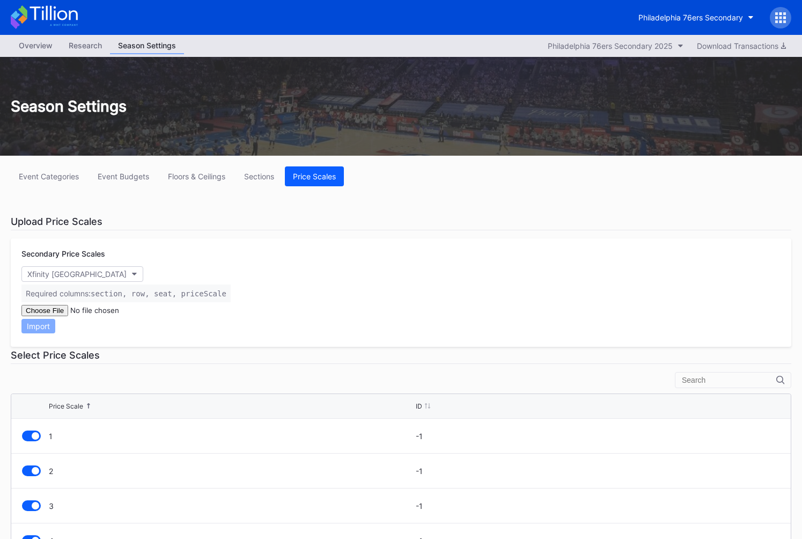
click at [311, 203] on div "Event Categories Event Budgets Floors & Ceilings Sections Price Scales Upload P…" at bounding box center [401, 428] width 802 height 544
click at [215, 176] on div "Floors & Ceilings" at bounding box center [196, 176] width 57 height 9
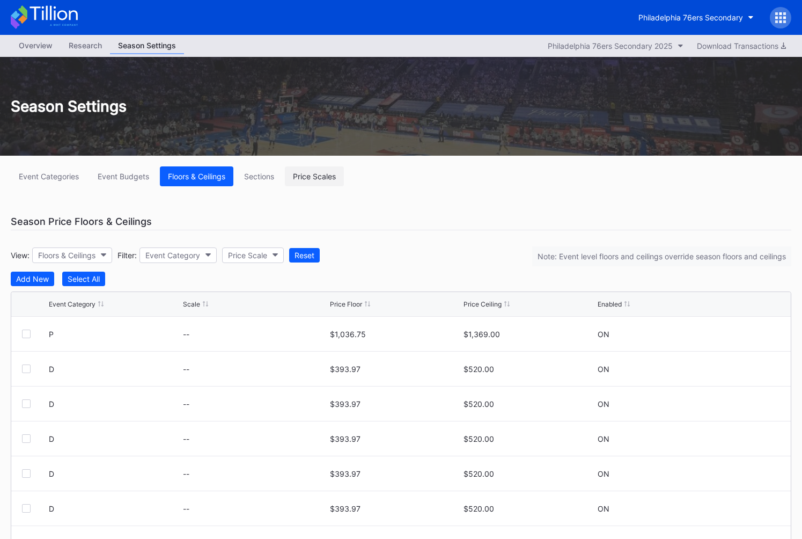
click at [306, 186] on button "Price Scales" at bounding box center [314, 176] width 59 height 20
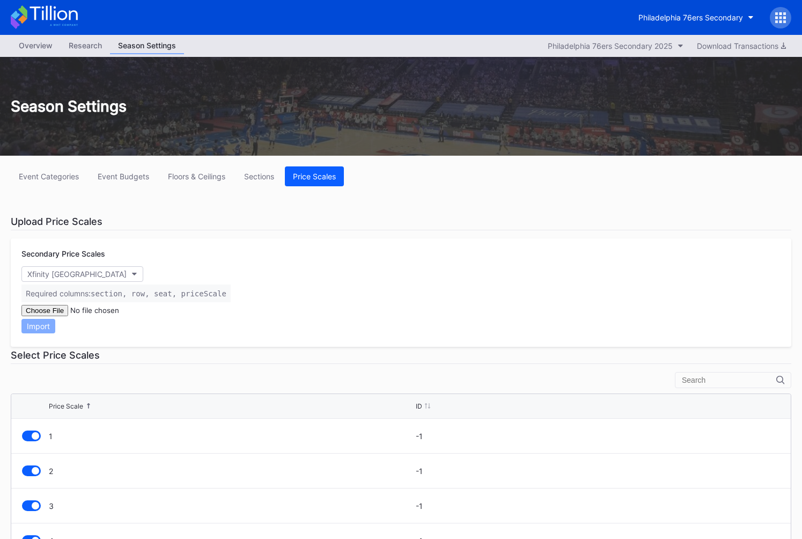
click at [38, 44] on div "Overview" at bounding box center [36, 46] width 50 height 16
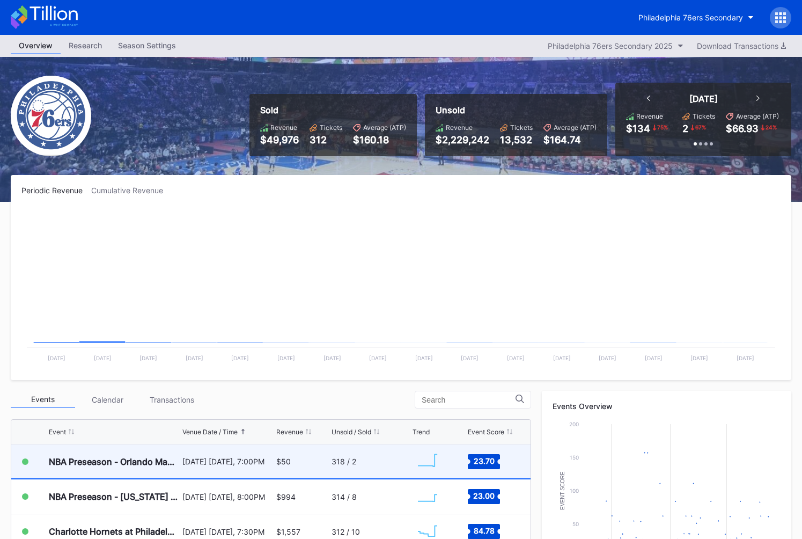
click at [114, 452] on div "NBA Preseason - Orlando Magic at Philadelphia 76ers" at bounding box center [114, 461] width 131 height 34
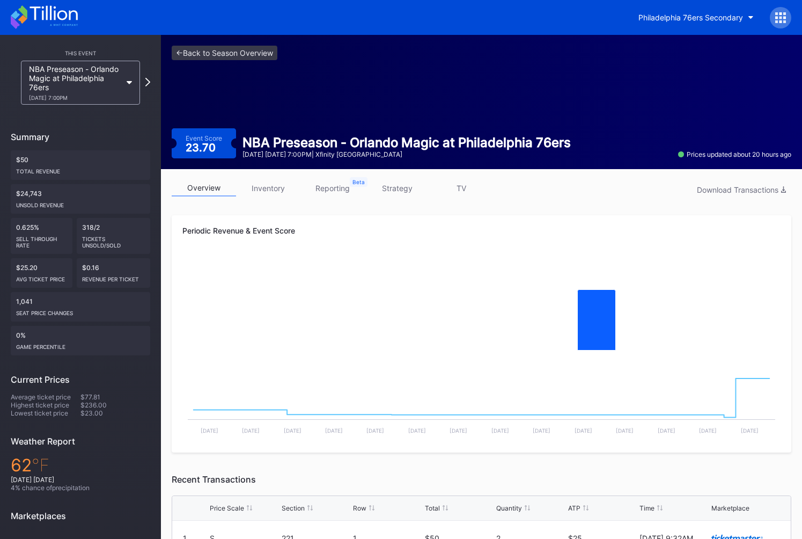
click at [275, 196] on link "inventory" at bounding box center [268, 188] width 64 height 17
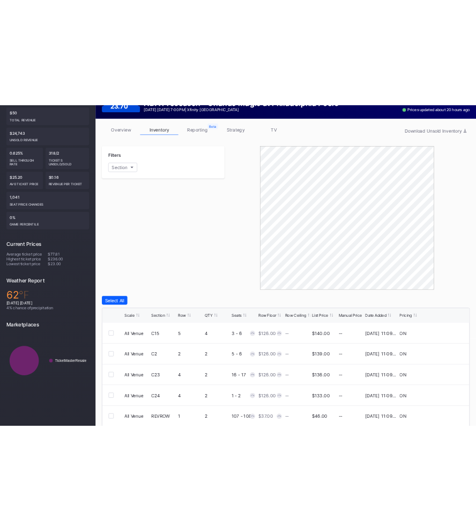
scroll to position [255, 0]
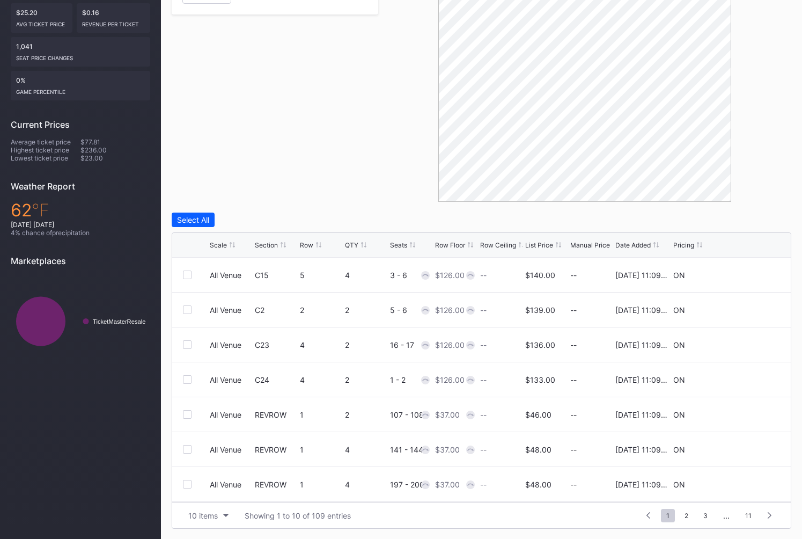
click at [409, 171] on div at bounding box center [584, 80] width 413 height 241
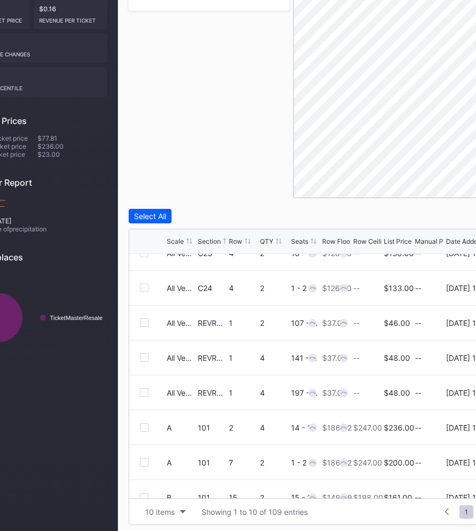
scroll to position [105, 0]
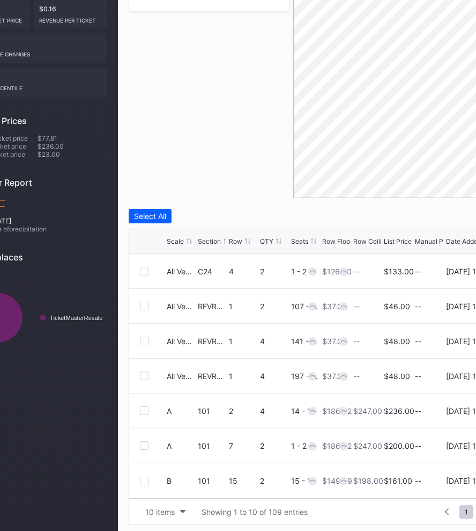
click at [329, 409] on div "$186.62" at bounding box center [337, 410] width 30 height 9
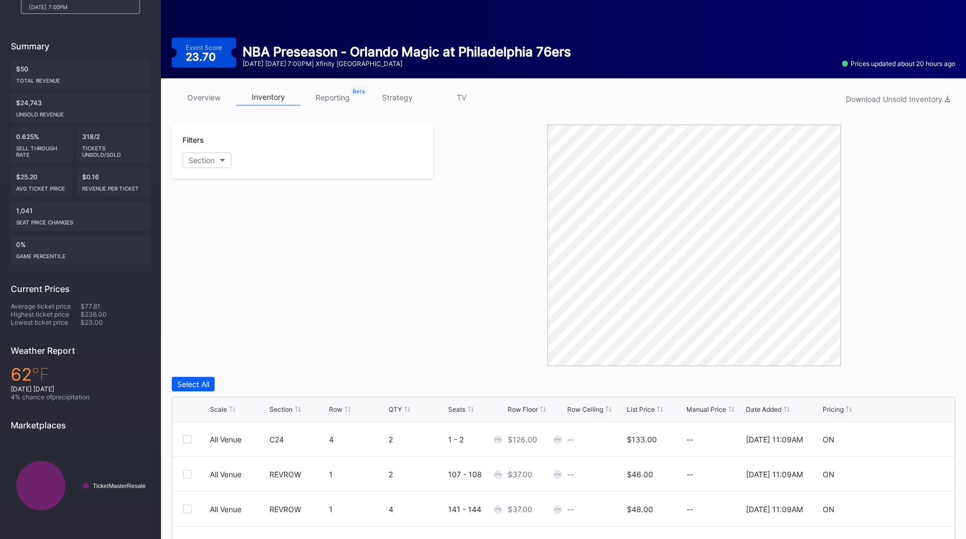
scroll to position [0, 0]
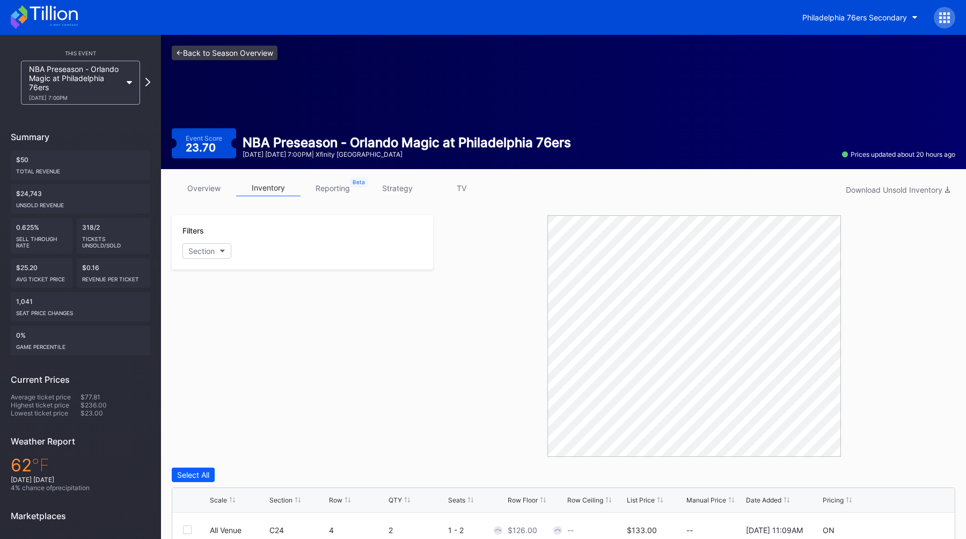
click at [259, 50] on link "<- Back to Season Overview" at bounding box center [225, 53] width 106 height 14
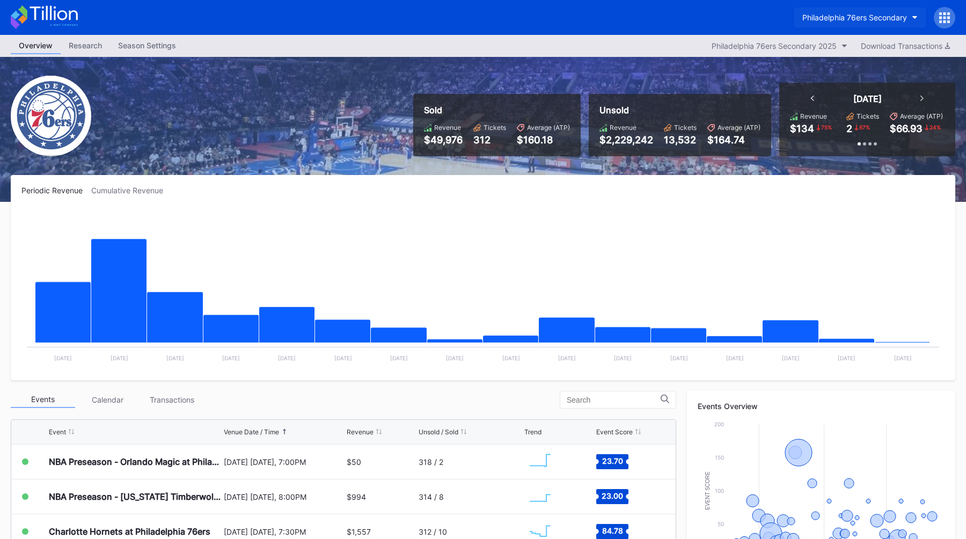
click at [834, 24] on button "Philadelphia 76ers Secondary" at bounding box center [859, 18] width 131 height 20
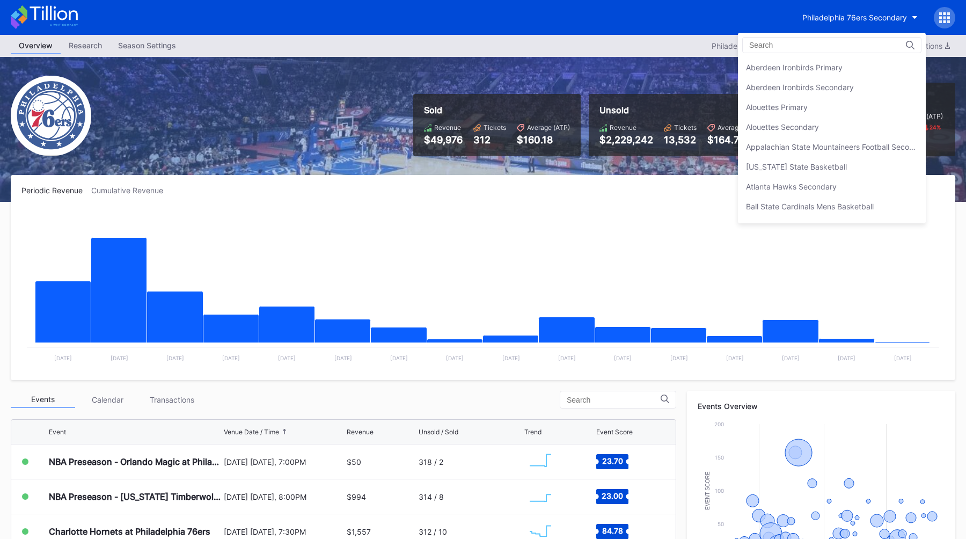
scroll to position [2342, 0]
click at [528, 39] on div "Overview Research Season Settings Philadelphia 76ers Secondary 2025 Download Tr…" at bounding box center [483, 46] width 966 height 22
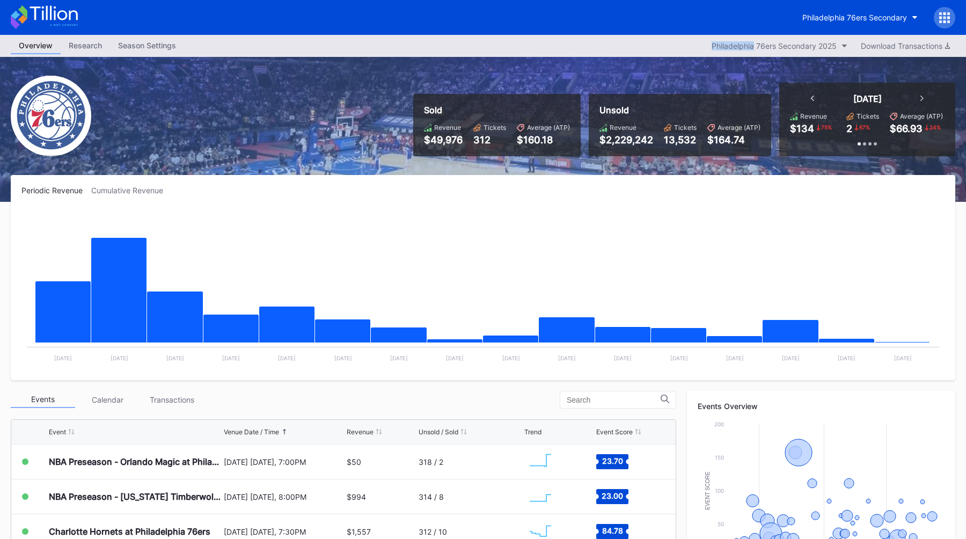
click at [133, 50] on div "Season Settings" at bounding box center [147, 46] width 74 height 16
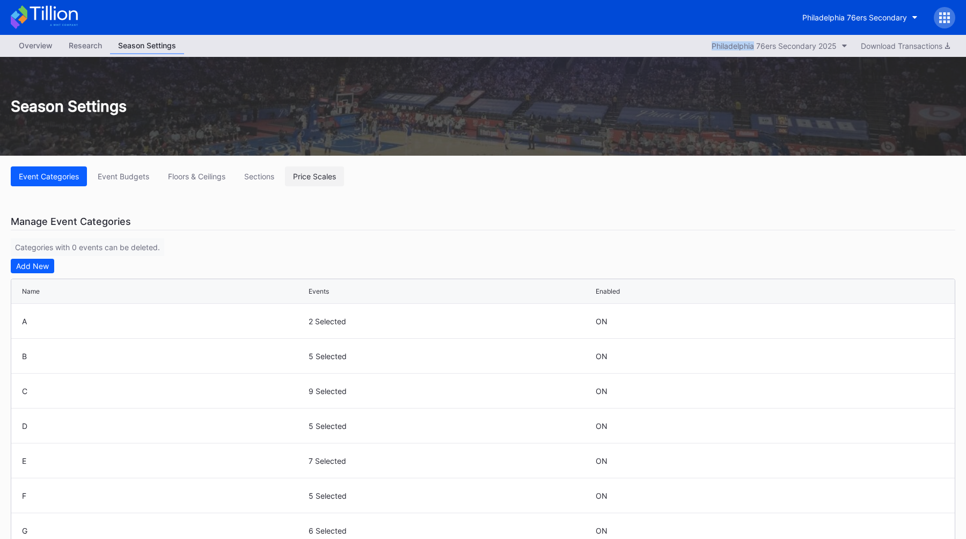
click at [325, 181] on button "Price Scales" at bounding box center [314, 176] width 59 height 20
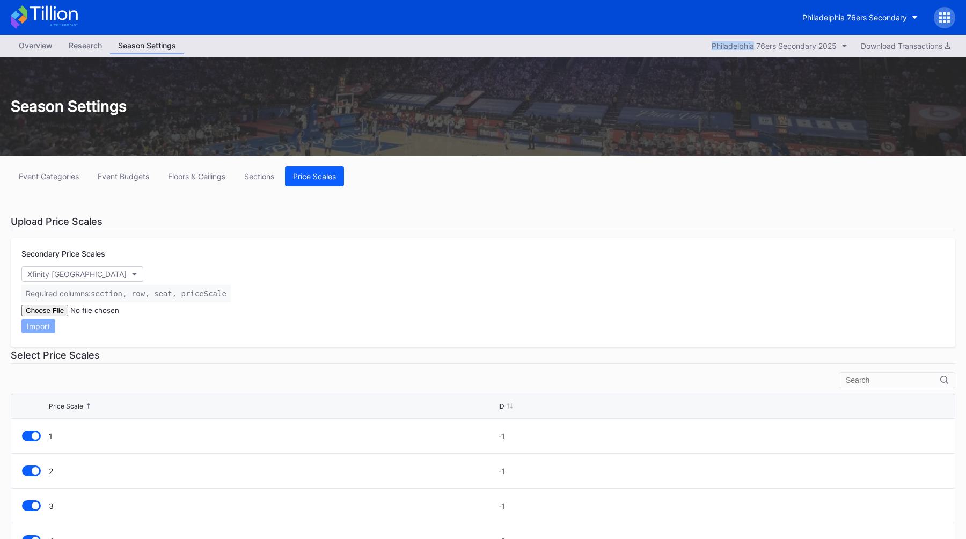
click at [53, 312] on input "file" at bounding box center [94, 310] width 146 height 11
type input "C:\fakepath\76ers2025_manifest_exploded.csv"
click at [32, 329] on div "Import" at bounding box center [38, 325] width 23 height 9
click at [209, 356] on div "Select Price Scales" at bounding box center [483, 355] width 944 height 17
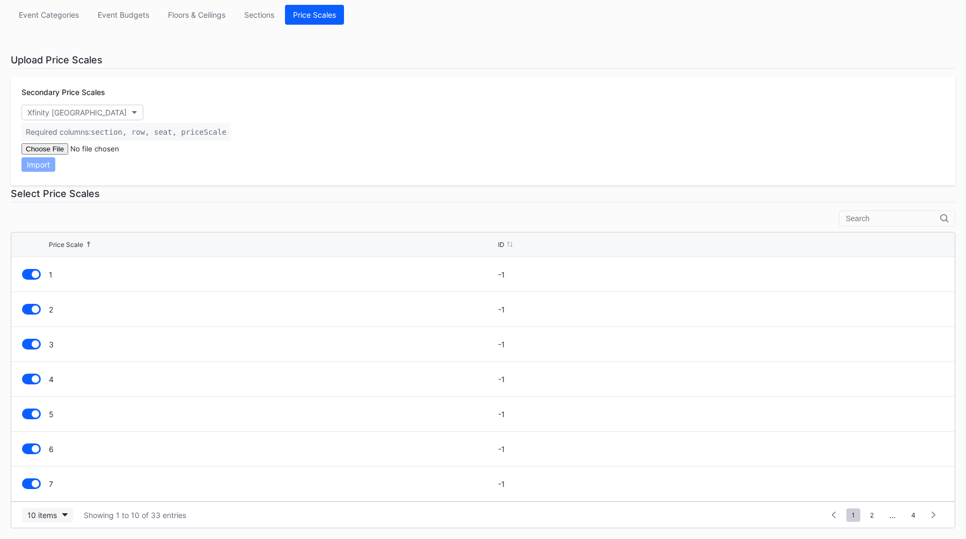
click at [57, 519] on button "10 items" at bounding box center [47, 514] width 51 height 14
click at [53, 498] on div "10 items 50 items 100 items 200 items" at bounding box center [47, 459] width 51 height 88
click at [53, 496] on div "200 items" at bounding box center [47, 489] width 51 height 20
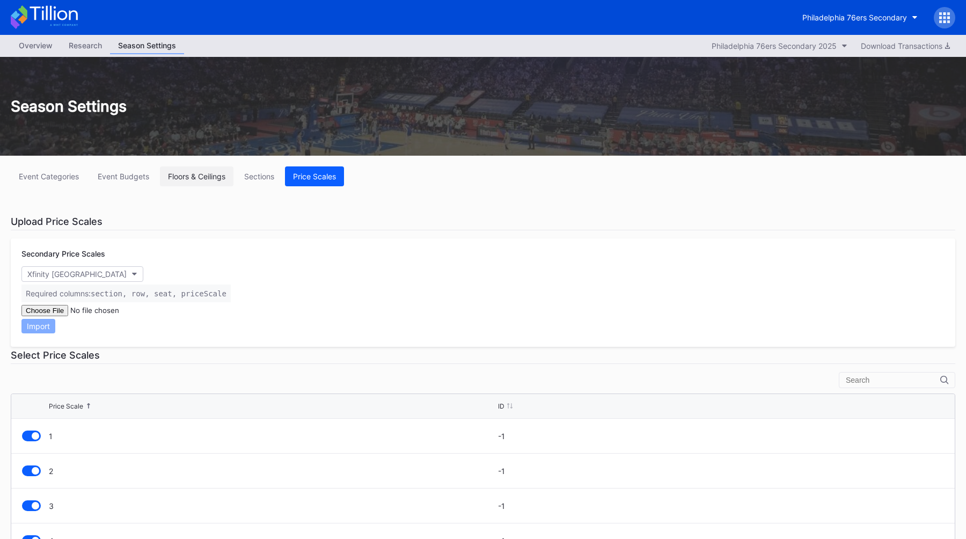
click at [185, 173] on div "Floors & Ceilings" at bounding box center [196, 176] width 57 height 9
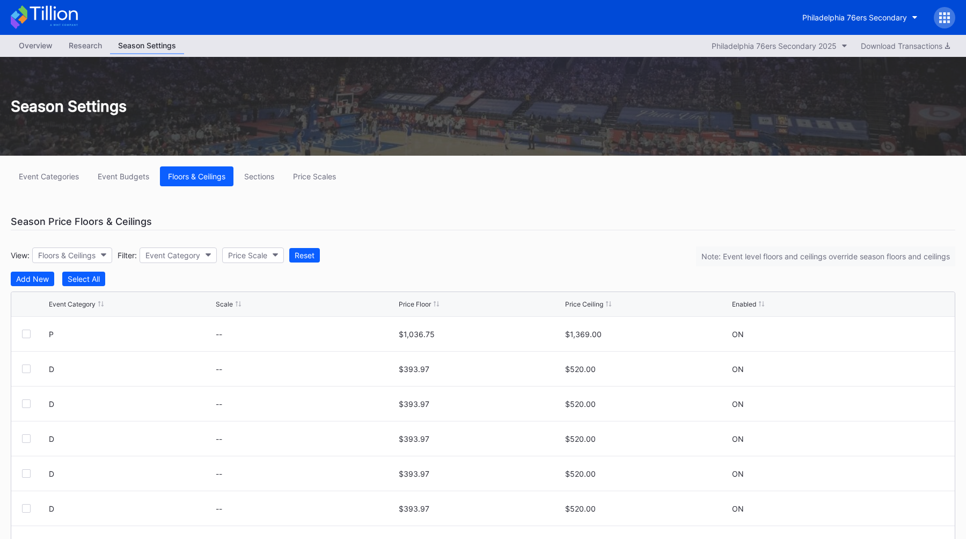
click at [35, 52] on div "Overview" at bounding box center [36, 46] width 50 height 16
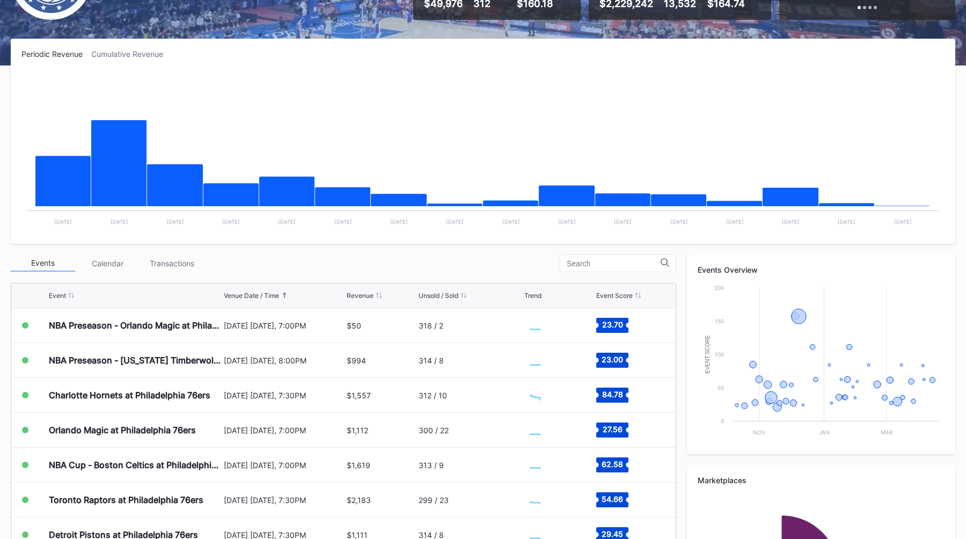
scroll to position [205, 0]
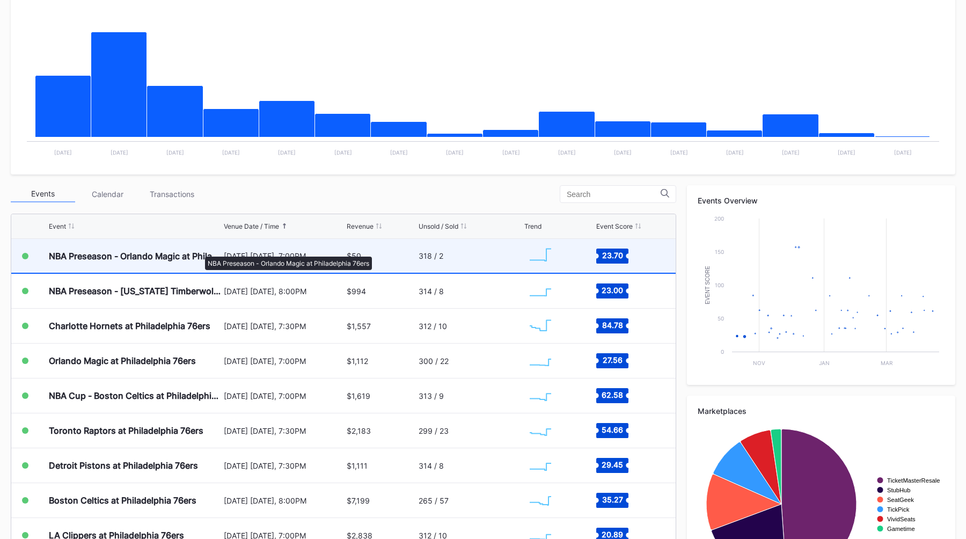
click at [200, 251] on div "NBA Preseason - Orlando Magic at Philadelphia 76ers" at bounding box center [135, 256] width 172 height 11
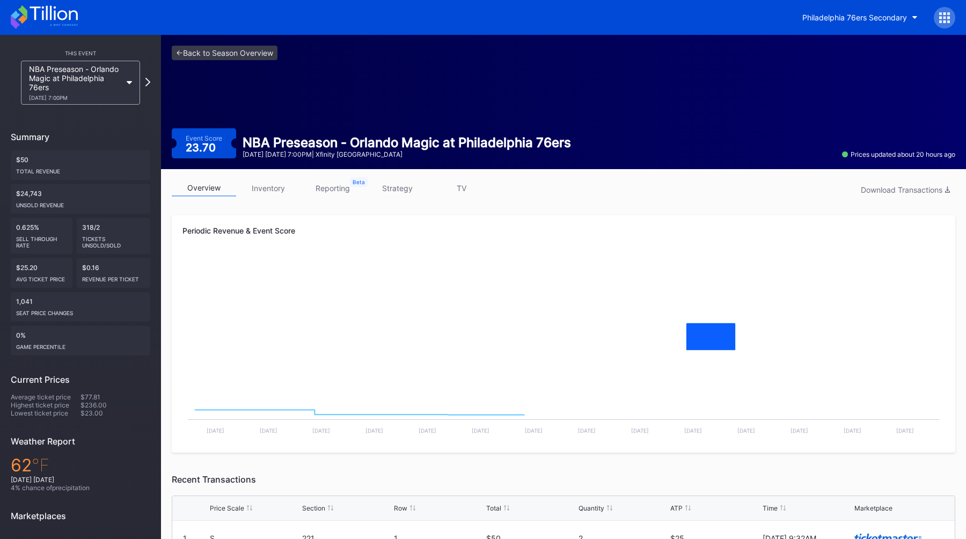
click at [267, 185] on link "inventory" at bounding box center [268, 188] width 64 height 17
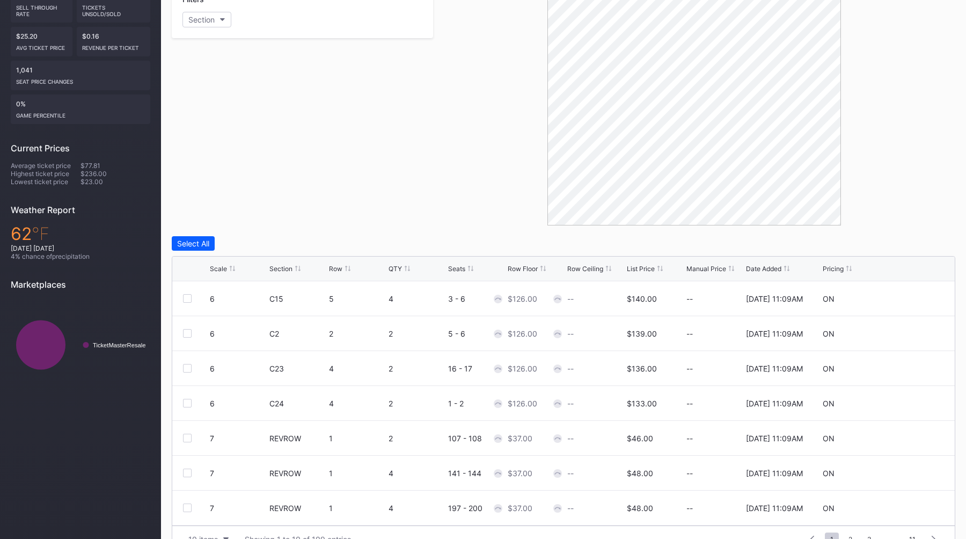
scroll to position [255, 0]
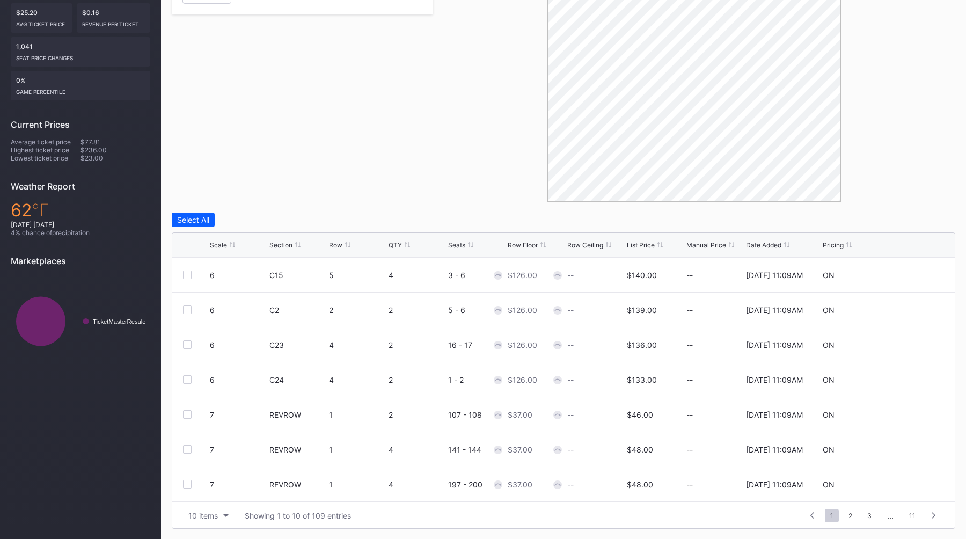
click at [223, 239] on div "Scale Section Row QTY Seats Row Floor Row Ceiling List Price Manual Price Date …" at bounding box center [563, 245] width 782 height 25
click at [223, 241] on div "Scale" at bounding box center [218, 245] width 17 height 8
click at [223, 244] on div "Scale" at bounding box center [218, 245] width 17 height 8
click at [222, 247] on div "Scale" at bounding box center [218, 245] width 17 height 8
click at [272, 194] on div "Filters Section" at bounding box center [302, 80] width 261 height 241
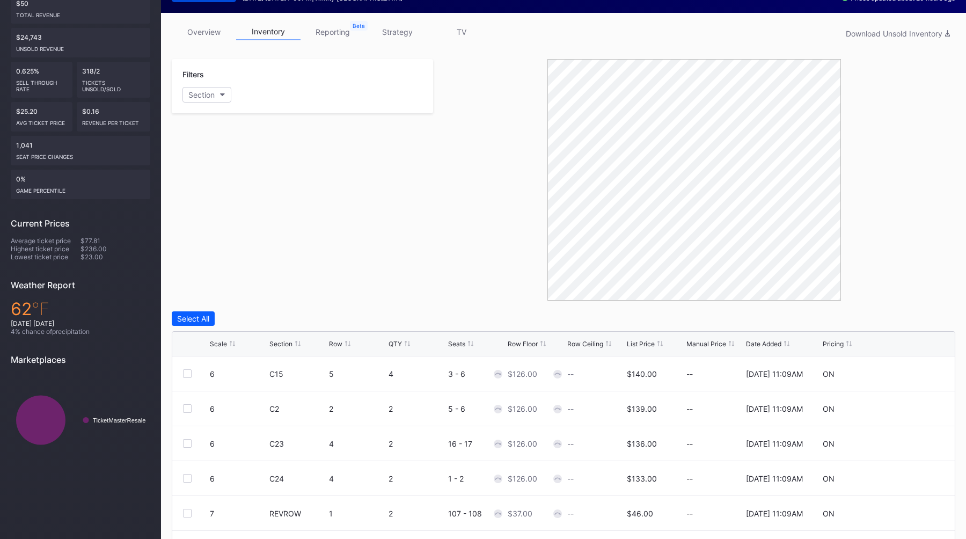
scroll to position [0, 0]
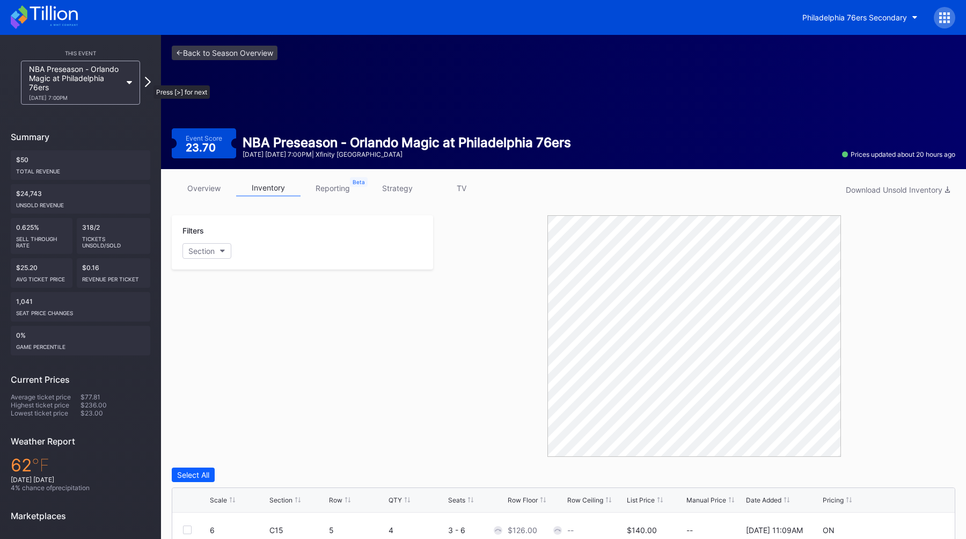
click at [148, 80] on icon at bounding box center [148, 82] width 6 height 10
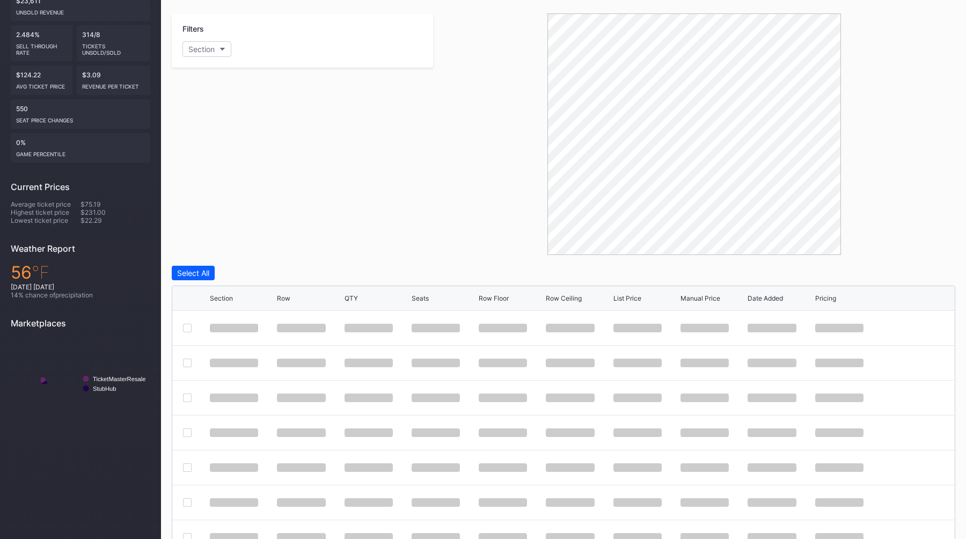
scroll to position [255, 0]
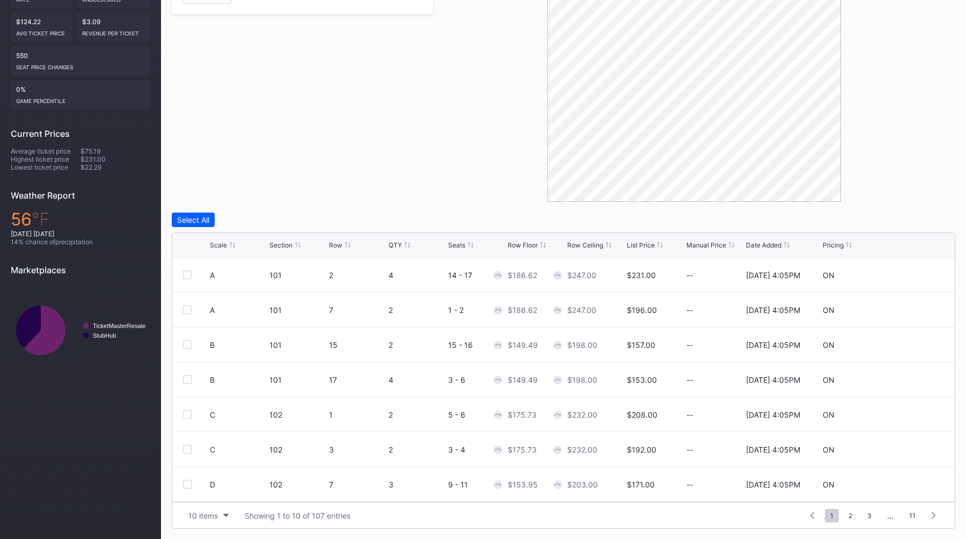
click at [225, 247] on div "Scale" at bounding box center [218, 245] width 17 height 8
click at [225, 246] on div "Scale" at bounding box center [218, 245] width 17 height 8
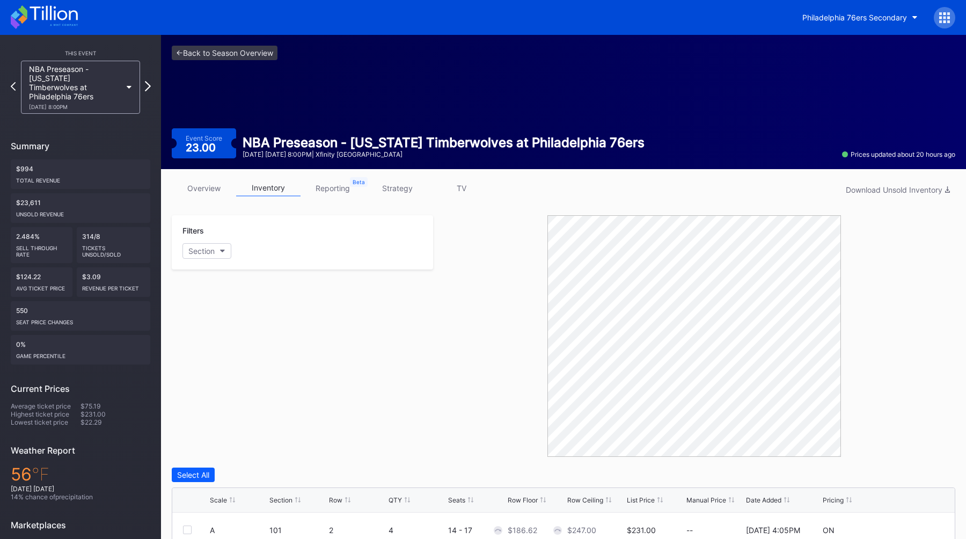
click at [148, 81] on icon at bounding box center [148, 86] width 6 height 10
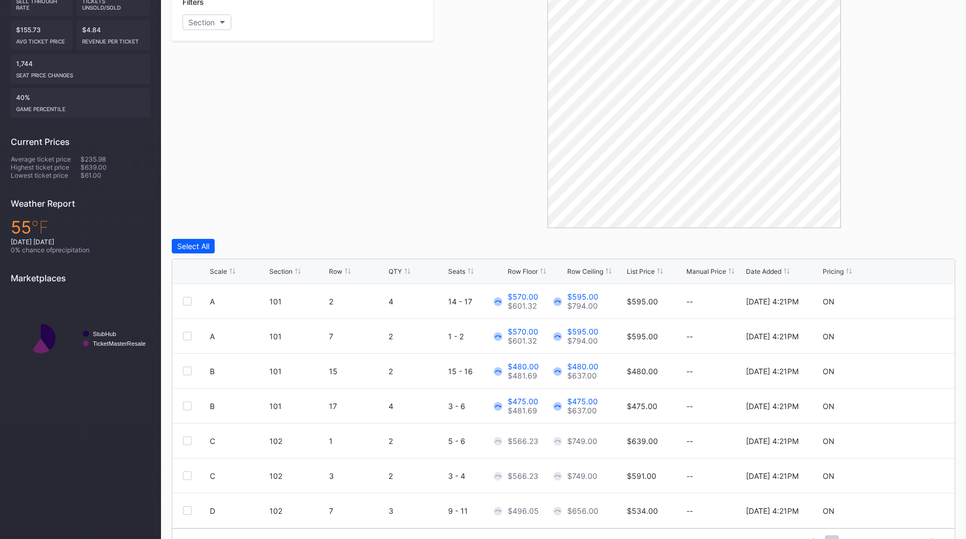
scroll to position [255, 0]
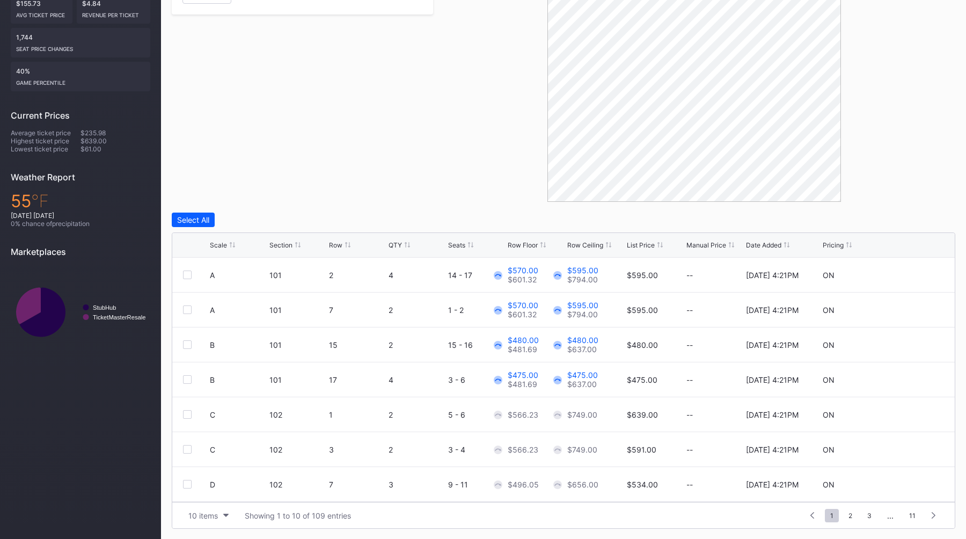
click at [224, 241] on div "Scale" at bounding box center [218, 245] width 17 height 8
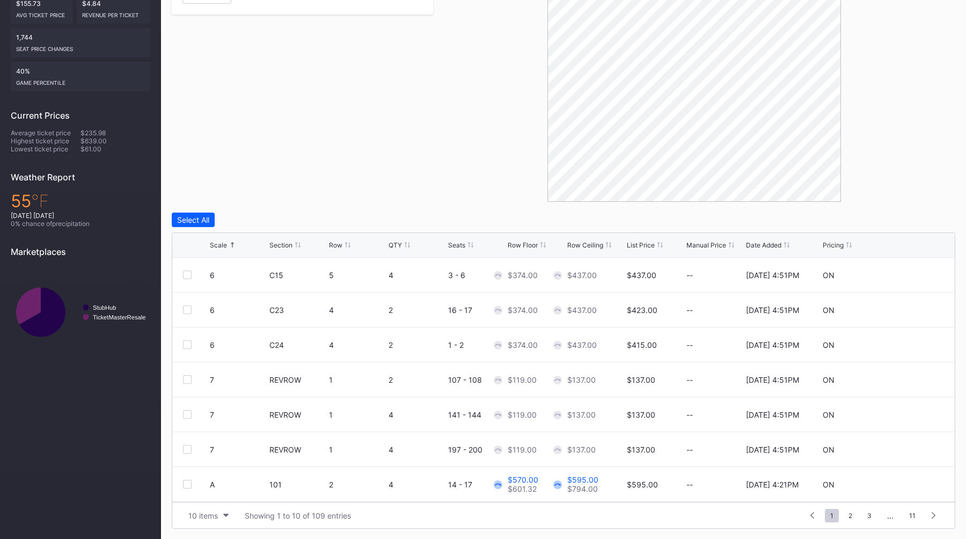
click at [224, 242] on div "Scale" at bounding box center [218, 245] width 17 height 8
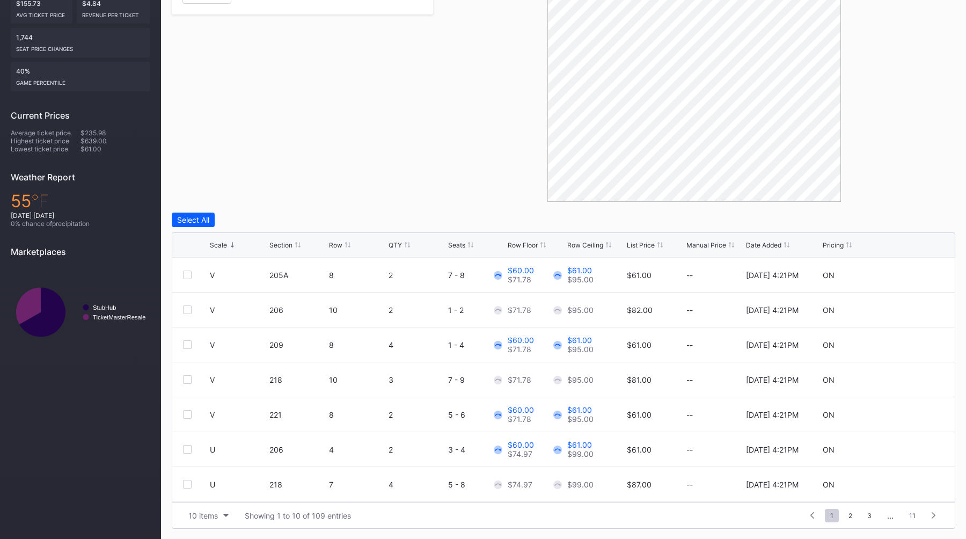
click at [224, 243] on div "Scale" at bounding box center [218, 245] width 17 height 8
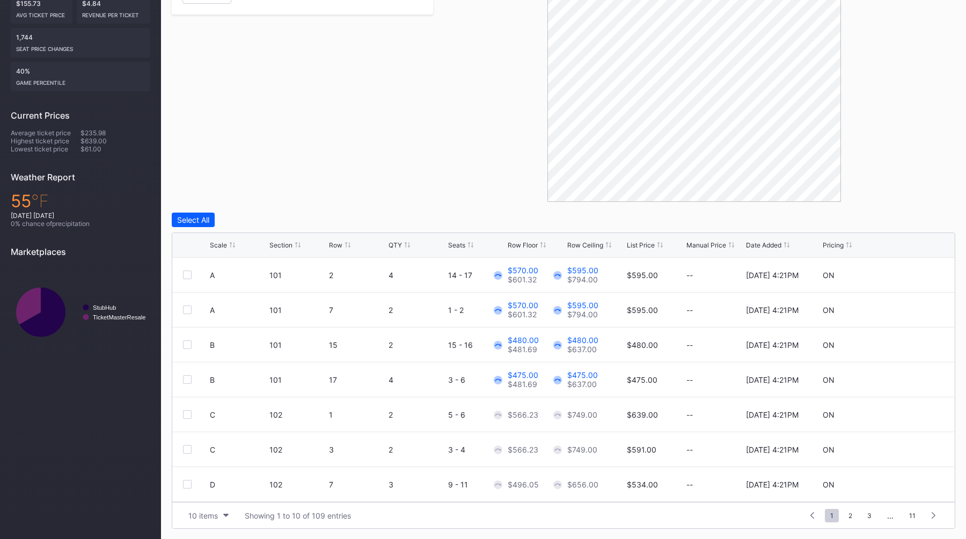
scroll to position [0, 0]
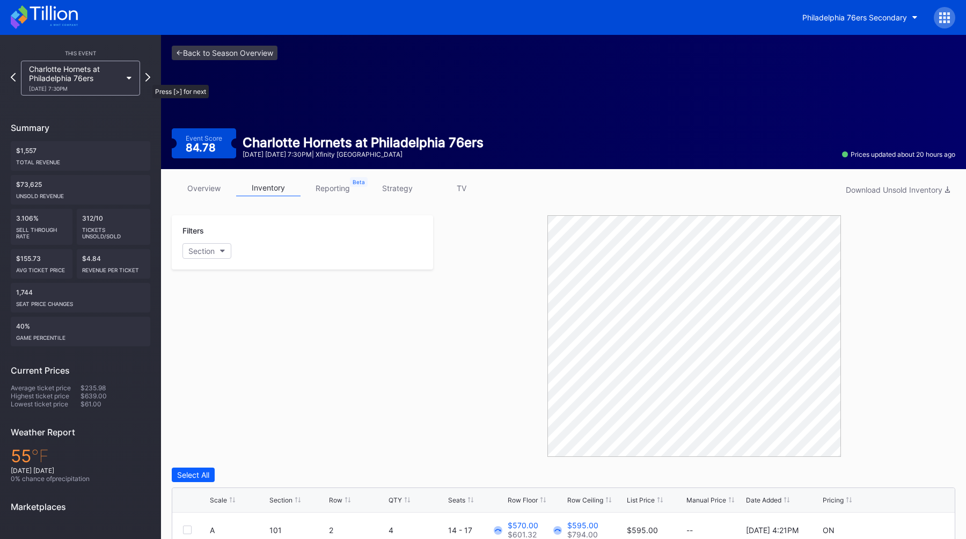
click at [144, 77] on div "Charlotte Hornets at Philadelphia 76ers [DATE] 7:30PM" at bounding box center [81, 78] width 130 height 35
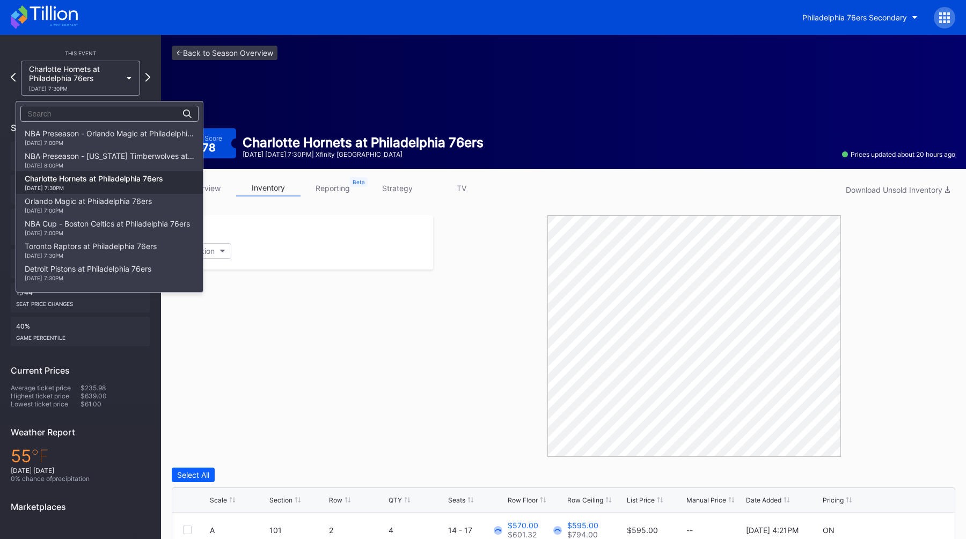
scroll to position [45, 0]
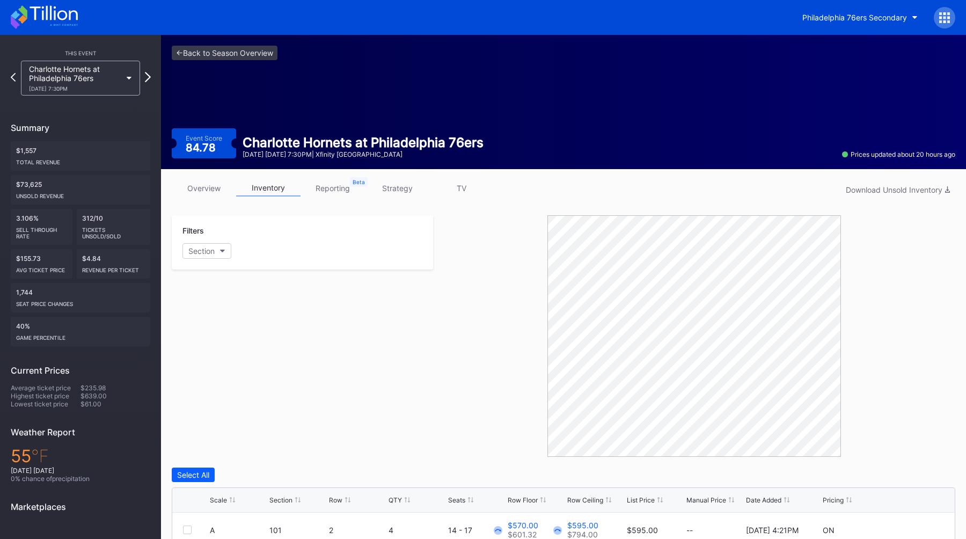
click at [149, 78] on icon at bounding box center [148, 77] width 6 height 10
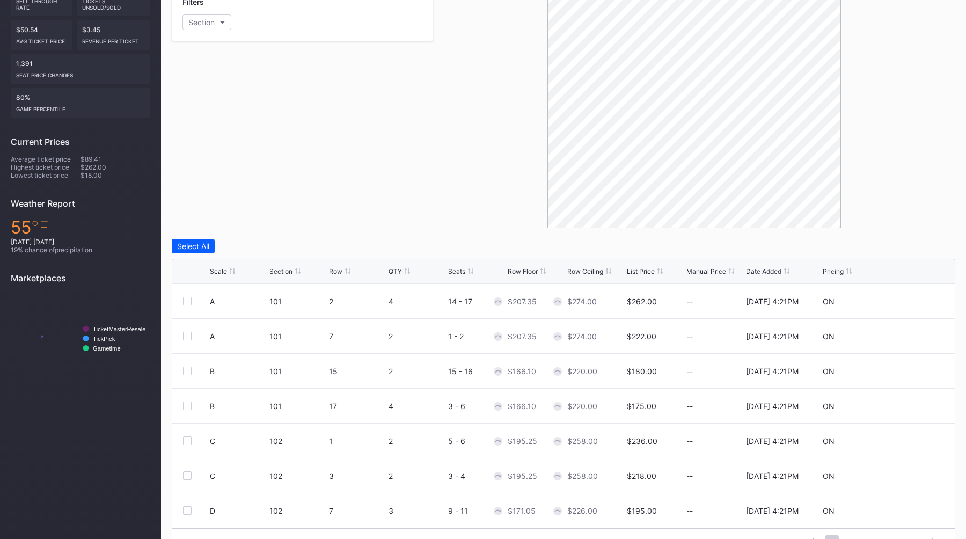
scroll to position [255, 0]
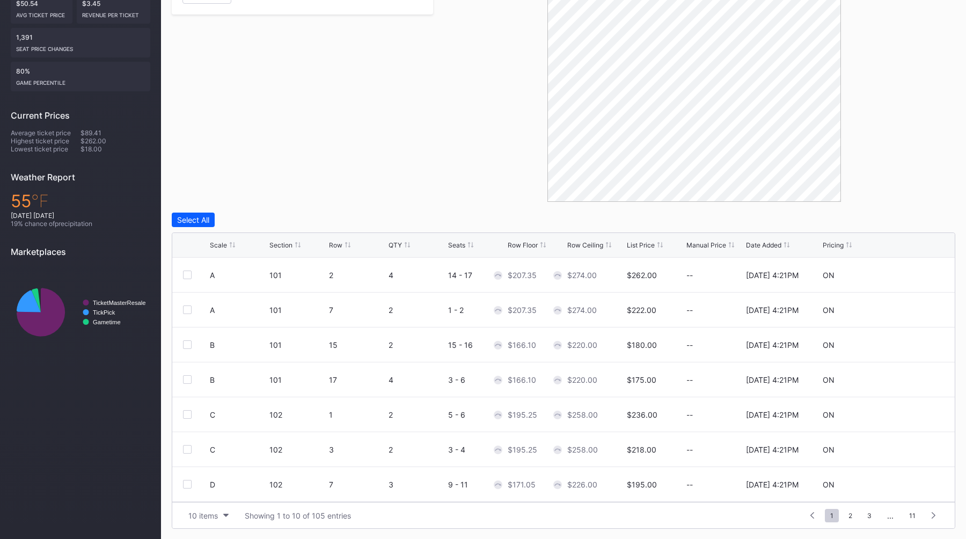
click at [225, 242] on div "Scale" at bounding box center [218, 245] width 17 height 8
click at [224, 244] on div "Scale" at bounding box center [218, 245] width 17 height 8
click at [224, 245] on div "Scale" at bounding box center [218, 245] width 17 height 8
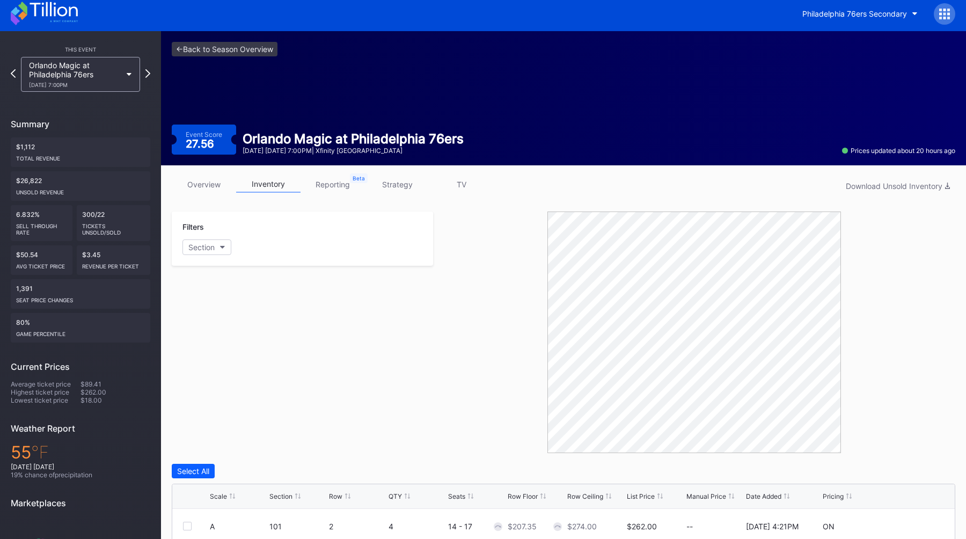
scroll to position [0, 0]
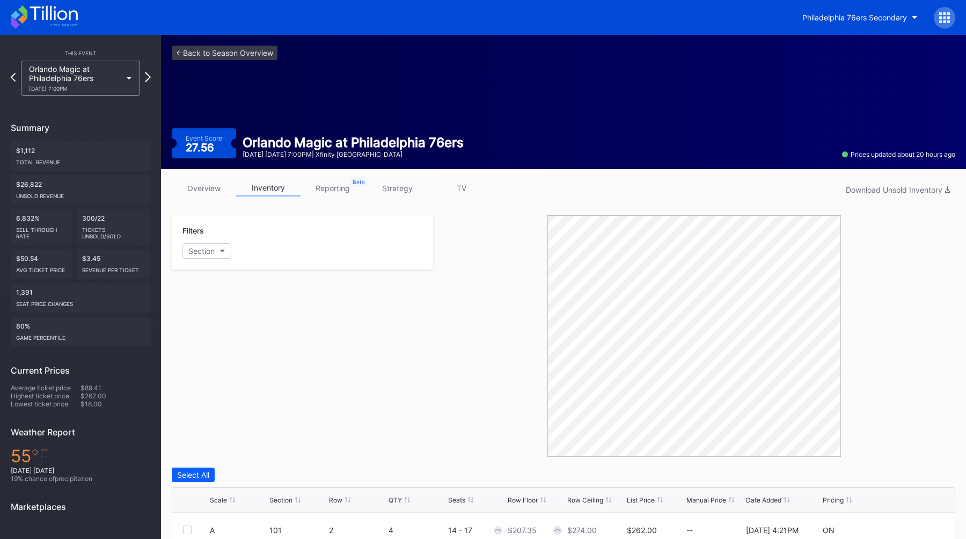
click at [149, 79] on icon at bounding box center [148, 77] width 6 height 10
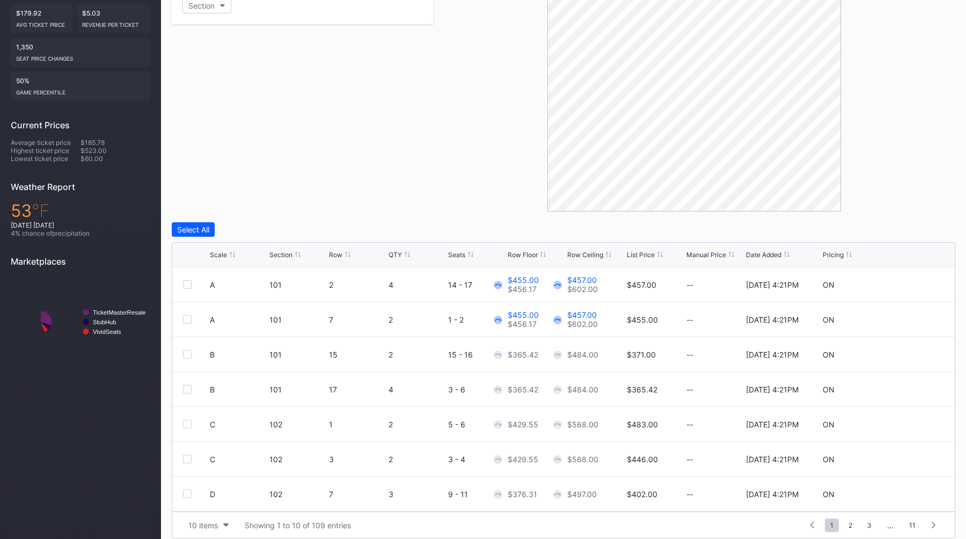
scroll to position [247, 0]
click at [220, 250] on div "Scale" at bounding box center [218, 252] width 17 height 8
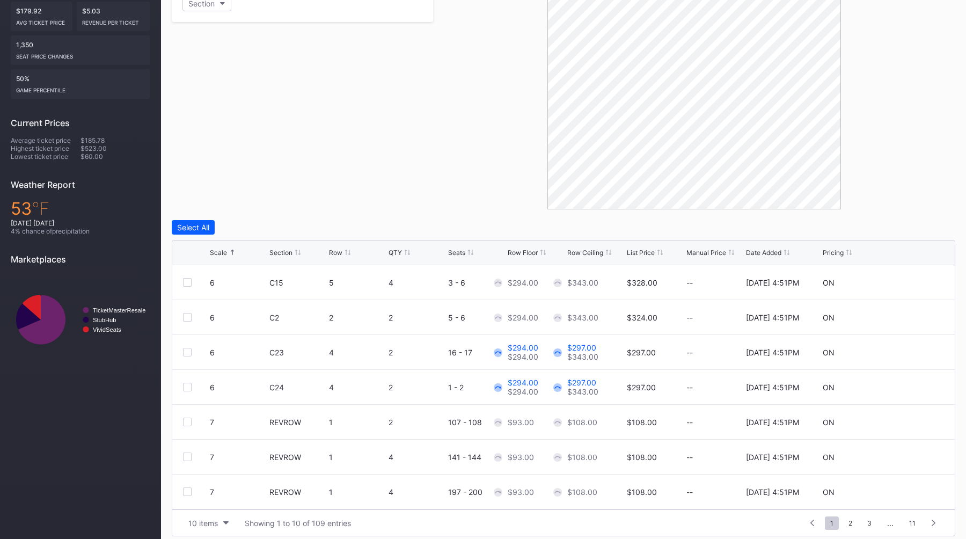
click at [220, 250] on div "Scale" at bounding box center [218, 252] width 17 height 8
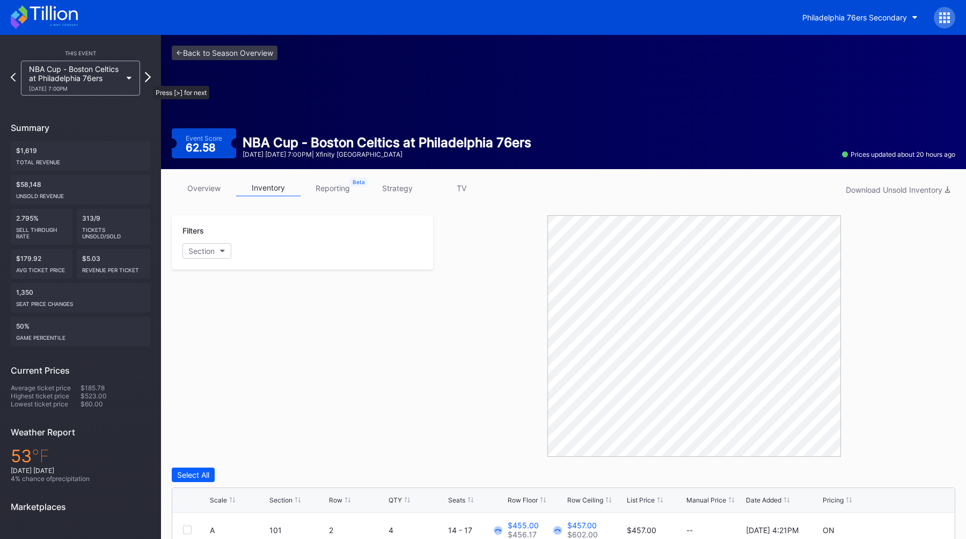
click at [148, 80] on icon at bounding box center [148, 77] width 6 height 10
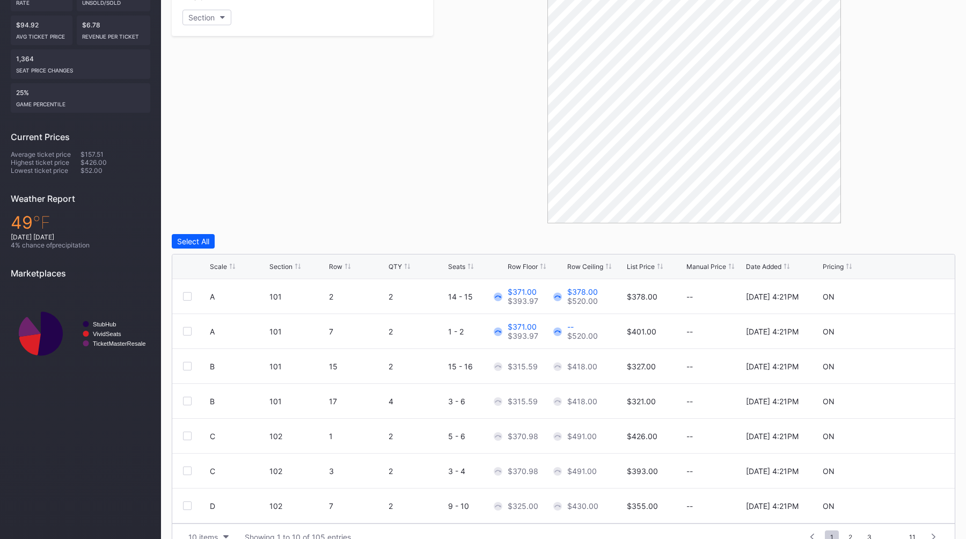
scroll to position [235, 0]
click at [223, 267] on div "Scale" at bounding box center [218, 264] width 17 height 8
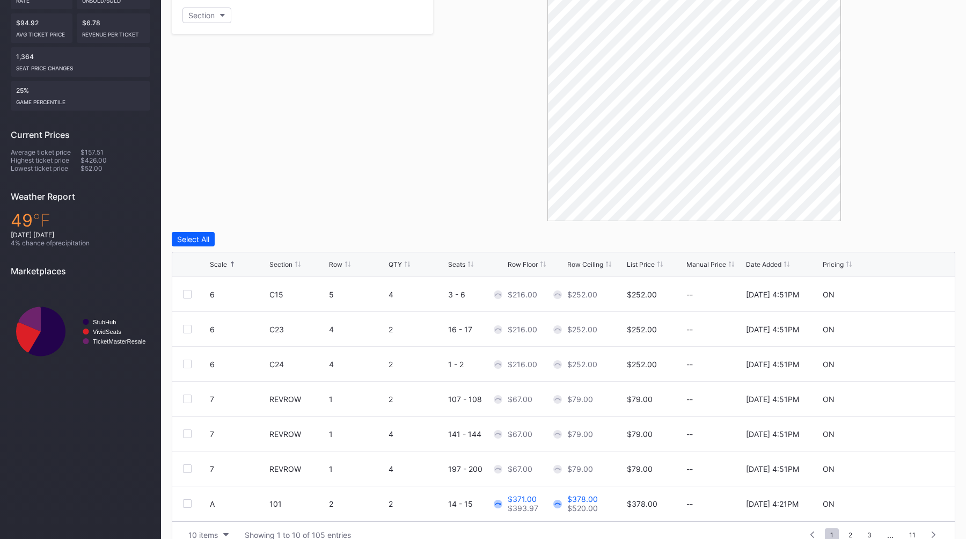
click at [223, 267] on div "Scale" at bounding box center [218, 264] width 17 height 8
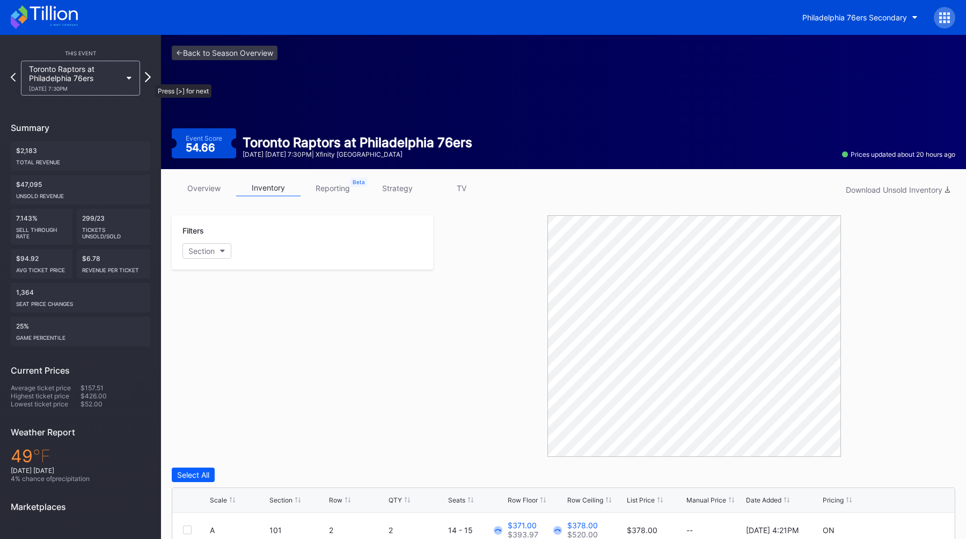
click at [150, 79] on icon at bounding box center [148, 77] width 6 height 10
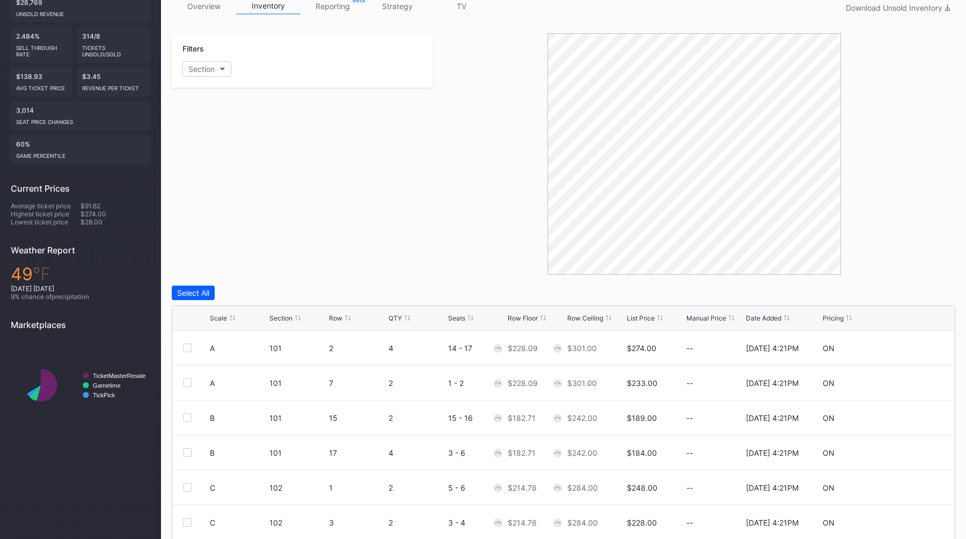
scroll to position [255, 0]
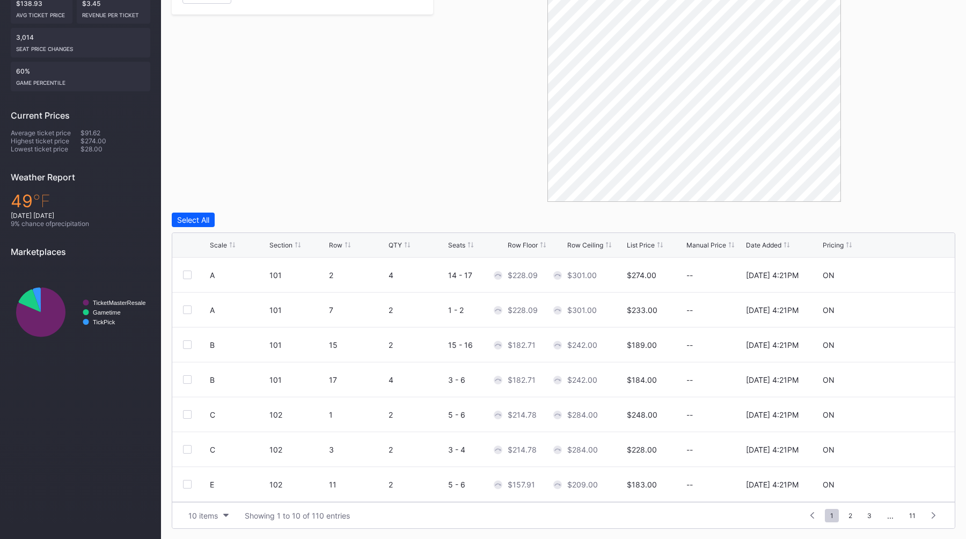
click at [224, 243] on div "Scale" at bounding box center [218, 245] width 17 height 8
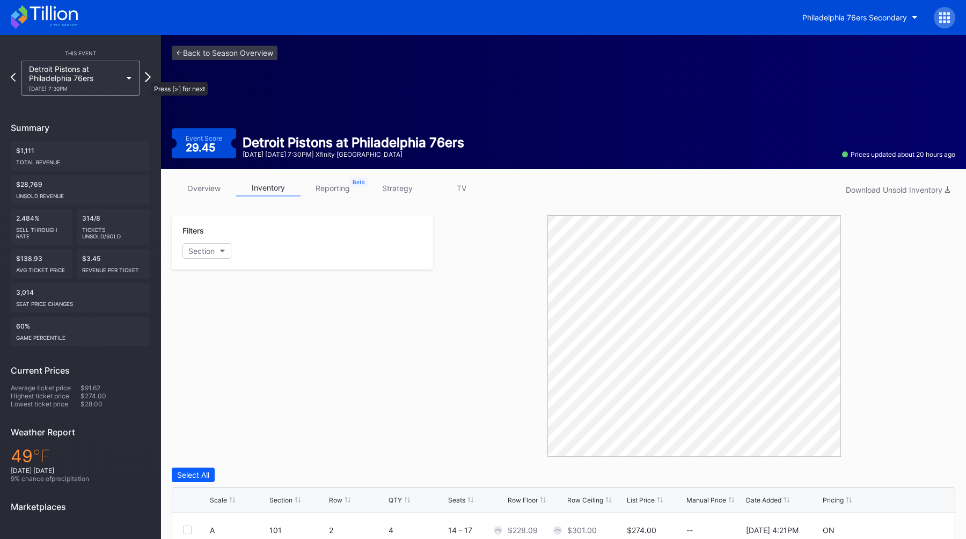
click at [147, 77] on icon at bounding box center [148, 77] width 6 height 10
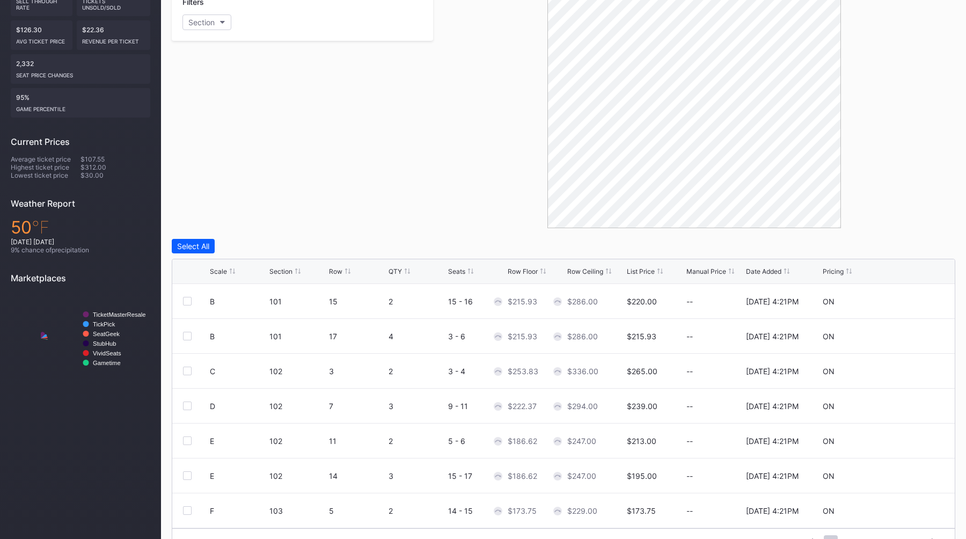
scroll to position [255, 0]
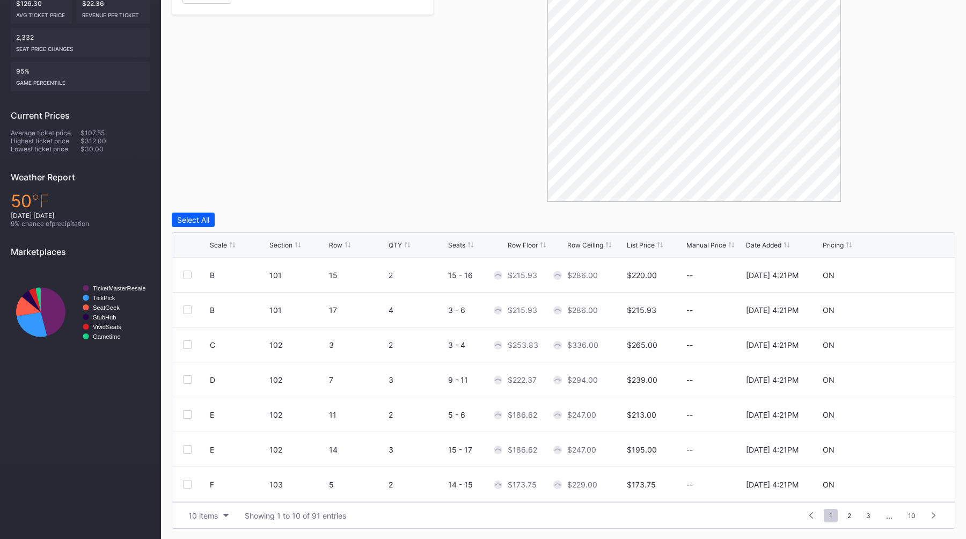
click at [217, 241] on div "Scale" at bounding box center [218, 245] width 17 height 8
click at [218, 241] on div "Scale" at bounding box center [218, 245] width 17 height 8
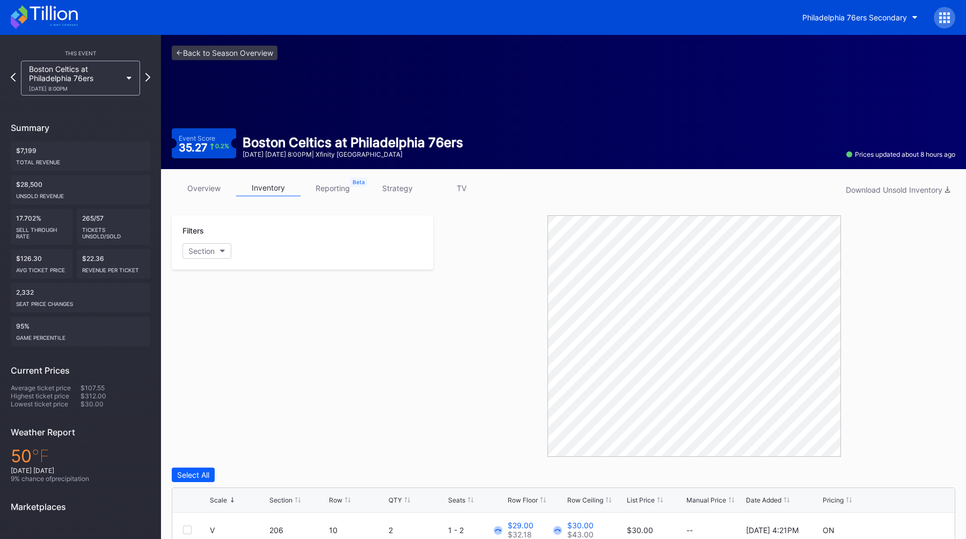
click at [106, 85] on div "11/11 Tuesday 8:00PM" at bounding box center [75, 88] width 92 height 6
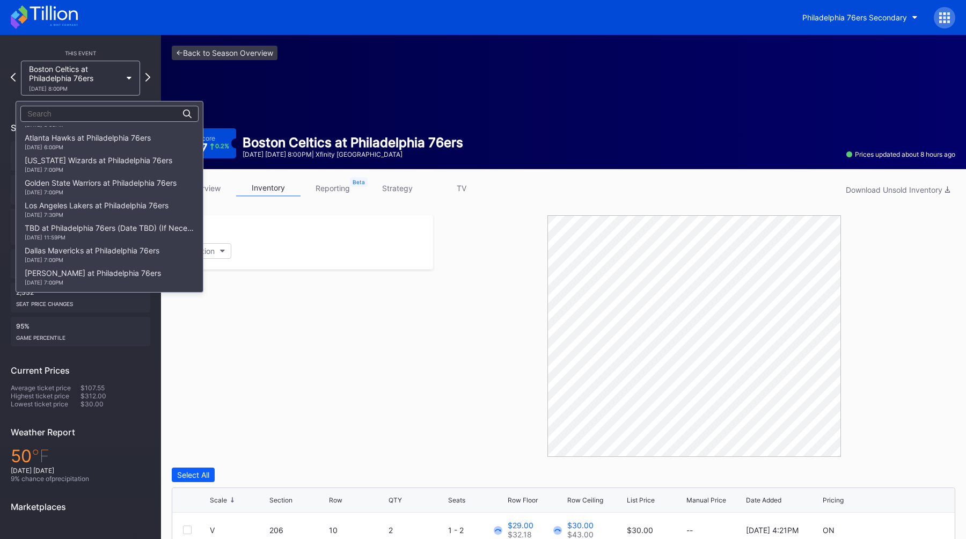
scroll to position [267, 0]
click at [124, 188] on div "[DATE] 7:00PM" at bounding box center [101, 191] width 152 height 6
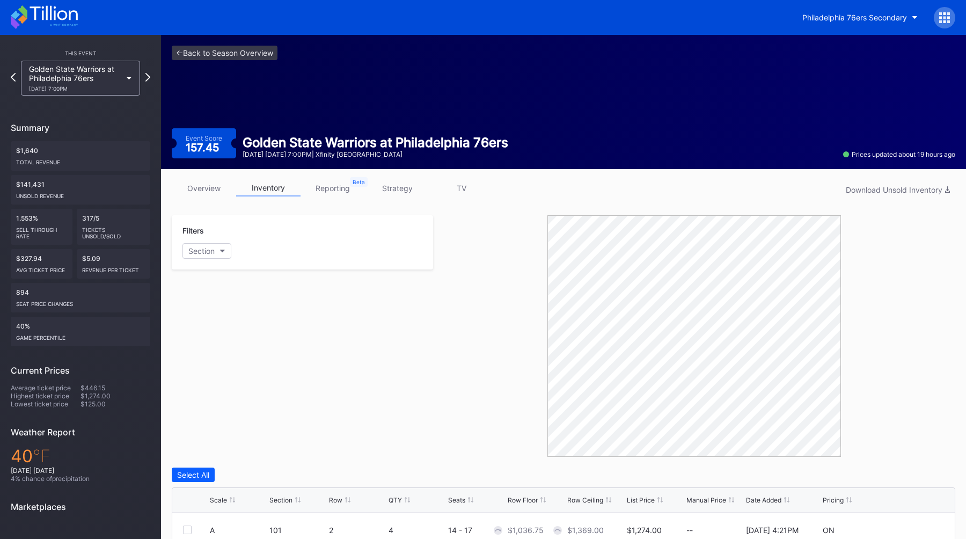
scroll to position [255, 0]
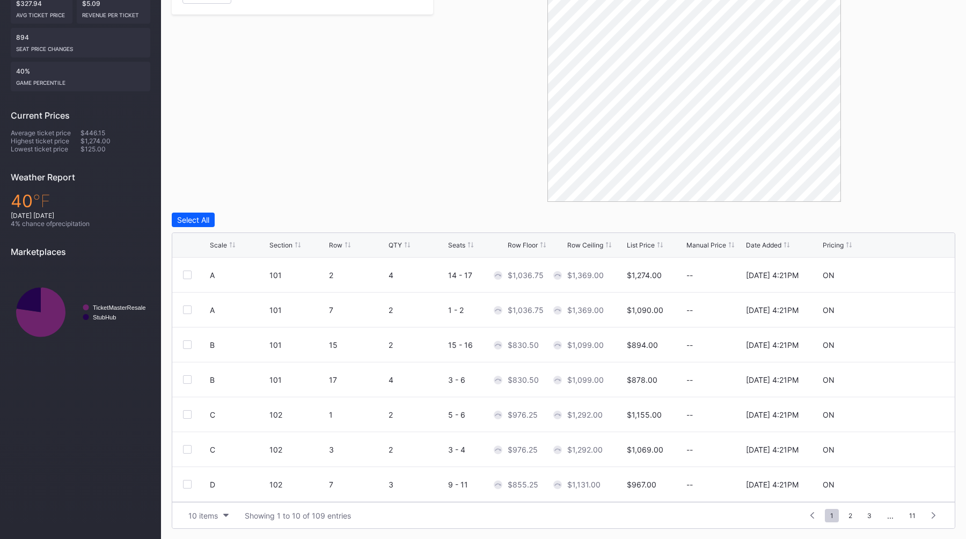
click at [218, 243] on div "Scale" at bounding box center [218, 245] width 17 height 8
click at [218, 244] on div "Scale" at bounding box center [218, 245] width 17 height 8
click at [218, 243] on div "Scale" at bounding box center [218, 245] width 17 height 8
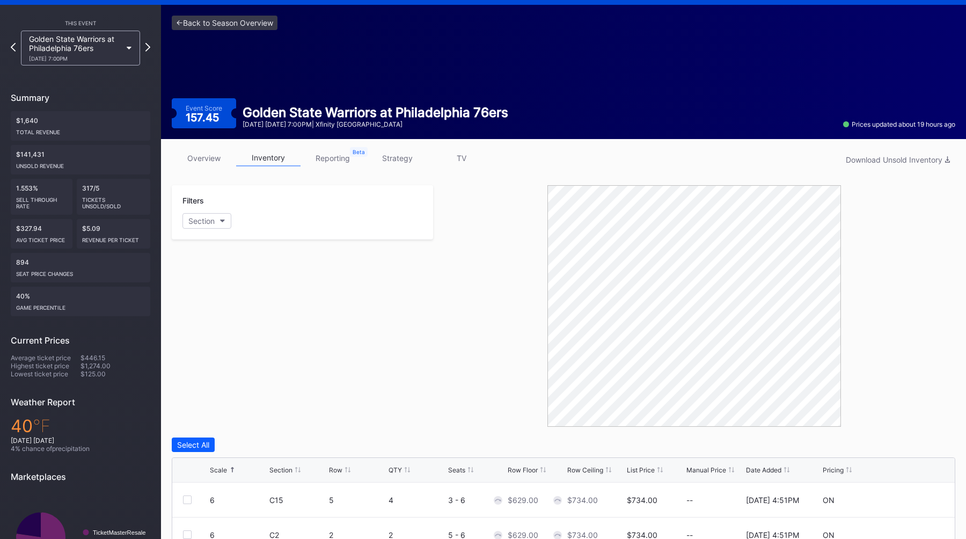
scroll to position [0, 0]
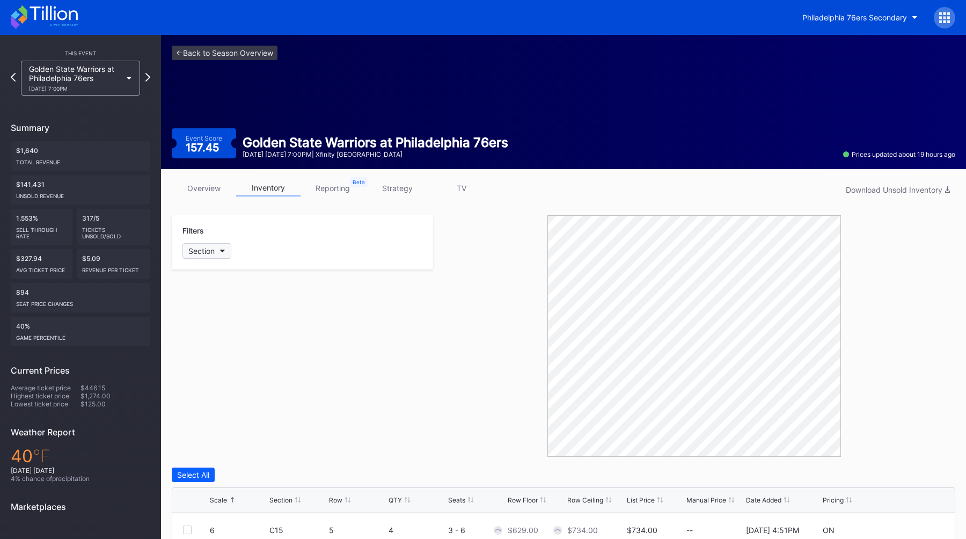
click at [227, 252] on button "Section" at bounding box center [206, 251] width 49 height 16
click at [217, 352] on div "103" at bounding box center [213, 350] width 13 height 9
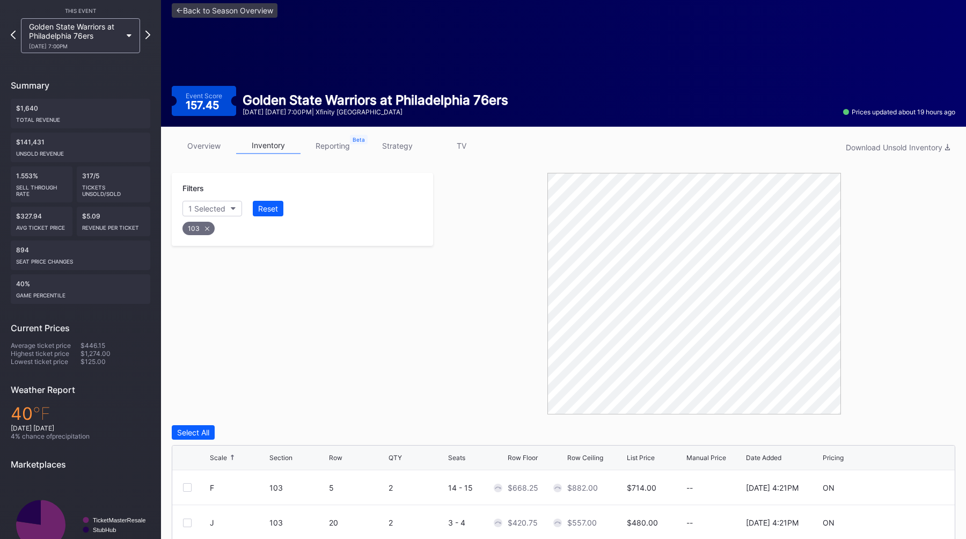
scroll to position [82, 0]
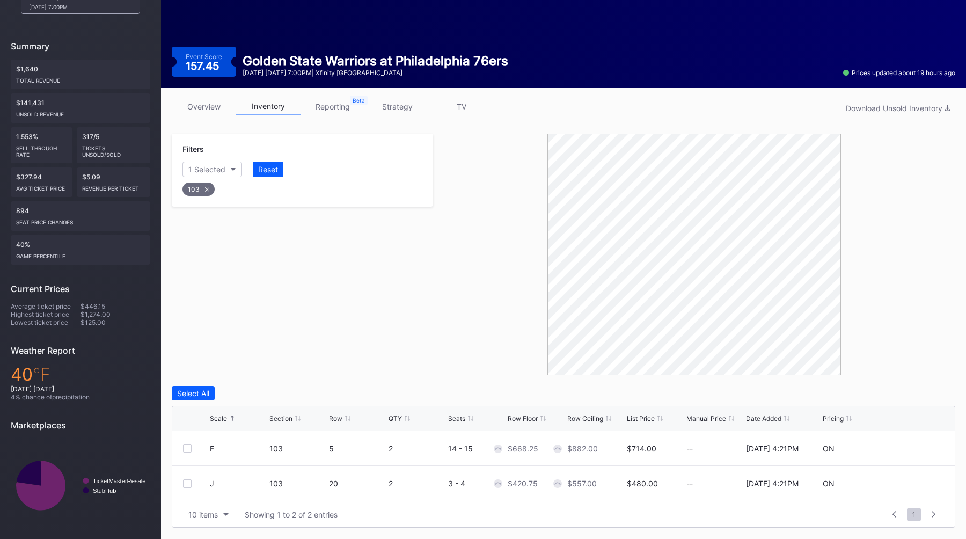
click at [373, 304] on div "Filters 1 Selected Reset 103" at bounding box center [302, 254] width 261 height 241
click at [203, 192] on div "103" at bounding box center [198, 188] width 32 height 13
click at [213, 174] on button "Section" at bounding box center [206, 169] width 49 height 16
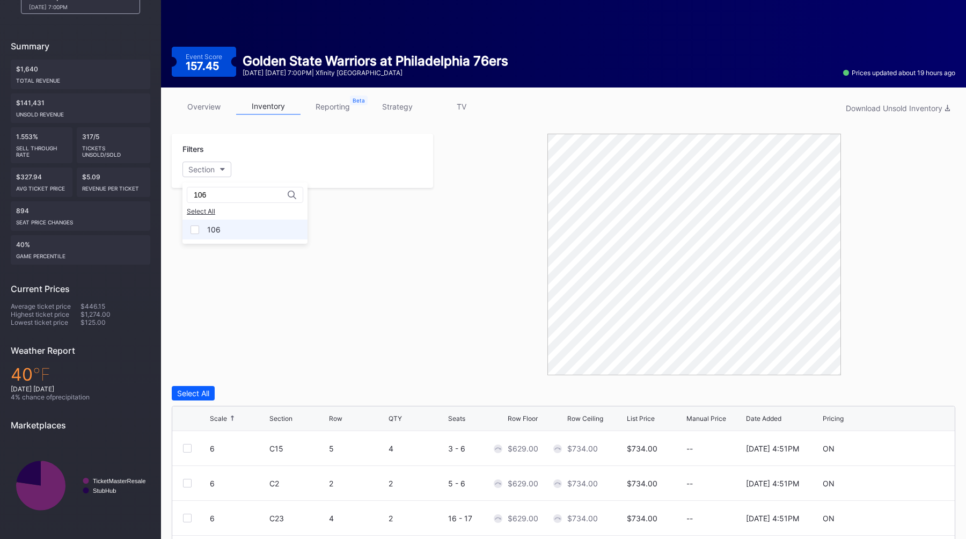
type input "106"
click at [209, 235] on div "106" at bounding box center [244, 229] width 125 height 20
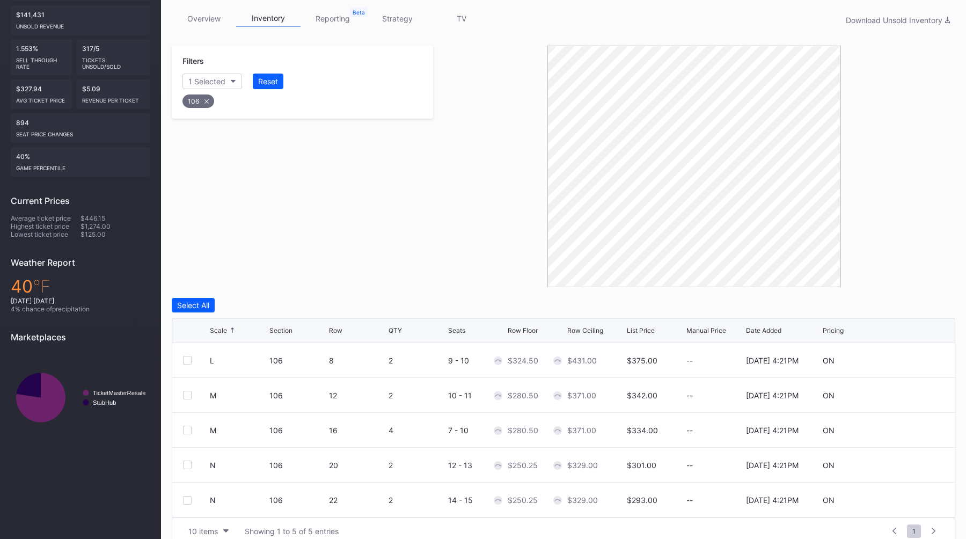
scroll to position [185, 0]
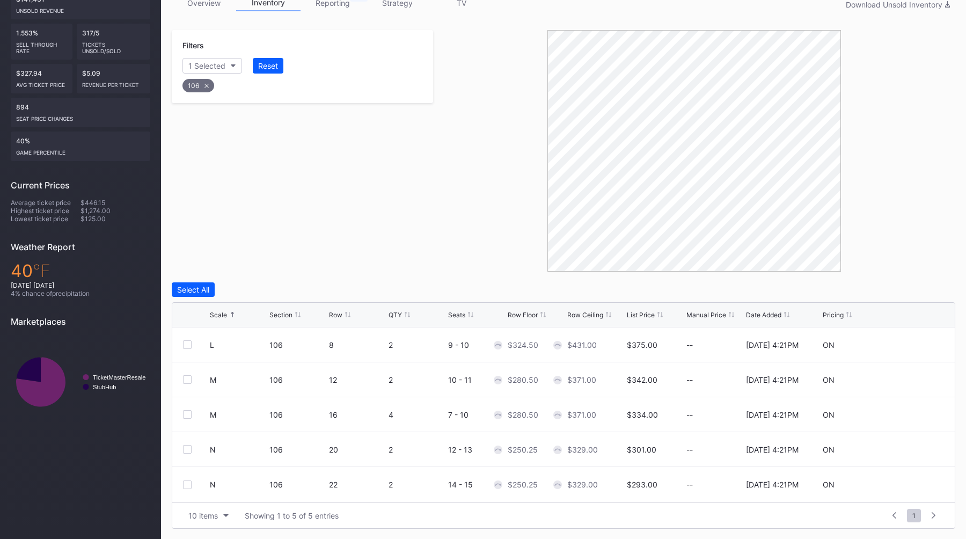
click at [411, 196] on div "Filters 1 Selected Reset 106" at bounding box center [302, 150] width 261 height 241
click at [224, 313] on div "Scale" at bounding box center [218, 315] width 17 height 8
click at [205, 84] on icon at bounding box center [206, 85] width 4 height 4
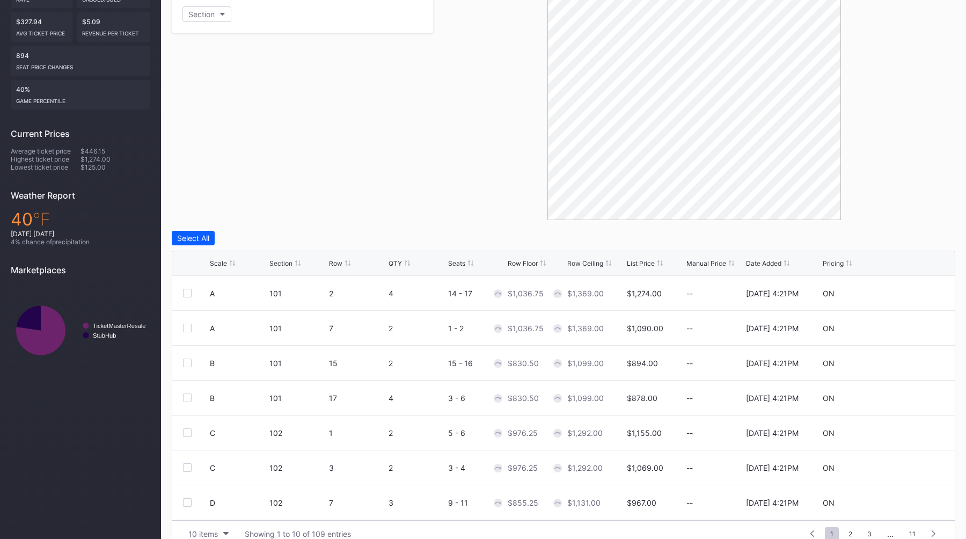
scroll to position [255, 0]
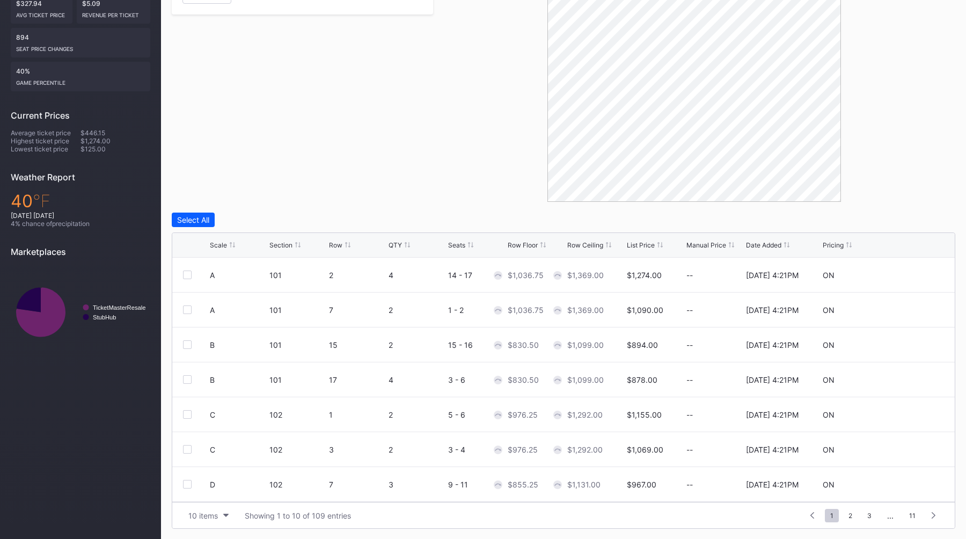
click at [641, 246] on div "List Price" at bounding box center [641, 245] width 28 height 8
click at [645, 245] on div "List Price" at bounding box center [641, 245] width 28 height 8
click at [408, 179] on div "Filters Section" at bounding box center [302, 80] width 261 height 241
click at [225, 244] on div "Scale" at bounding box center [218, 245] width 17 height 8
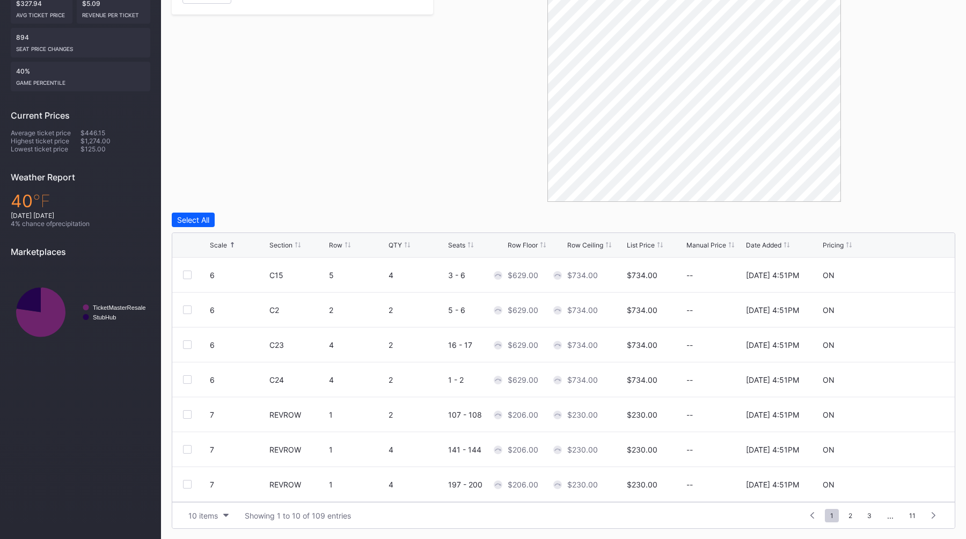
scroll to position [185, 0]
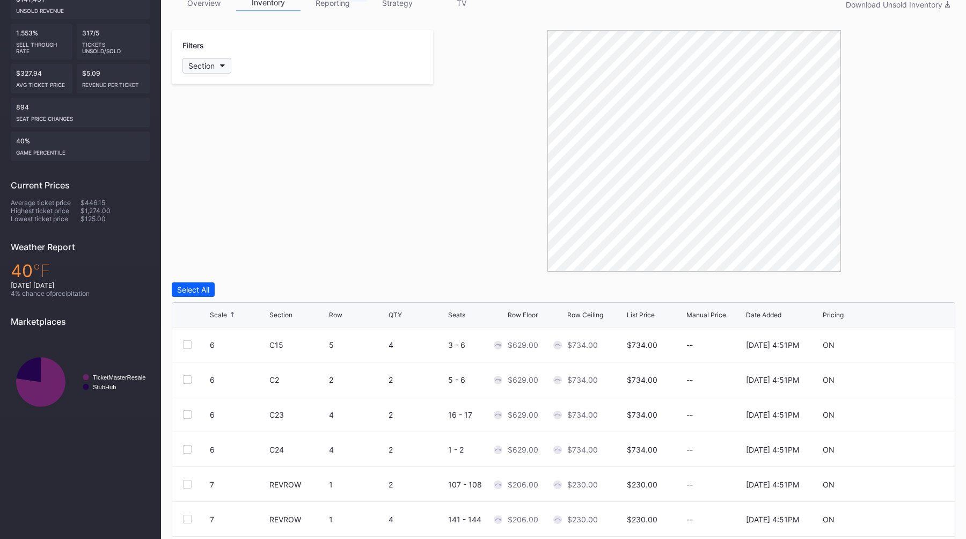
click at [222, 59] on button "Section" at bounding box center [206, 66] width 49 height 16
type input "103"
click at [220, 132] on div "103" at bounding box center [244, 126] width 125 height 20
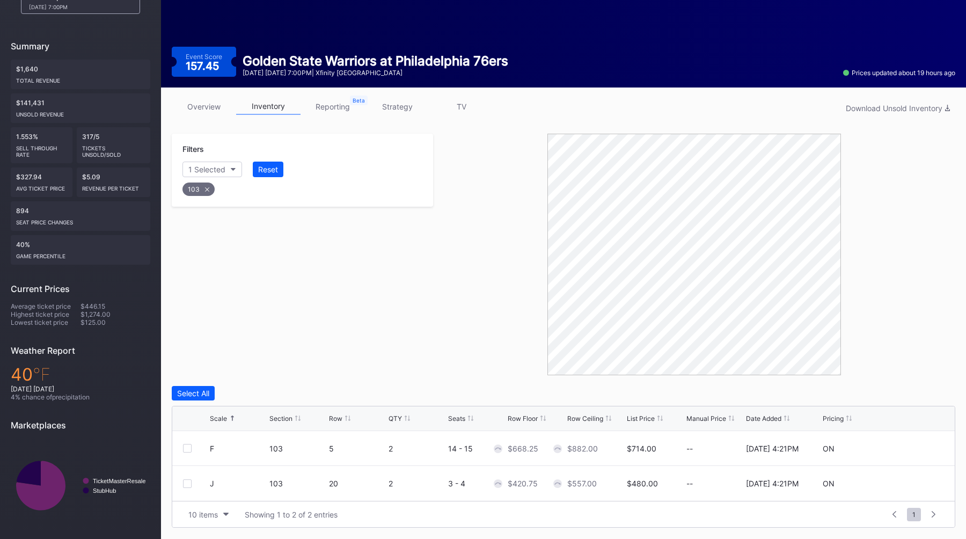
click at [307, 301] on div "Filters 1 Selected Reset 103" at bounding box center [302, 254] width 261 height 241
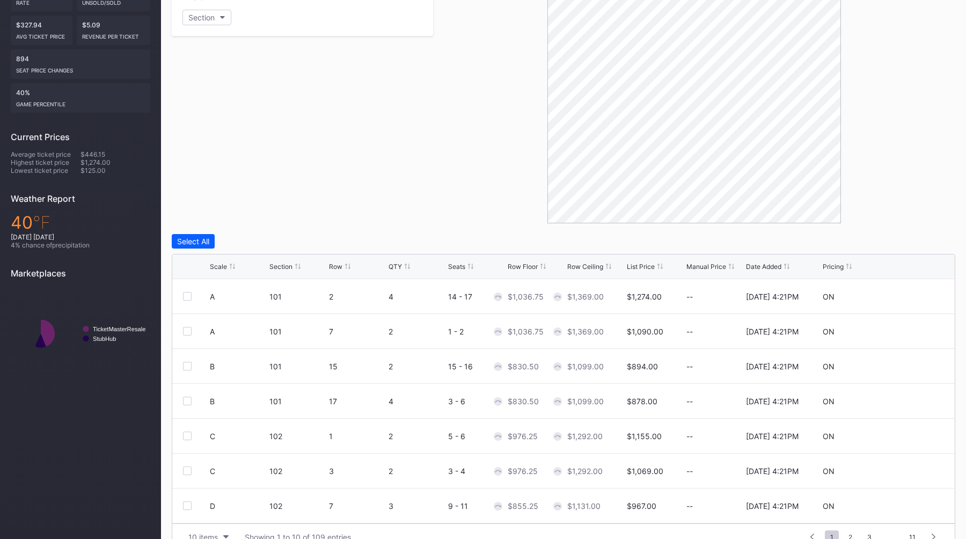
scroll to position [255, 0]
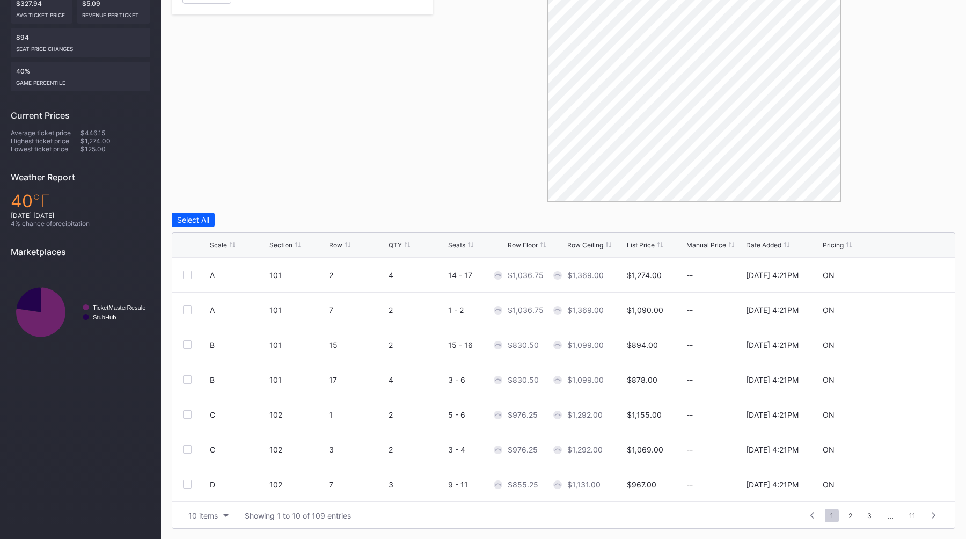
click at [343, 188] on div "Filters Section" at bounding box center [302, 80] width 261 height 241
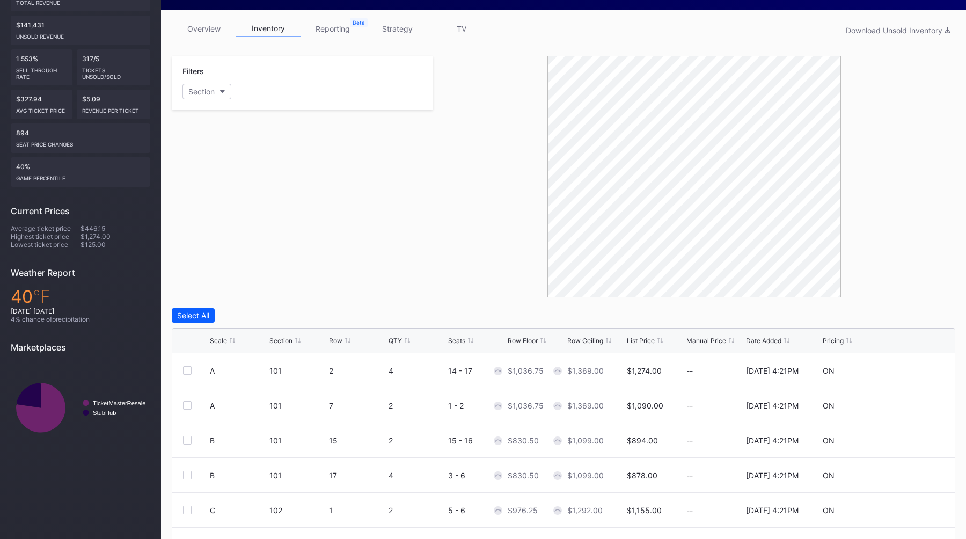
scroll to position [148, 0]
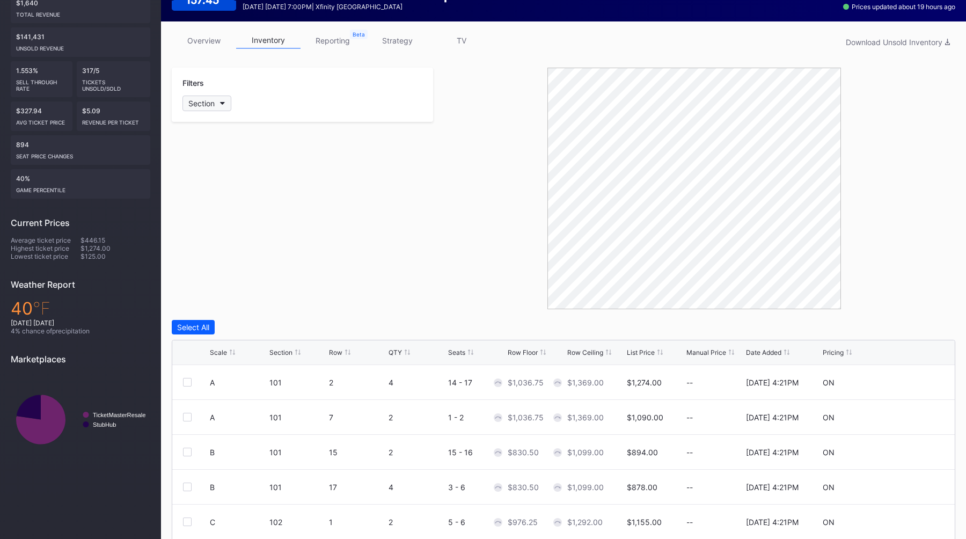
click at [207, 109] on button "Section" at bounding box center [206, 103] width 49 height 16
type input "103"
click at [228, 170] on div "103" at bounding box center [244, 163] width 125 height 20
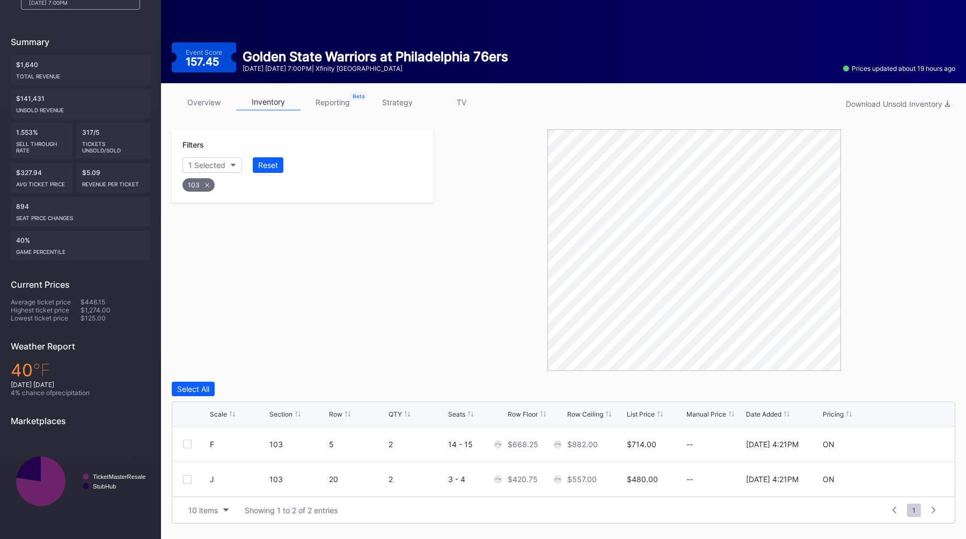
scroll to position [82, 0]
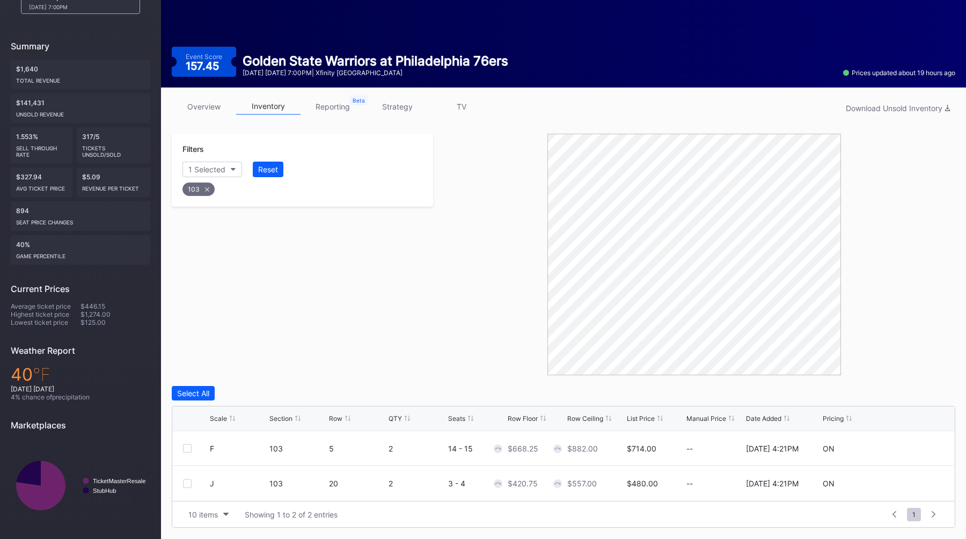
click at [238, 333] on div "Filters 1 Selected Reset 103" at bounding box center [302, 254] width 261 height 241
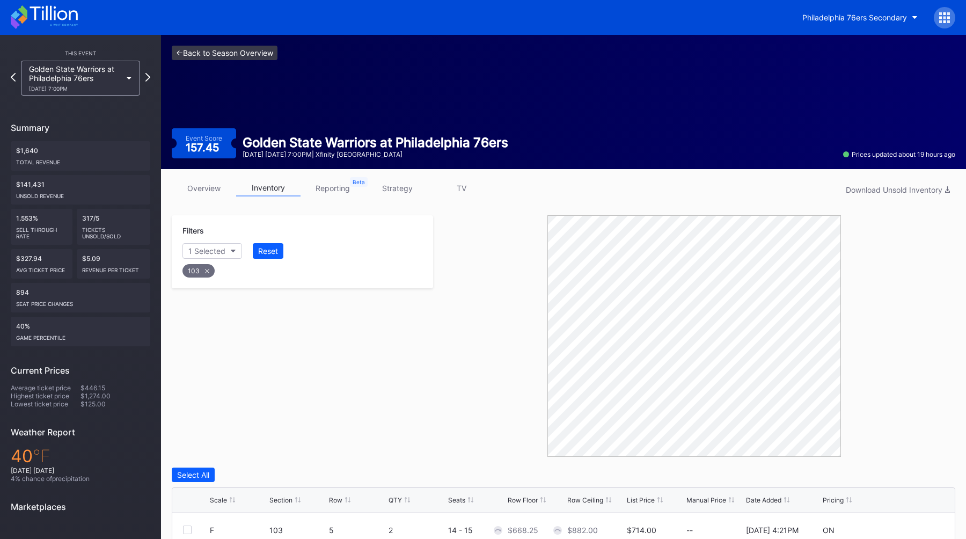
click at [231, 52] on link "<- Back to Season Overview" at bounding box center [225, 53] width 106 height 14
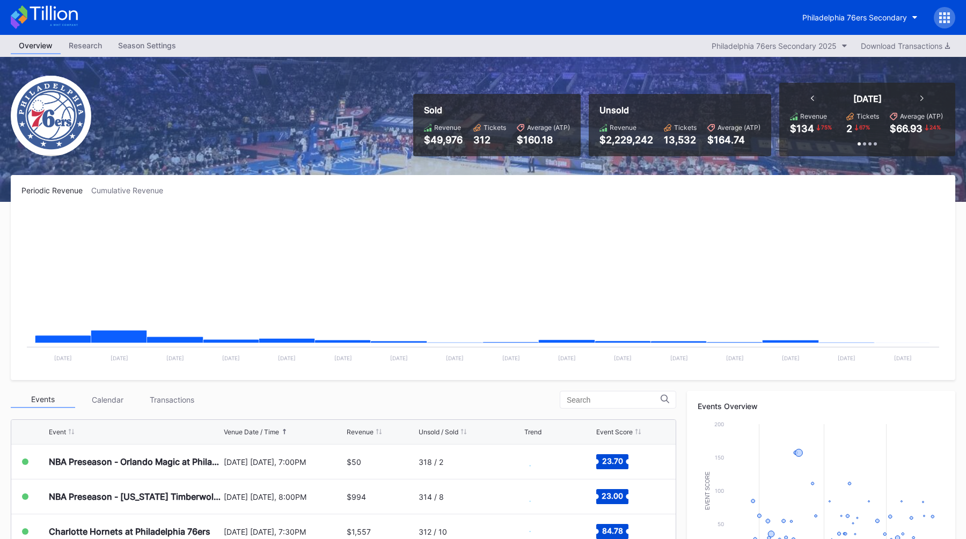
click at [160, 46] on div "Season Settings" at bounding box center [147, 46] width 74 height 16
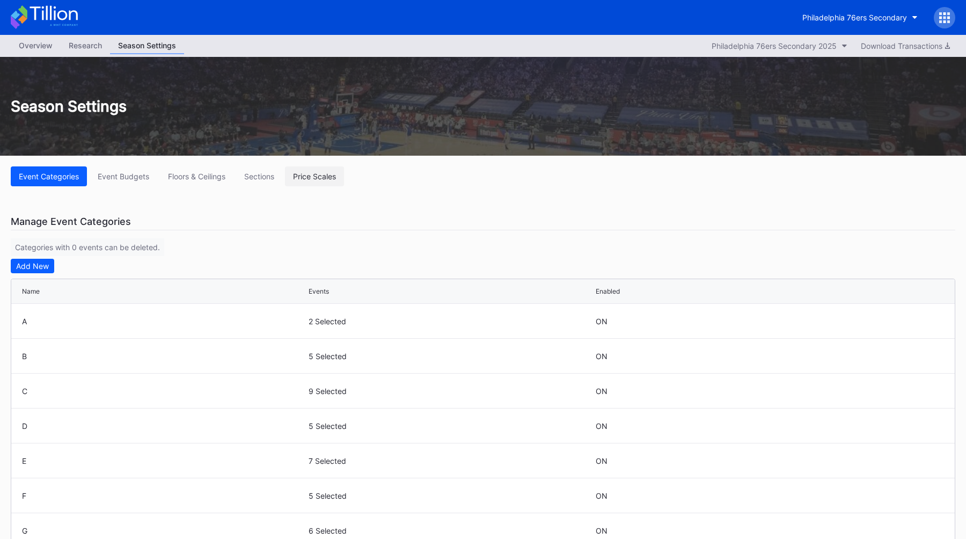
click at [296, 175] on button "Price Scales" at bounding box center [314, 176] width 59 height 20
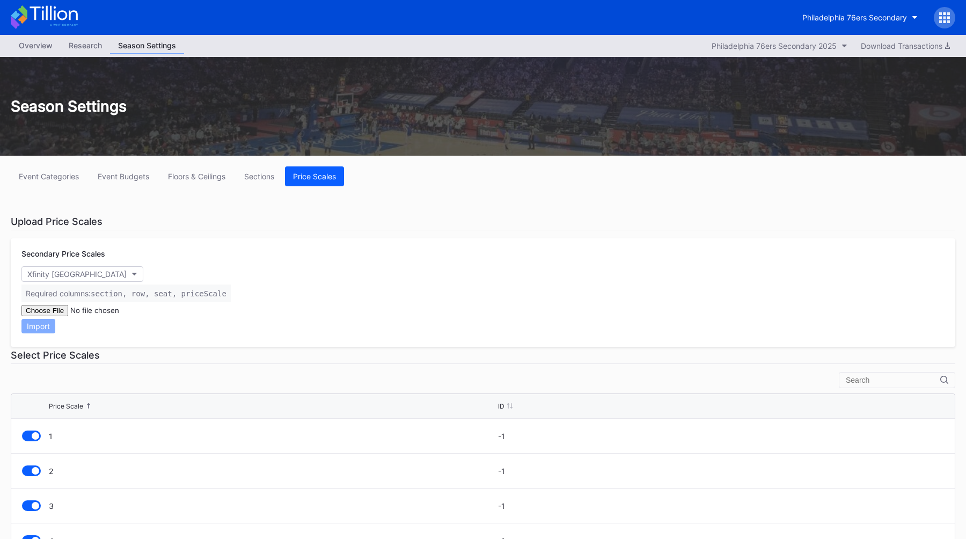
click at [303, 226] on div "Upload Price Scales" at bounding box center [483, 221] width 944 height 17
click at [460, 112] on div "Season Settings" at bounding box center [483, 106] width 966 height 18
click at [36, 47] on div "Overview" at bounding box center [36, 46] width 50 height 16
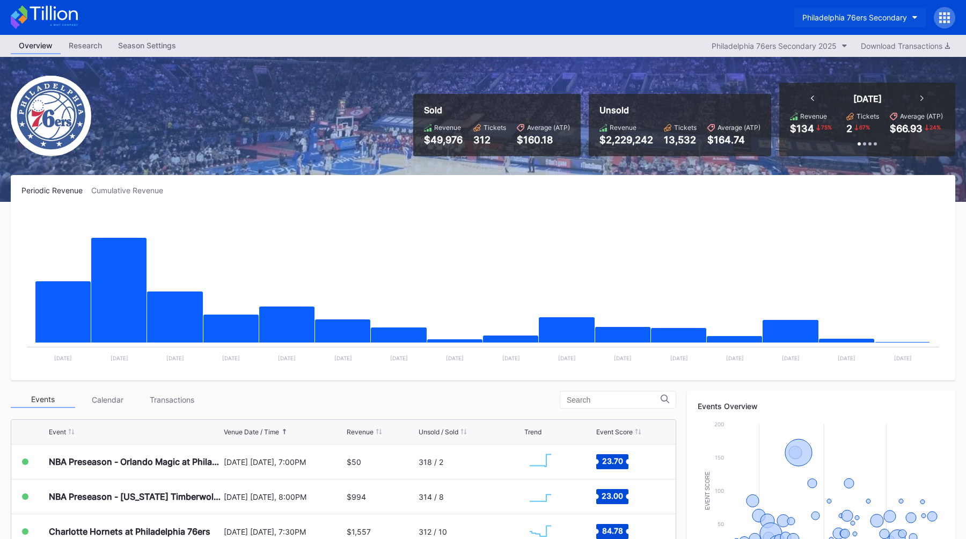
click at [877, 23] on button "Philadelphia 76ers Secondary" at bounding box center [859, 18] width 131 height 20
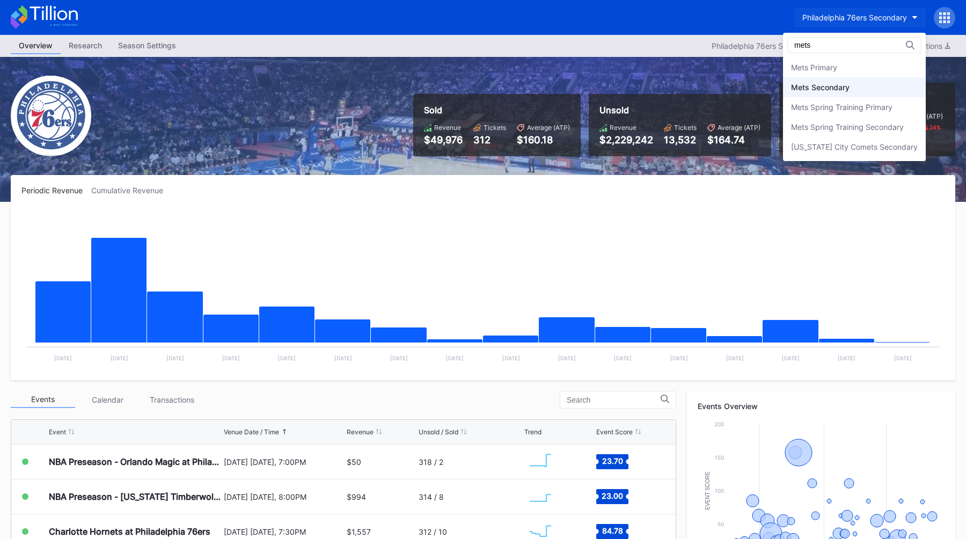
type input "mets"
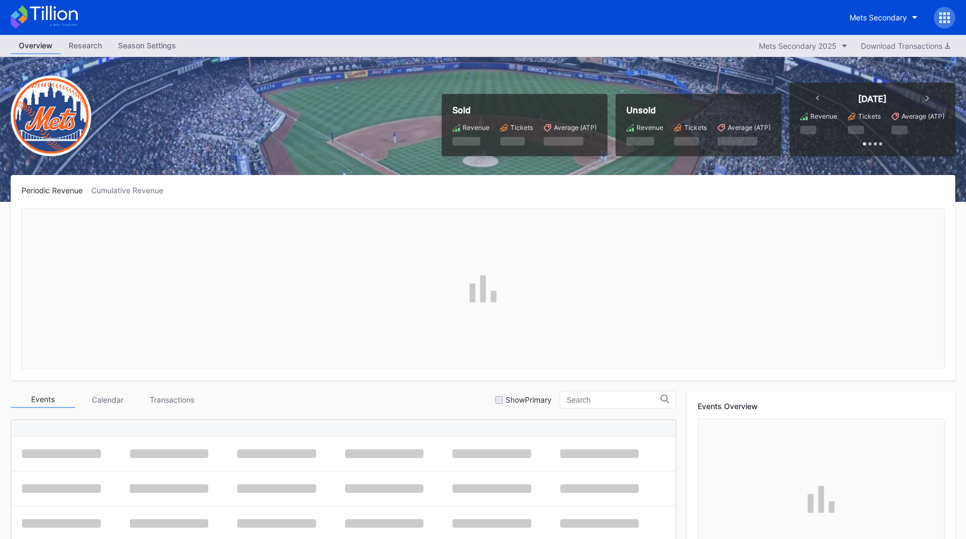
click at [939, 24] on div at bounding box center [943, 17] width 21 height 21
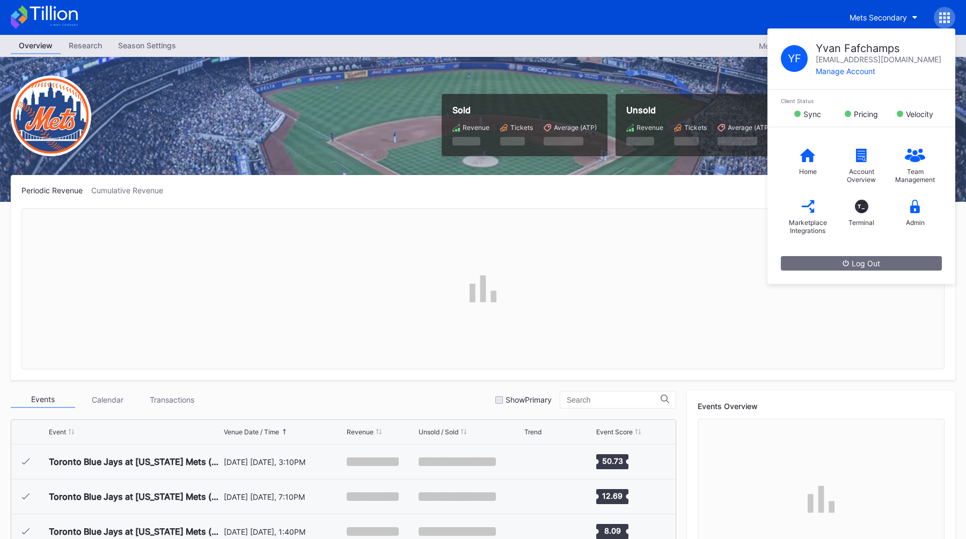
scroll to position [2371, 0]
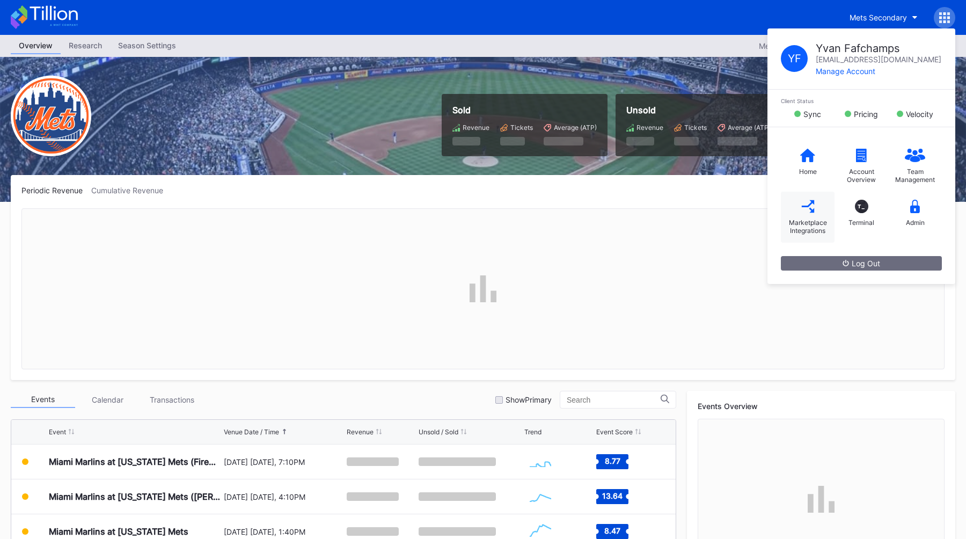
click at [811, 209] on div "Marketplace Integrations" at bounding box center [808, 217] width 54 height 51
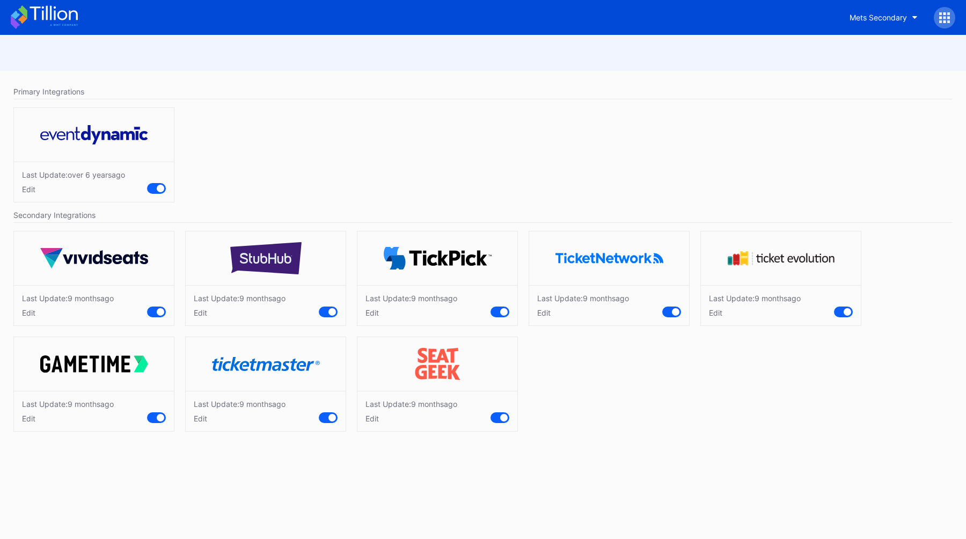
click at [382, 132] on div "Last Update: over [DATE] Edit" at bounding box center [482, 157] width 949 height 111
click at [944, 19] on icon at bounding box center [944, 17] width 11 height 11
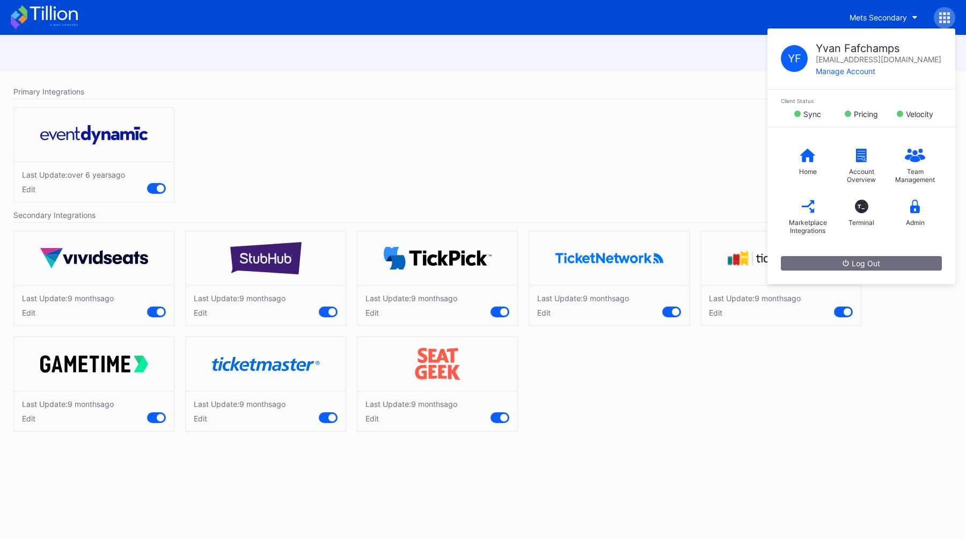
click at [494, 204] on div "Last Update: over [DATE] Edit" at bounding box center [482, 157] width 949 height 111
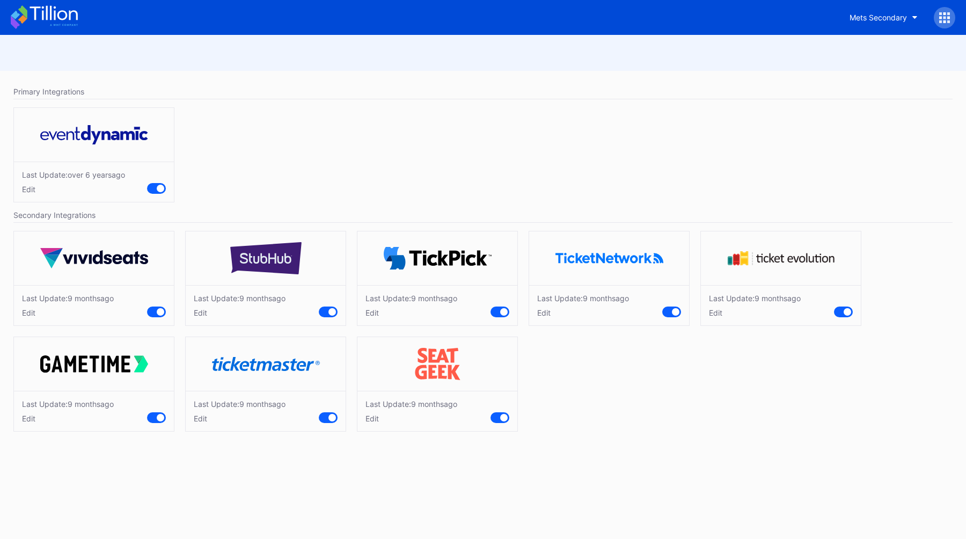
click at [372, 419] on div "Edit" at bounding box center [411, 418] width 92 height 9
click at [200, 418] on div "Edit" at bounding box center [240, 418] width 92 height 9
click at [864, 20] on div "Mets Secondary" at bounding box center [877, 17] width 57 height 9
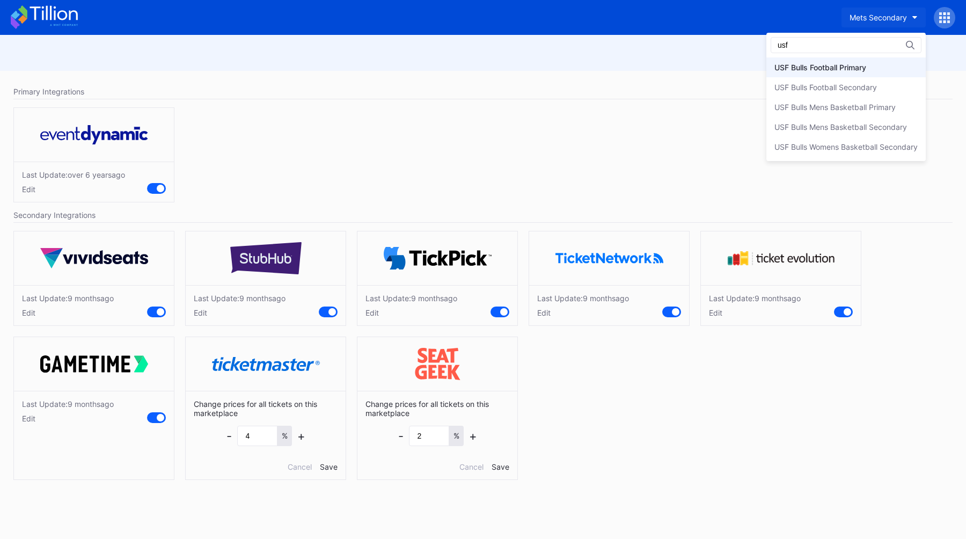
type input "usf"
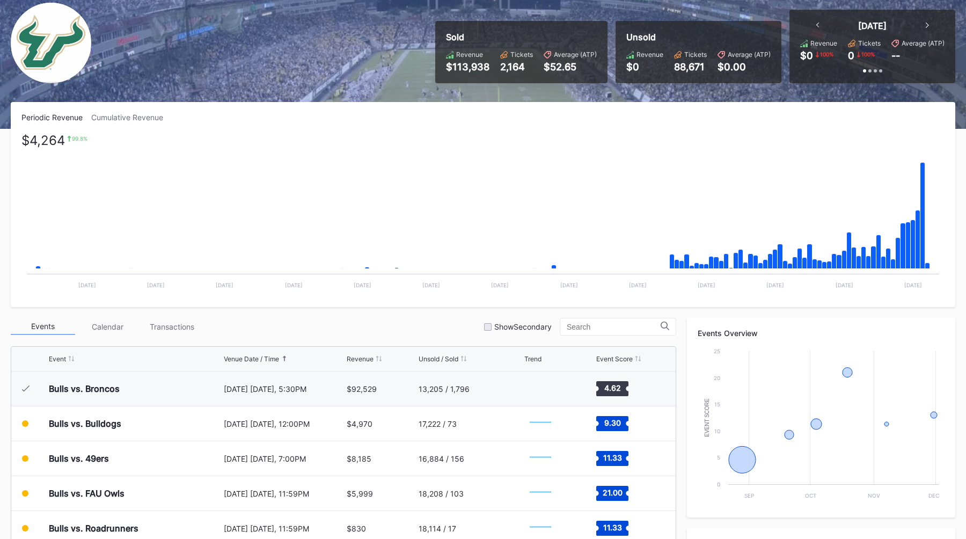
scroll to position [76, 0]
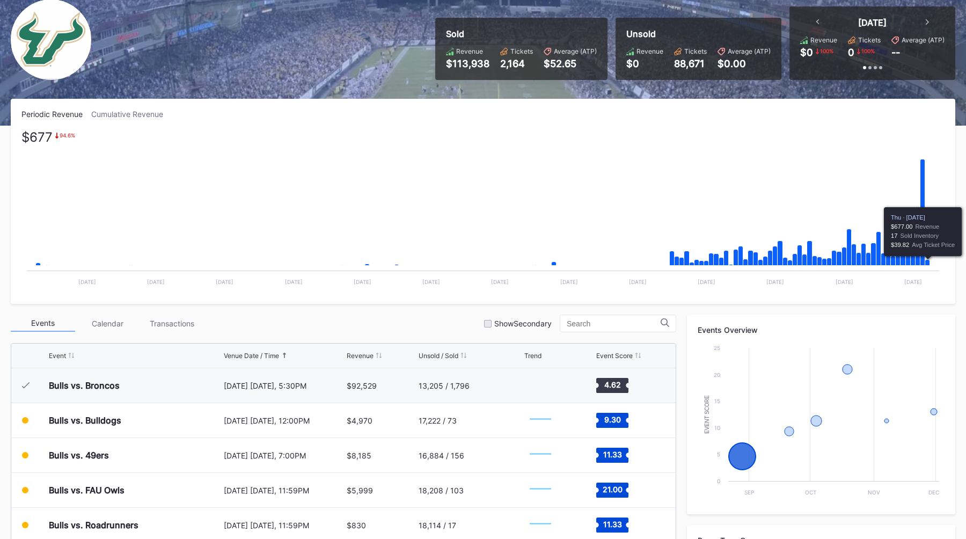
click at [926, 260] on icon "Chart title" at bounding box center [927, 263] width 5 height 6
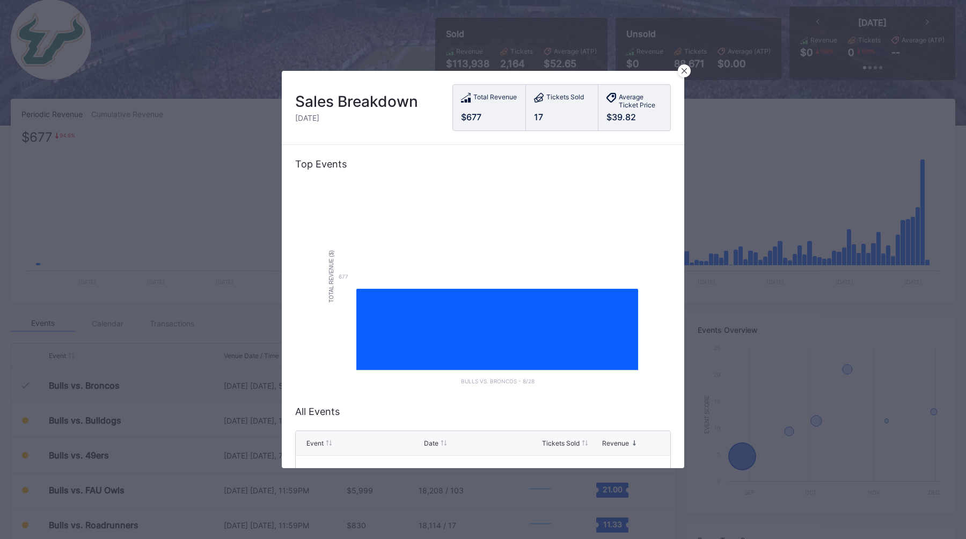
scroll to position [37, 0]
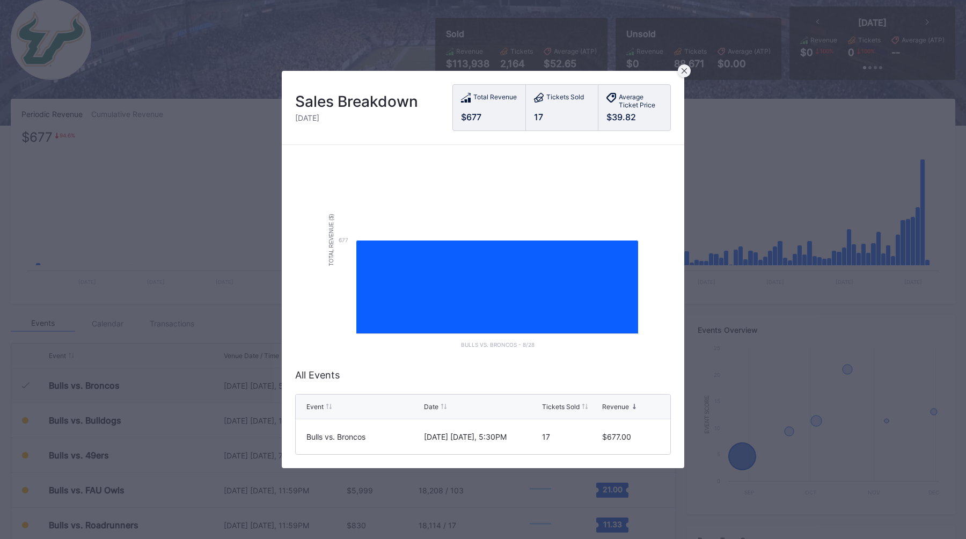
click at [683, 73] on icon at bounding box center [683, 70] width 5 height 5
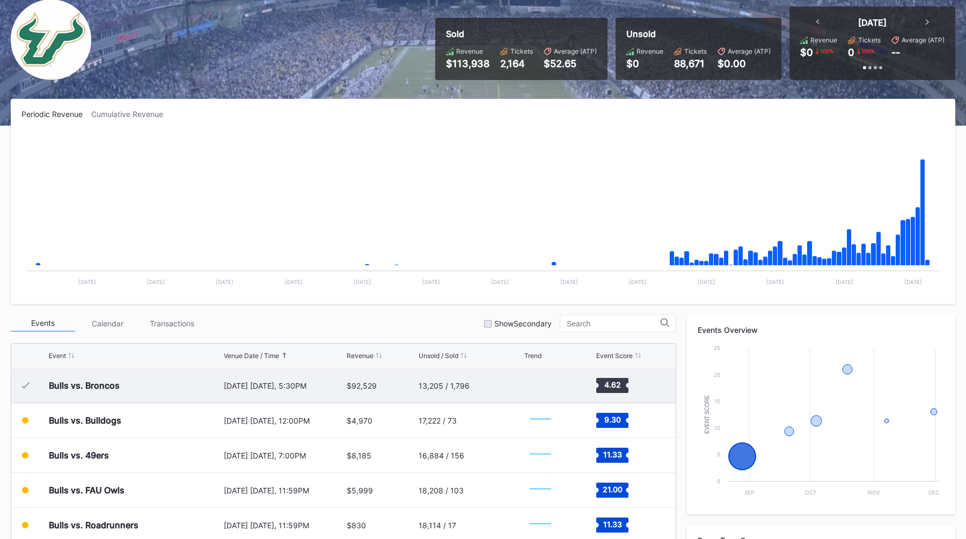
click at [259, 392] on div "[DATE] [DATE], 5:30PM" at bounding box center [284, 385] width 121 height 34
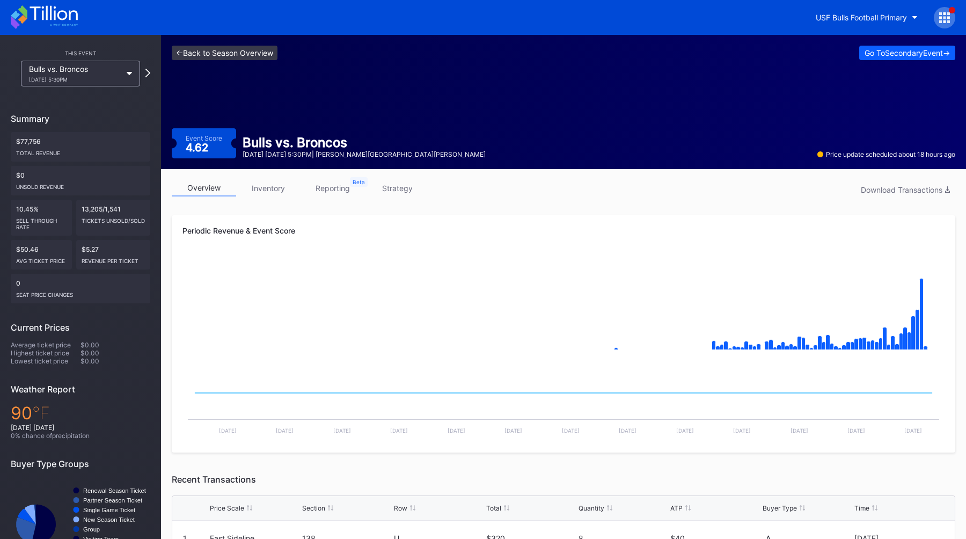
click at [189, 53] on link "<- Back to Season Overview" at bounding box center [225, 53] width 106 height 14
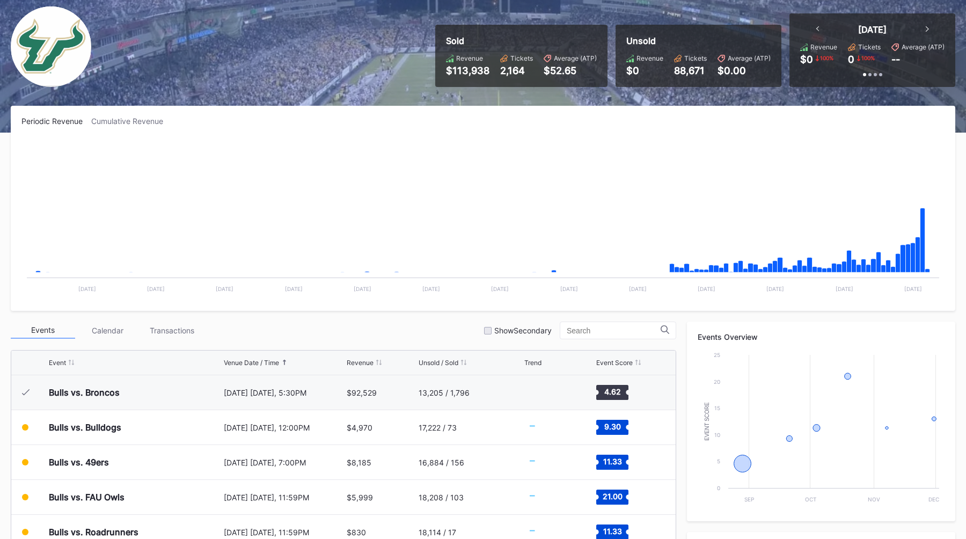
scroll to position [93, 0]
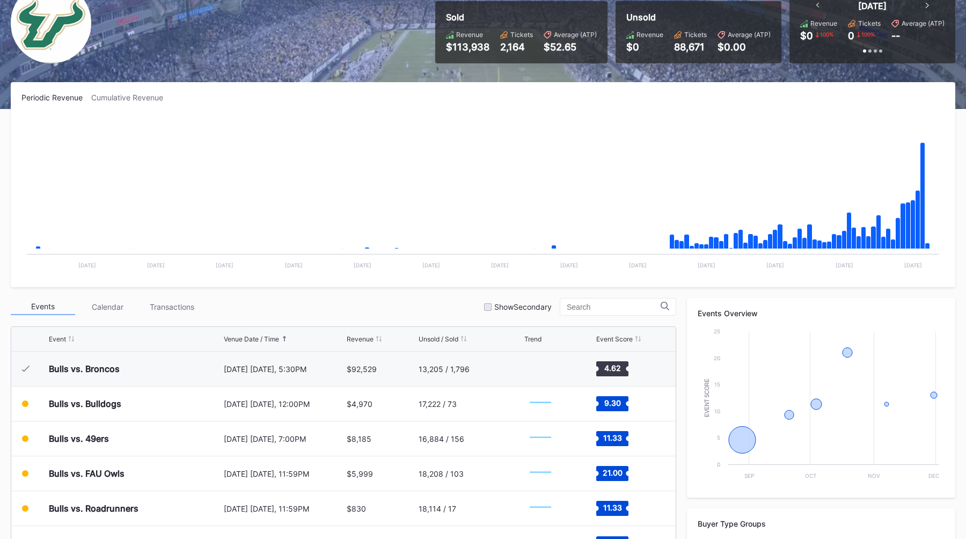
click at [164, 310] on div "Transactions" at bounding box center [171, 306] width 64 height 17
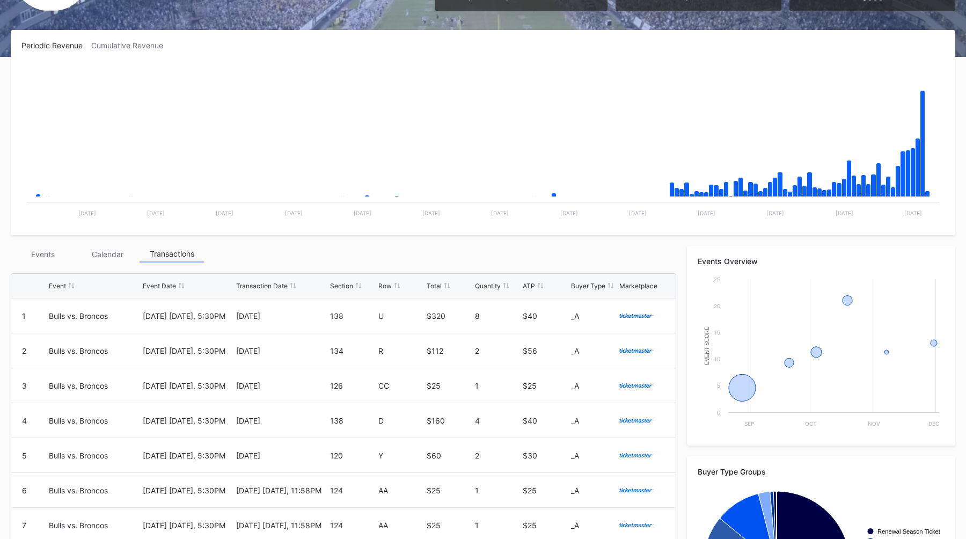
scroll to position [0, 0]
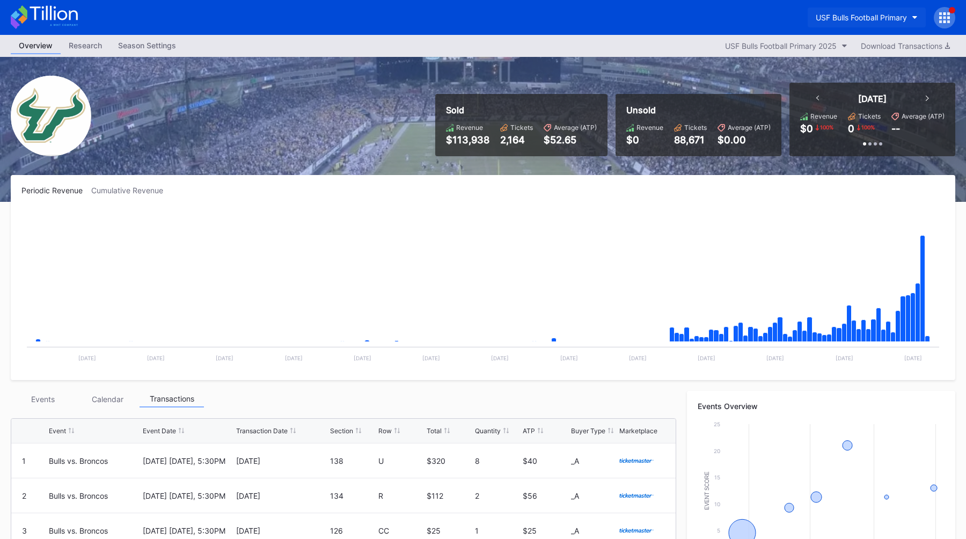
click at [874, 16] on div "USF Bulls Football Primary" at bounding box center [860, 17] width 91 height 9
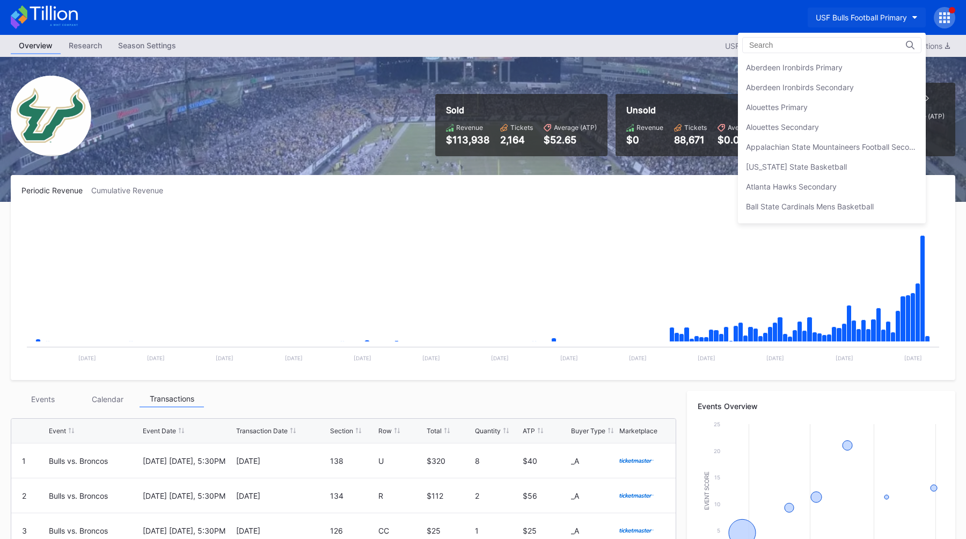
scroll to position [3573, 0]
